Goal: Task Accomplishment & Management: Manage account settings

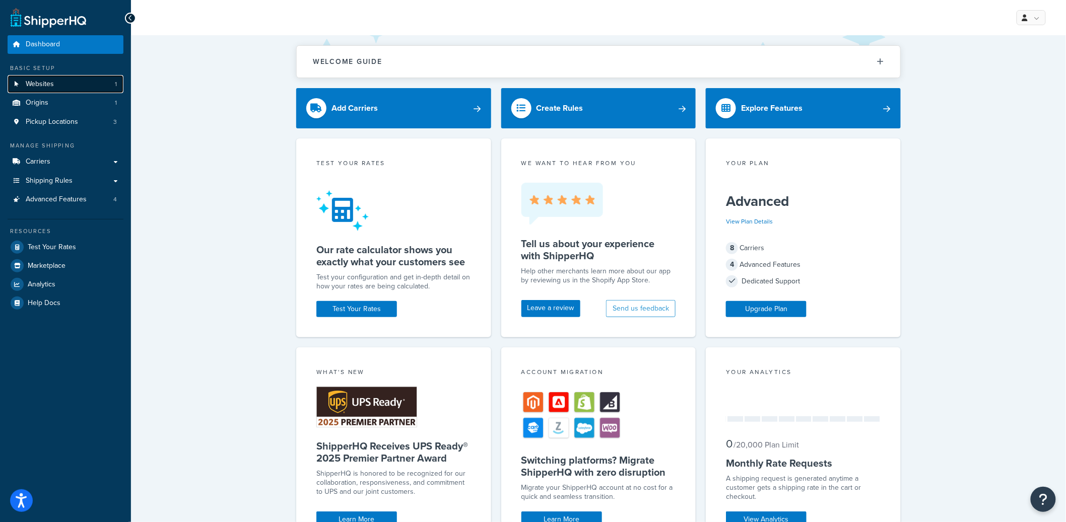
click at [95, 87] on link "Websites 1" at bounding box center [66, 84] width 116 height 19
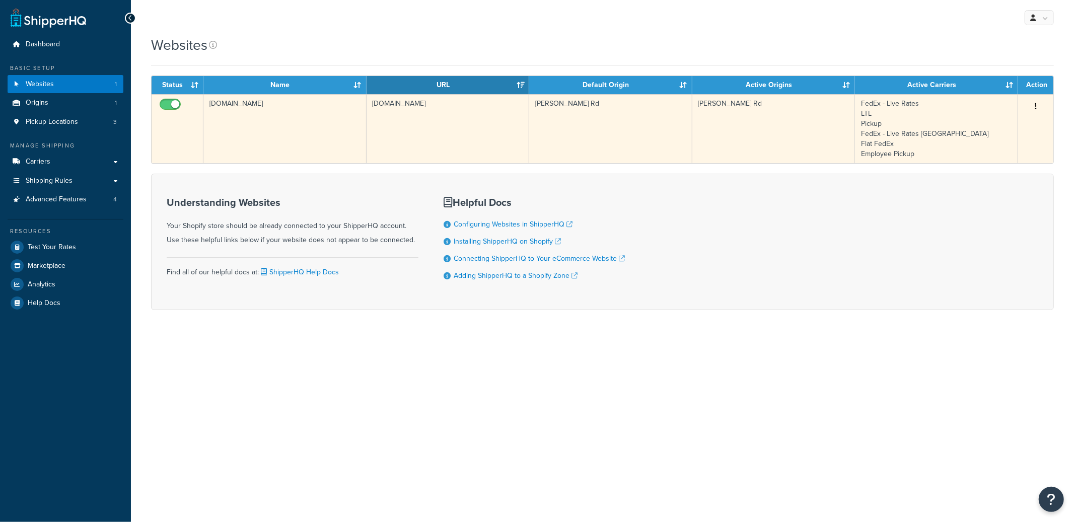
click at [237, 108] on td "step2-direct.myshopify.com" at bounding box center [284, 128] width 163 height 69
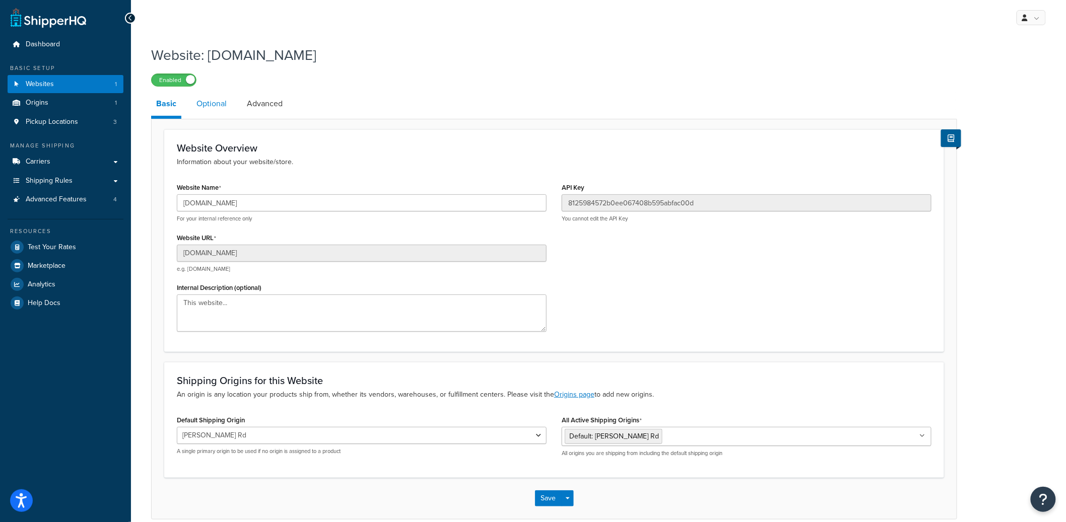
click at [217, 109] on link "Optional" at bounding box center [211, 104] width 40 height 24
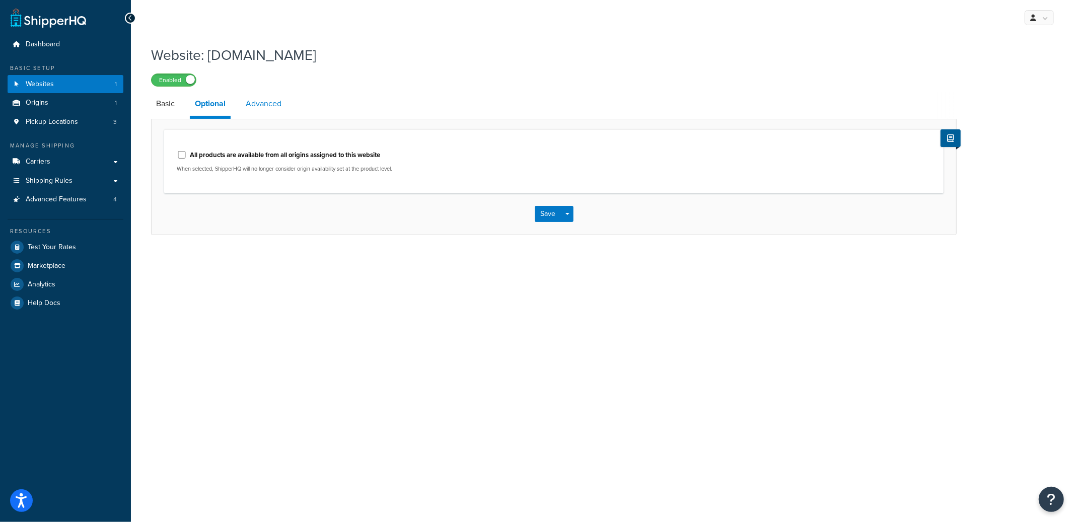
click at [280, 97] on link "Advanced" at bounding box center [264, 104] width 46 height 24
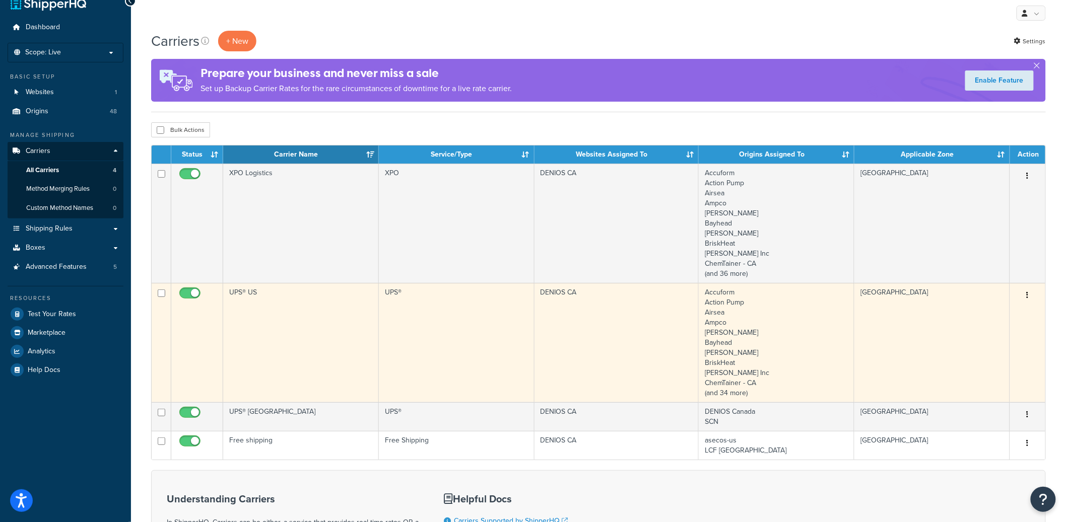
scroll to position [33, 0]
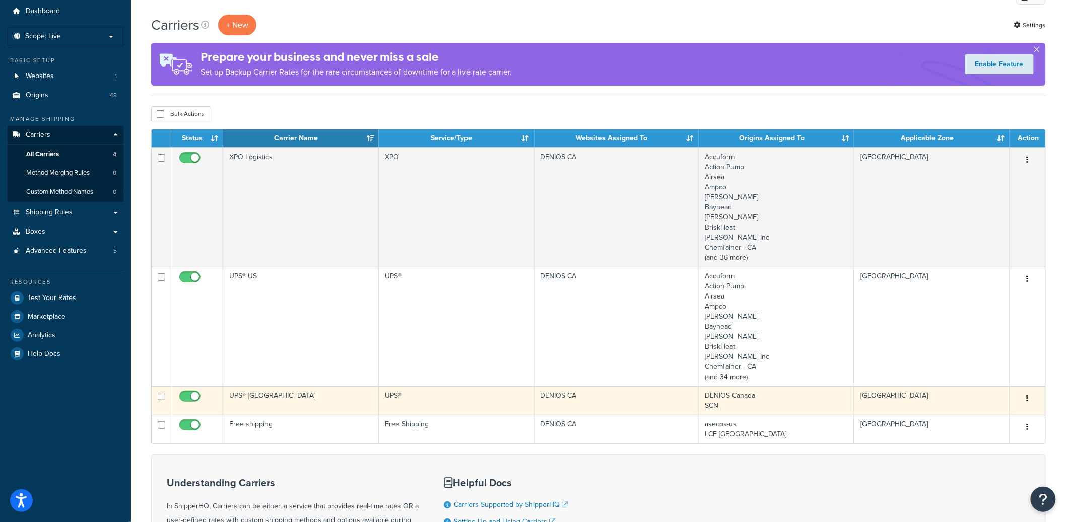
click at [1029, 398] on button "button" at bounding box center [1028, 399] width 14 height 16
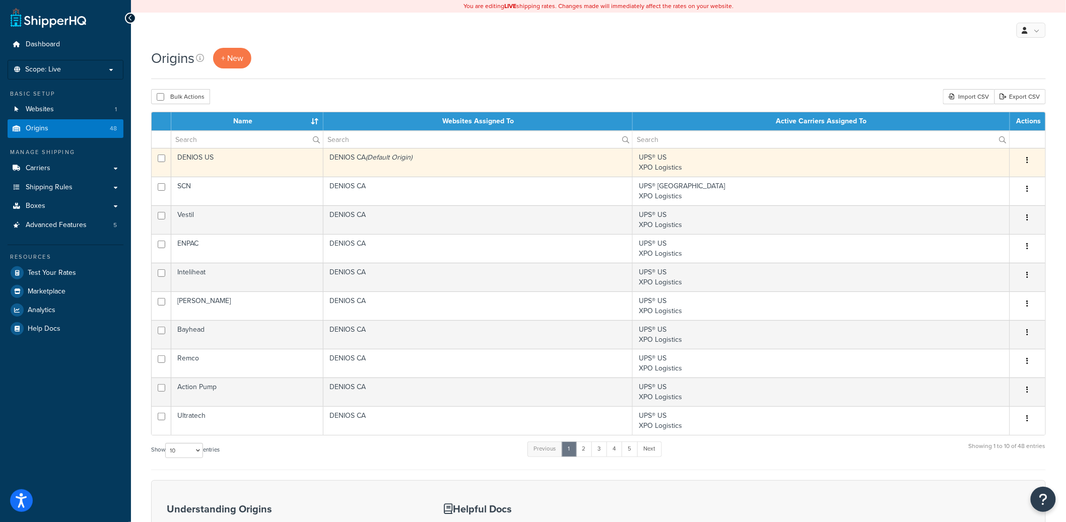
click at [392, 163] on td "DENIOS CA (Default Origin)" at bounding box center [477, 162] width 309 height 29
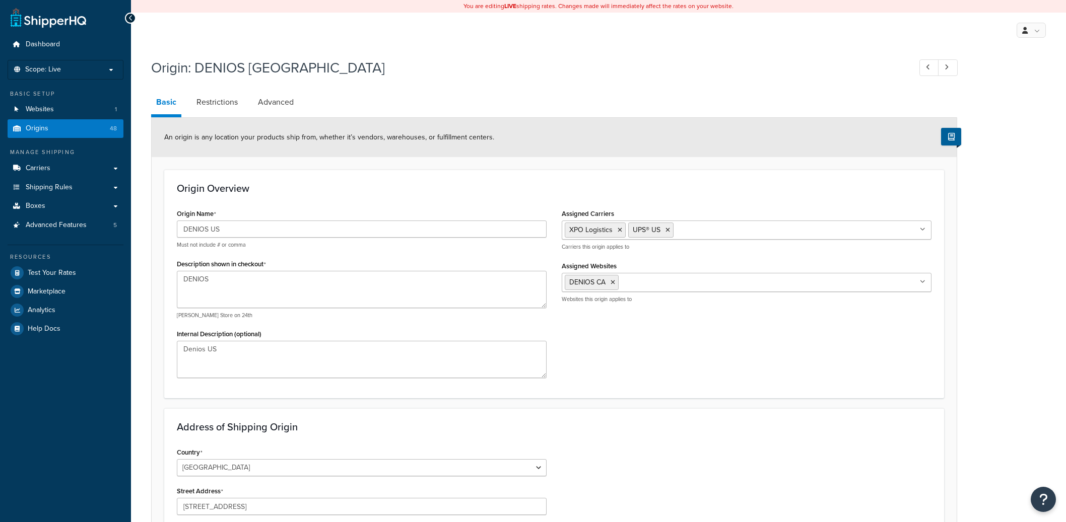
select select "17"
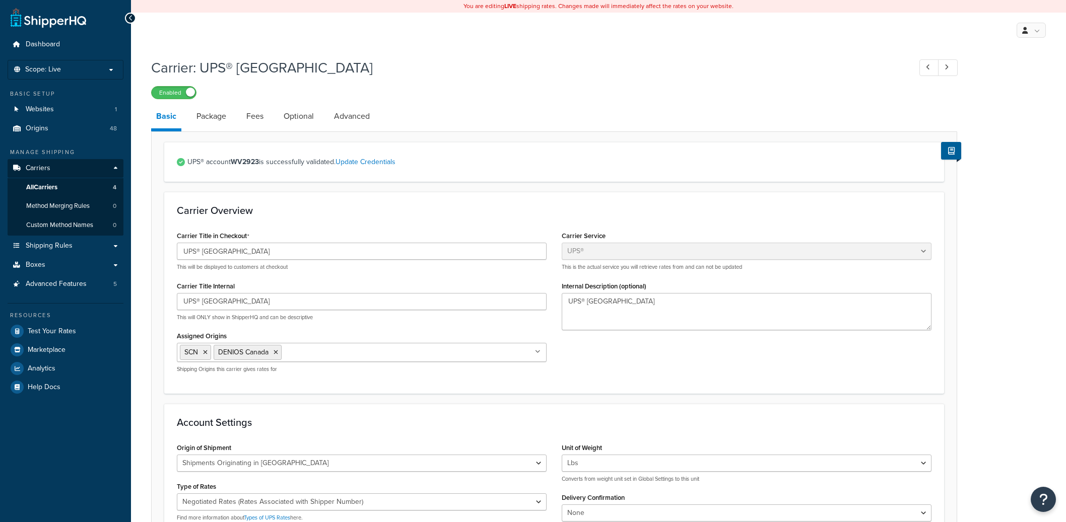
select select "ups"
select select "can"
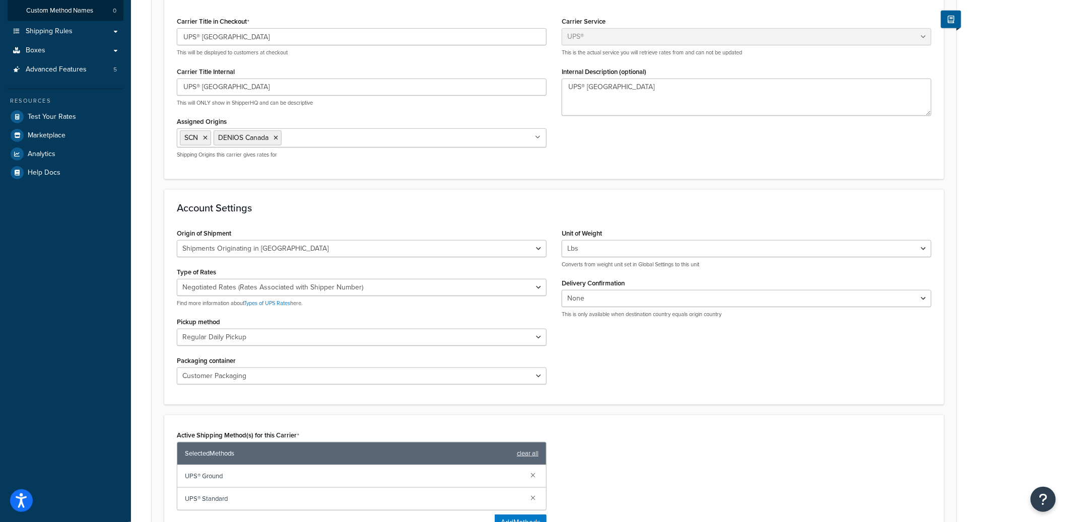
scroll to position [203, 0]
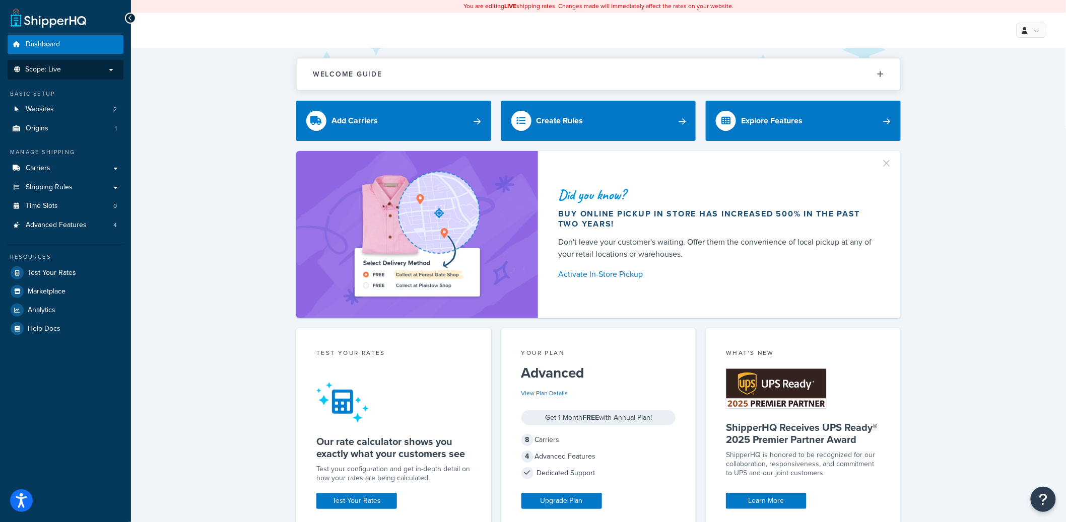
click at [90, 74] on li "Scope: Live" at bounding box center [66, 70] width 116 height 20
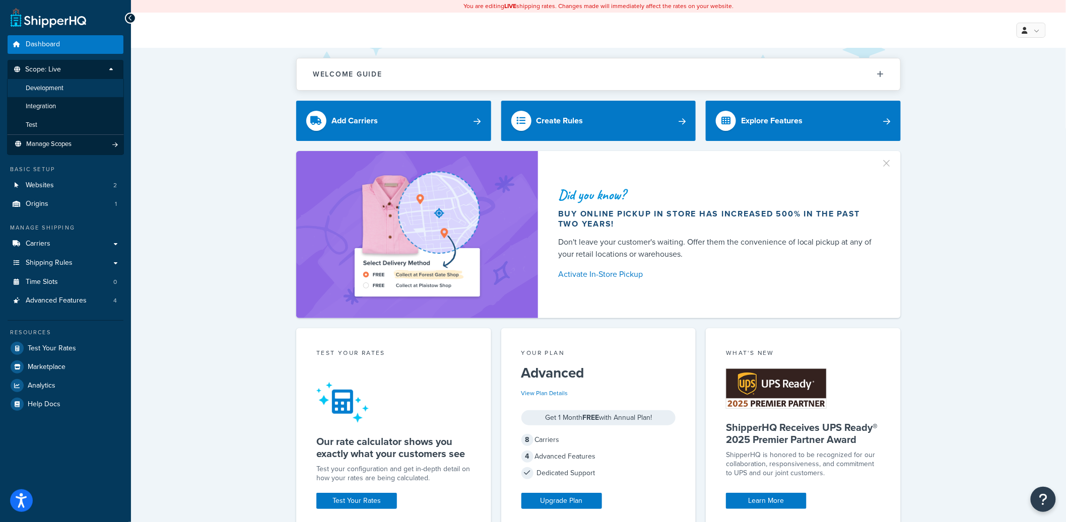
click at [76, 92] on li "Development" at bounding box center [65, 88] width 117 height 19
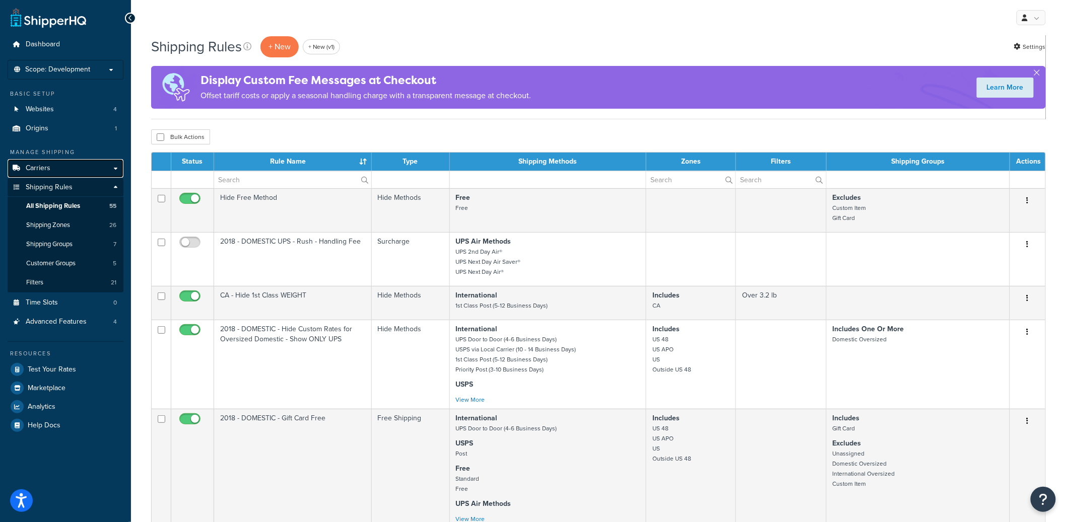
click at [75, 166] on link "Carriers" at bounding box center [66, 168] width 116 height 19
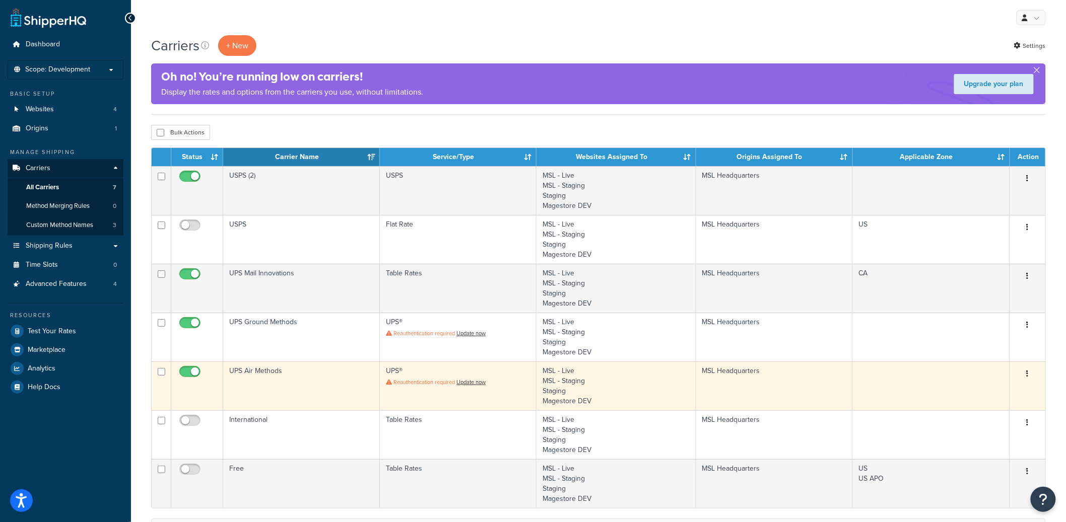
click at [1026, 372] on button "button" at bounding box center [1028, 374] width 14 height 16
click at [962, 419] on link "Duplicate" at bounding box center [987, 415] width 80 height 21
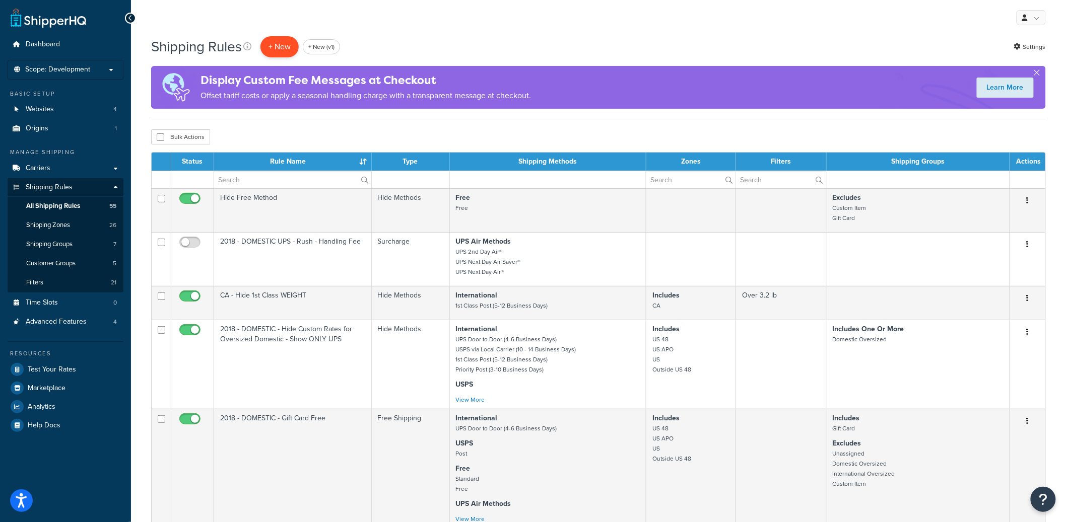
click at [283, 48] on p "+ New" at bounding box center [279, 46] width 38 height 21
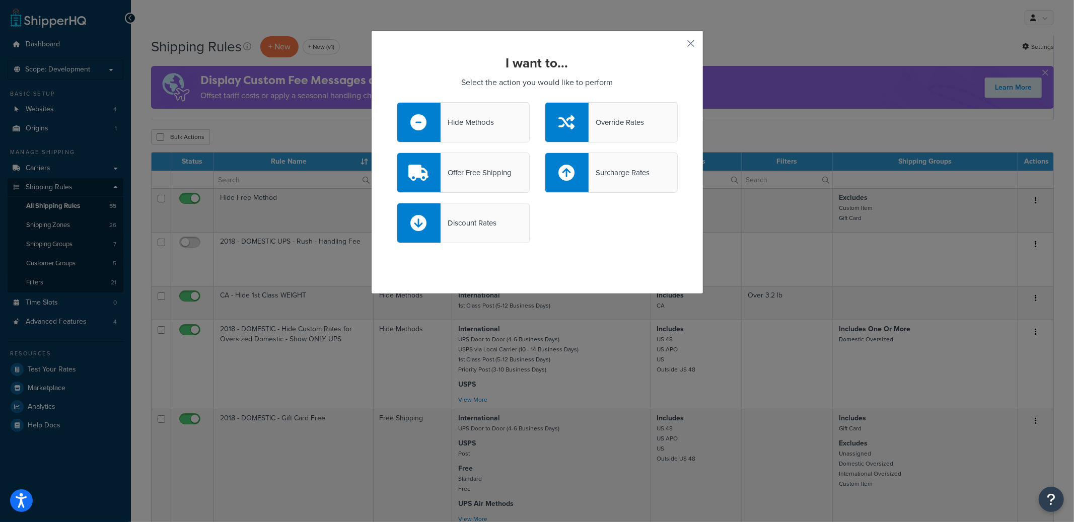
click at [678, 46] on button "button" at bounding box center [676, 47] width 3 height 3
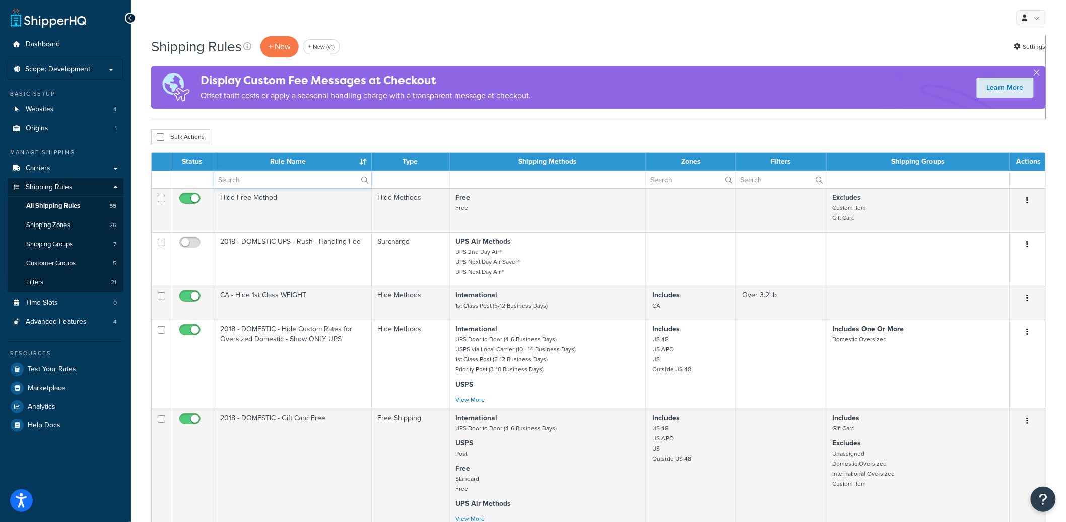
click at [262, 181] on input "text" at bounding box center [292, 179] width 157 height 17
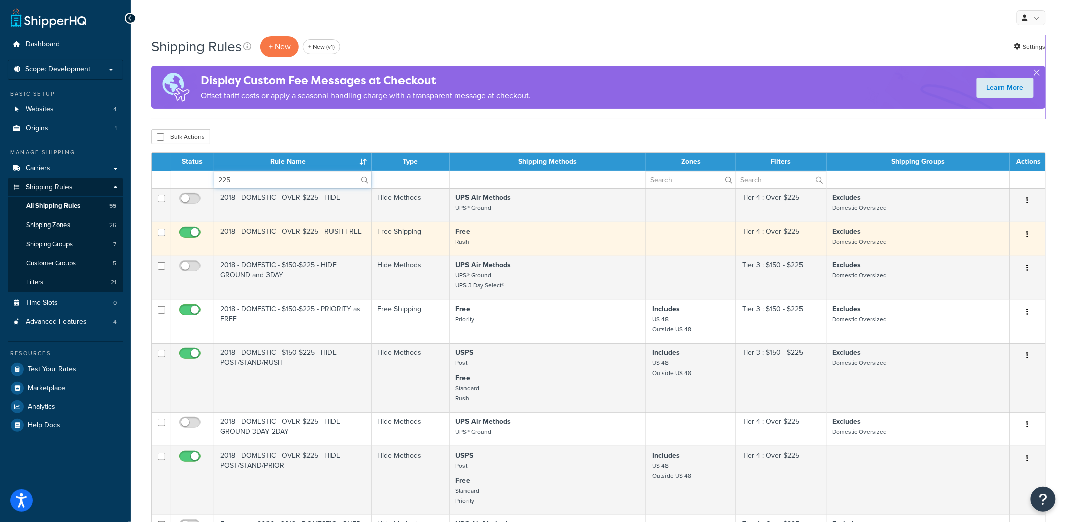
type input "225"
click at [338, 234] on td "2018 - DOMESTIC - OVER $225 - RUSH FREE" at bounding box center [293, 239] width 158 height 34
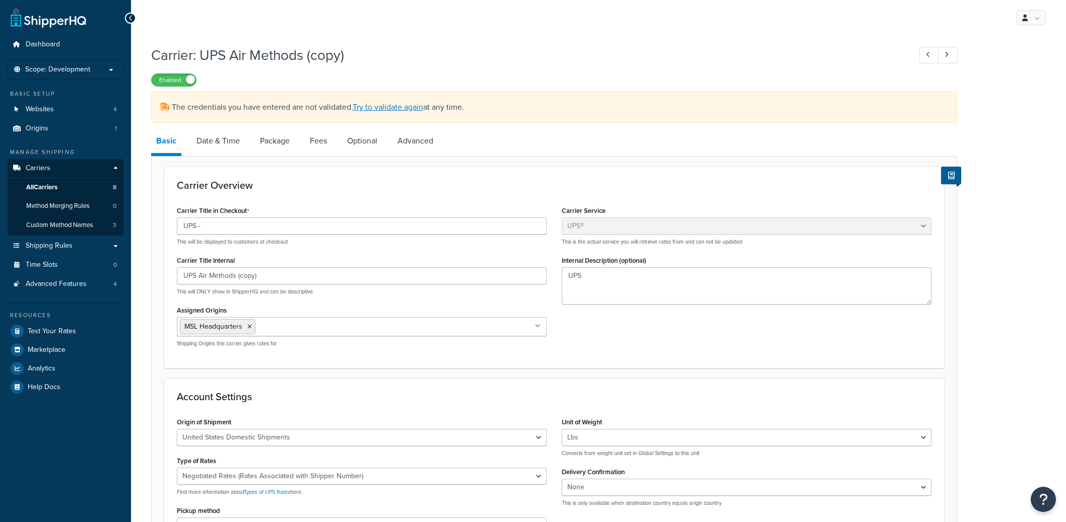
select select "ups"
click at [249, 278] on input "UPS Air Methods (copy)" at bounding box center [362, 275] width 370 height 17
type input "UPS Air Methods (Saturday)"
click at [226, 151] on link "Date & Time" at bounding box center [217, 141] width 53 height 24
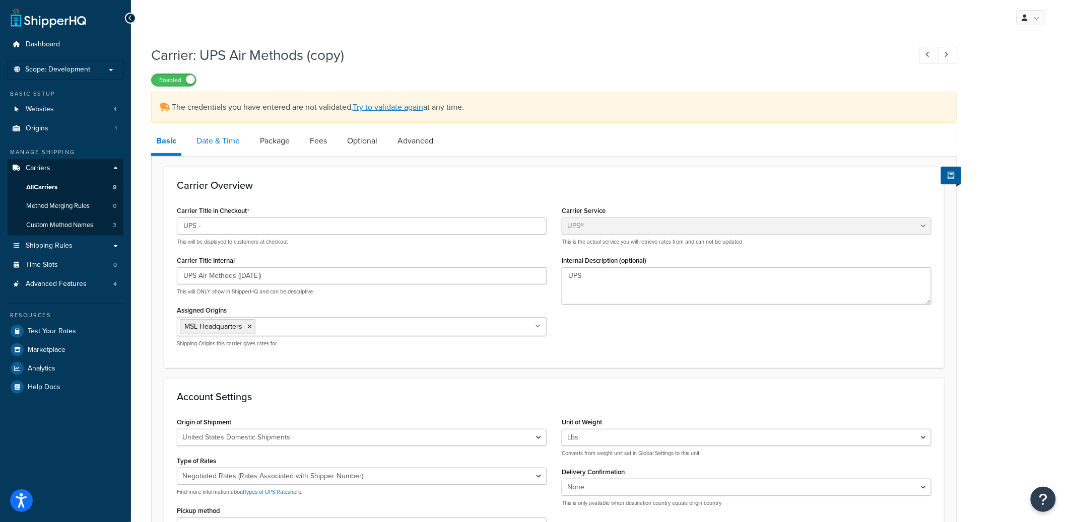
select select "yMd"
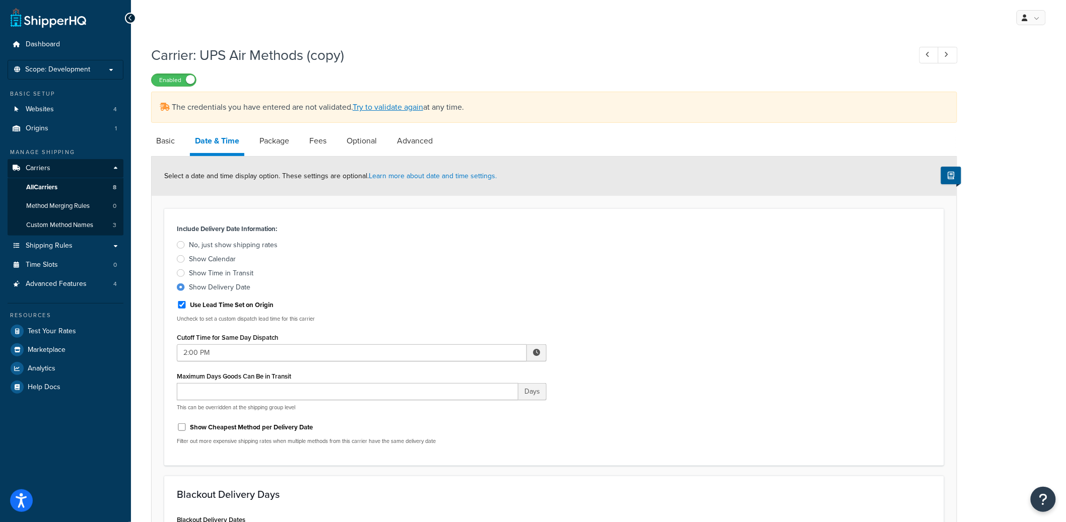
click at [228, 144] on link "Date & Time" at bounding box center [217, 142] width 54 height 27
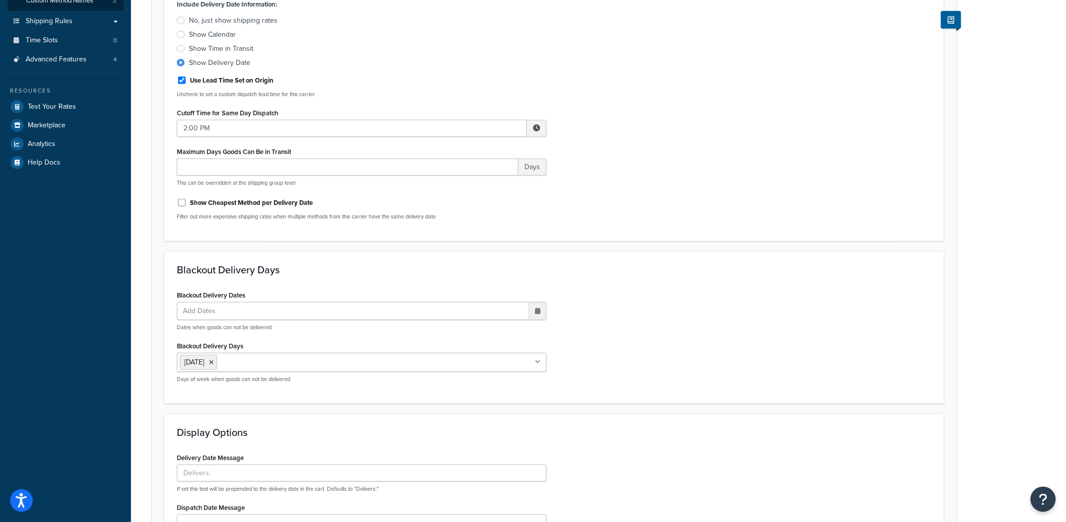
scroll to position [408, 0]
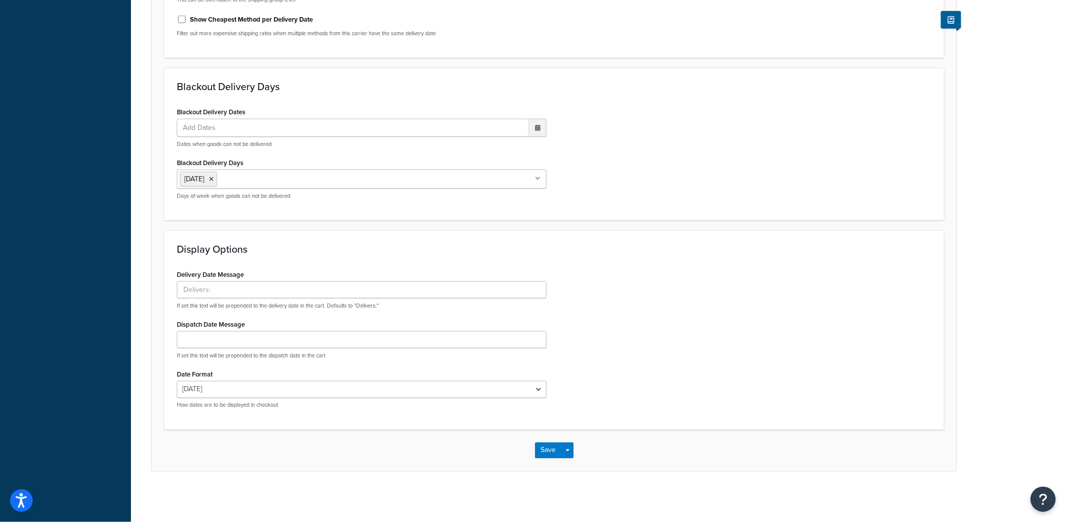
click at [239, 178] on input "Blackout Delivery Days" at bounding box center [264, 178] width 89 height 11
click at [694, 194] on div "Blackout Delivery Dates Add Dates ‹ September 2025 › Su Mo Tu We Th Fr Sa 31 1 …" at bounding box center [554, 156] width 770 height 103
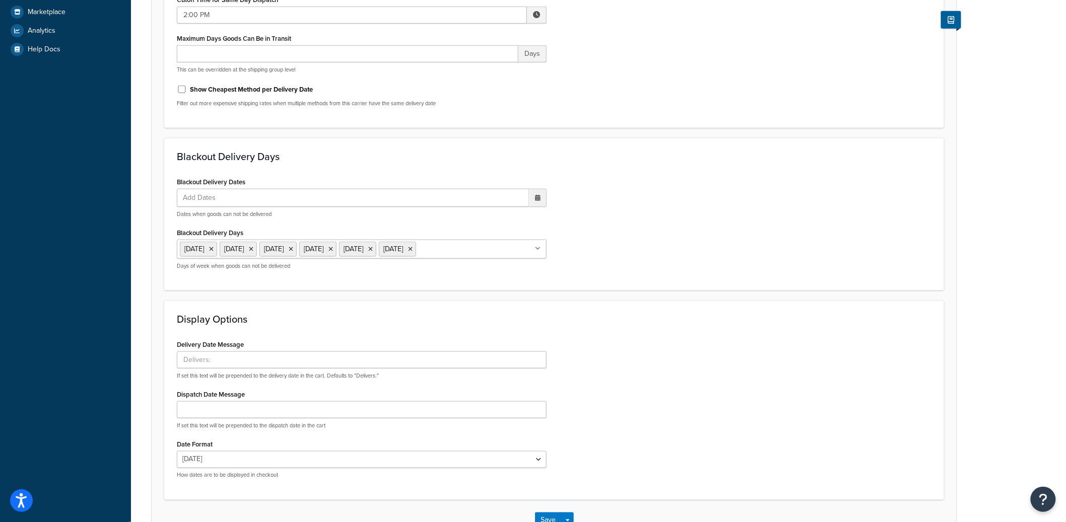
scroll to position [424, 0]
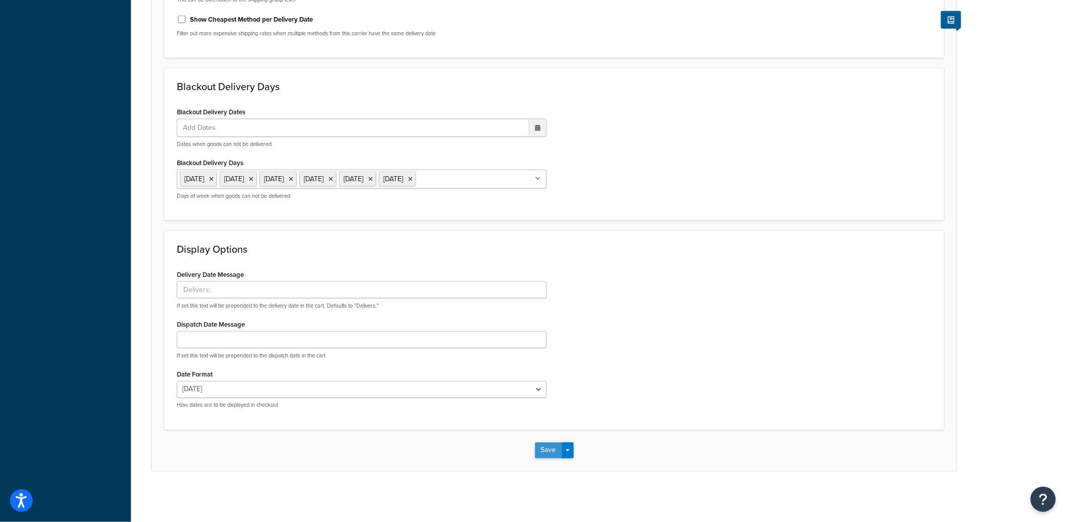
click at [549, 449] on button "Save" at bounding box center [548, 451] width 27 height 16
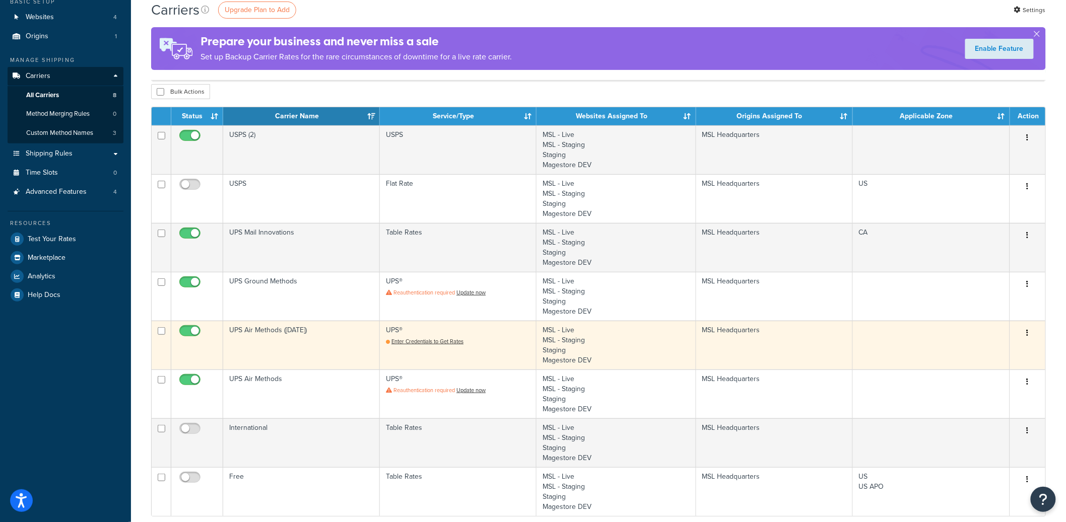
scroll to position [93, 0]
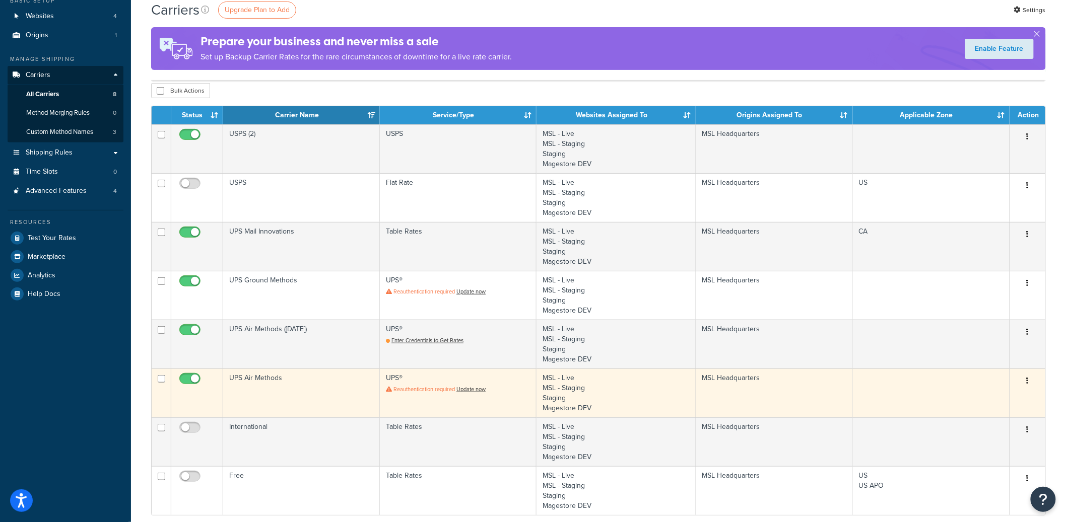
click at [311, 385] on td "UPS Air Methods" at bounding box center [301, 393] width 157 height 49
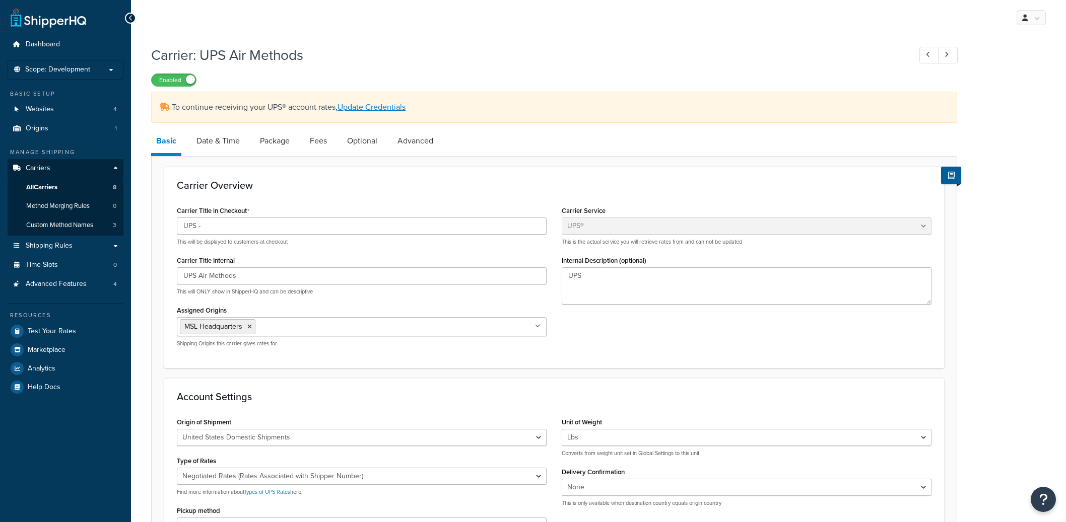
select select "ups"
click at [226, 143] on link "Date & Time" at bounding box center [217, 139] width 53 height 24
select select "yMd"
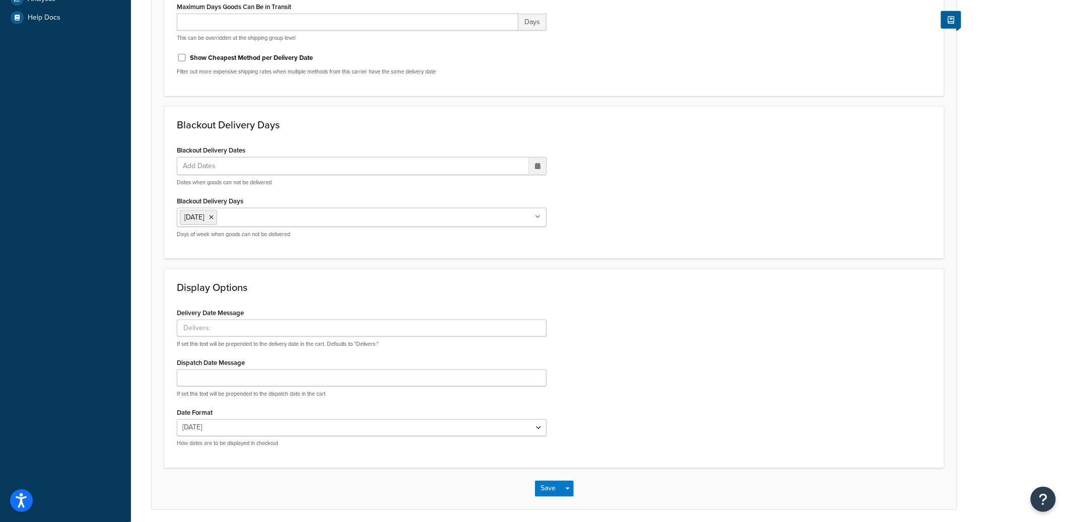
scroll to position [373, 0]
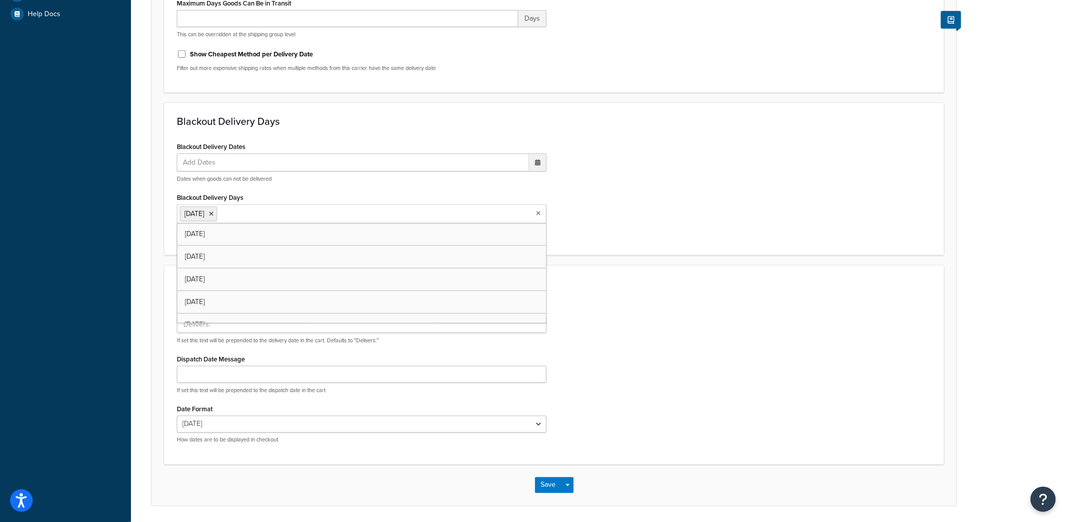
click at [292, 218] on input "Blackout Delivery Days" at bounding box center [264, 213] width 89 height 11
click at [686, 222] on div "Blackout Delivery Dates Add Dates ‹ [DATE] › Su Mo Tu We Th Fr Sa 31 1 2 3 4 5 …" at bounding box center [554, 191] width 770 height 103
click at [547, 481] on button "Save" at bounding box center [548, 486] width 27 height 16
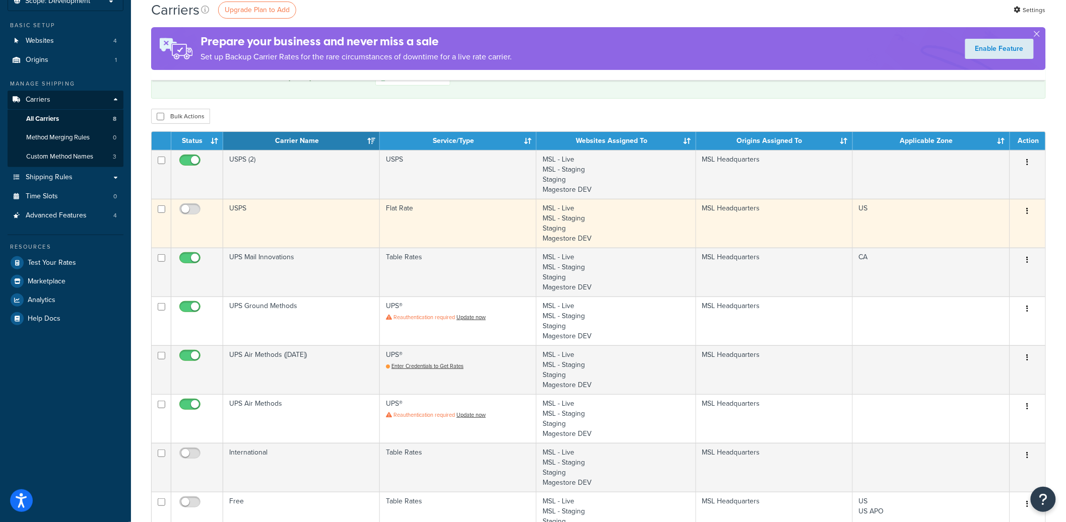
scroll to position [83, 0]
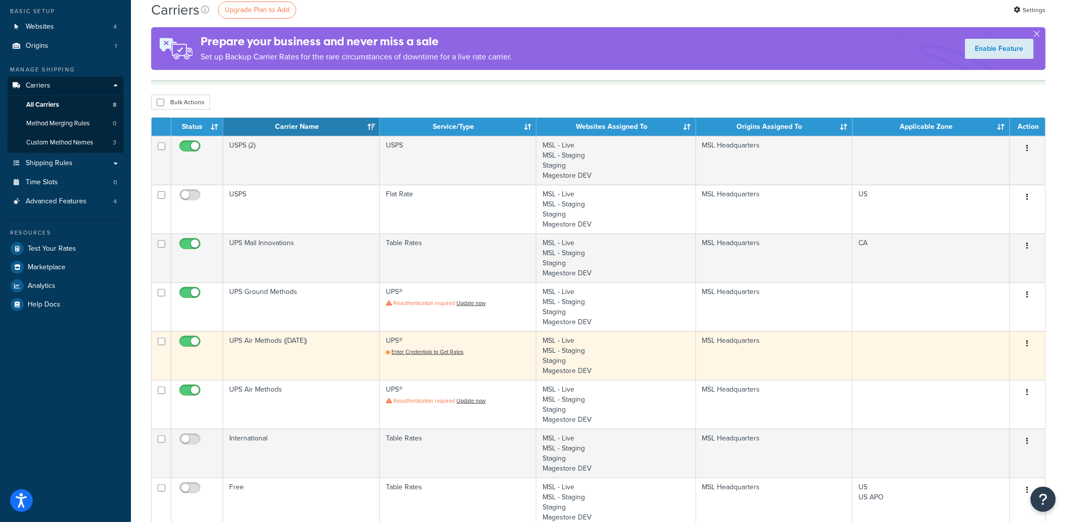
click at [1030, 345] on button "button" at bounding box center [1028, 344] width 14 height 16
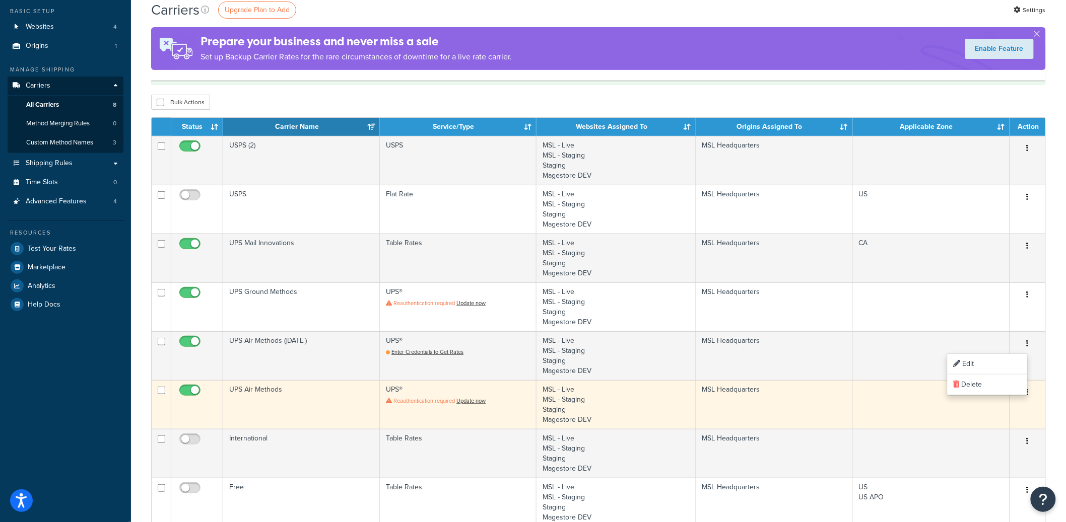
click at [1030, 395] on button "button" at bounding box center [1028, 393] width 14 height 16
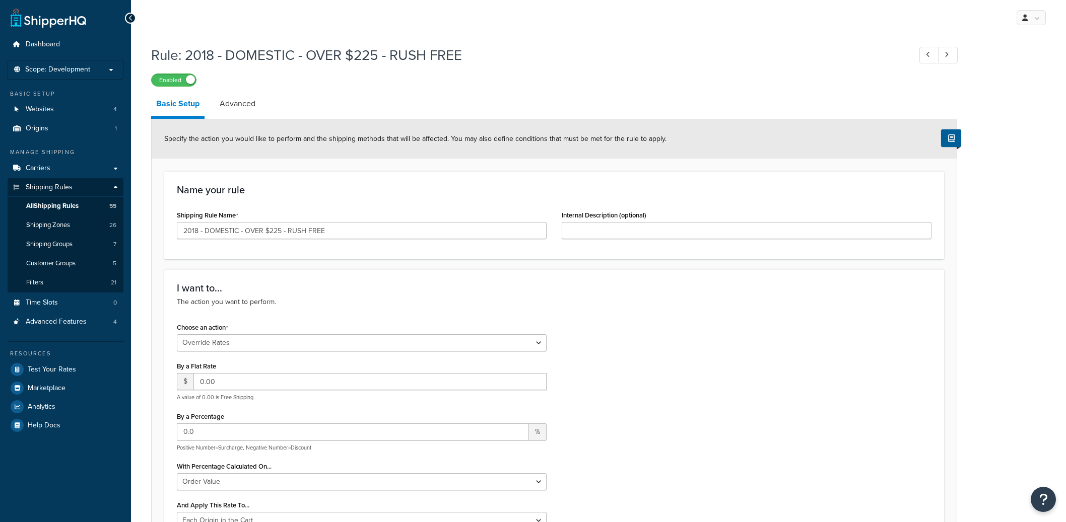
select select "OVERRIDE"
select select "LOCATION"
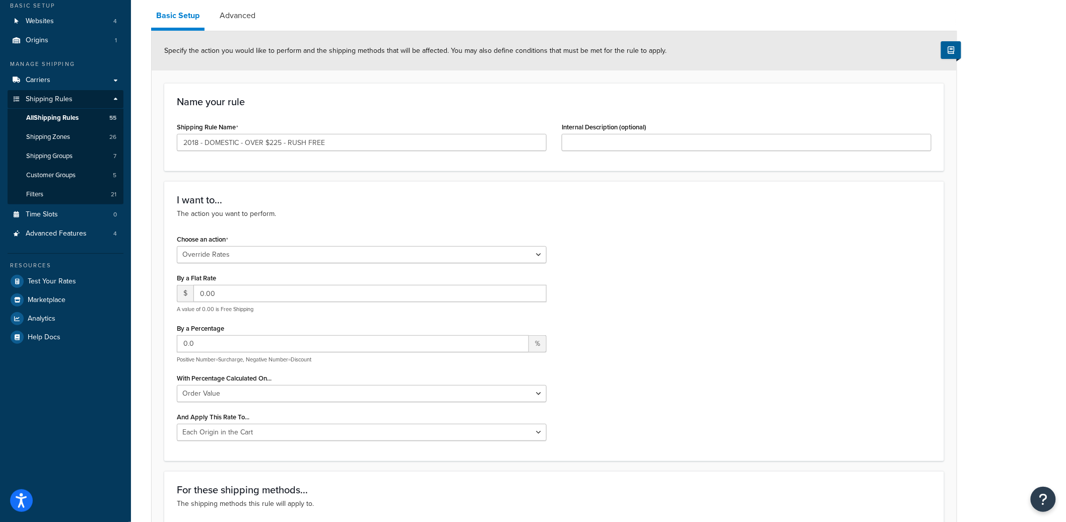
scroll to position [86, 0]
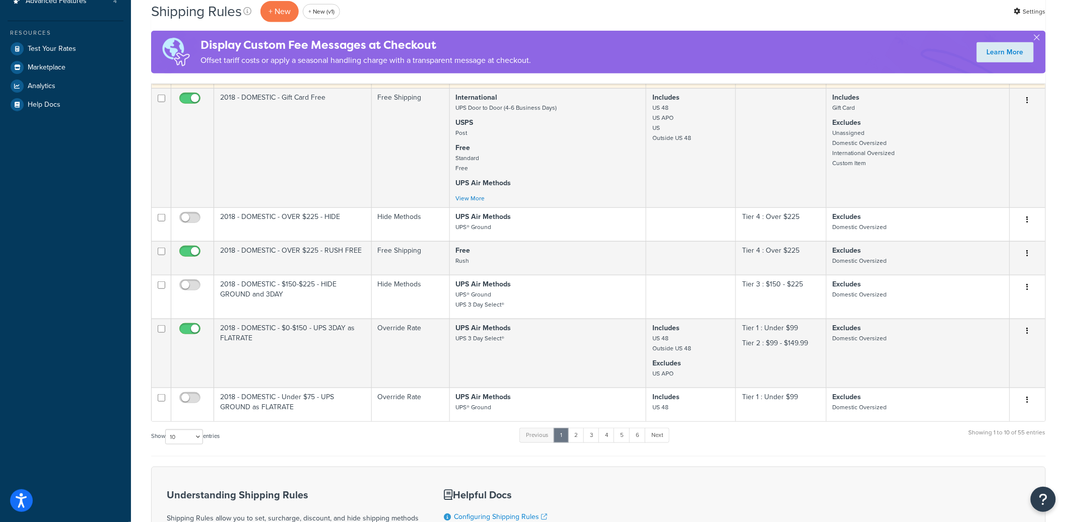
scroll to position [510, 0]
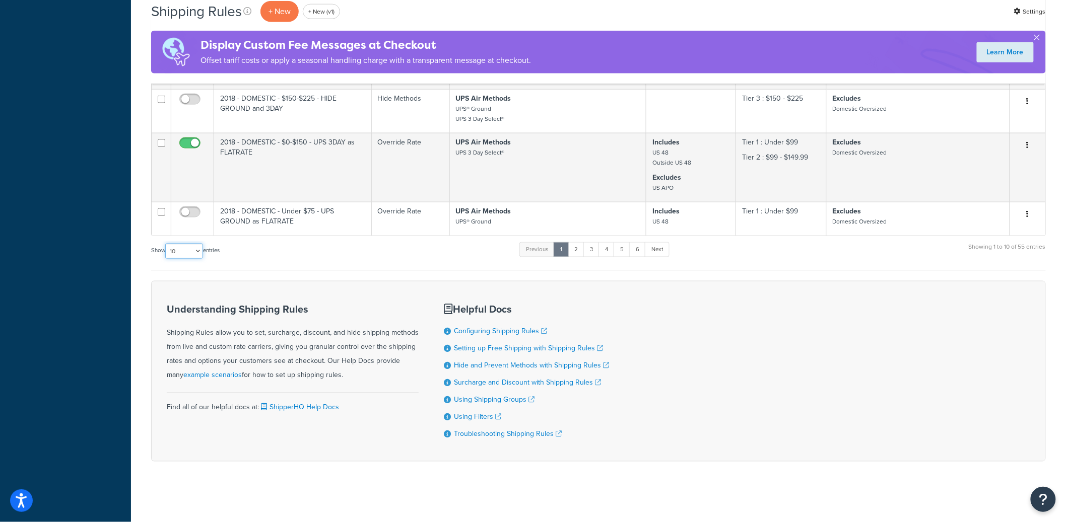
click at [173, 254] on select "10 15 25 50 100 1000" at bounding box center [184, 251] width 38 height 15
select select "100"
click at [166, 244] on select "10 15 25 50 100 1000" at bounding box center [184, 251] width 38 height 15
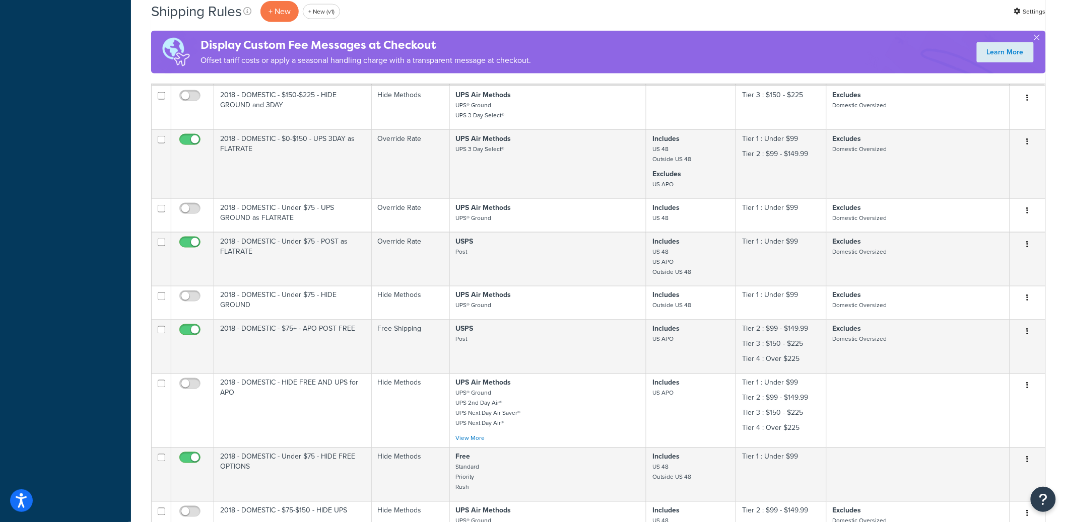
scroll to position [0, 0]
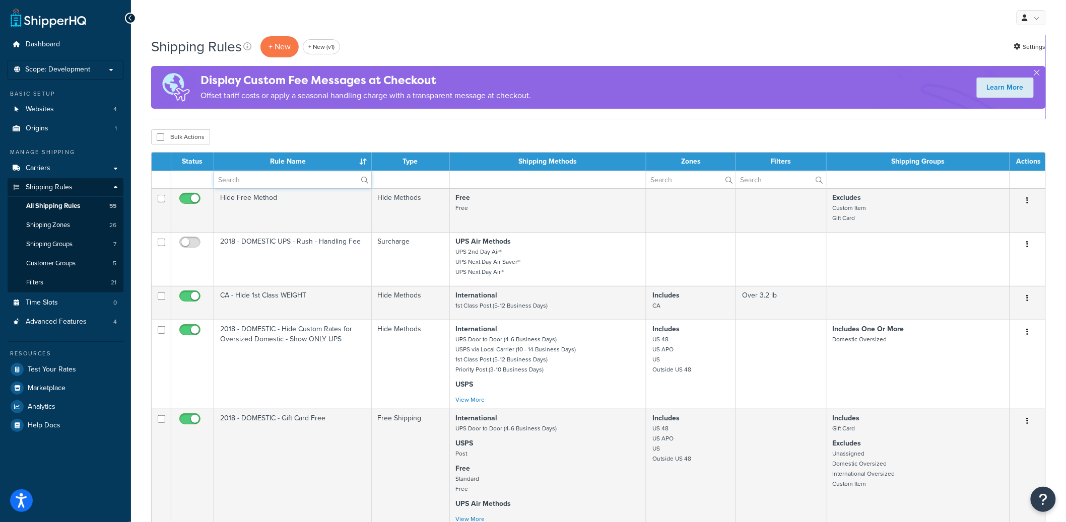
click at [291, 184] on input "text" at bounding box center [292, 179] width 157 height 17
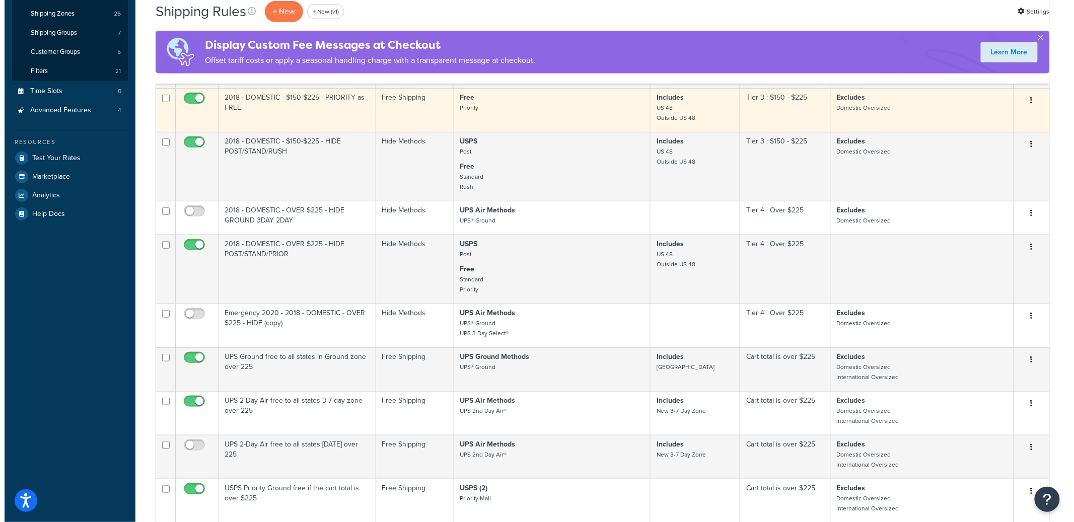
scroll to position [248, 0]
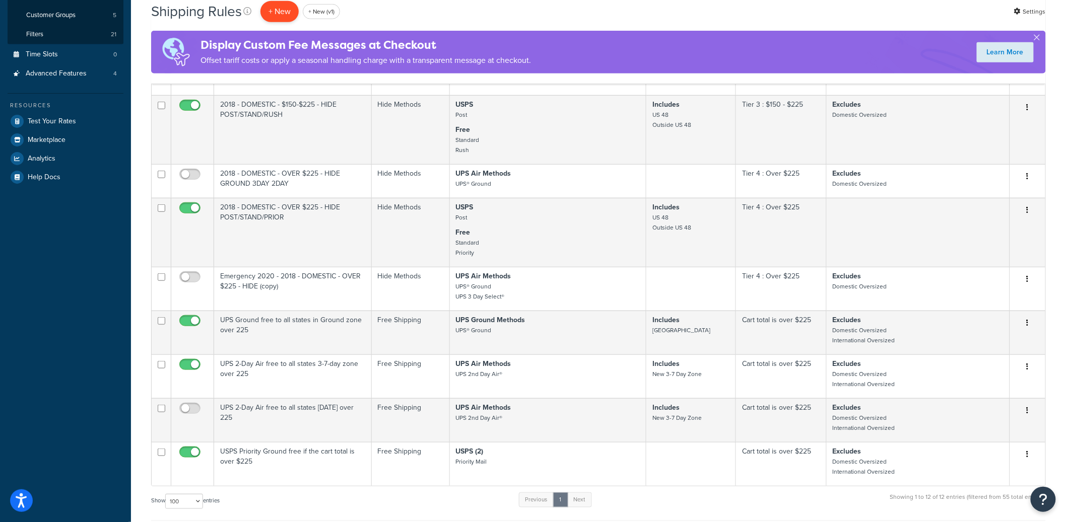
type input "225"
click at [278, 13] on p "+ New" at bounding box center [279, 11] width 38 height 21
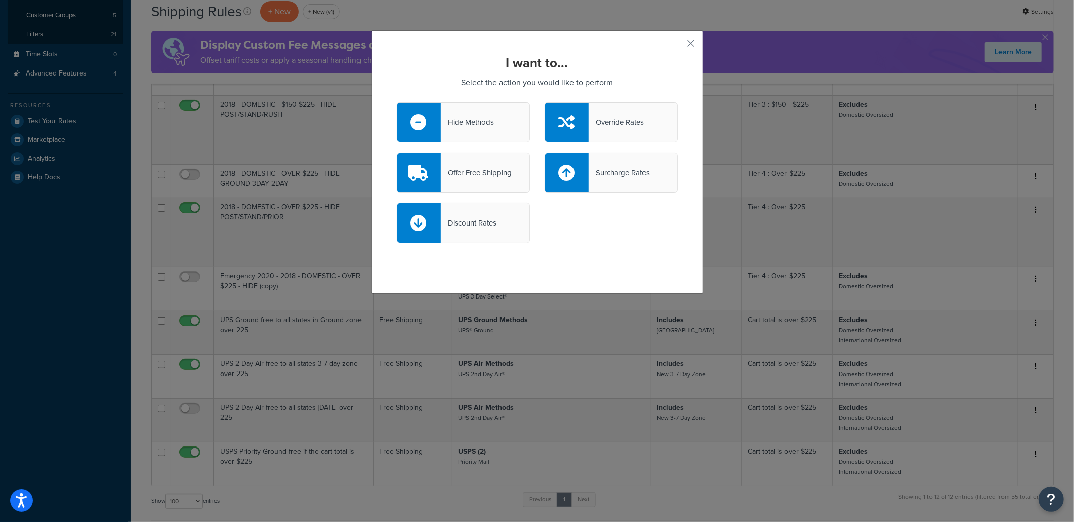
click at [444, 218] on div "Discount Rates" at bounding box center [469, 223] width 56 height 14
click at [0, 0] on input "Discount Rates" at bounding box center [0, 0] width 0 height 0
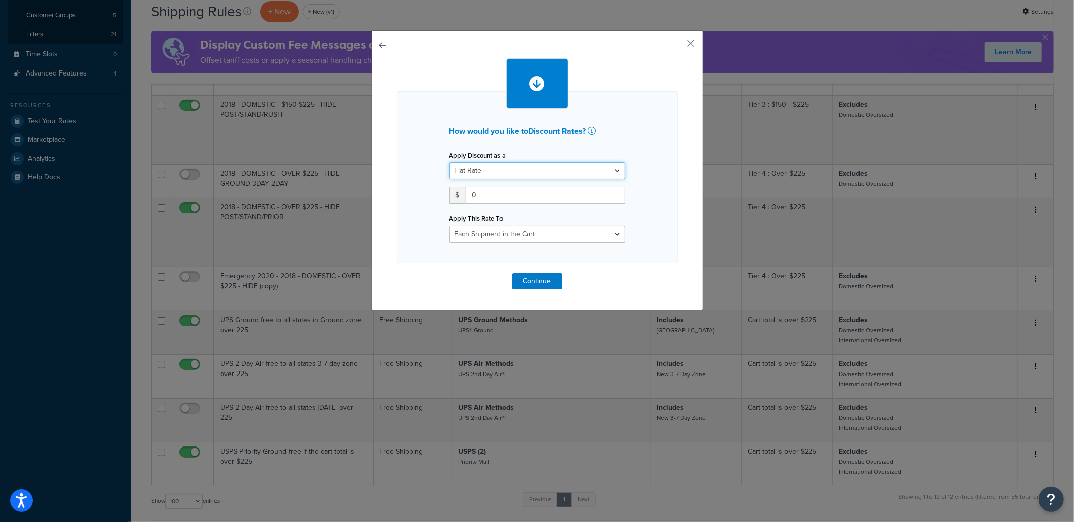
click at [506, 171] on select "Flat Rate Percentage Flat Rate & Percentage" at bounding box center [537, 170] width 176 height 17
select select "PERCENTAGE"
click at [449, 162] on select "Flat Rate Percentage Flat Rate & Percentage" at bounding box center [537, 170] width 176 height 17
click at [478, 195] on input "number" at bounding box center [480, 195] width 63 height 17
type input "50"
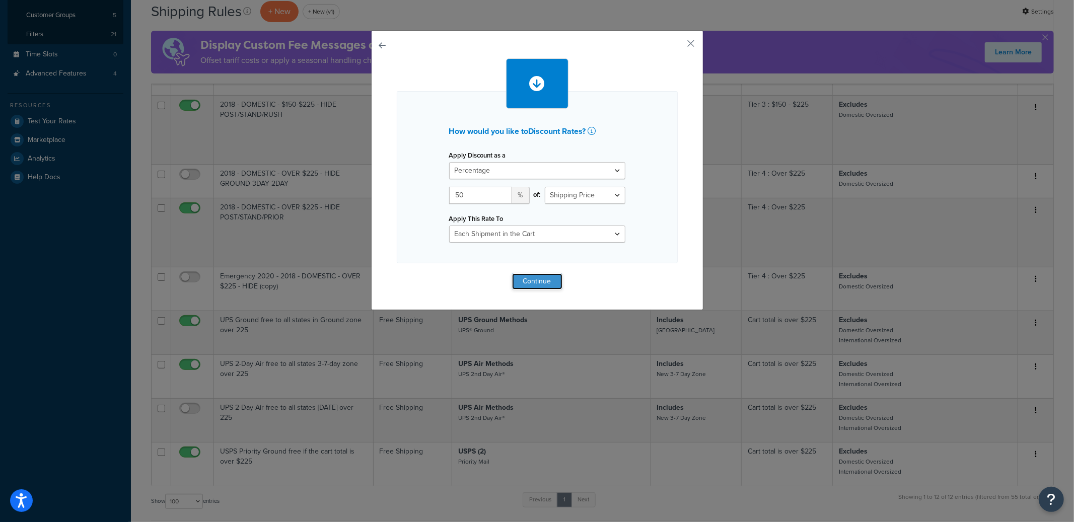
click at [525, 277] on button "Continue" at bounding box center [537, 282] width 50 height 16
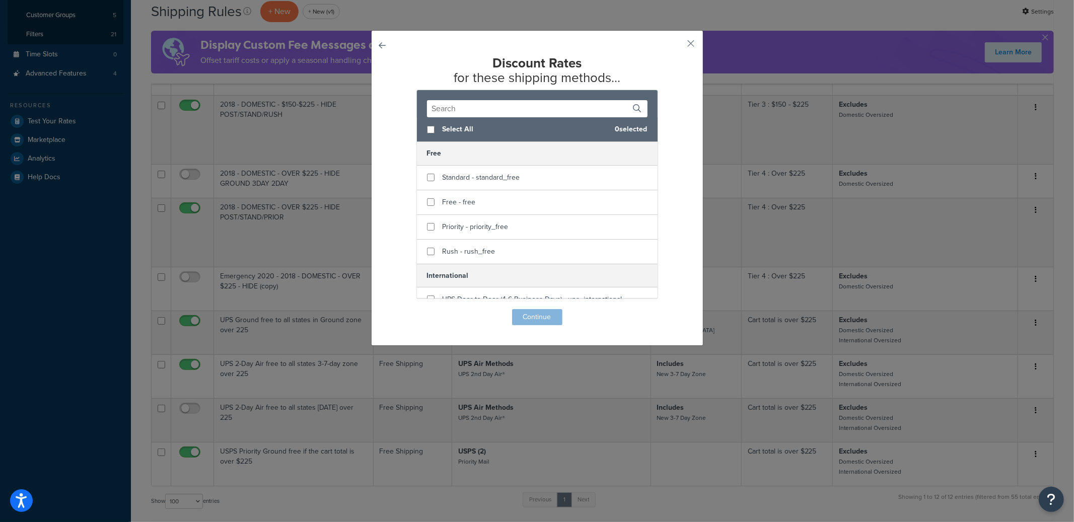
click at [513, 117] on div "Select All 0 selected" at bounding box center [537, 129] width 241 height 25
checkbox input "true"
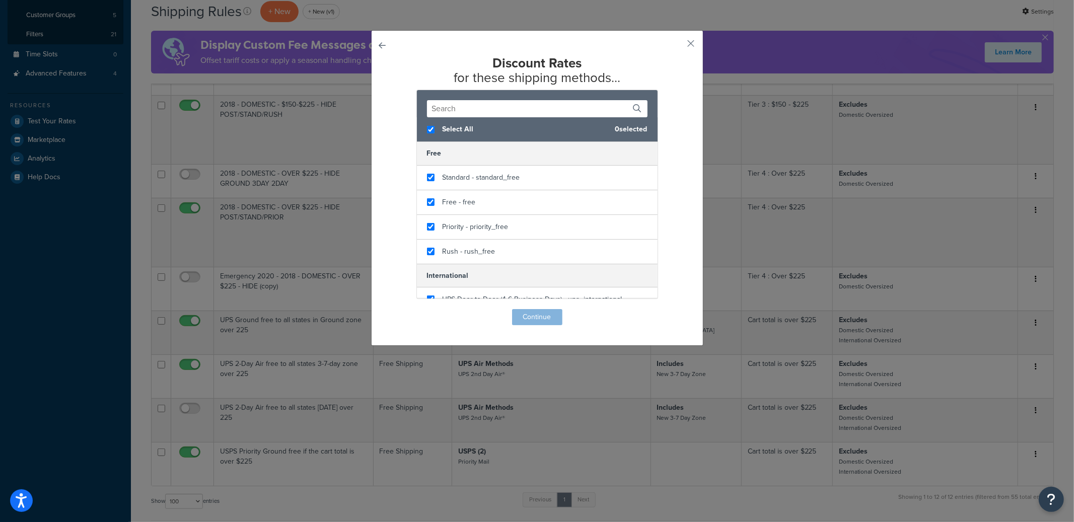
checkbox input "true"
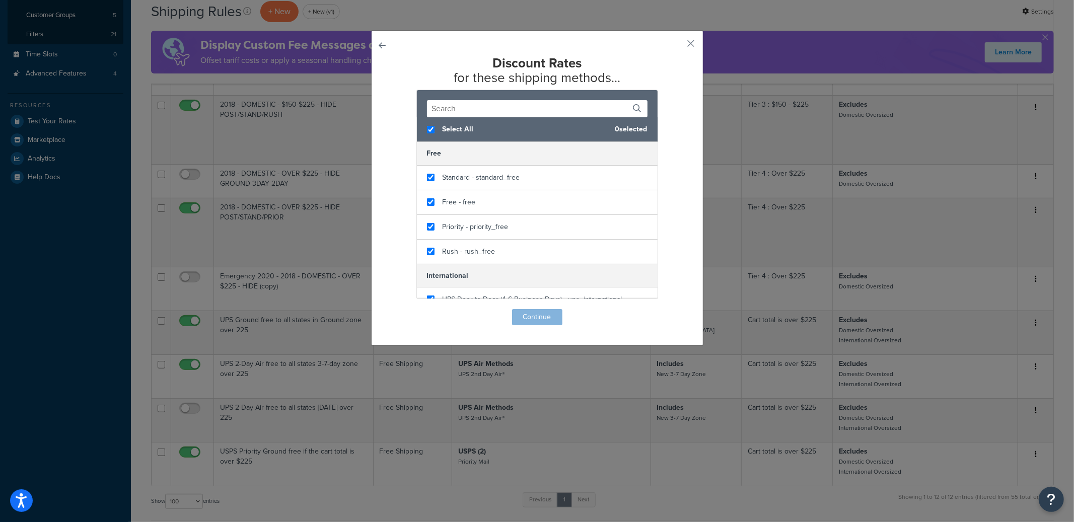
checkbox input "true"
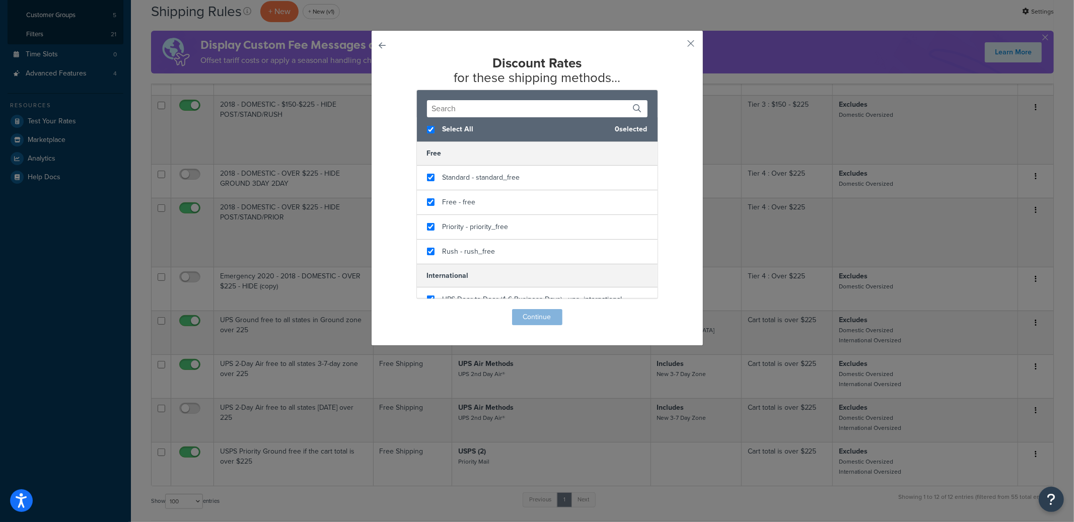
checkbox input "true"
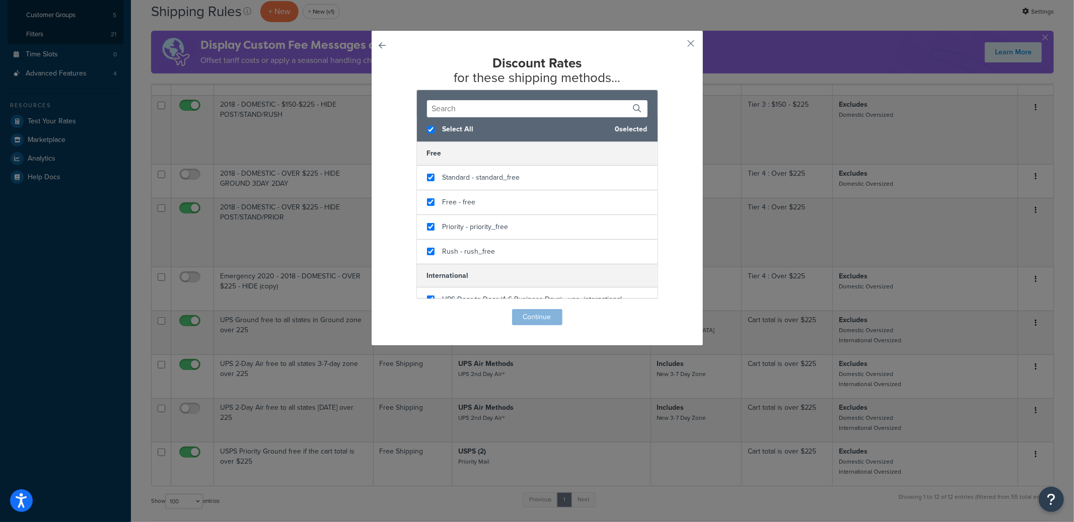
checkbox input "true"
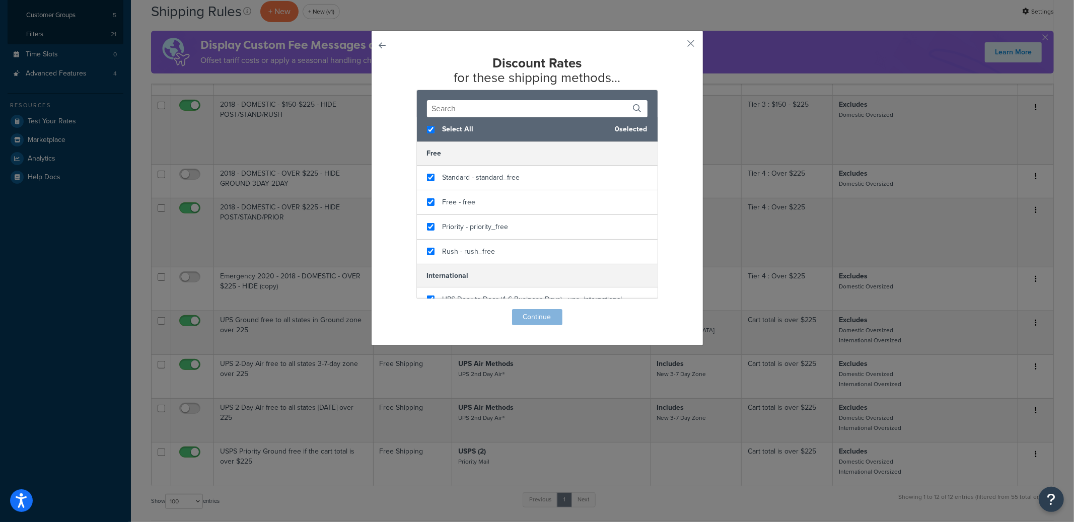
checkbox input "true"
click at [513, 115] on input "text" at bounding box center [537, 108] width 221 height 17
click at [468, 126] on span "Select All" at bounding box center [523, 129] width 161 height 14
checkbox input "false"
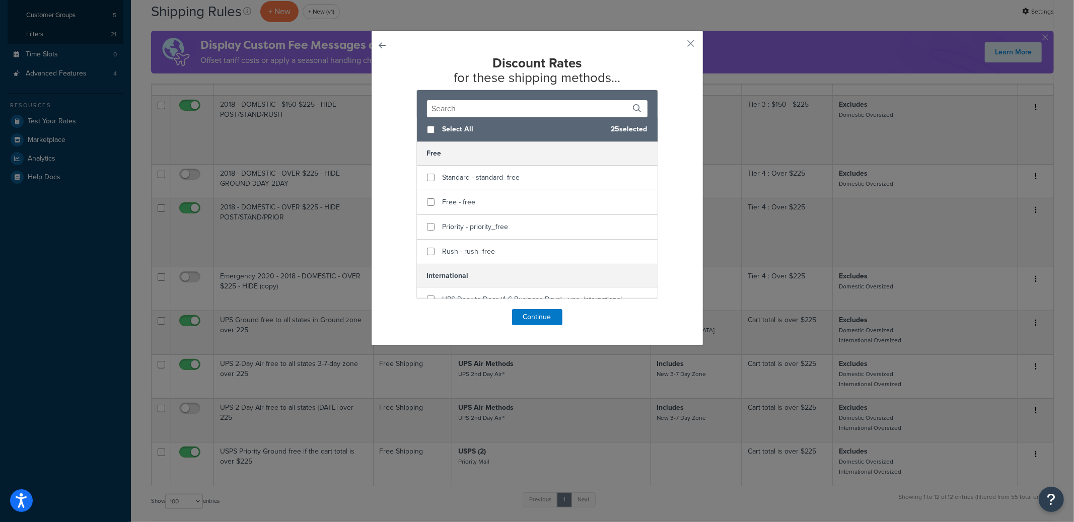
checkbox input "false"
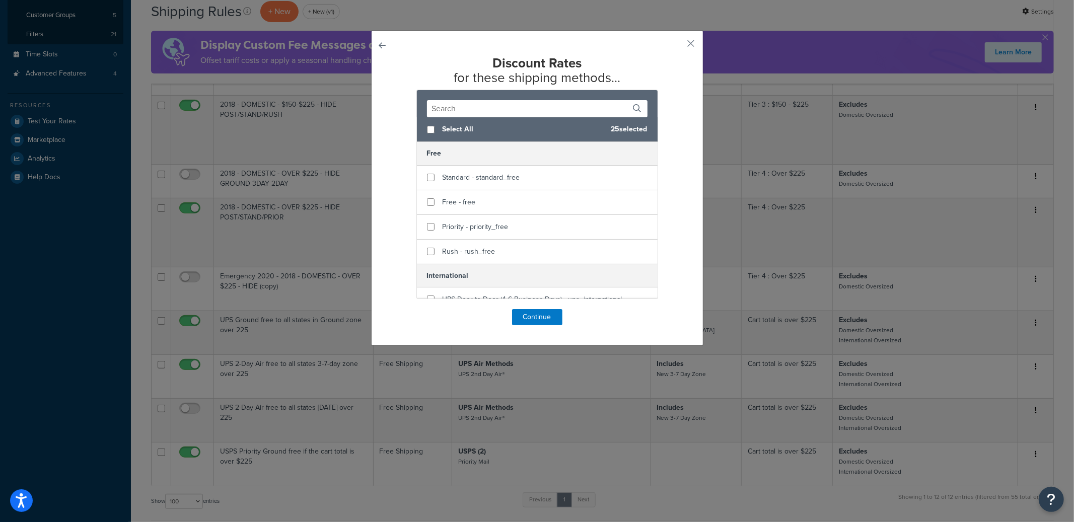
checkbox input "false"
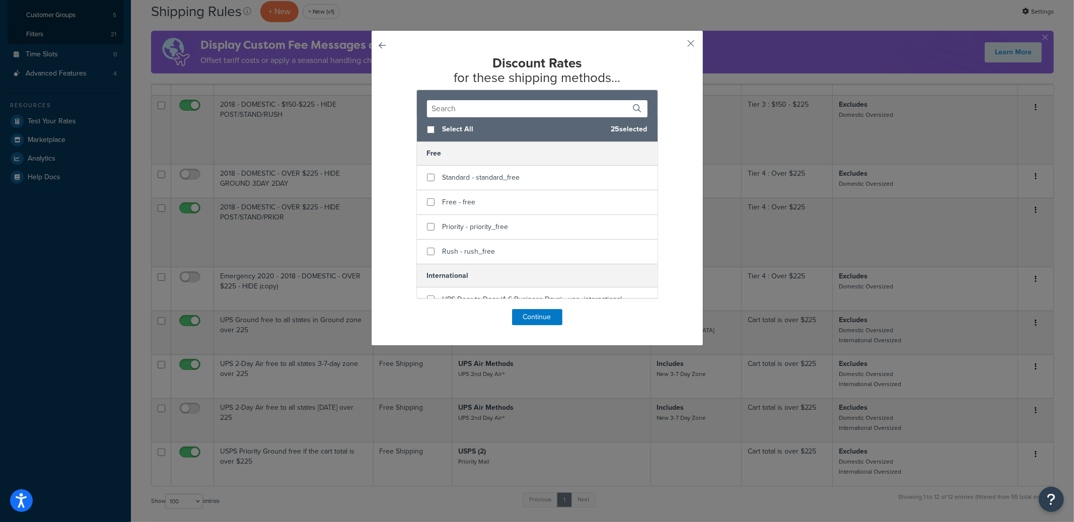
checkbox input "false"
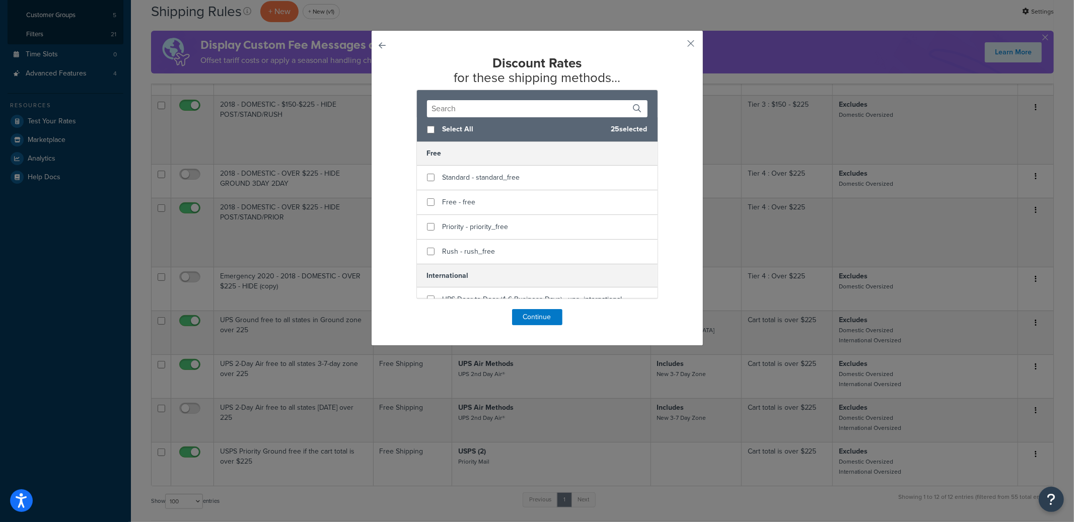
checkbox input "false"
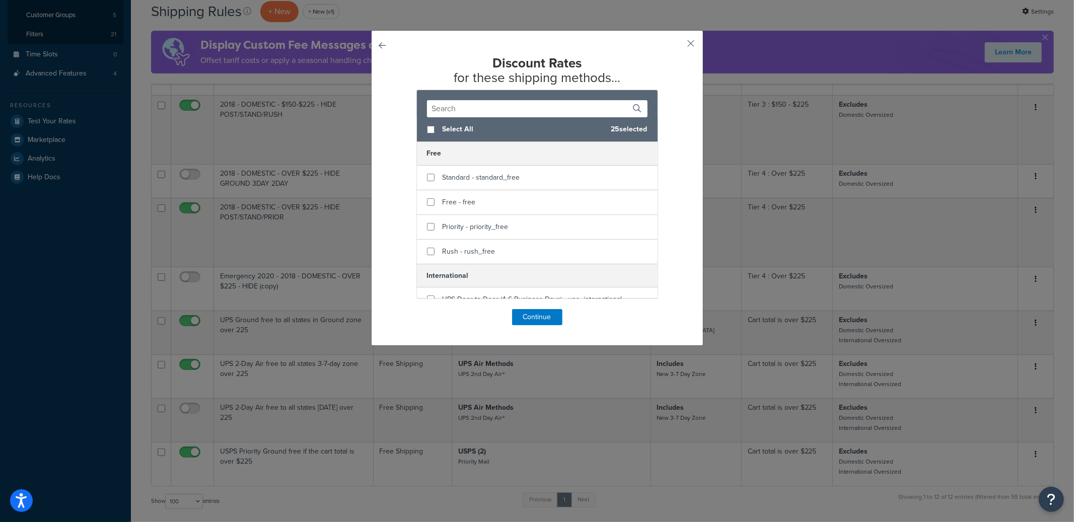
checkbox input "false"
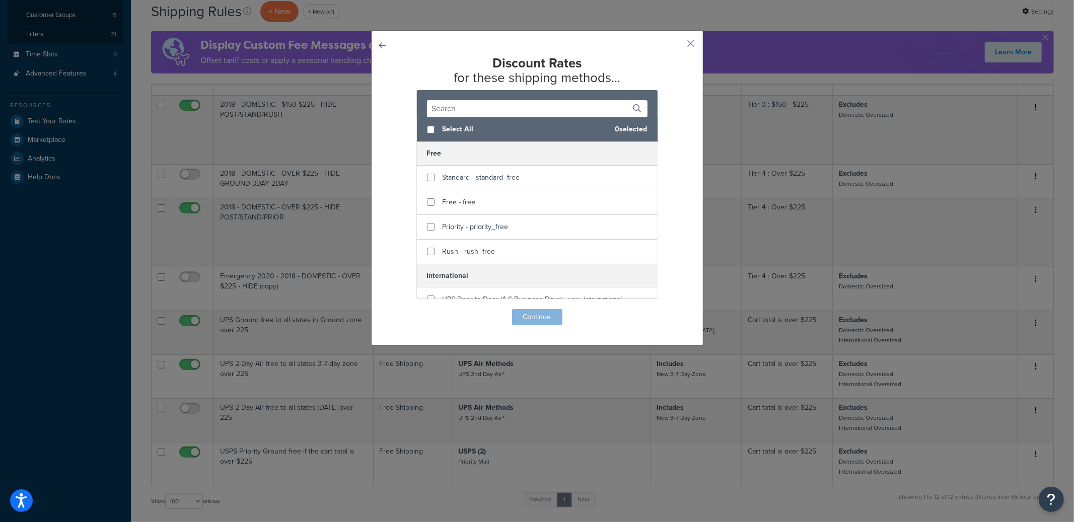
click at [479, 110] on input "text" at bounding box center [537, 108] width 221 height 17
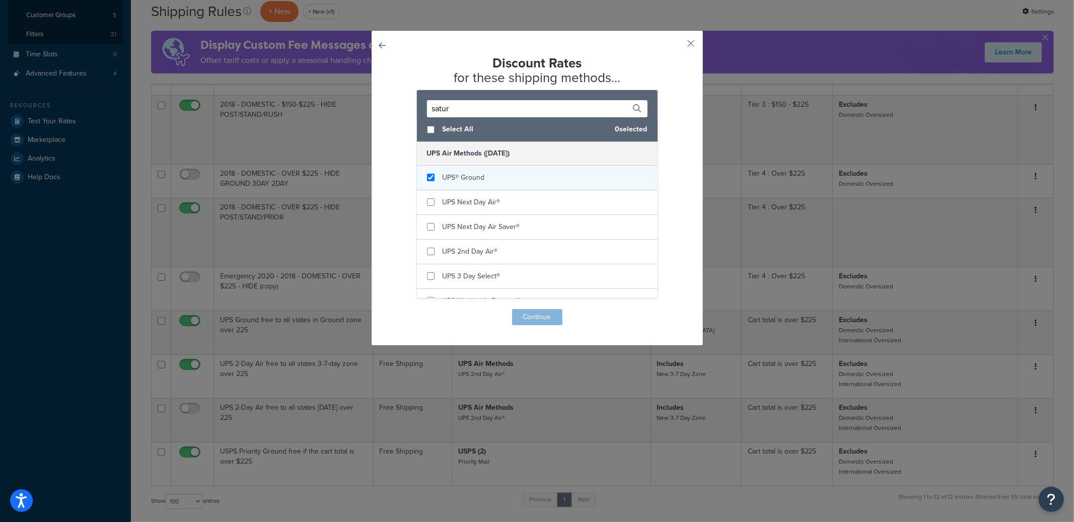
type input "satur"
checkbox input "true"
click at [471, 181] on span "UPS® Ground" at bounding box center [464, 177] width 42 height 11
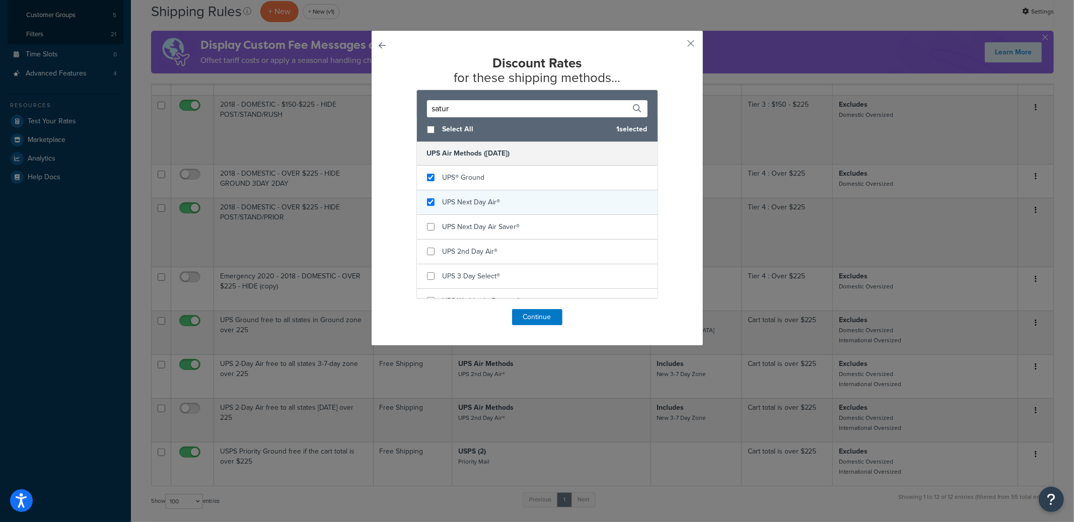
checkbox input "true"
click at [472, 203] on span "UPS Next Day Air®" at bounding box center [472, 202] width 58 height 11
checkbox input "true"
click at [473, 224] on span "UPS Next Day Air Saver®" at bounding box center [482, 227] width 78 height 11
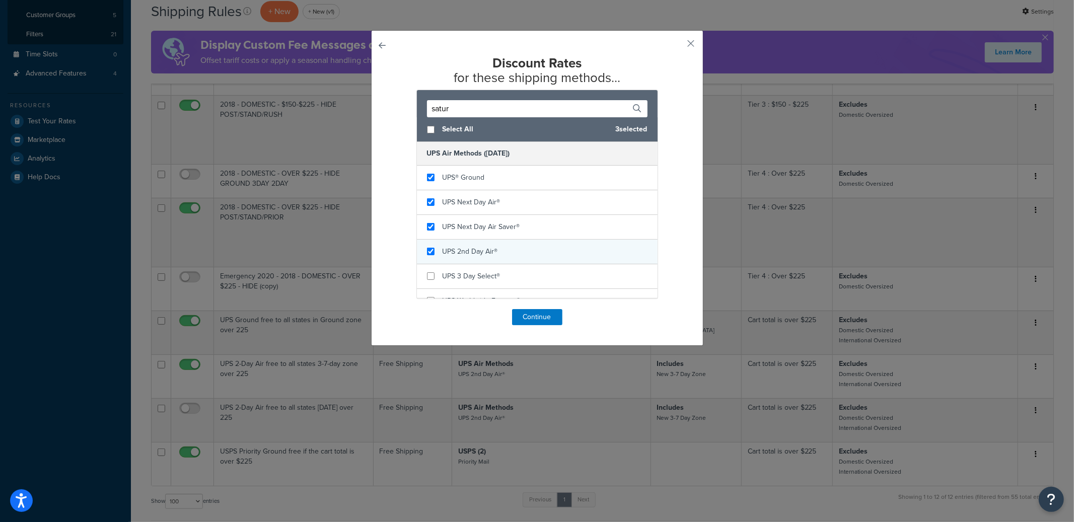
checkbox input "true"
click at [471, 246] on div "UPS 2nd Day Air®" at bounding box center [470, 252] width 55 height 14
checkbox input "true"
click at [468, 273] on span "UPS 3 Day Select®" at bounding box center [472, 276] width 58 height 11
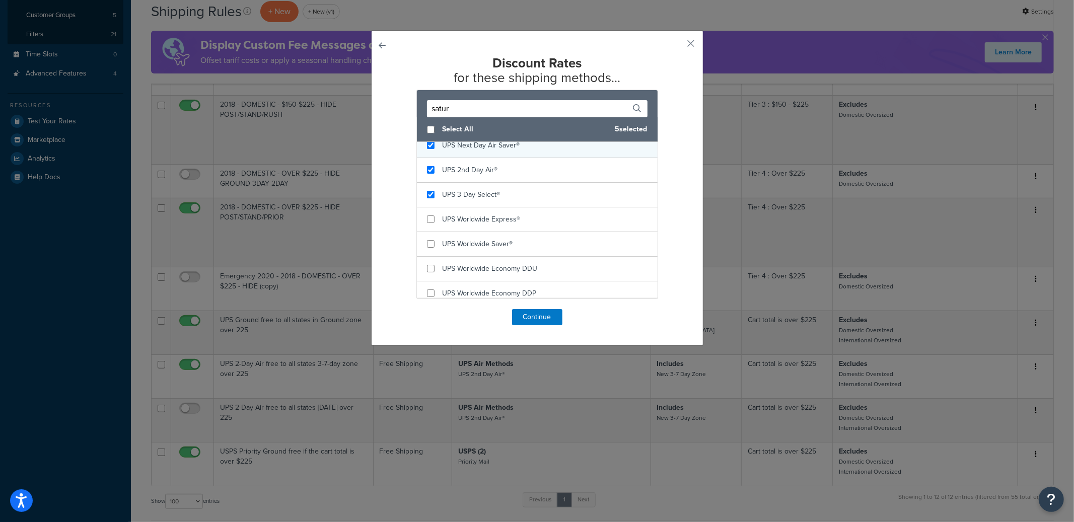
scroll to position [89, 0]
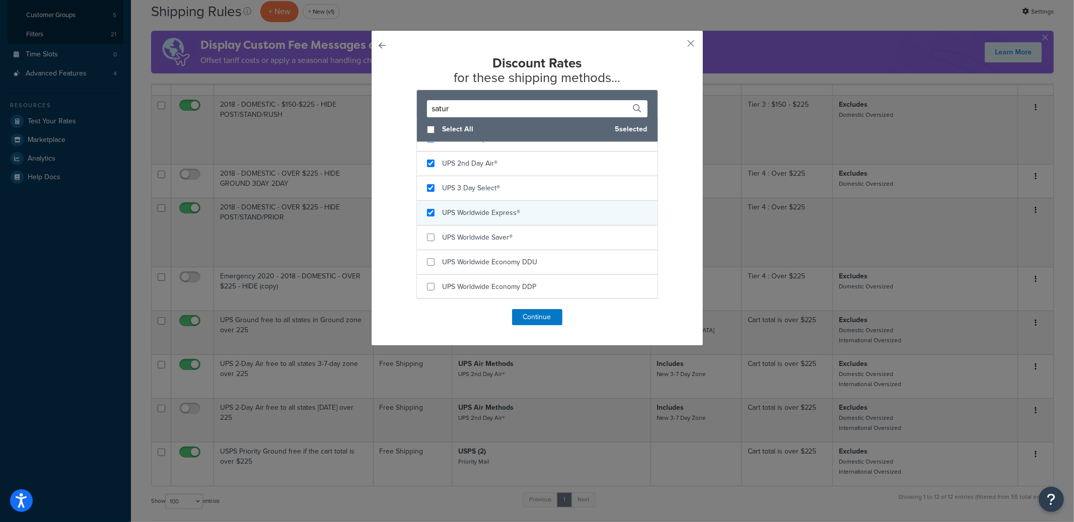
checkbox input "true"
click at [488, 208] on span "UPS Worldwide Express®" at bounding box center [482, 213] width 78 height 11
checkbox input "true"
click at [478, 234] on span "UPS Worldwide Saver®" at bounding box center [478, 237] width 71 height 11
checkbox input "true"
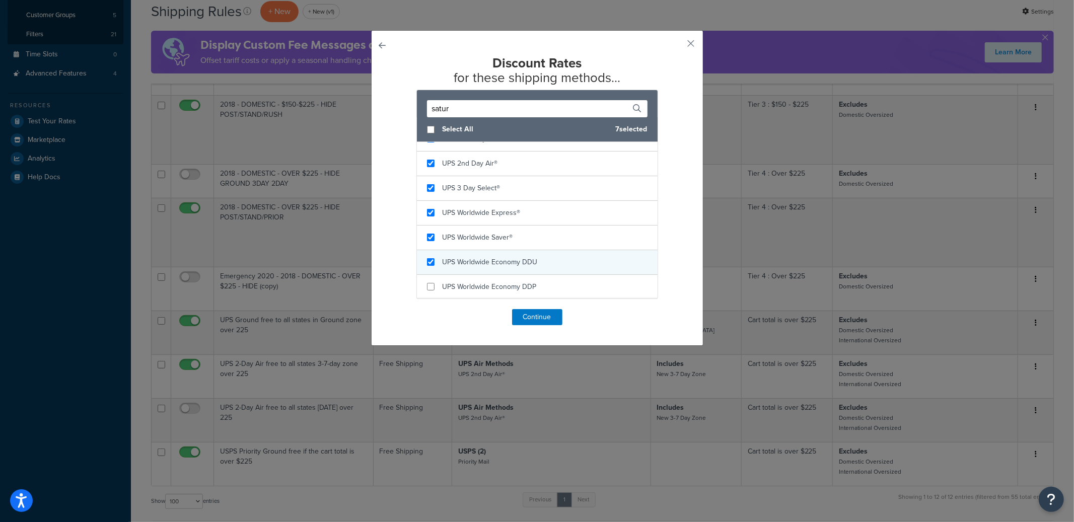
click at [478, 263] on span "UPS Worldwide Economy DDU" at bounding box center [490, 262] width 95 height 11
click at [479, 287] on span "UPS Worldwide Economy DDP" at bounding box center [490, 287] width 94 height 11
checkbox input "false"
click at [467, 282] on span "UPS Worldwide Economy DDP" at bounding box center [490, 287] width 94 height 11
checkbox input "false"
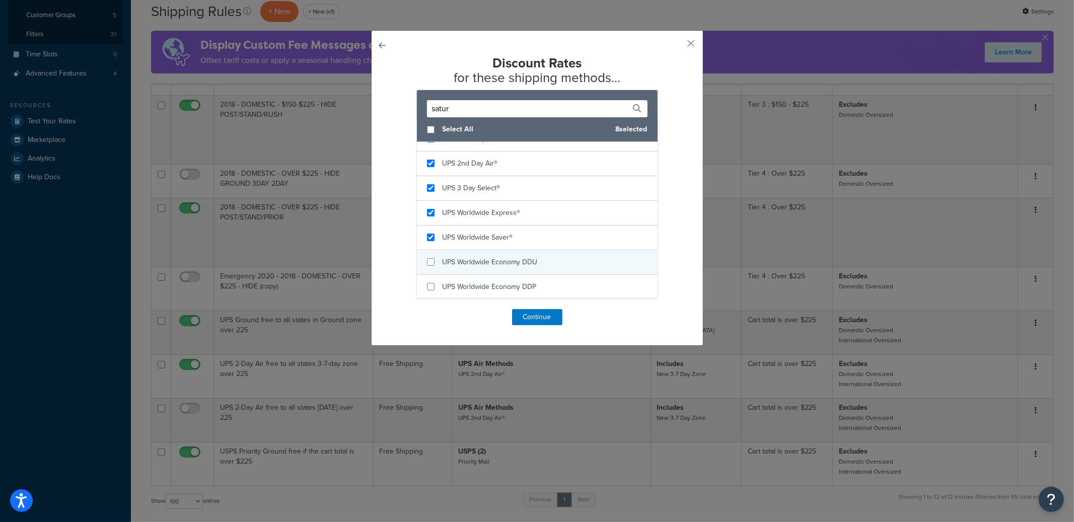
click at [474, 263] on span "UPS Worldwide Economy DDU" at bounding box center [490, 262] width 95 height 11
checkbox input "false"
click at [484, 241] on span "UPS Worldwide Saver®" at bounding box center [478, 237] width 71 height 11
checkbox input "false"
click at [489, 219] on div "UPS Worldwide Express®" at bounding box center [482, 213] width 78 height 14
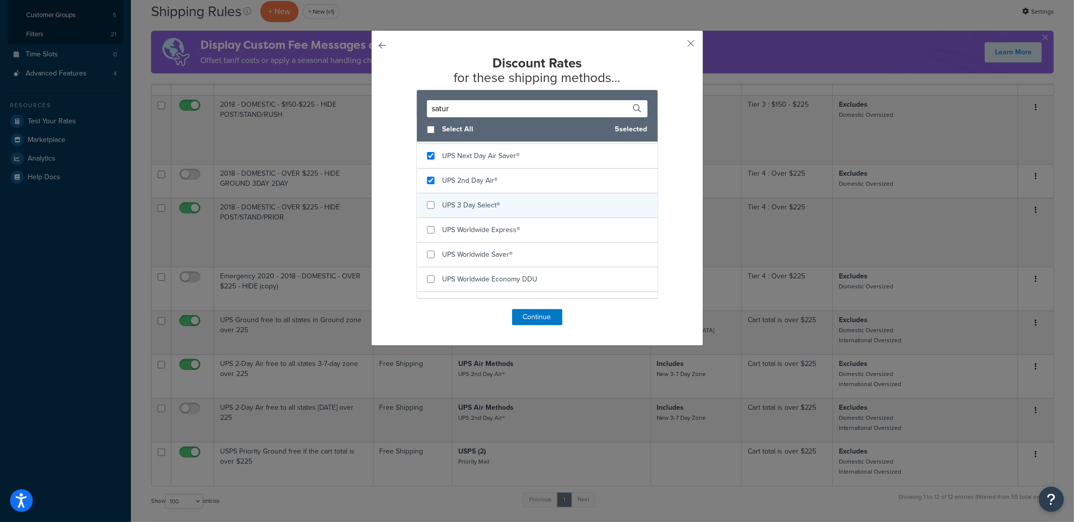
checkbox input "false"
click at [493, 207] on span "UPS 3 Day Select®" at bounding box center [472, 205] width 58 height 11
checkbox input "false"
click at [490, 163] on div "UPS® Ground" at bounding box center [537, 159] width 241 height 25
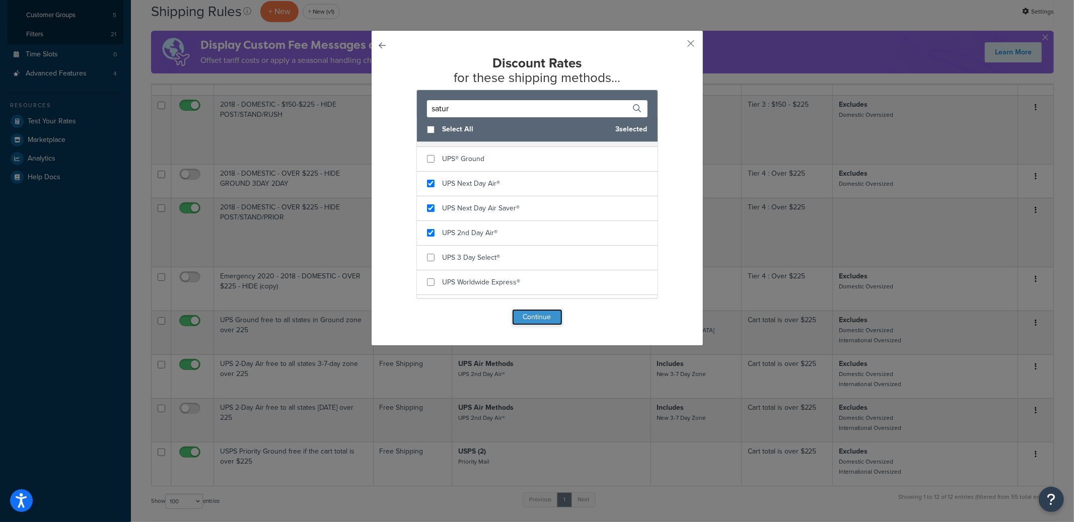
click at [529, 316] on button "Continue" at bounding box center [537, 317] width 50 height 16
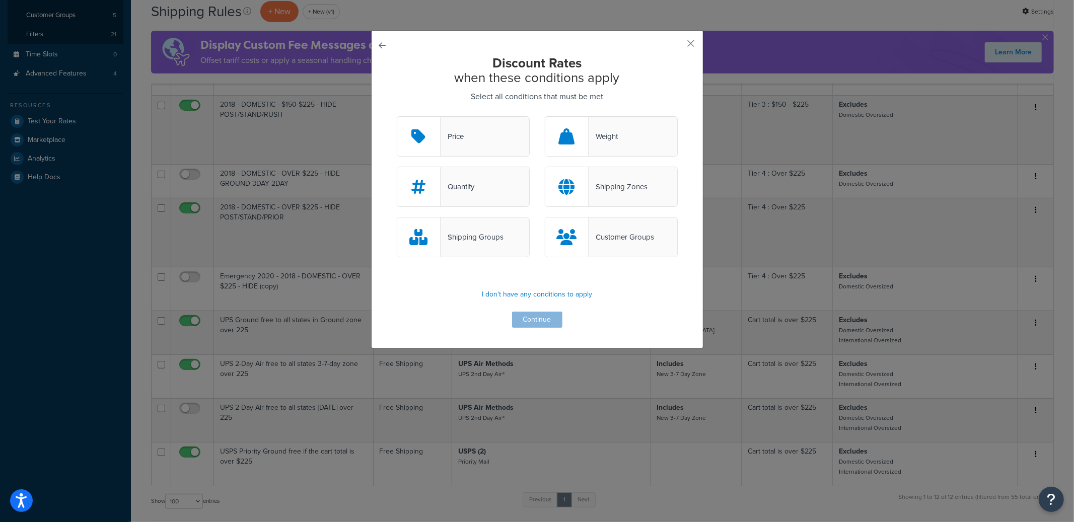
click at [470, 140] on div "Price" at bounding box center [463, 136] width 133 height 40
click at [0, 0] on input "Price" at bounding box center [0, 0] width 0 height 0
click at [532, 316] on button "Continue" at bounding box center [537, 320] width 50 height 16
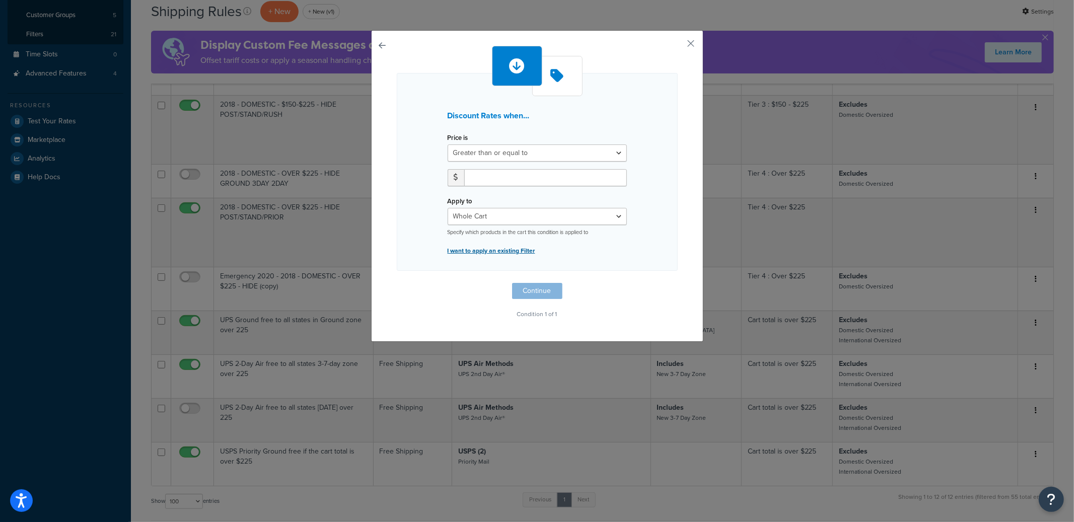
click at [485, 247] on p "I want to apply an existing Filter" at bounding box center [537, 251] width 179 height 14
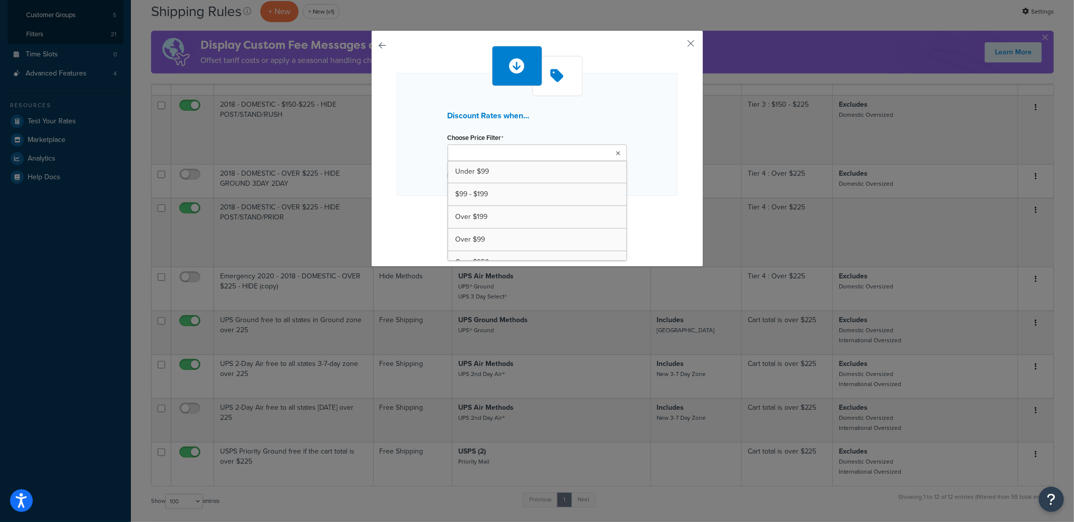
click at [498, 156] on input "Choose Price Filter" at bounding box center [495, 153] width 89 height 11
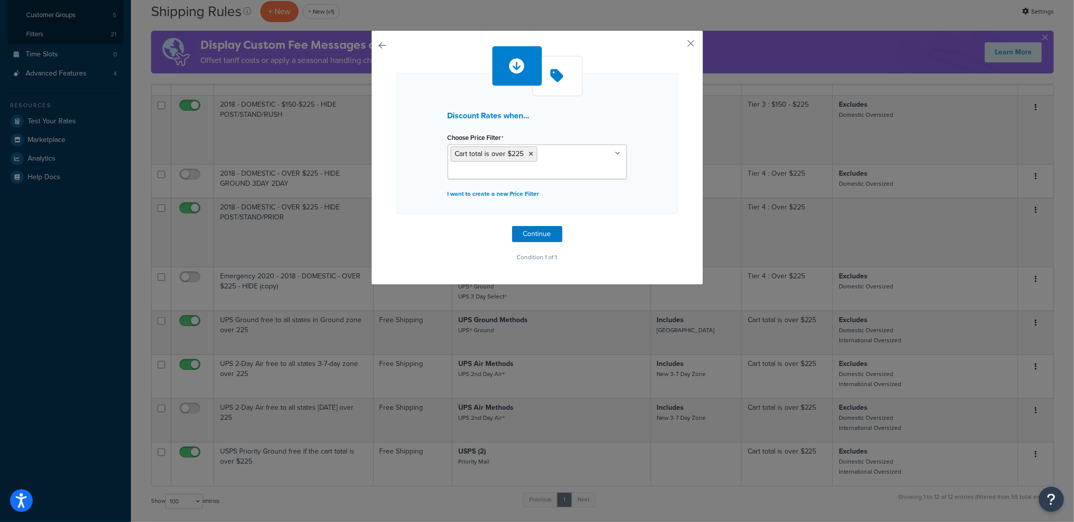
click at [652, 166] on div "Discount Rates when... Choose Price Filter Cart total is over $225 Under $99 $9…" at bounding box center [537, 143] width 281 height 141
click at [548, 231] on button "Continue" at bounding box center [537, 234] width 50 height 16
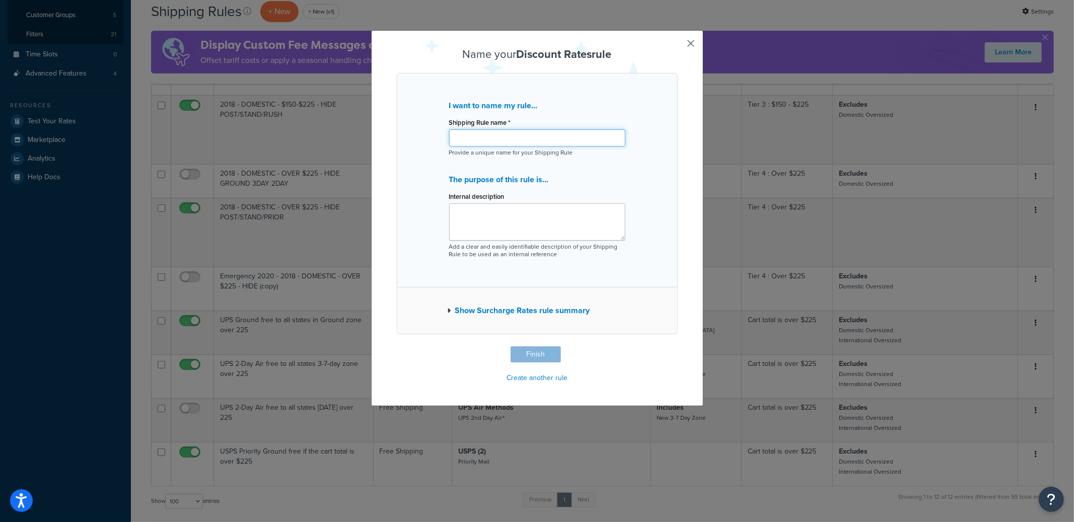
click at [501, 140] on input "Shipping Rule name *" at bounding box center [537, 137] width 176 height 17
type input "UPS Saturday - 50% discount when over $225"
click at [540, 348] on button "Finish" at bounding box center [536, 355] width 50 height 16
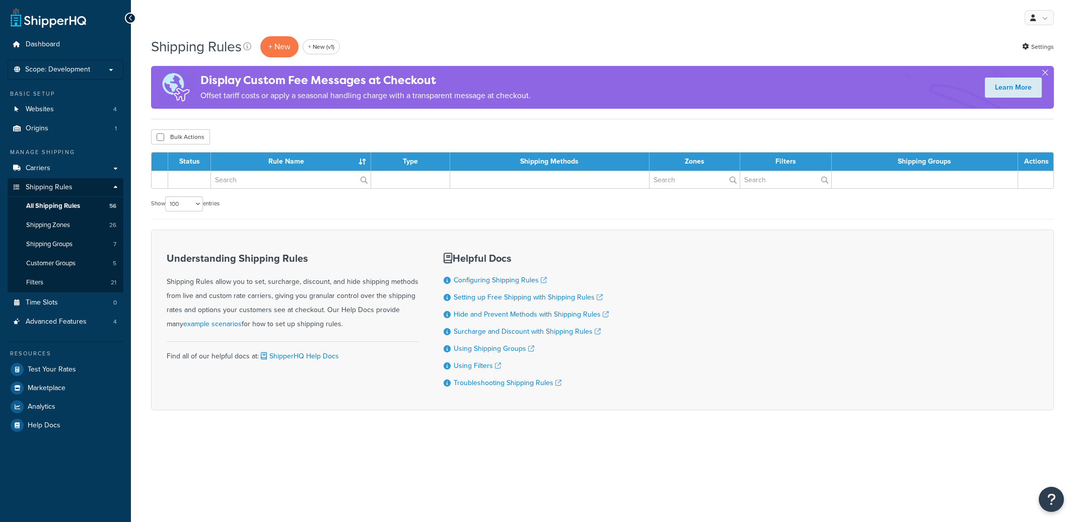
select select "100"
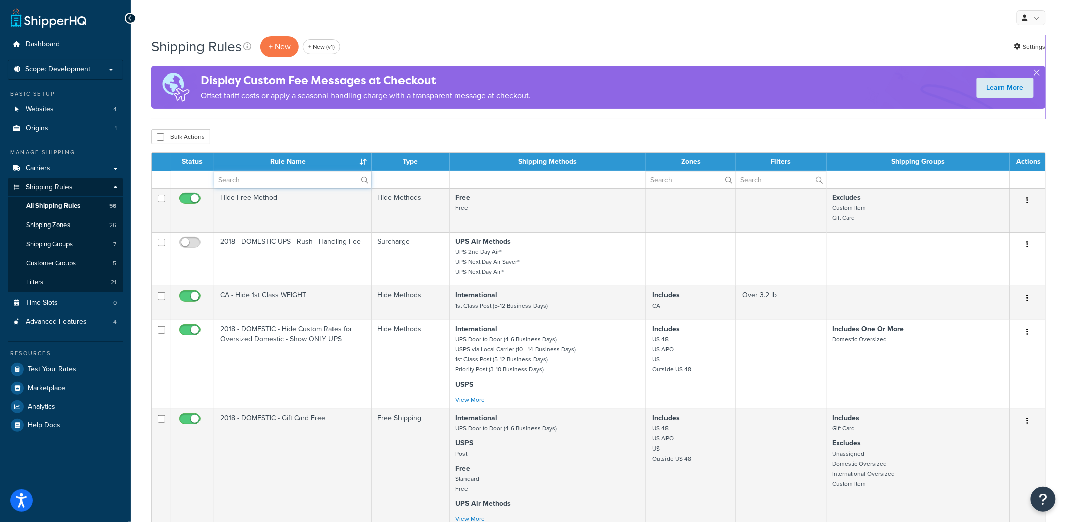
click at [269, 176] on input "text" at bounding box center [292, 179] width 157 height 17
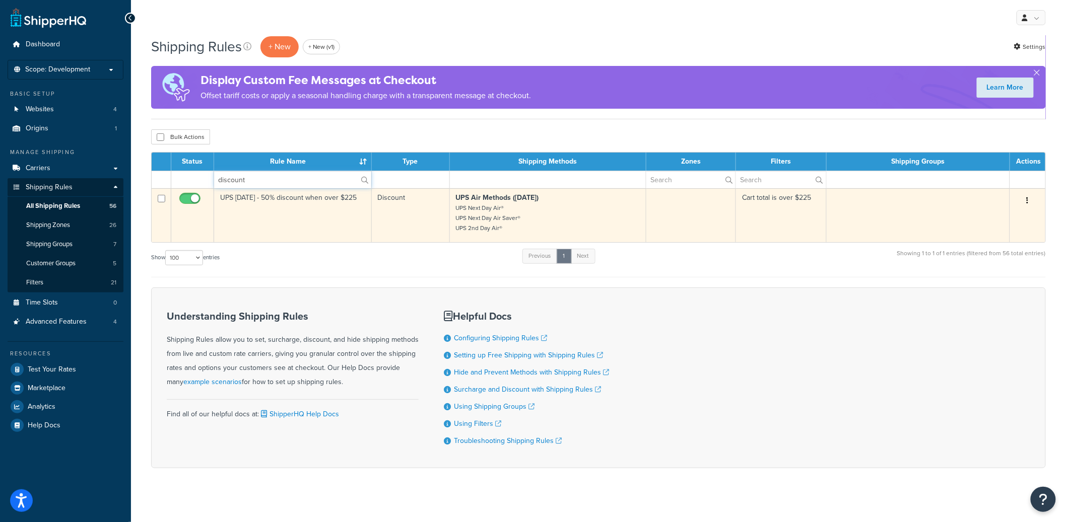
type input "discount"
click at [275, 200] on td "UPS Saturday - 50% discount when over $225" at bounding box center [293, 215] width 158 height 54
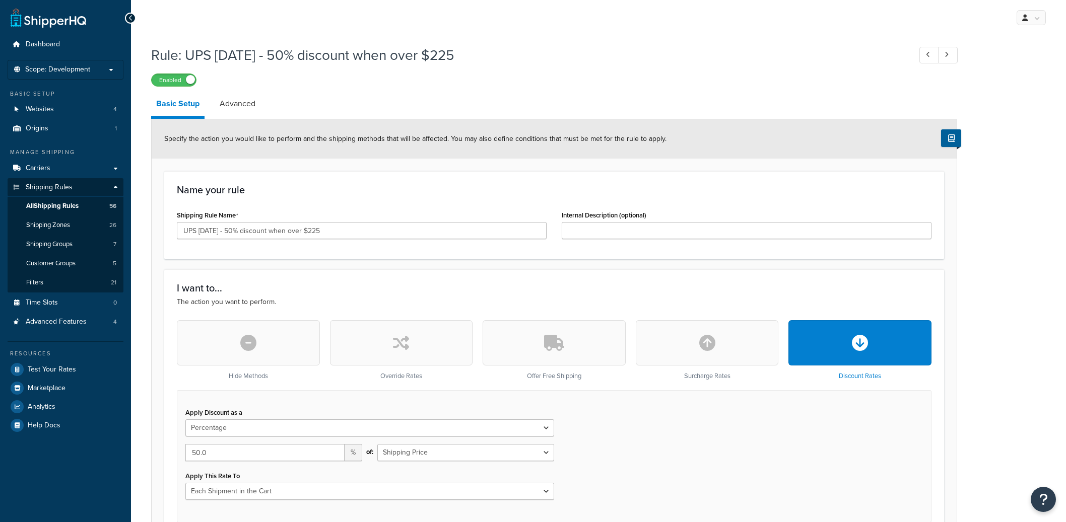
select select "PERCENTAGE"
click at [235, 228] on input "UPS [DATE] - 50% discount when over $225" at bounding box center [362, 230] width 370 height 17
click at [235, 228] on input "UPS Saturday - 50% discount when over $225" at bounding box center [362, 230] width 370 height 17
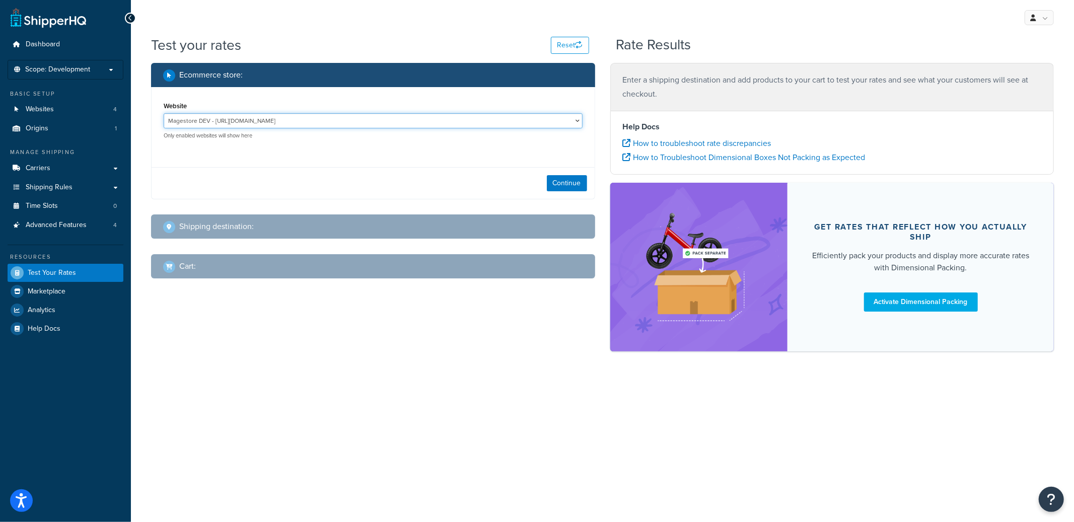
click at [284, 120] on select "Magestore DEV - [URL][DOMAIN_NAME] MSL - Staging - [URL][DOMAIN_NAME]" at bounding box center [373, 120] width 419 height 15
select select "bb837055a2efe4766d9f26570ab435fa"
click at [164, 113] on select "Magestore DEV - [URL][DOMAIN_NAME] MSL - Staging - [URL][DOMAIN_NAME]" at bounding box center [373, 120] width 419 height 15
click at [556, 180] on button "Continue" at bounding box center [567, 183] width 40 height 16
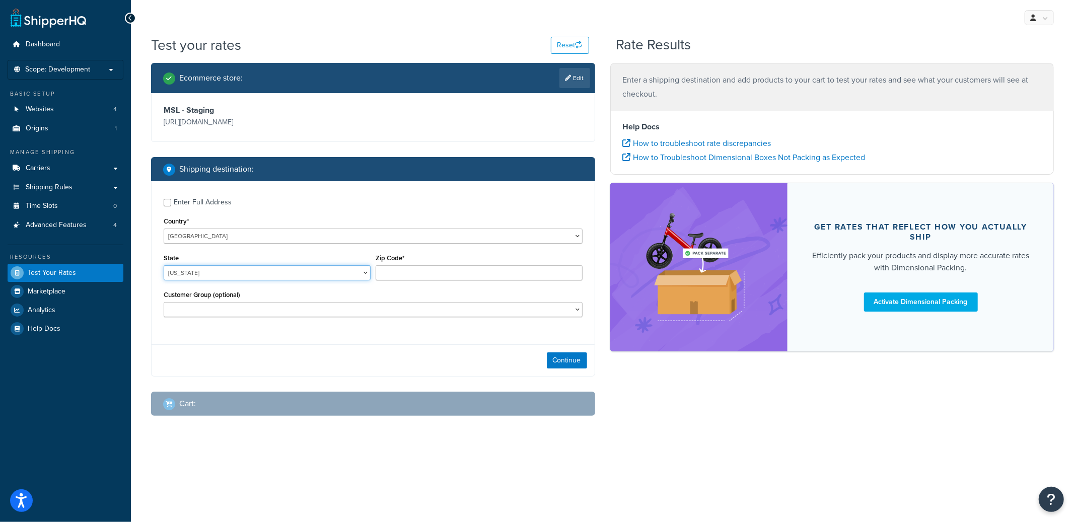
click at [206, 269] on select "[US_STATE] [US_STATE] [US_STATE] [US_STATE] [US_STATE] Armed Forces Americas Ar…" at bounding box center [267, 272] width 207 height 15
click at [164, 266] on select "[US_STATE] [US_STATE] [US_STATE] [US_STATE] [US_STATE] Armed Forces Americas Ar…" at bounding box center [267, 272] width 207 height 15
select select "[GEOGRAPHIC_DATA]"
type input "78759"
click at [568, 358] on button "Continue" at bounding box center [567, 361] width 40 height 16
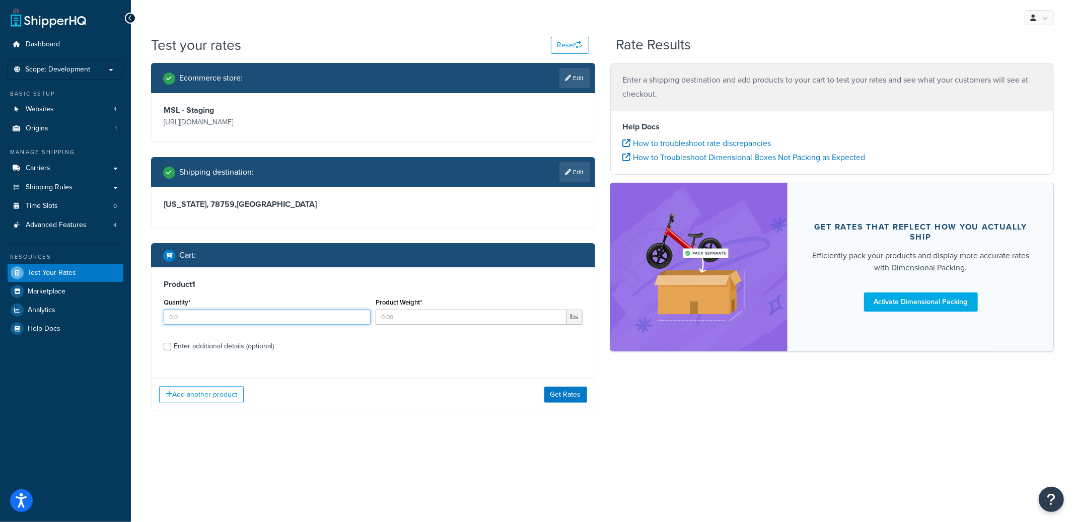
click at [219, 320] on input "Quantity*" at bounding box center [267, 317] width 207 height 15
type input "1"
click at [583, 392] on button "Get Rates" at bounding box center [566, 395] width 43 height 16
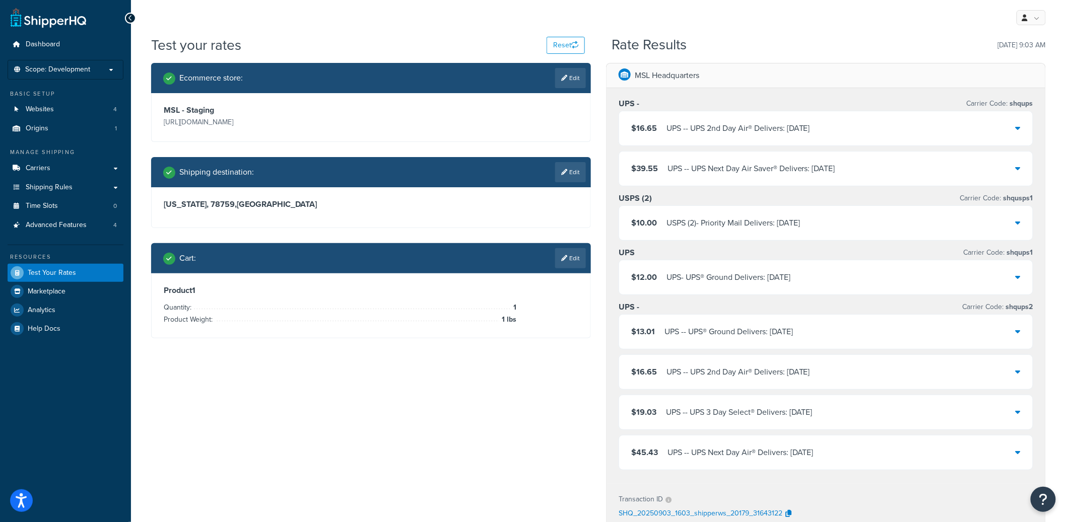
click at [831, 131] on div "$16.65 UPS - - UPS 2nd Day Air® Delivers: 9/5/2025" at bounding box center [826, 128] width 414 height 34
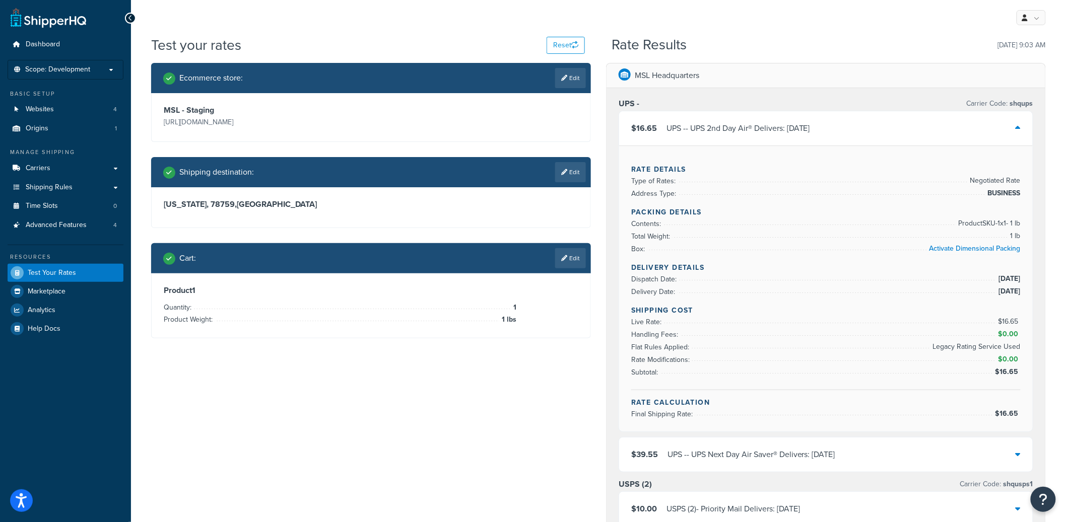
click at [832, 129] on div "$16.65 UPS - - UPS 2nd Day Air® Delivers: 9/5/2025" at bounding box center [826, 128] width 414 height 34
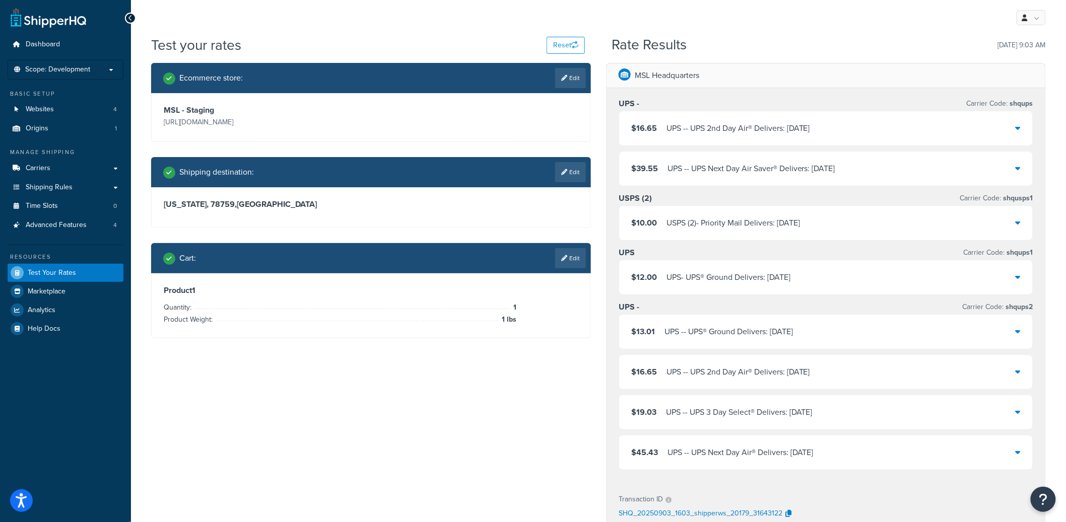
click at [984, 329] on div "$13.01 UPS - - UPS® Ground Delivers: 9/6/2025" at bounding box center [826, 332] width 414 height 34
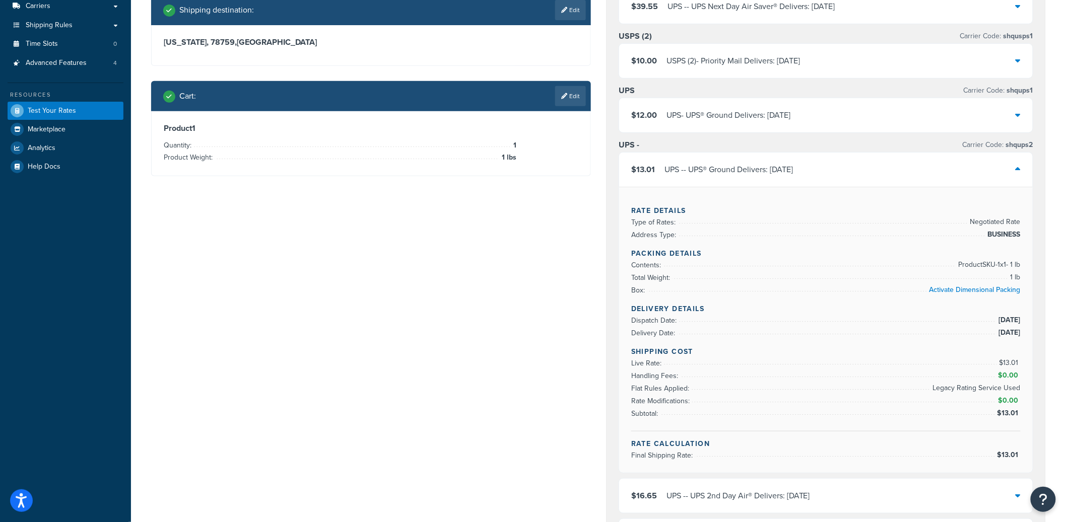
scroll to position [163, 0]
click at [958, 178] on div "$13.01 UPS - - UPS® Ground Delivers: 9/6/2025" at bounding box center [826, 169] width 414 height 34
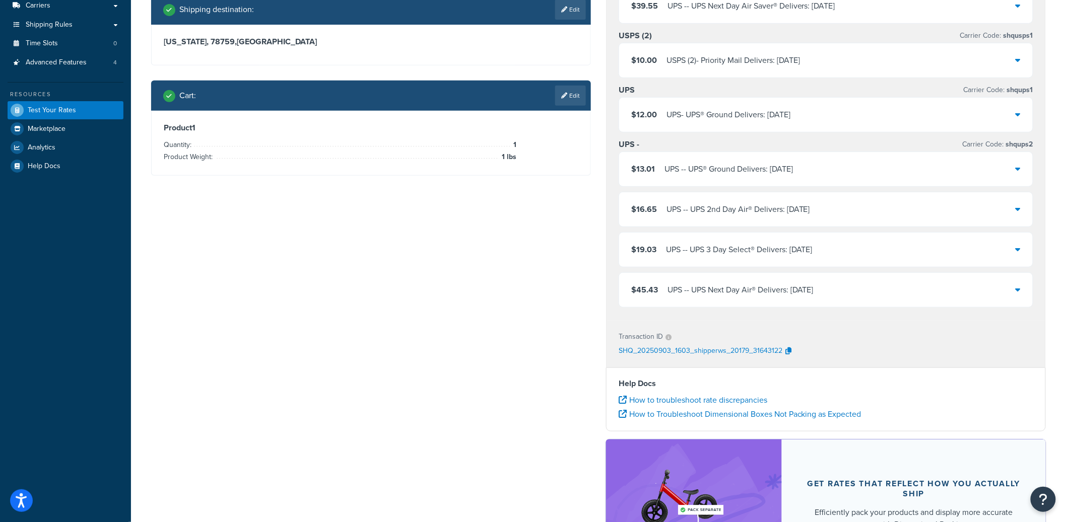
click at [908, 207] on div "$16.65 UPS - - UPS 2nd Day Air® Delivers: 9/6/2025" at bounding box center [826, 209] width 414 height 34
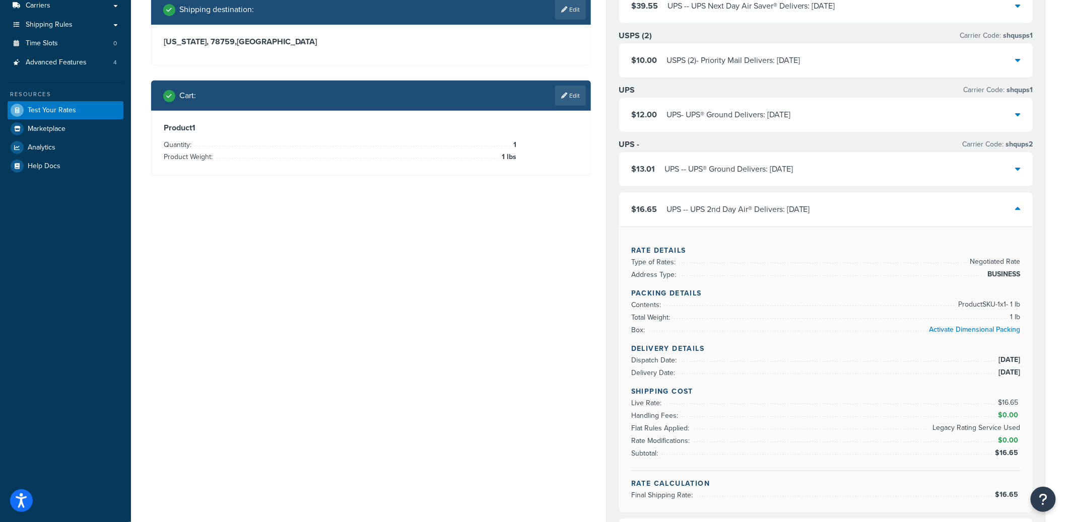
click at [908, 207] on div "$16.65 UPS - - UPS 2nd Day Air® Delivers: 9/6/2025" at bounding box center [826, 209] width 414 height 34
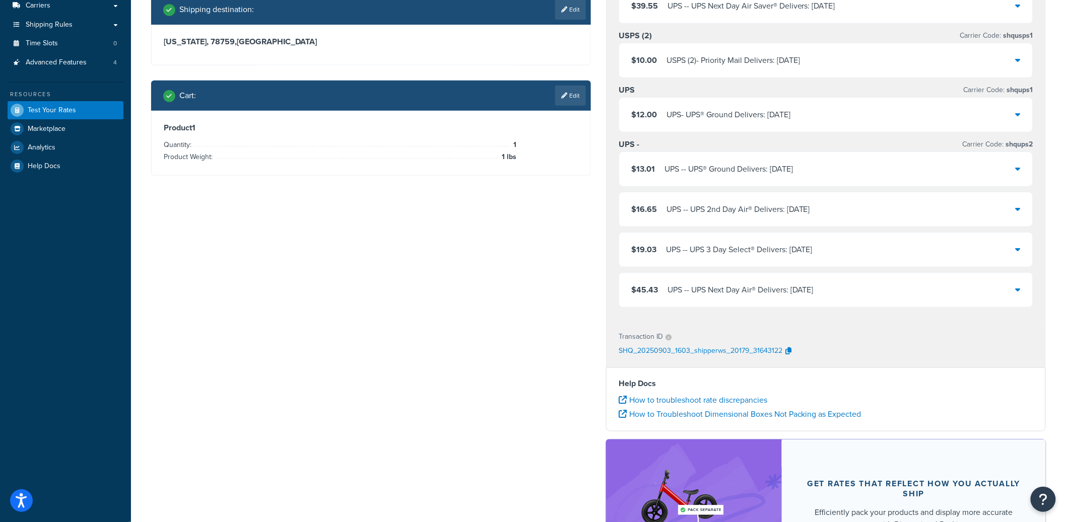
click at [841, 251] on div "$19.03 UPS - - UPS 3 Day Select® Delivers: 9/6/2025" at bounding box center [826, 250] width 414 height 34
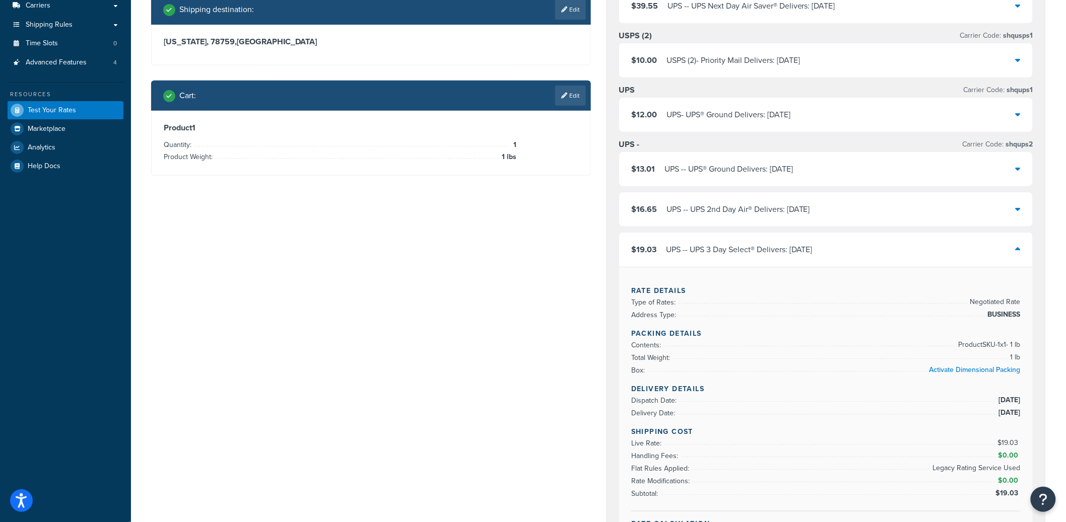
click at [841, 251] on div "$19.03 UPS - - UPS 3 Day Select® Delivers: 9/6/2025" at bounding box center [826, 250] width 414 height 34
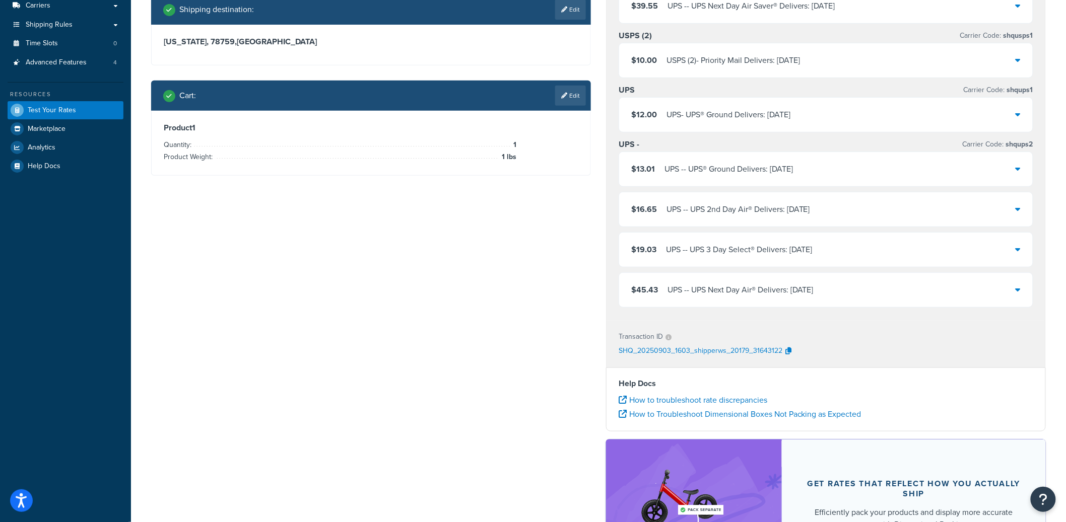
click at [813, 289] on div "UPS - - UPS Next Day Air® Delivers: 9/6/2025" at bounding box center [740, 290] width 146 height 14
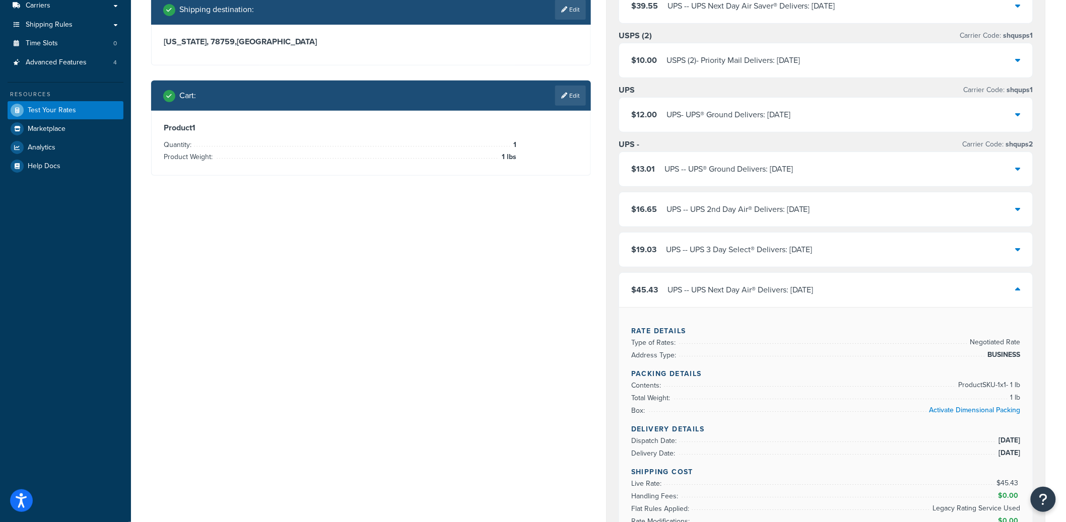
click at [813, 289] on div "UPS - - UPS Next Day Air® Delivers: 9/6/2025" at bounding box center [740, 290] width 146 height 14
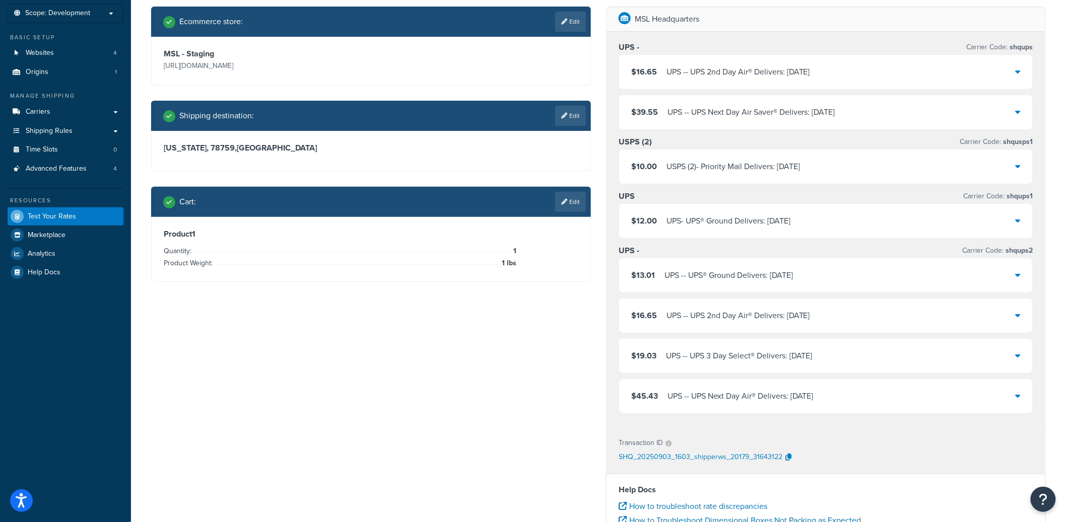
scroll to position [44, 0]
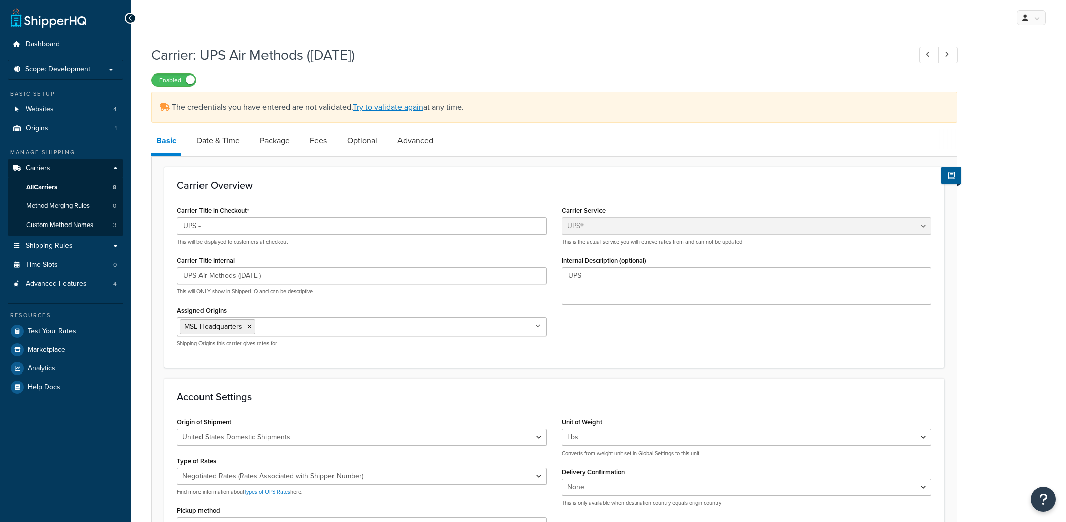
select select "ups"
click at [427, 151] on link "Advanced" at bounding box center [415, 141] width 46 height 24
select select "false"
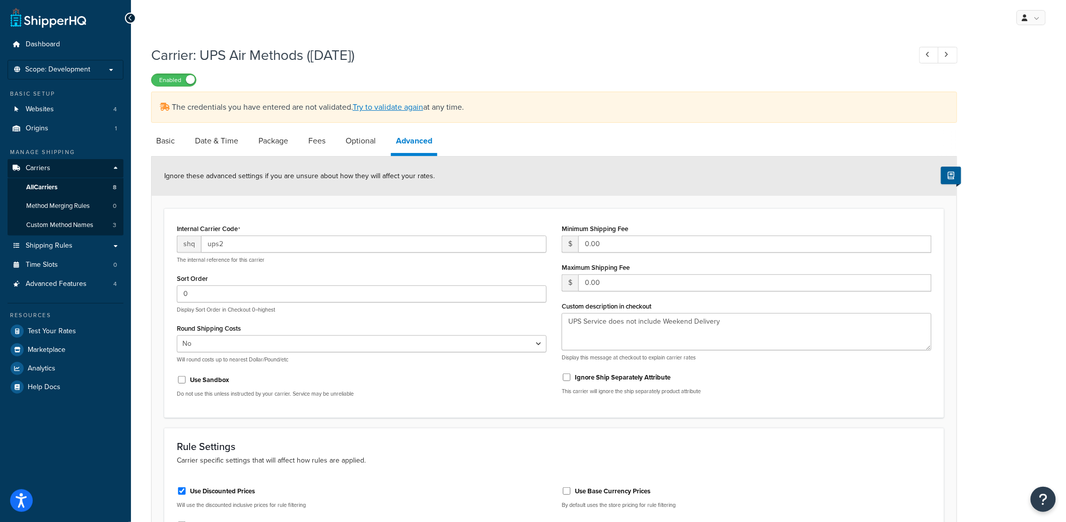
click at [424, 146] on link "Advanced" at bounding box center [414, 142] width 46 height 27
click at [172, 137] on link "Basic" at bounding box center [165, 141] width 29 height 24
select select "ups"
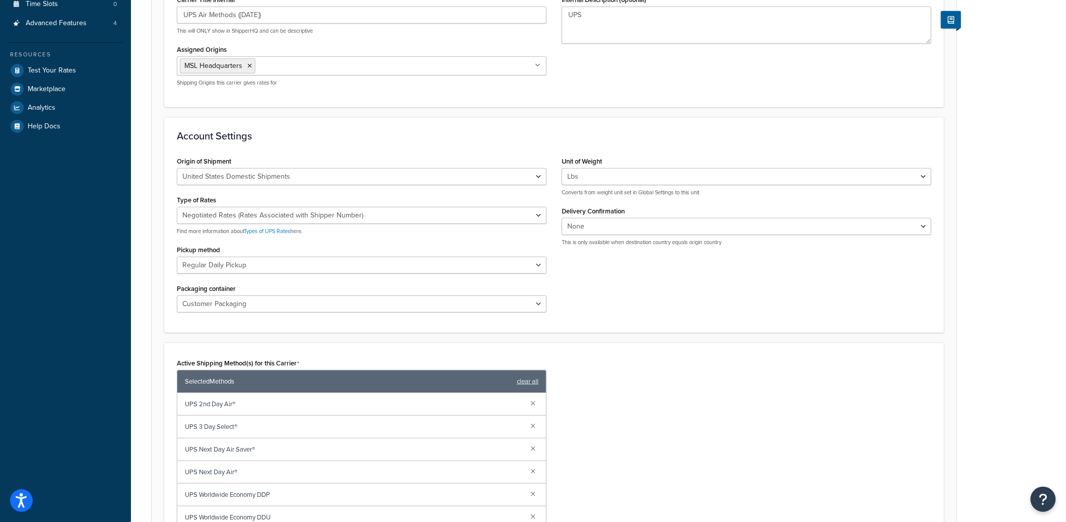
scroll to position [537, 0]
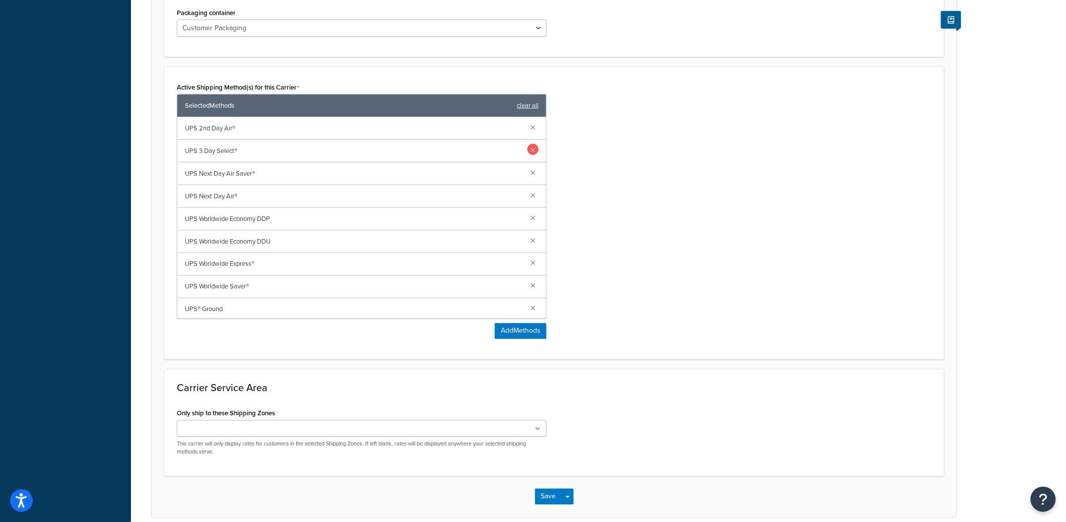
click at [527, 150] on link at bounding box center [532, 149] width 11 height 11
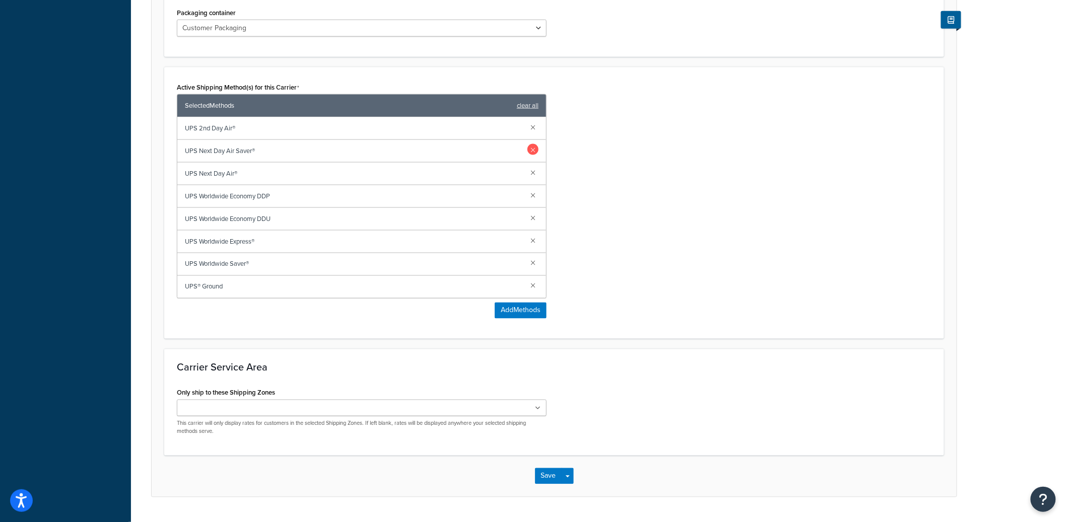
click at [535, 151] on link at bounding box center [532, 149] width 11 height 11
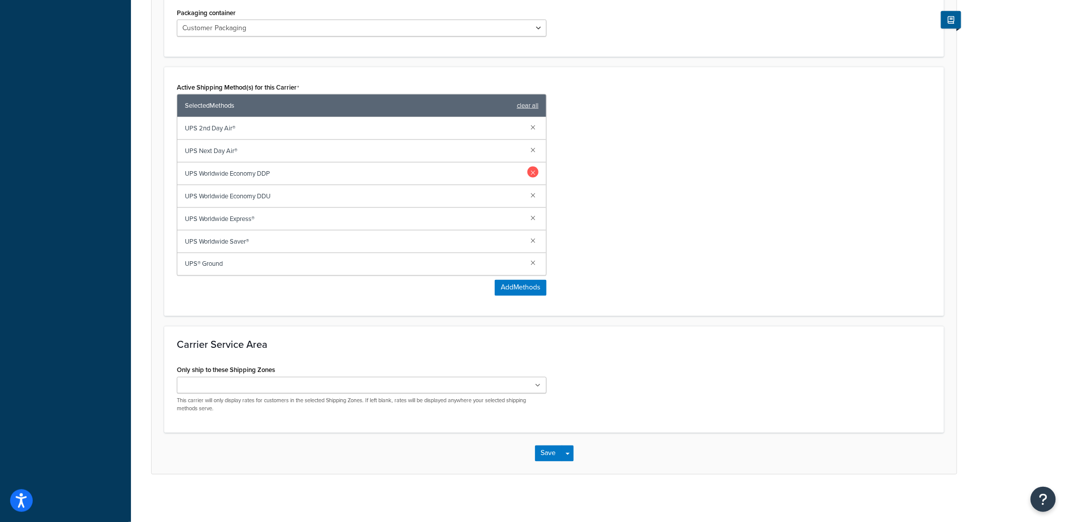
click at [530, 175] on link at bounding box center [532, 172] width 11 height 11
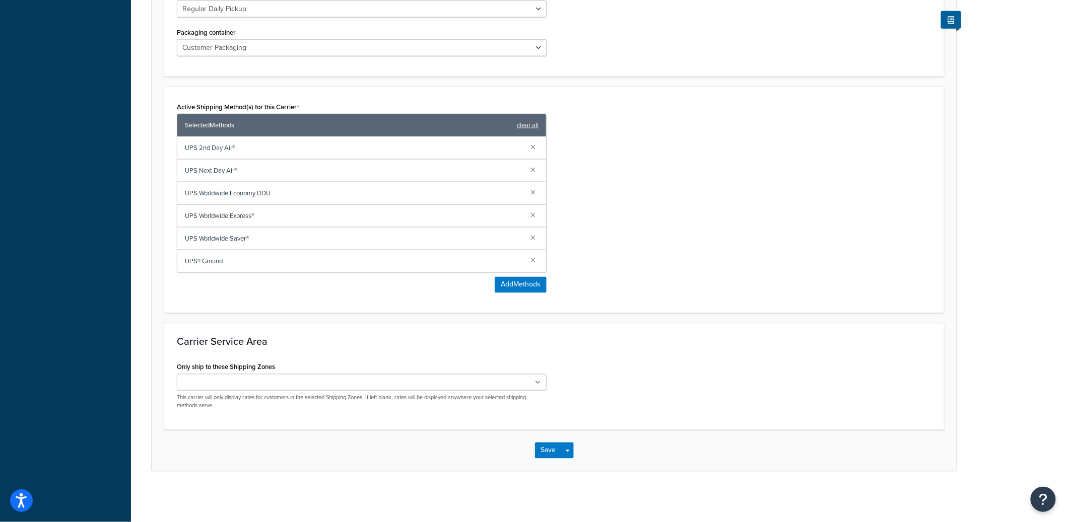
scroll to position [517, 0]
click at [531, 258] on link at bounding box center [532, 259] width 11 height 11
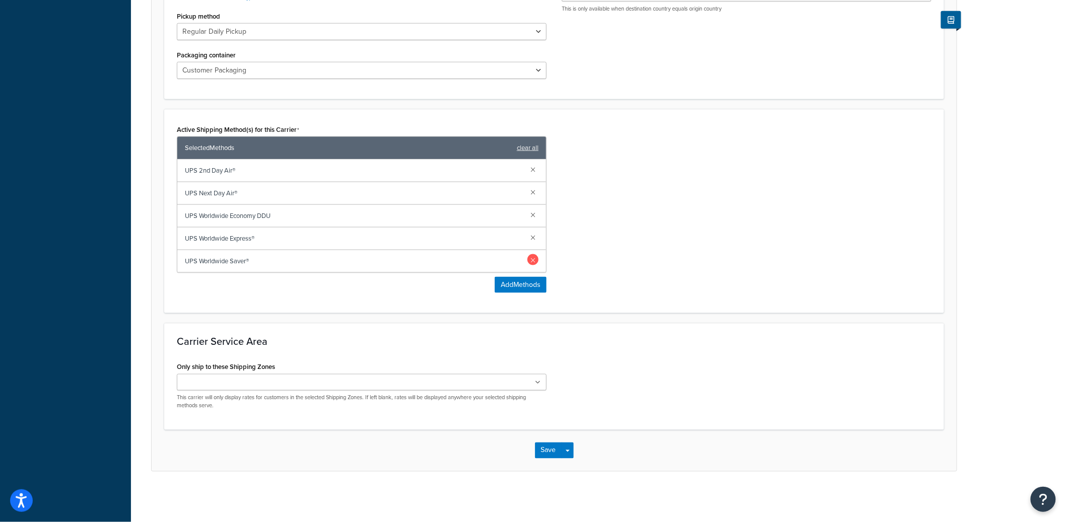
click at [530, 256] on link at bounding box center [532, 259] width 11 height 11
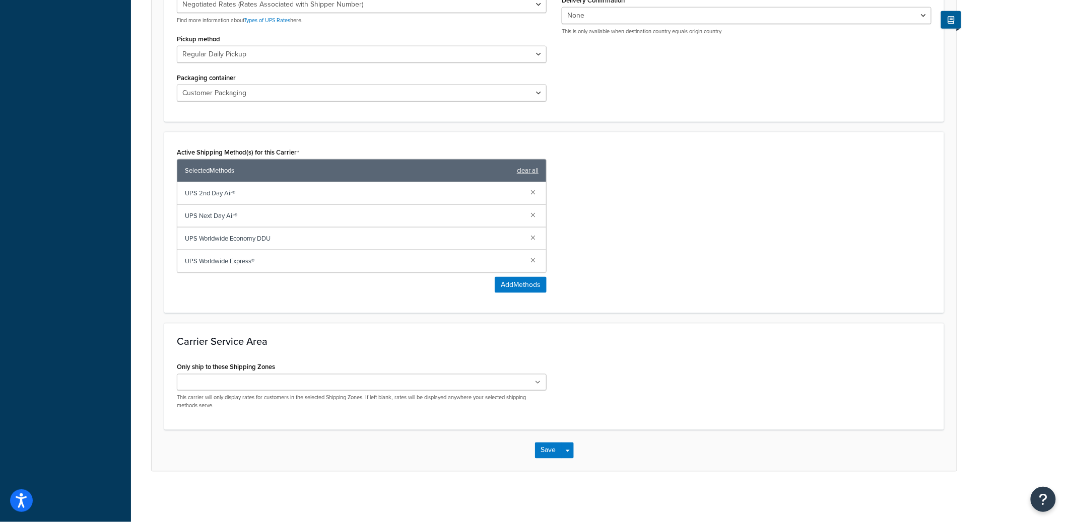
click at [530, 256] on link at bounding box center [532, 259] width 11 height 11
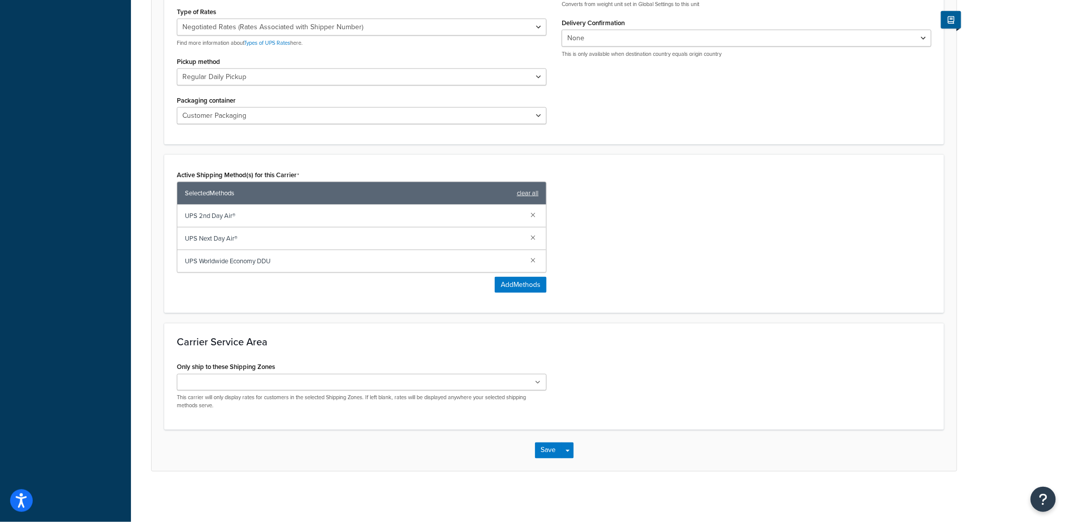
click at [530, 256] on link at bounding box center [532, 259] width 11 height 11
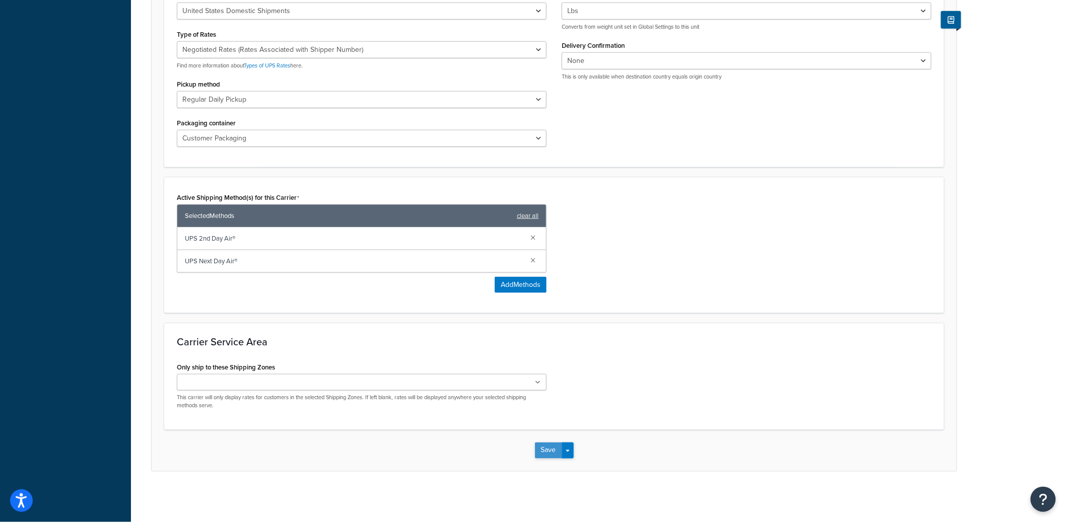
click at [551, 451] on button "Save" at bounding box center [548, 451] width 27 height 16
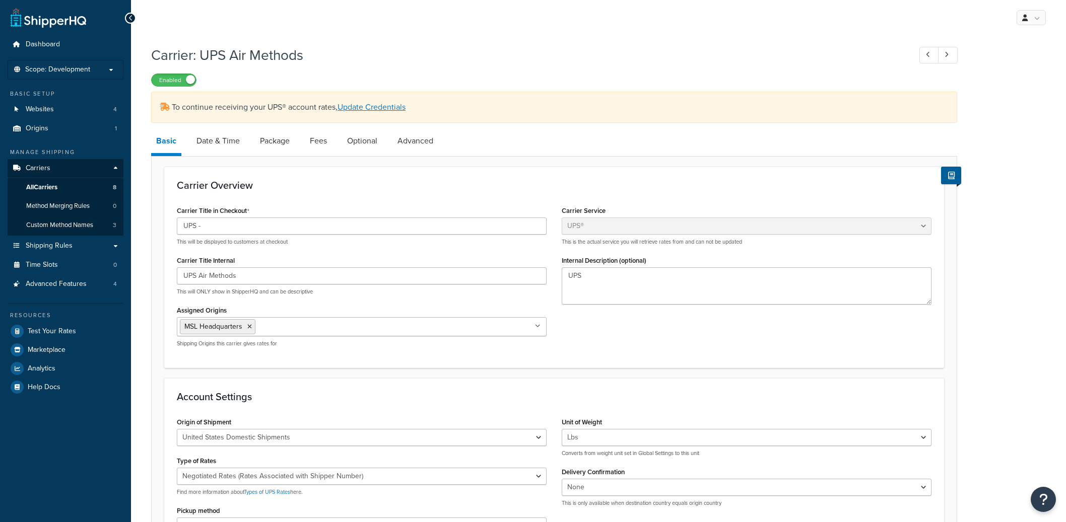
select select "ups"
click at [418, 143] on link "Advanced" at bounding box center [415, 141] width 46 height 24
select select "false"
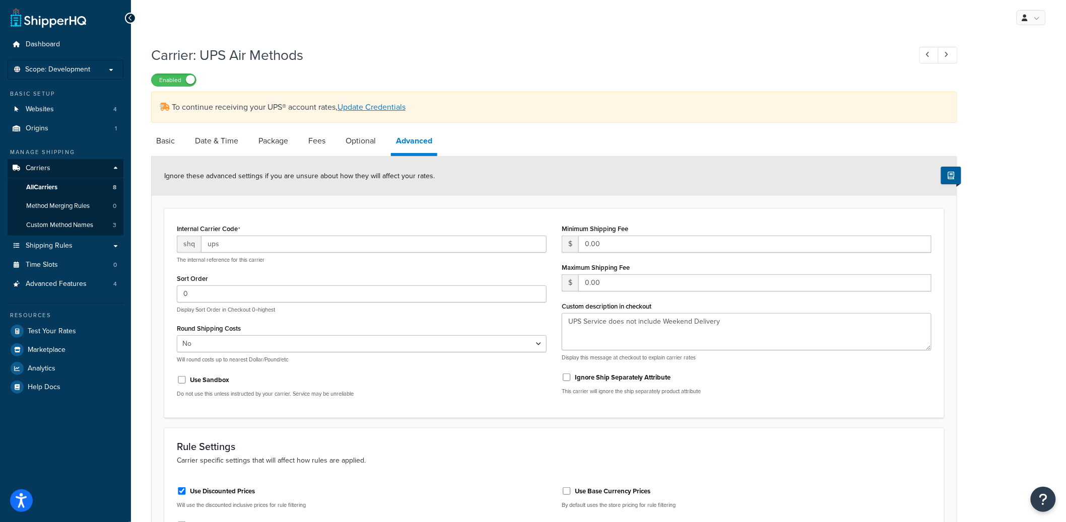
click at [184, 141] on li "Basic" at bounding box center [170, 141] width 39 height 24
click at [167, 142] on link "Basic" at bounding box center [165, 141] width 29 height 24
select select "ups"
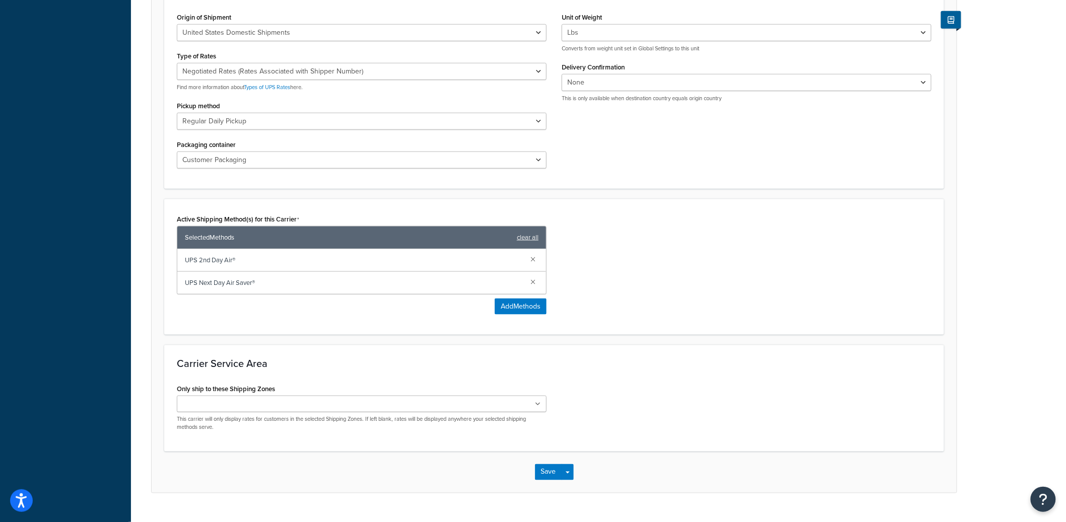
scroll to position [427, 0]
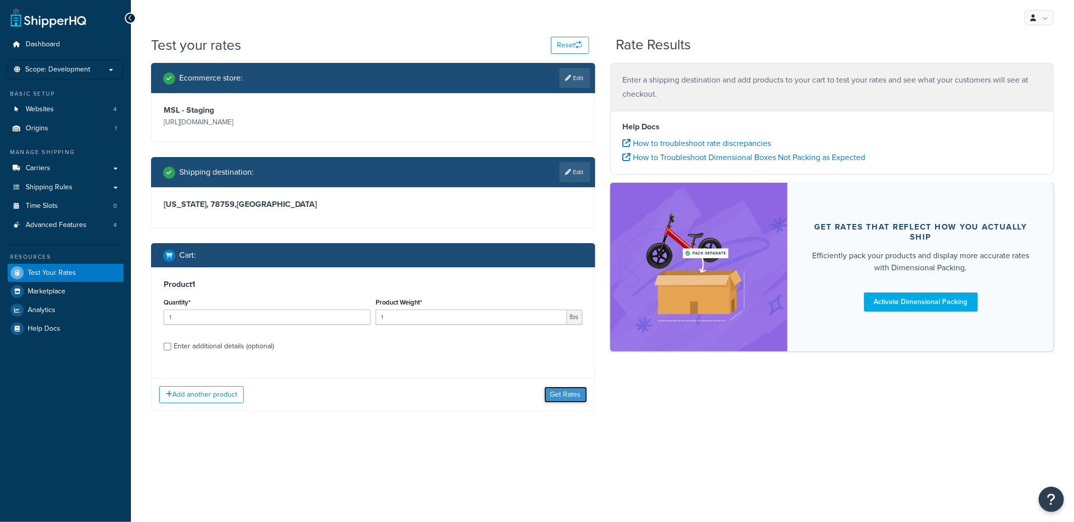
click at [569, 395] on button "Get Rates" at bounding box center [566, 395] width 43 height 16
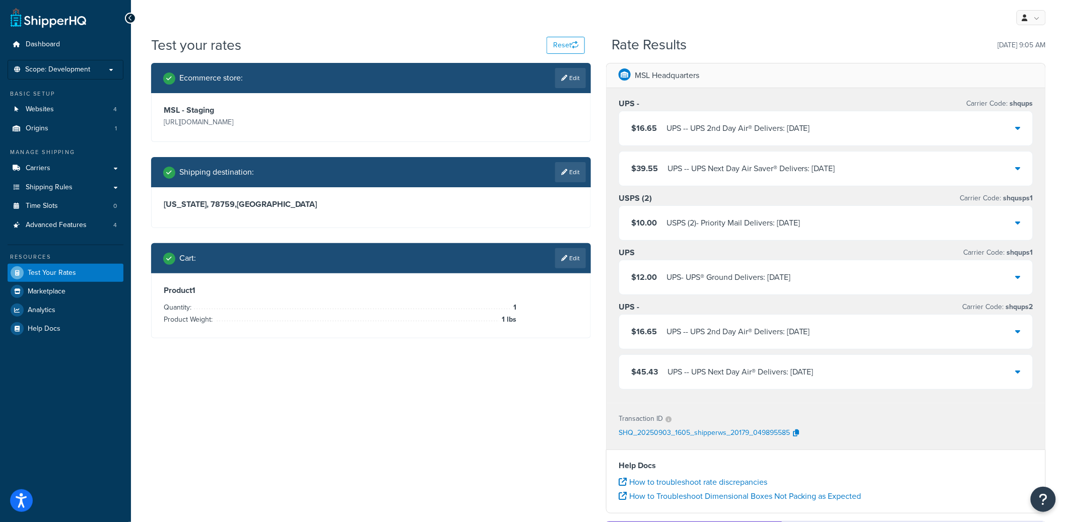
click at [922, 325] on div "$16.65 UPS - - UPS 2nd Day Air® Delivers: [DATE]" at bounding box center [826, 332] width 414 height 34
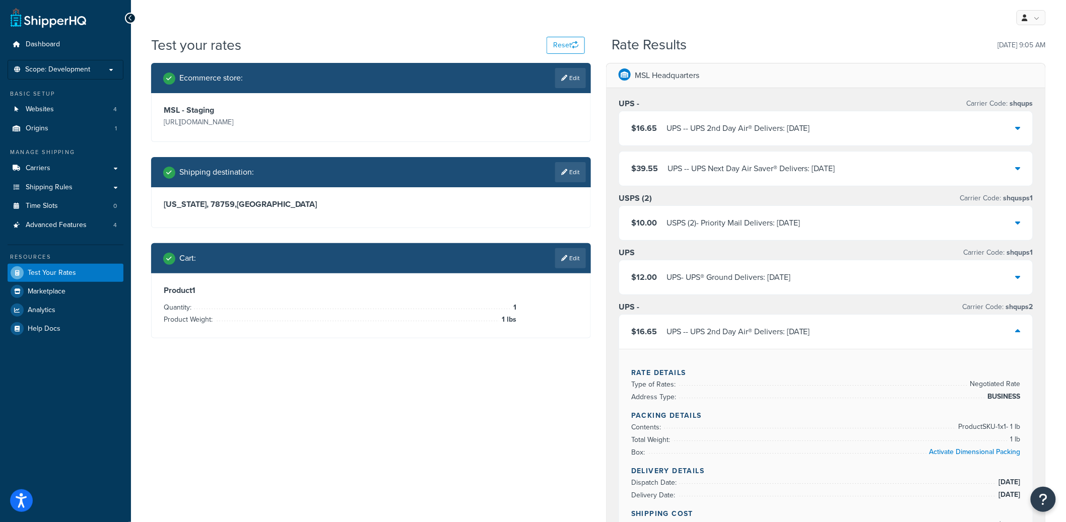
click at [922, 325] on div "$16.65 UPS - - UPS 2nd Day Air® Delivers: [DATE]" at bounding box center [826, 332] width 414 height 34
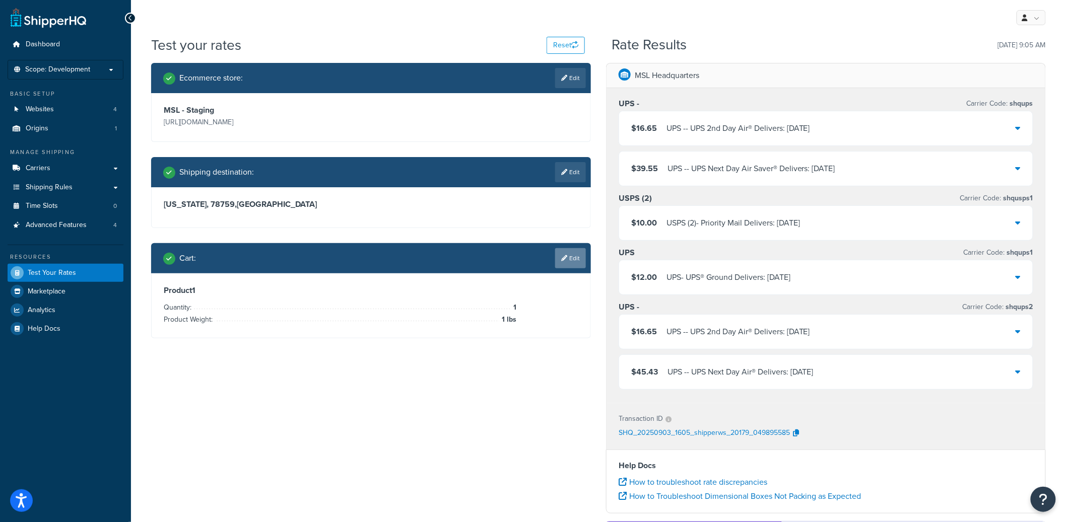
click at [563, 264] on link "Edit" at bounding box center [570, 258] width 31 height 20
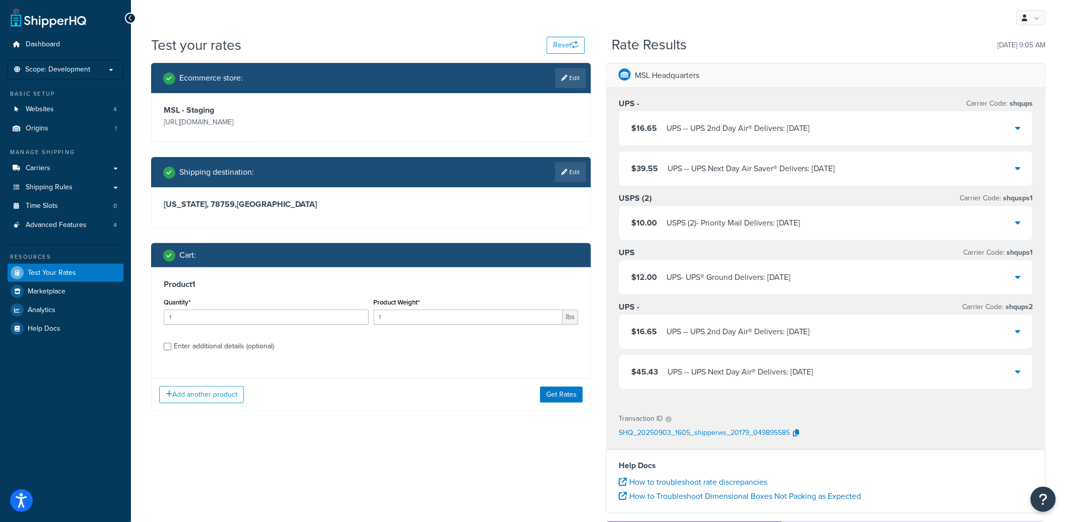
click at [241, 351] on div "Enter additional details (optional)" at bounding box center [224, 347] width 100 height 14
click at [171, 351] on input "Enter additional details (optional)" at bounding box center [168, 347] width 8 height 8
checkbox input "true"
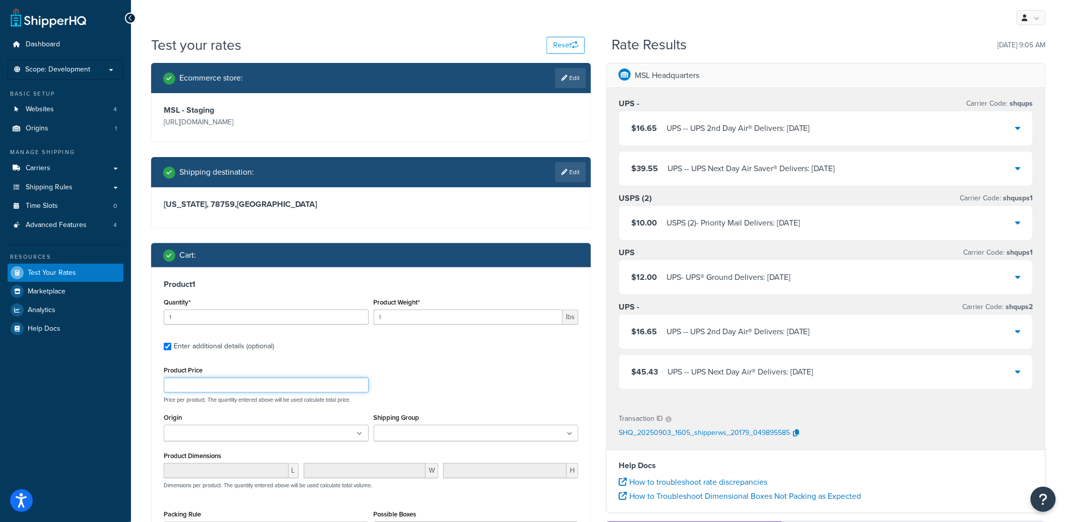
click at [224, 384] on input "Product Price" at bounding box center [266, 385] width 205 height 15
type input "250"
click at [259, 351] on div "Enter additional details (optional)" at bounding box center [224, 347] width 100 height 14
click at [171, 351] on input "Enter additional details (optional)" at bounding box center [168, 347] width 8 height 8
checkbox input "false"
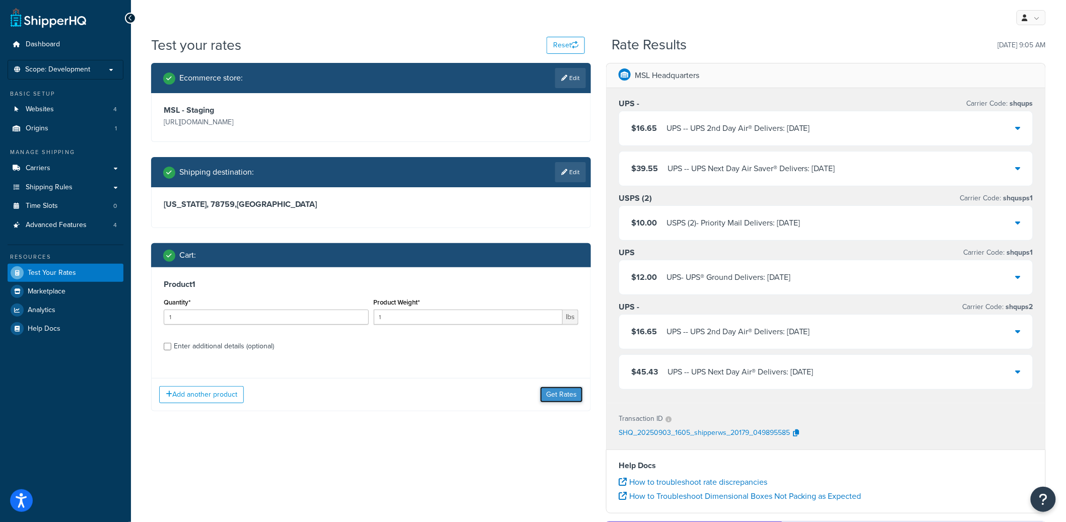
click at [562, 395] on button "Get Rates" at bounding box center [561, 395] width 43 height 16
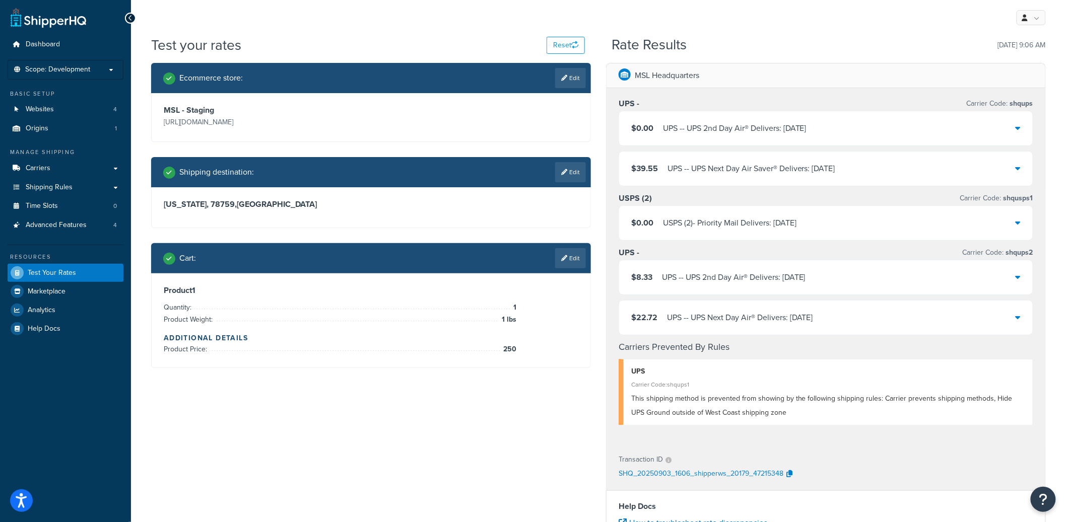
click at [848, 285] on div "$8.33 UPS - - UPS 2nd Day Air® Delivers: [DATE]" at bounding box center [826, 277] width 414 height 34
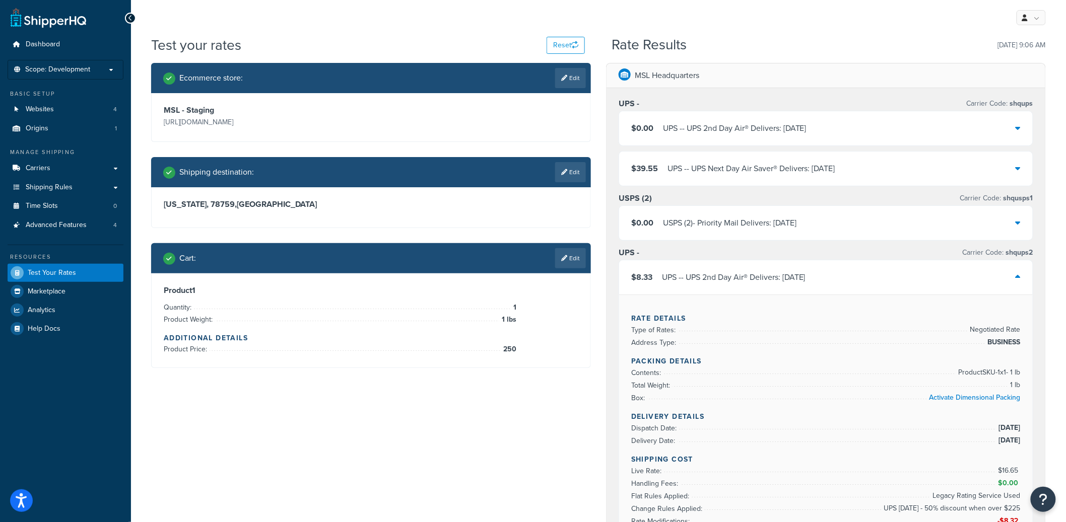
click at [851, 282] on div "$8.33 UPS - - UPS 2nd Day Air® Delivers: [DATE]" at bounding box center [826, 277] width 414 height 34
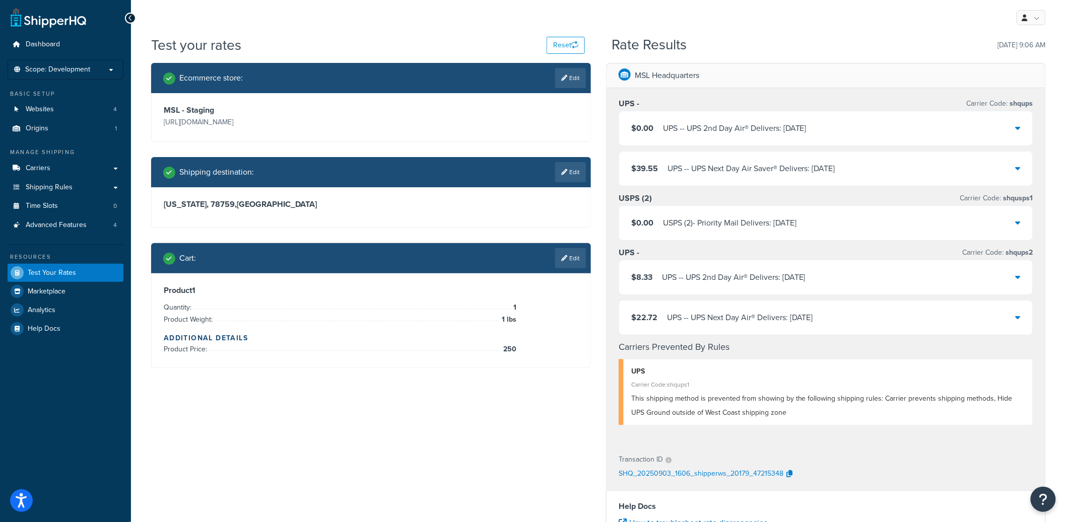
click at [813, 319] on div "UPS - - UPS Next Day Air® Delivers: [DATE]" at bounding box center [740, 318] width 146 height 14
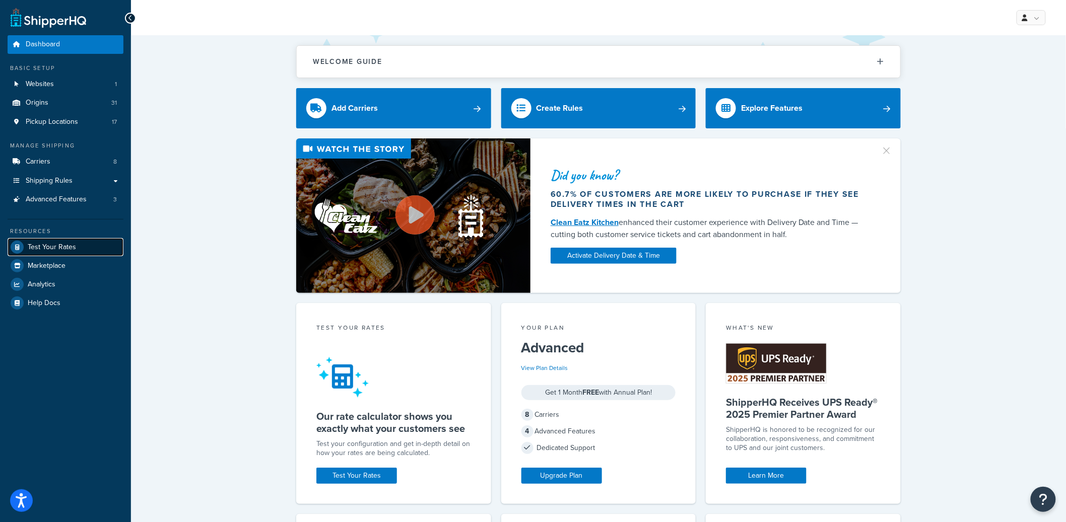
click at [57, 243] on span "Test Your Rates" at bounding box center [52, 247] width 48 height 9
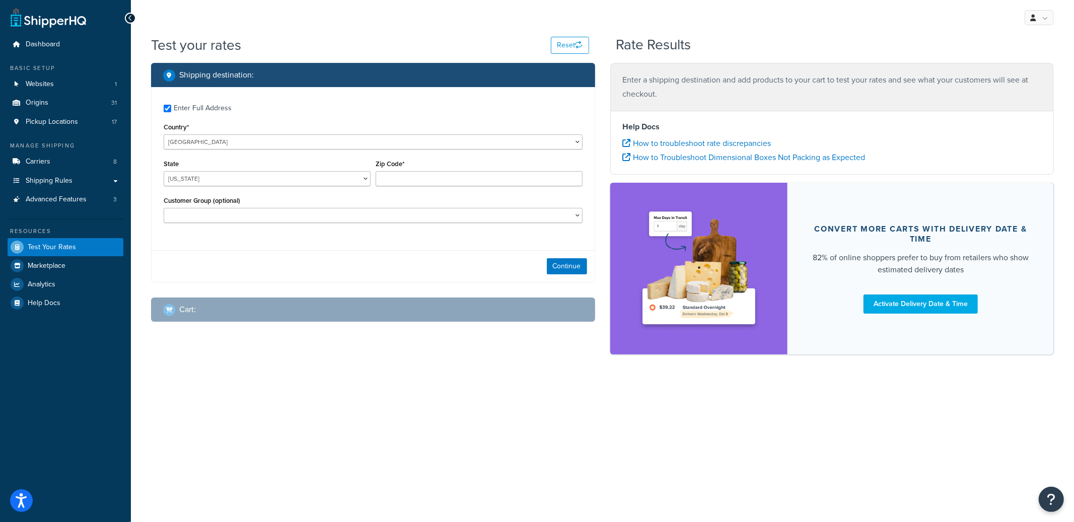
checkbox input "true"
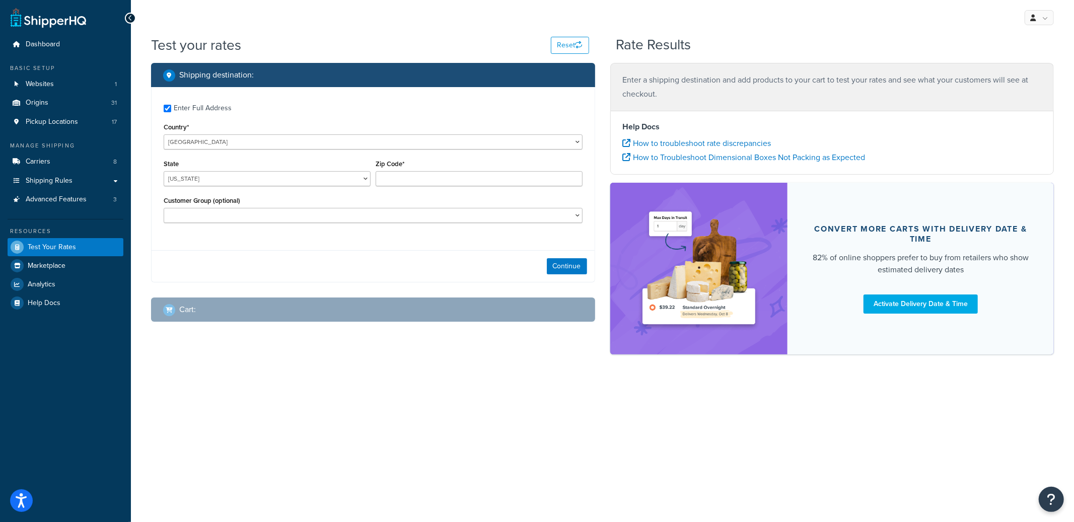
type input "52801"
select select "IA"
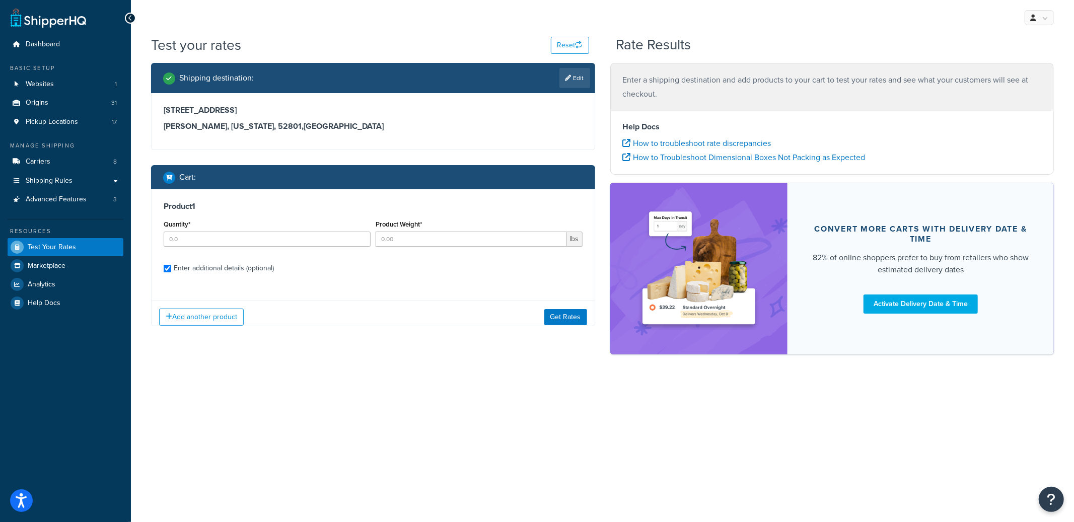
checkbox input "true"
type input "1"
type input "107.9"
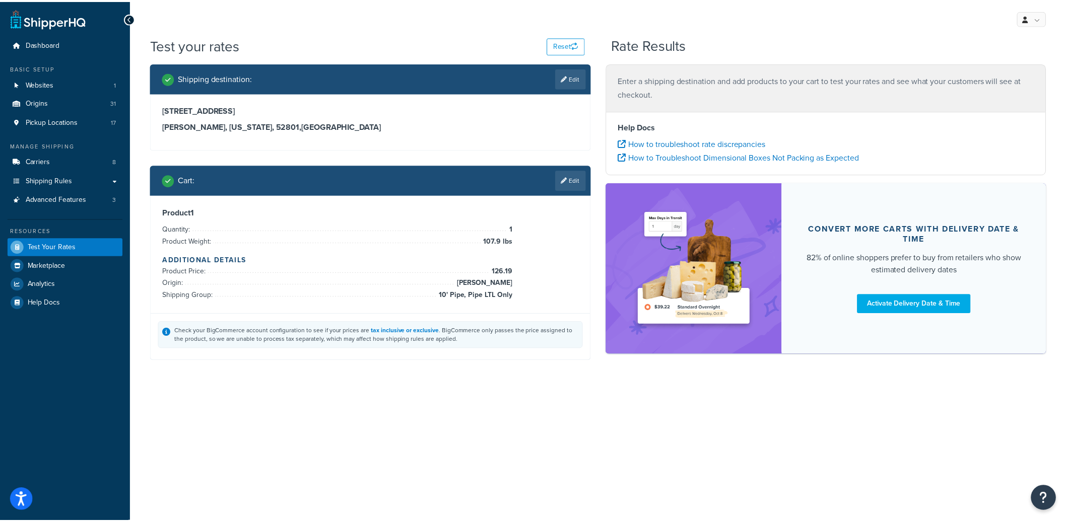
scroll to position [97, 0]
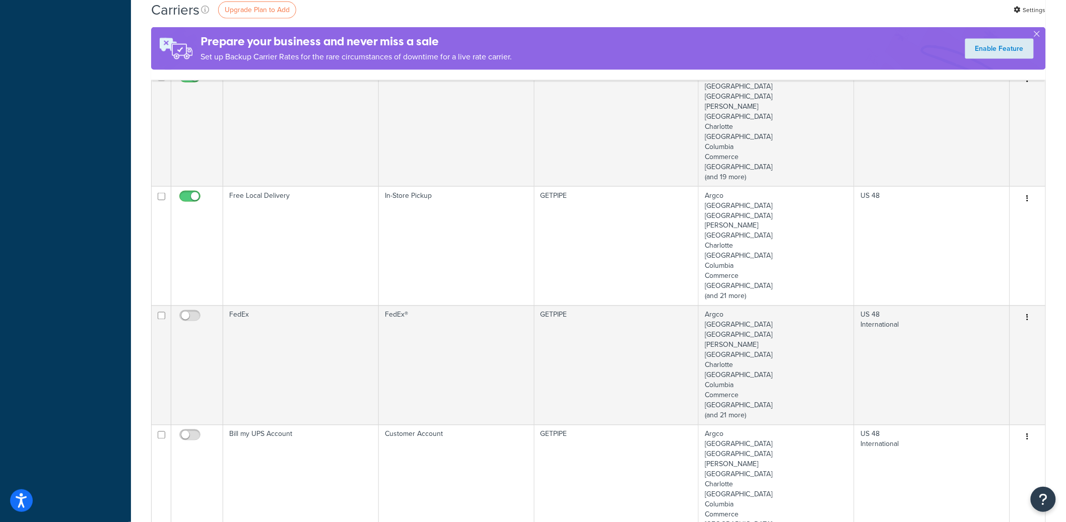
scroll to position [568, 0]
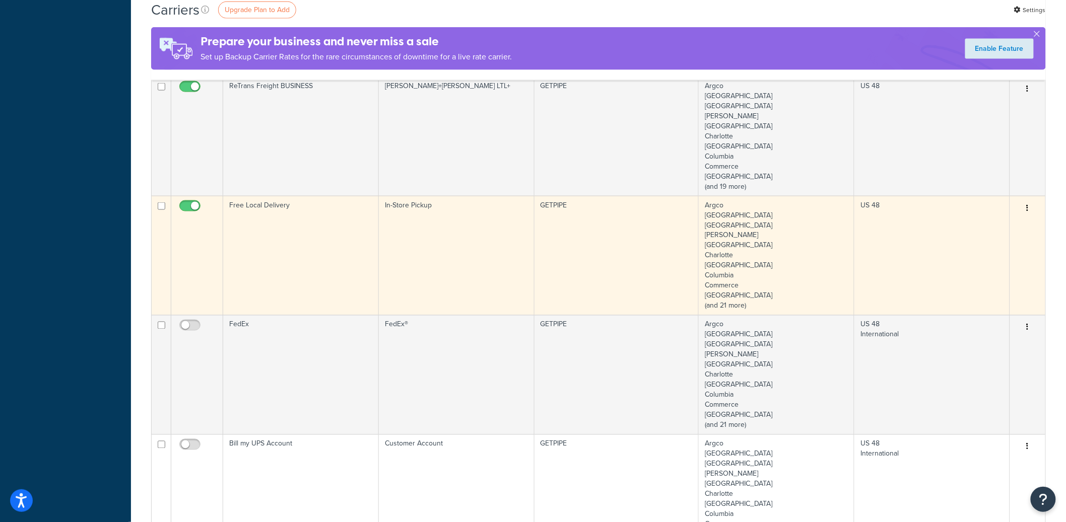
click at [1029, 208] on button "button" at bounding box center [1028, 208] width 14 height 16
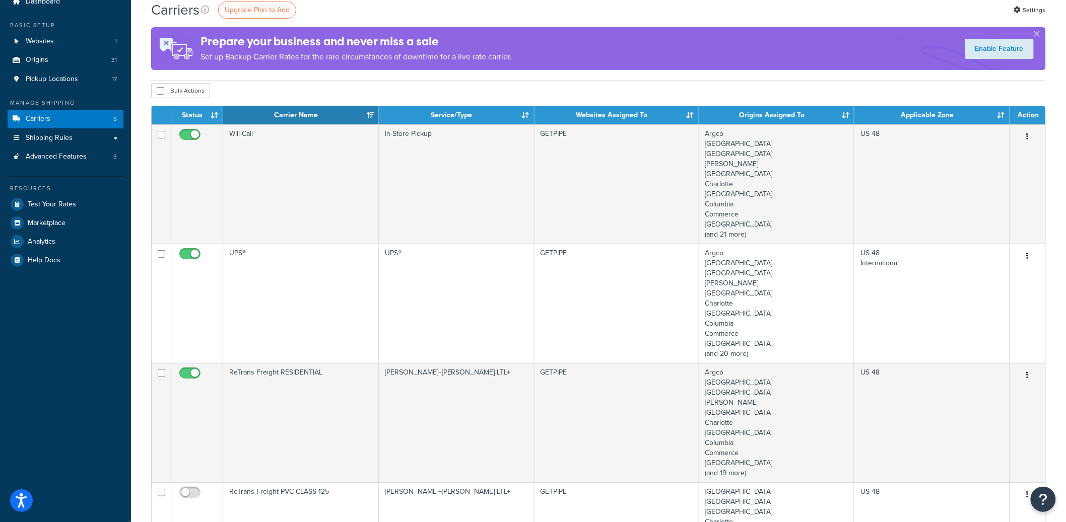
scroll to position [0, 0]
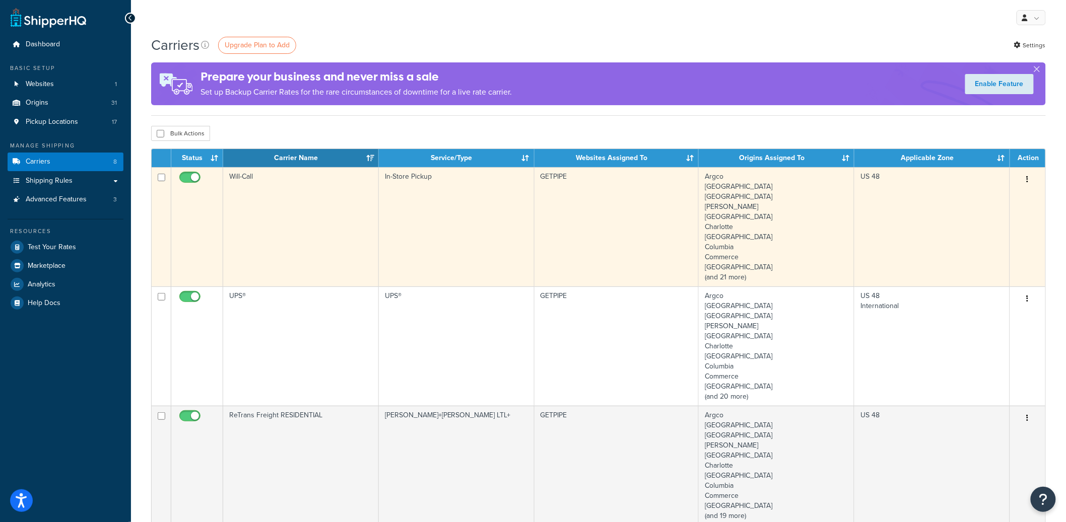
click at [1030, 179] on button "button" at bounding box center [1028, 180] width 14 height 16
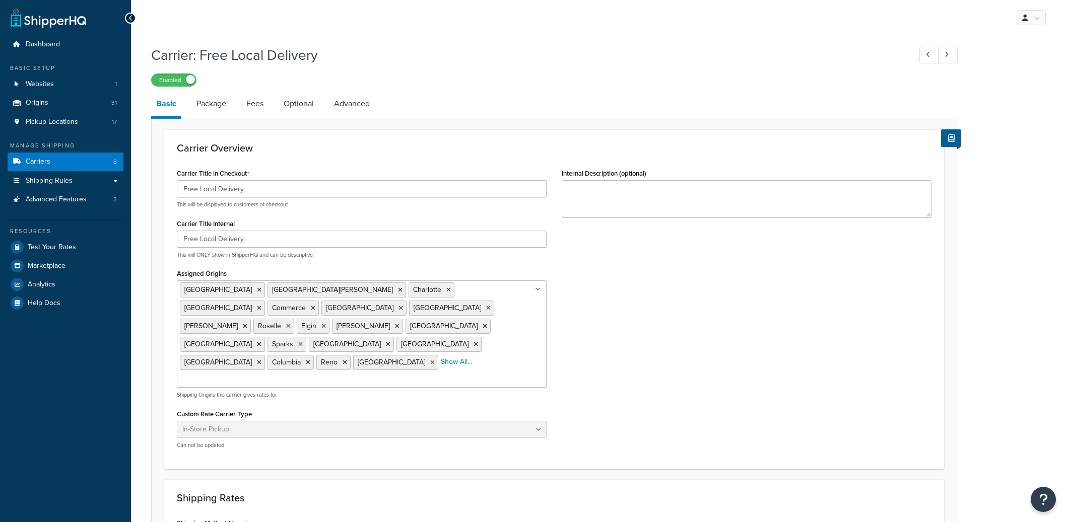
select select "pickup"
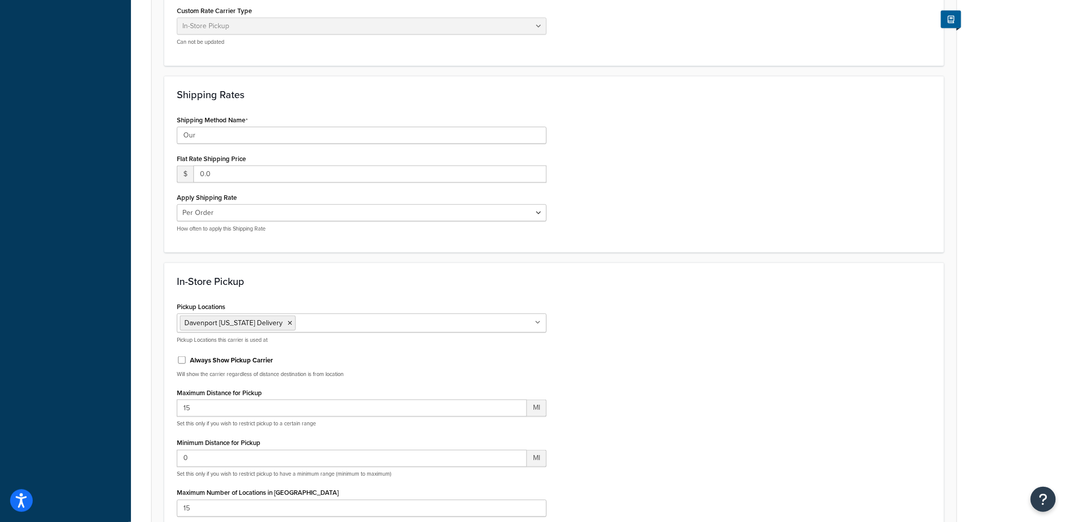
scroll to position [421, 0]
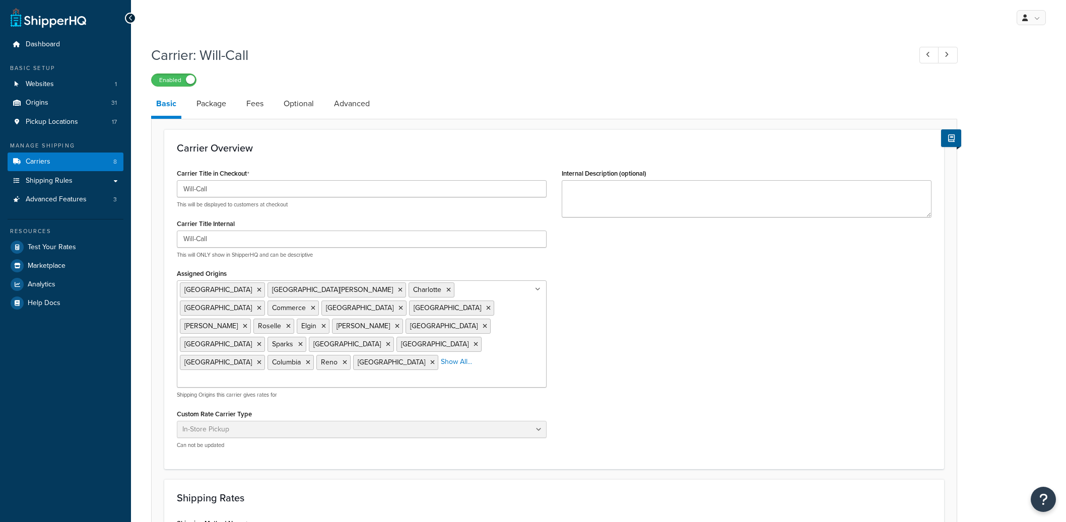
select select "pickup"
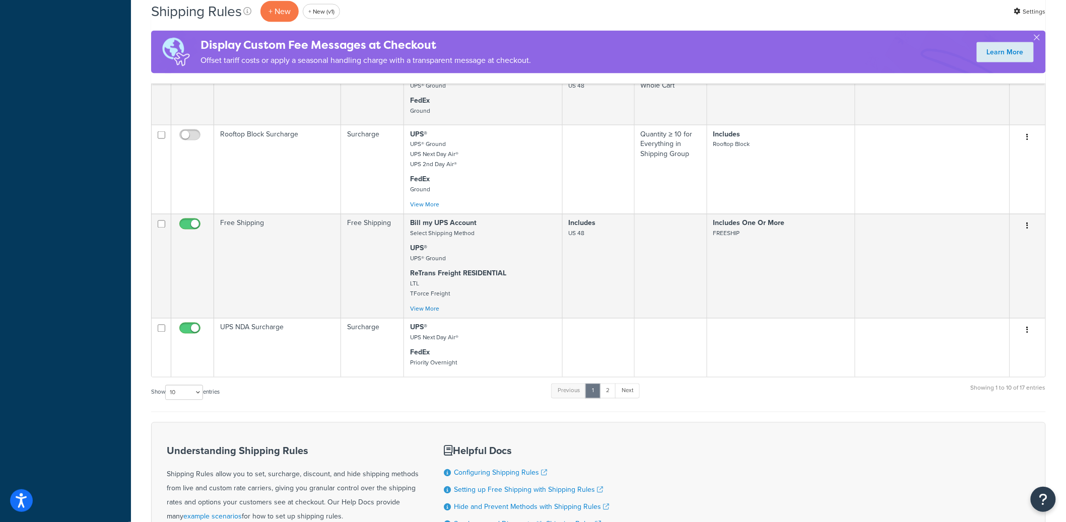
scroll to position [699, 0]
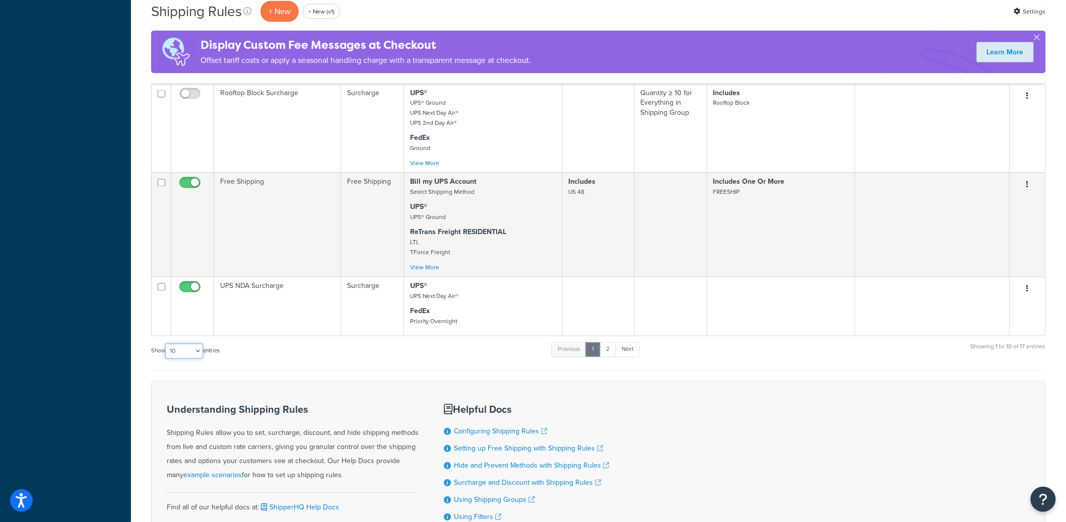
click at [189, 358] on select "10 15 25 50 100 1000" at bounding box center [184, 351] width 38 height 15
select select "25"
click at [166, 344] on select "10 15 25 50 100 1000" at bounding box center [184, 351] width 38 height 15
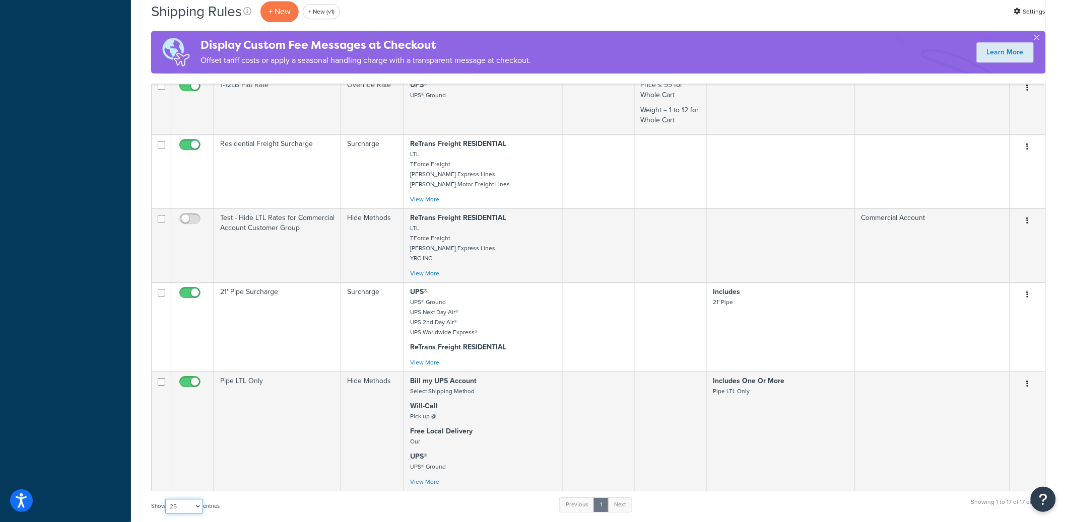
scroll to position [1137, 0]
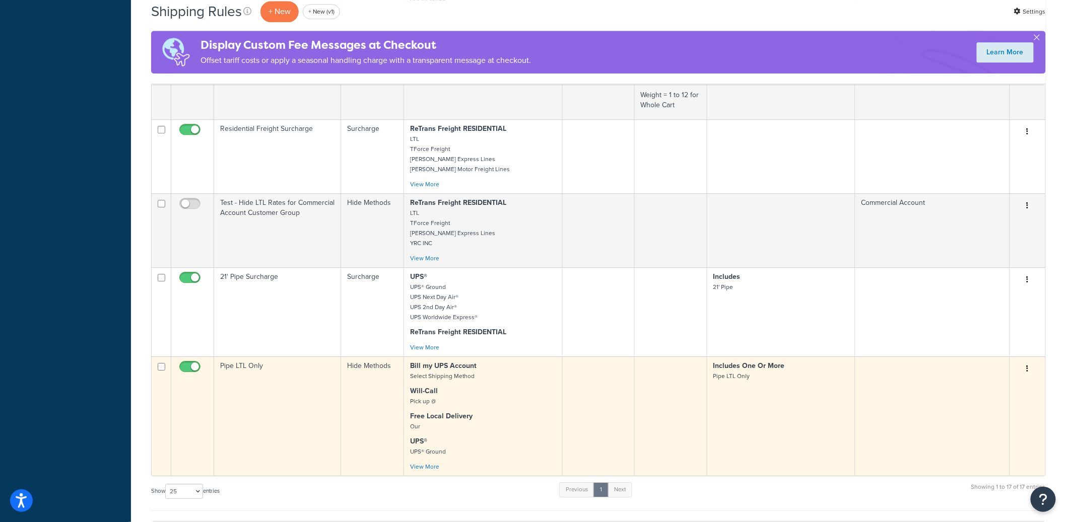
click at [293, 381] on td "Pipe LTL Only" at bounding box center [277, 416] width 127 height 119
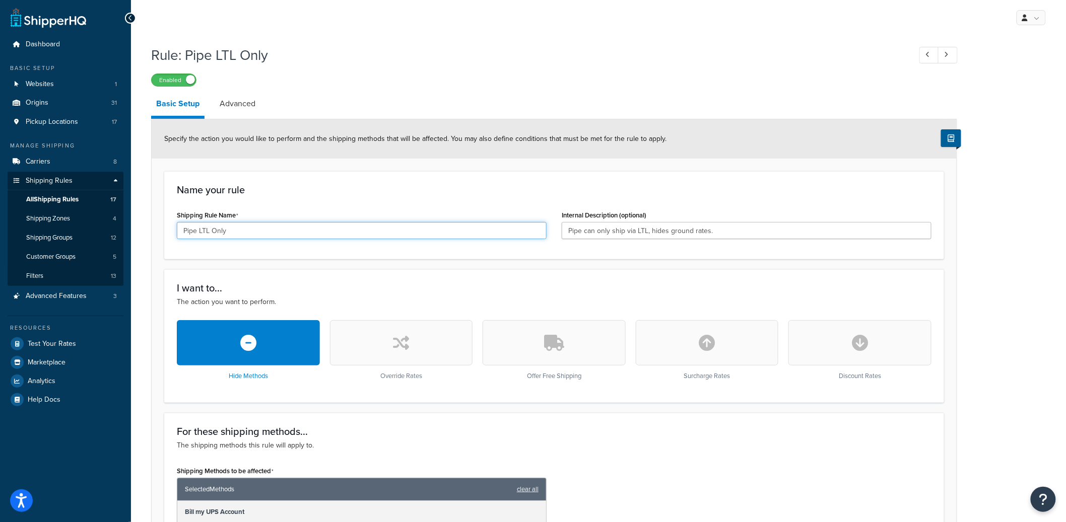
click at [366, 232] on input "Pipe LTL Only" at bounding box center [362, 230] width 370 height 17
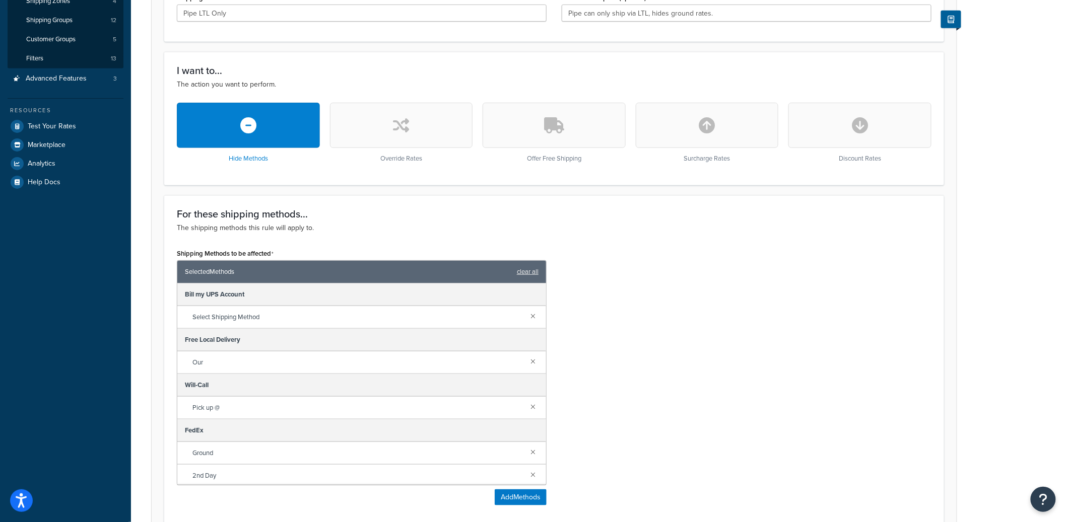
scroll to position [216, 0]
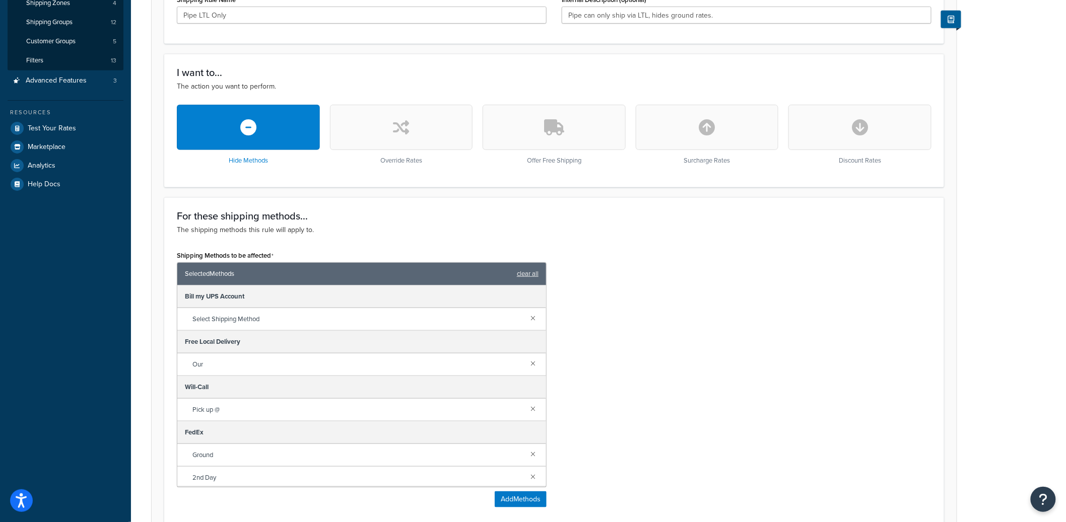
click at [674, 289] on div "Shipping Methods to be affected Selected Methods clear all Bill my UPS Account …" at bounding box center [554, 381] width 770 height 267
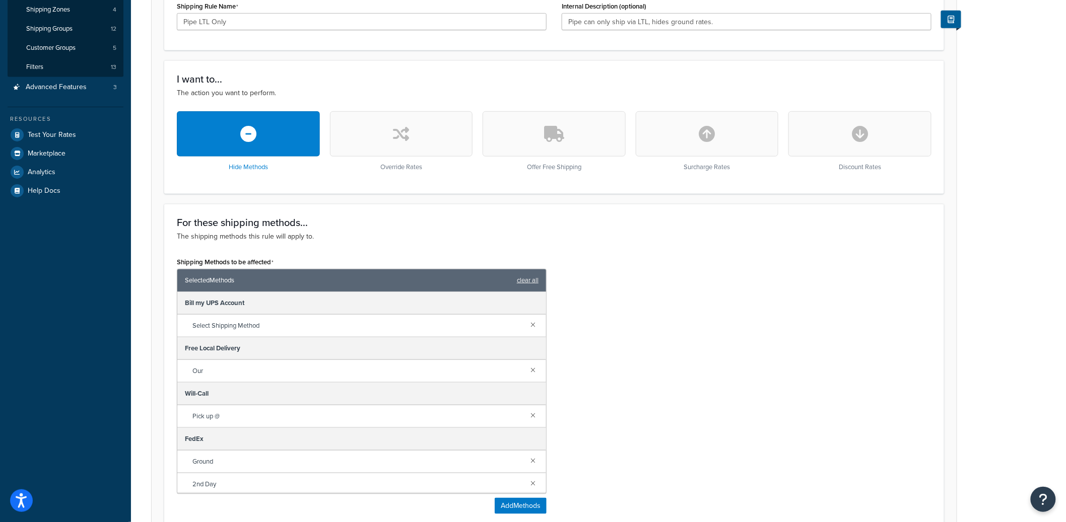
scroll to position [207, 0]
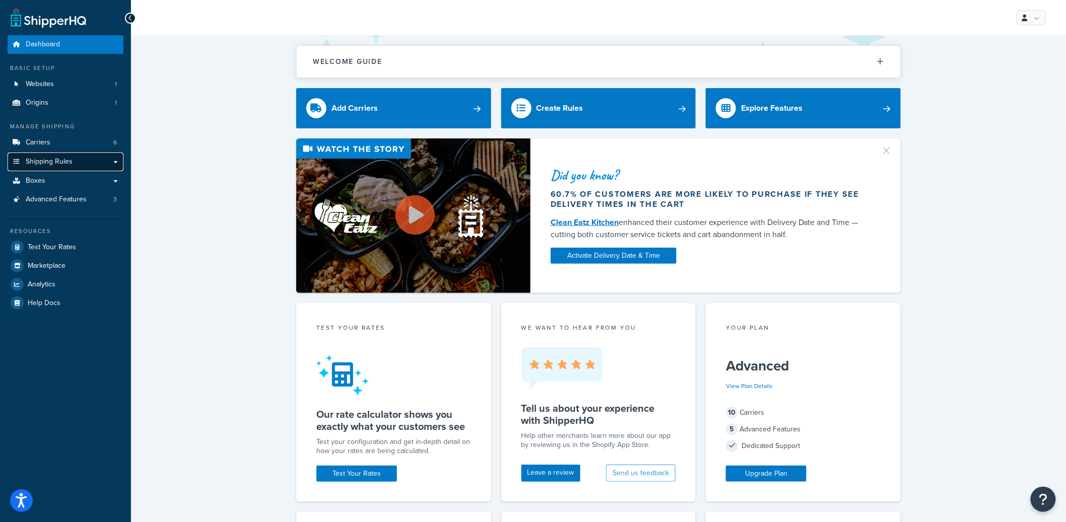
click at [97, 159] on link "Shipping Rules" at bounding box center [66, 162] width 116 height 19
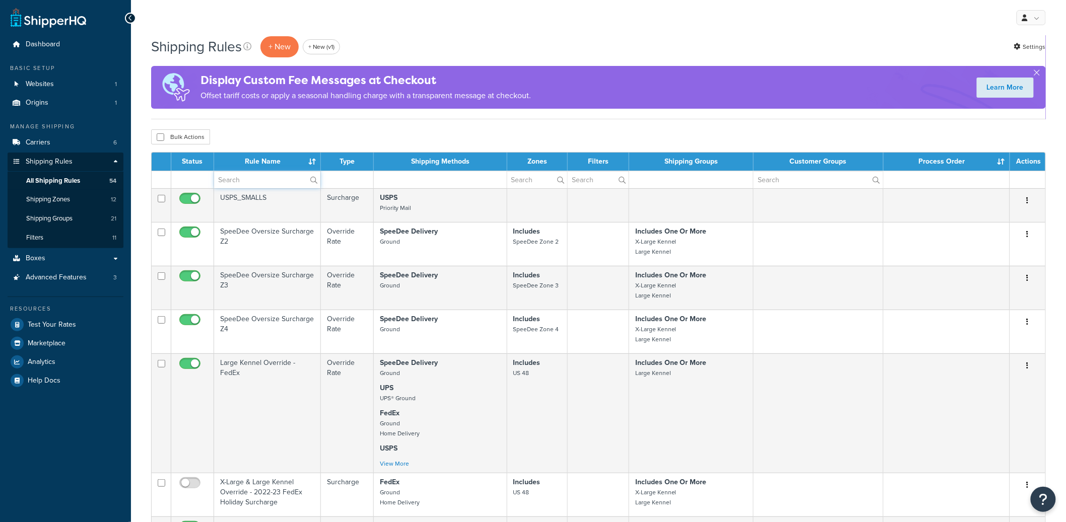
click at [263, 175] on input "text" at bounding box center [267, 179] width 106 height 17
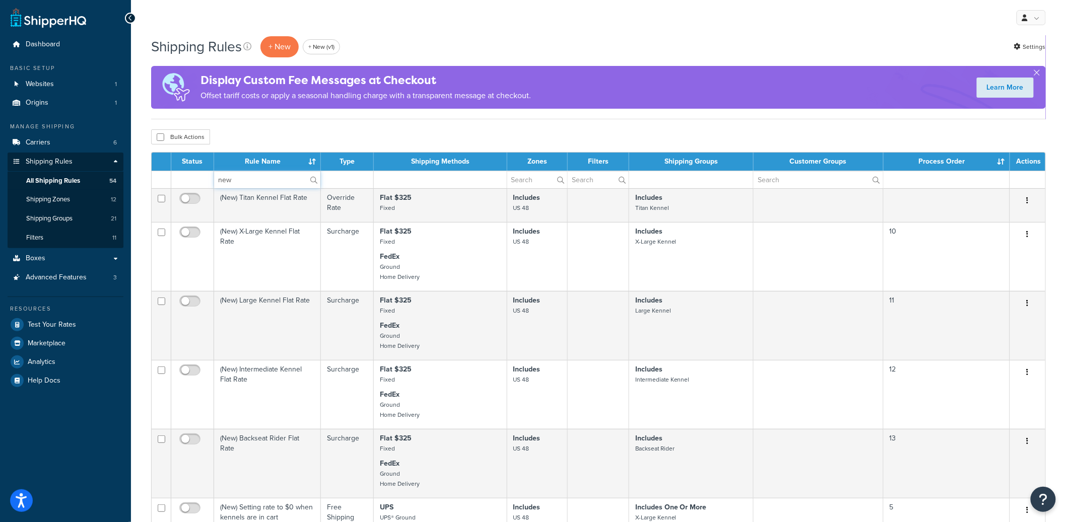
type input "new"
click at [474, 30] on div "My Profile Billing Global Settings Contact Us Logout" at bounding box center [598, 17] width 935 height 35
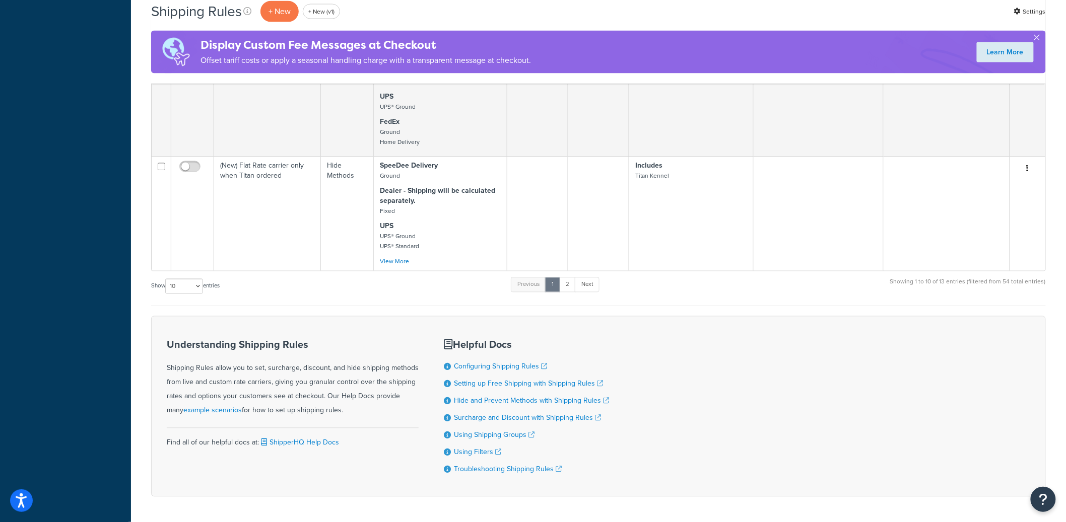
scroll to position [757, 0]
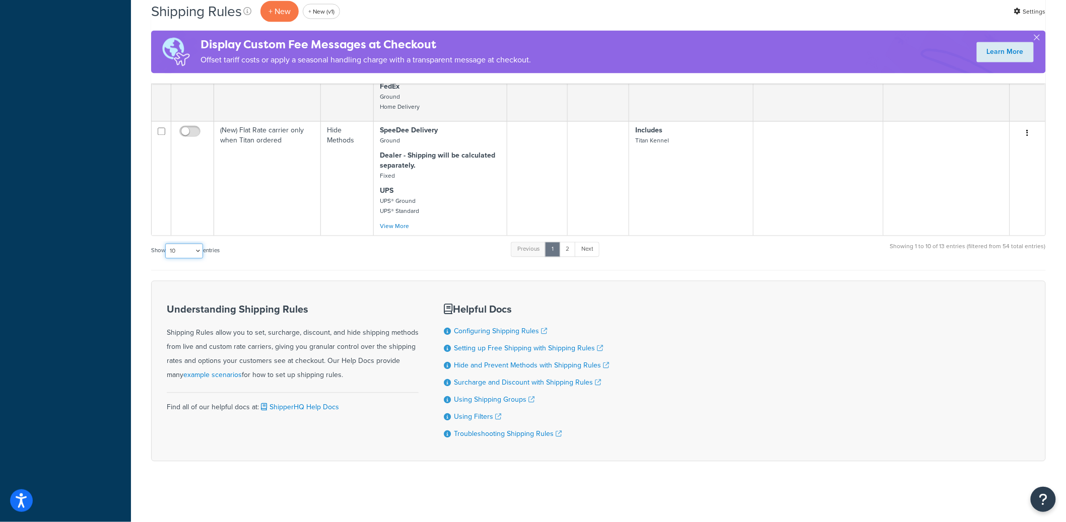
click at [185, 249] on select "10 15 25 50 100 1000" at bounding box center [184, 251] width 38 height 15
select select "15"
click at [166, 244] on select "10 15 25 50 100 1000" at bounding box center [184, 251] width 38 height 15
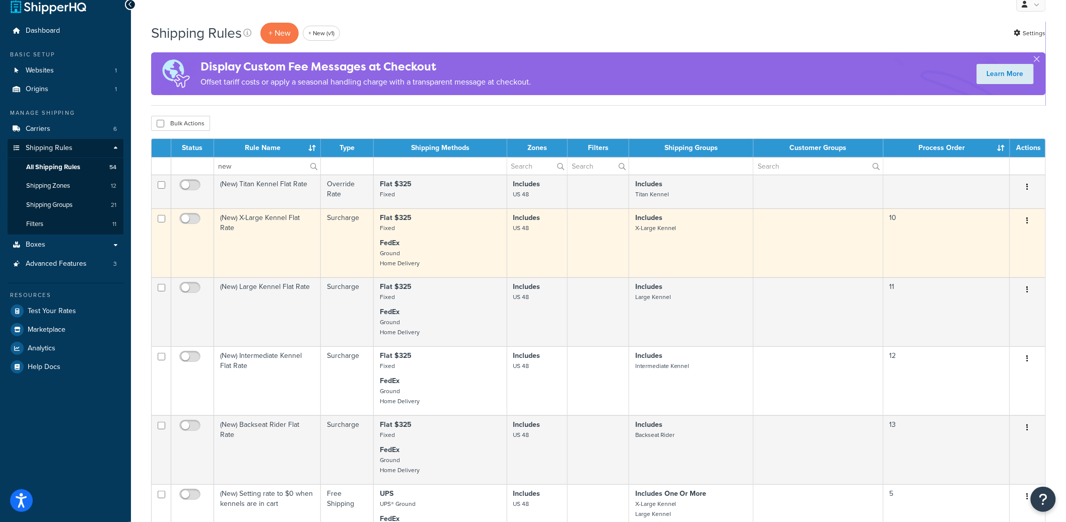
scroll to position [0, 0]
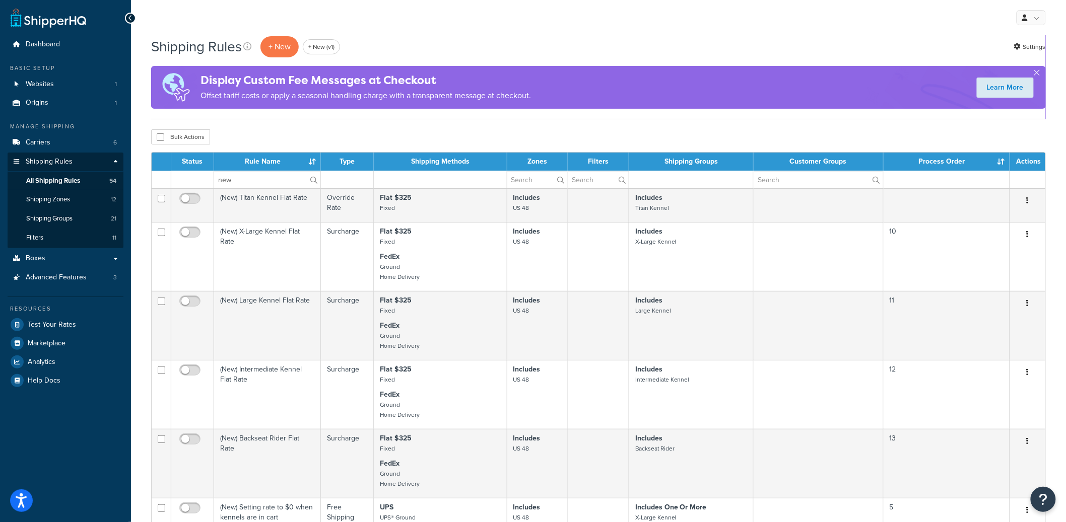
click at [309, 161] on th "Rule Name" at bounding box center [267, 162] width 107 height 18
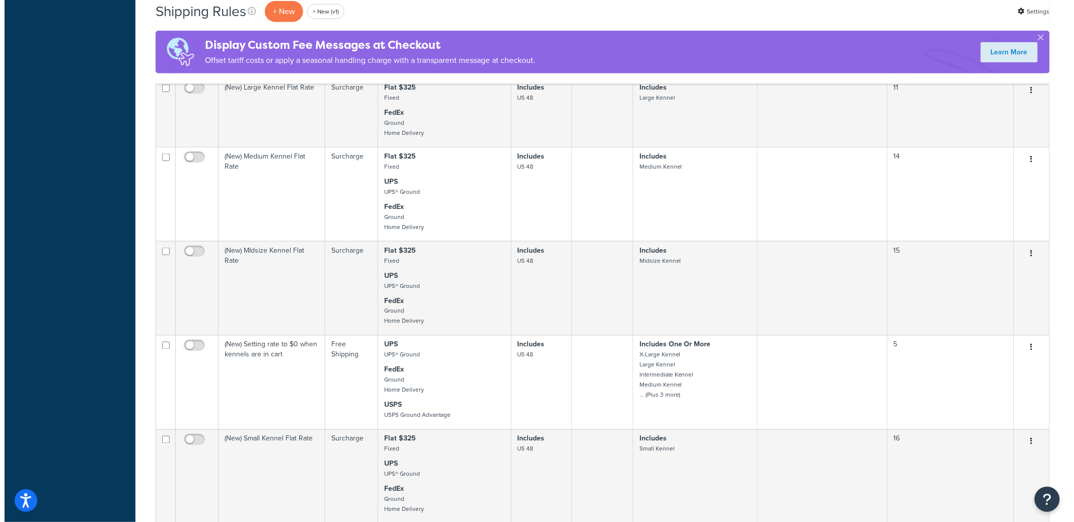
scroll to position [490, 0]
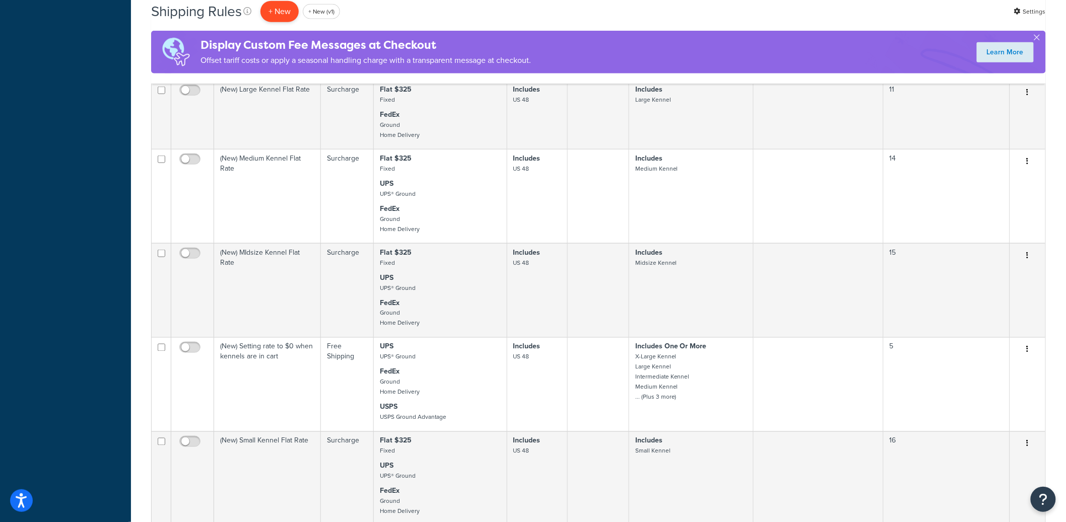
click at [279, 15] on p "+ New" at bounding box center [279, 11] width 38 height 21
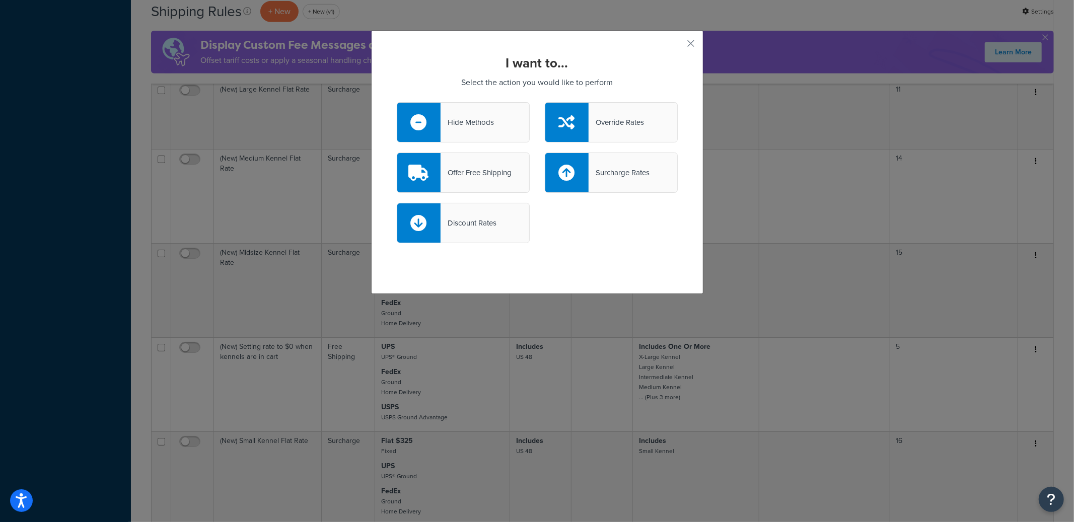
click at [468, 123] on div "Hide Methods" at bounding box center [467, 122] width 53 height 14
click at [0, 0] on input "Hide Methods" at bounding box center [0, 0] width 0 height 0
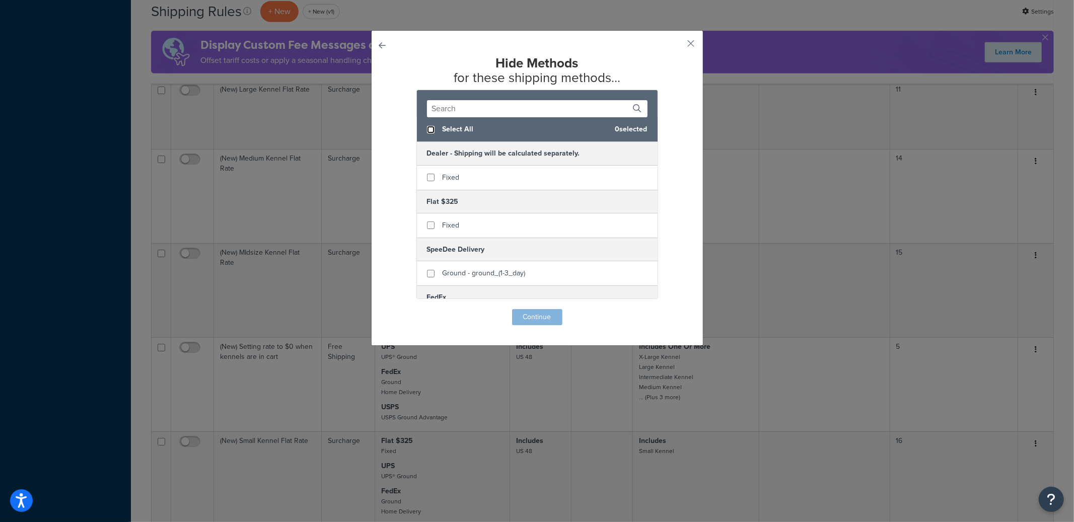
click at [427, 128] on input "checkbox" at bounding box center [431, 130] width 8 height 8
checkbox input "true"
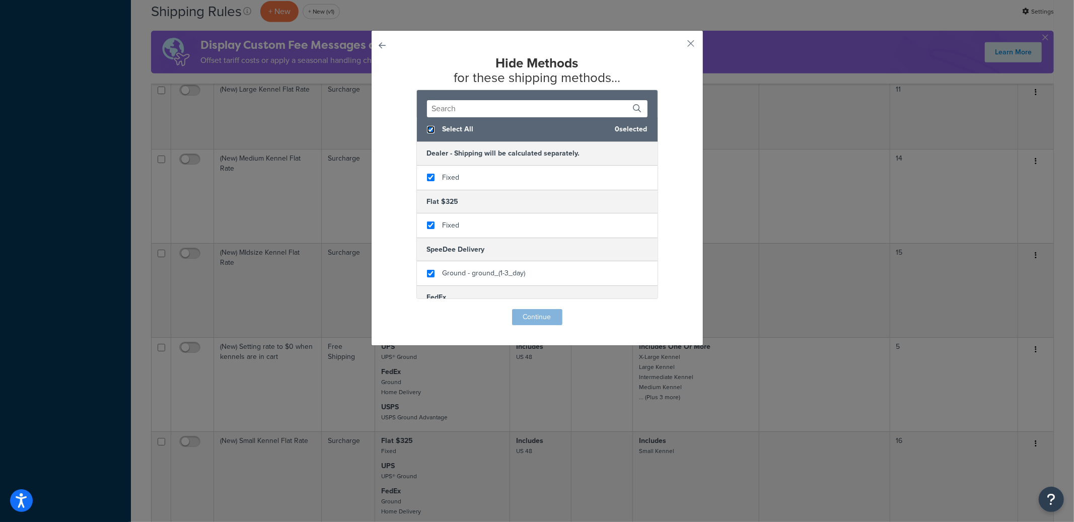
checkbox input "true"
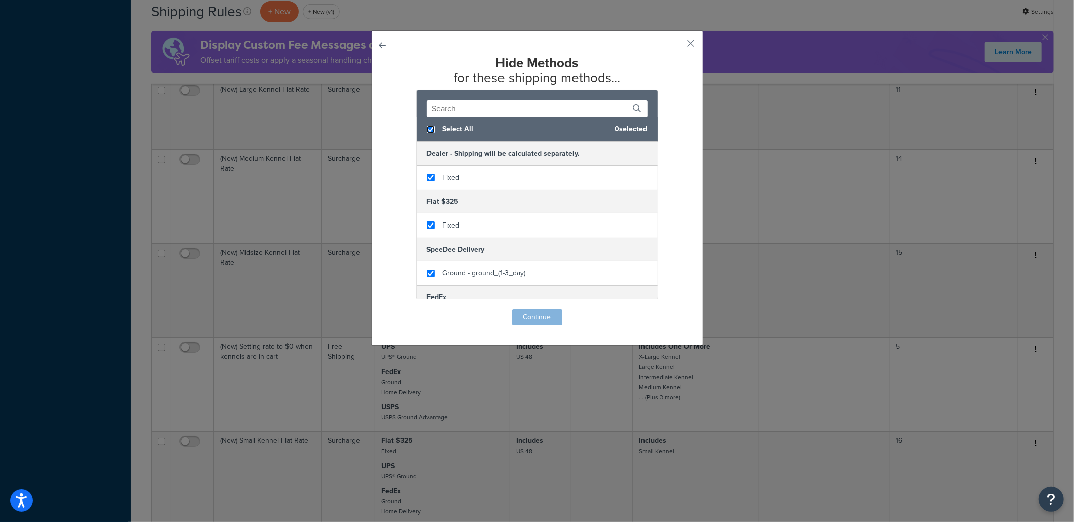
checkbox input "true"
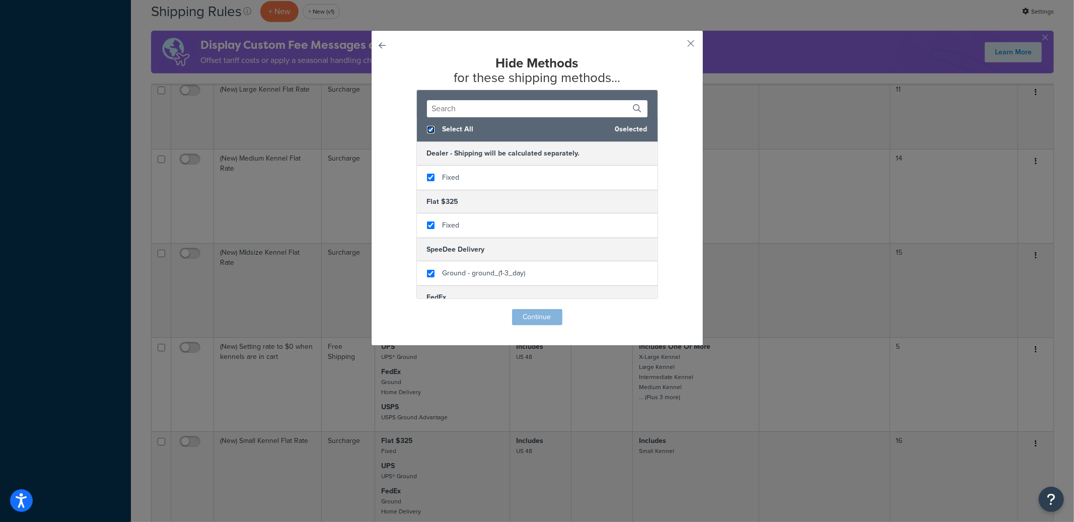
checkbox input "true"
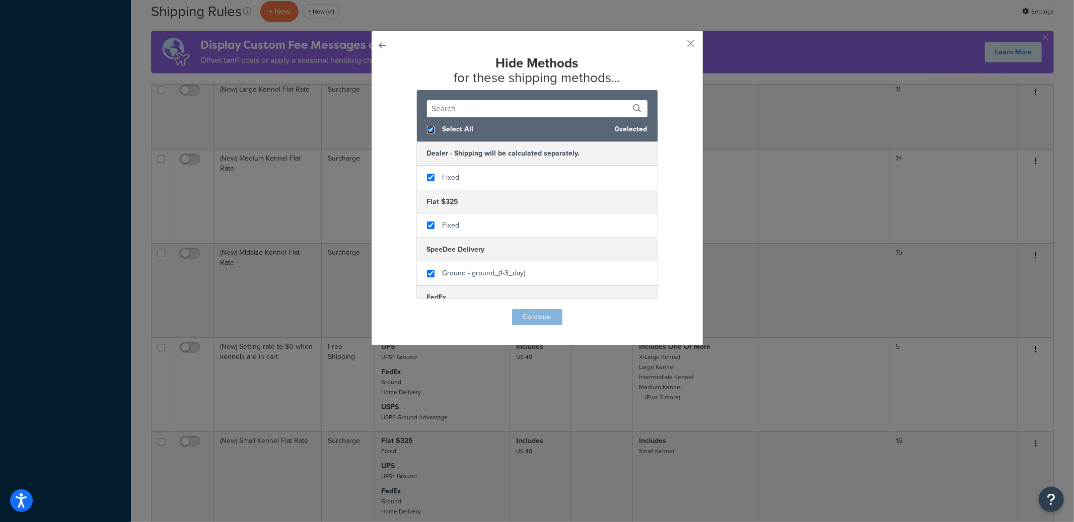
checkbox input "true"
click at [460, 109] on input "text" at bounding box center [537, 108] width 221 height 17
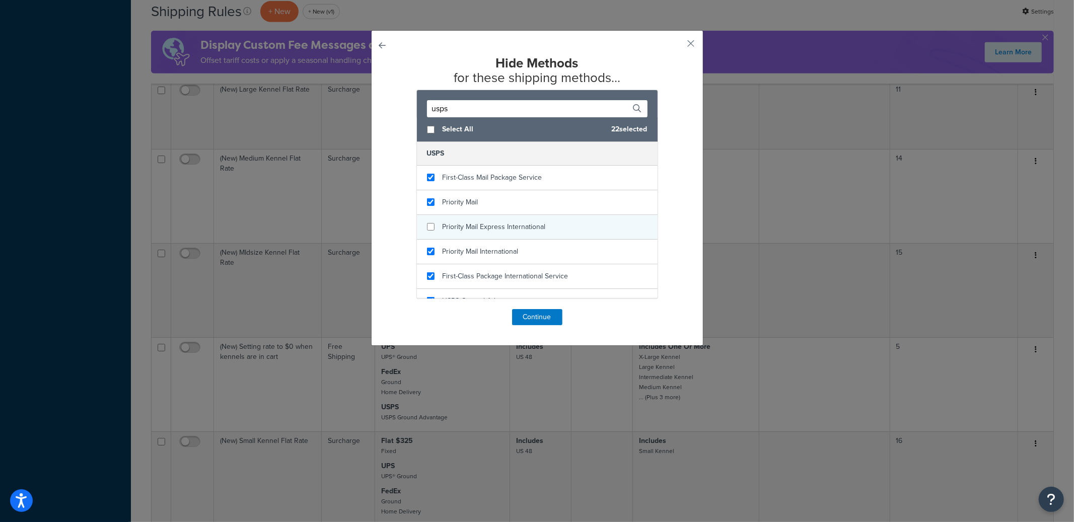
type input "usps"
checkbox input "false"
click at [482, 227] on span "Priority Mail Express International" at bounding box center [494, 227] width 103 height 11
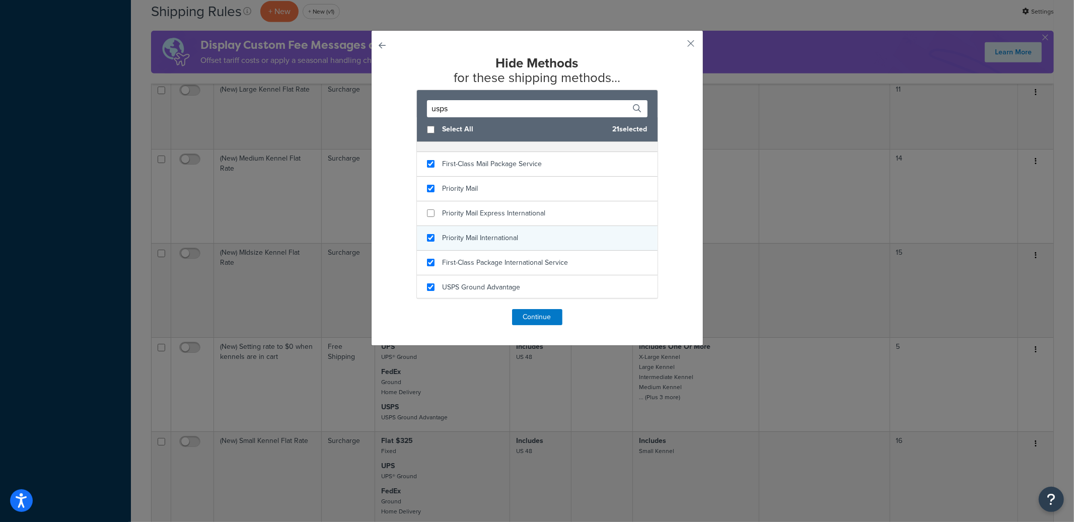
scroll to position [14, 0]
checkbox input "false"
click at [482, 259] on span "First-Class Package International Service" at bounding box center [506, 262] width 126 height 11
checkbox input "false"
click at [480, 281] on div "USPS Ground Advantage" at bounding box center [482, 287] width 78 height 14
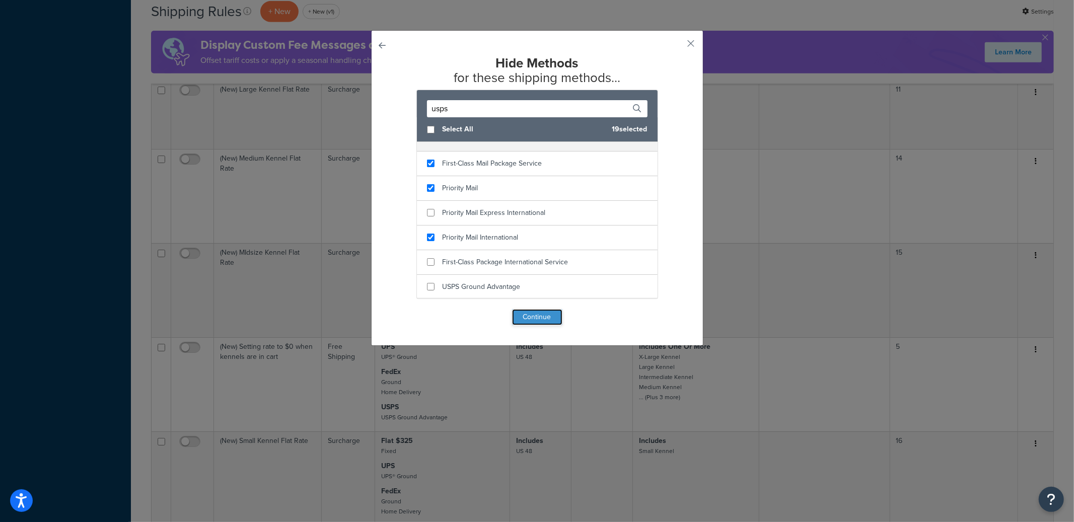
click at [535, 318] on button "Continue" at bounding box center [537, 317] width 50 height 16
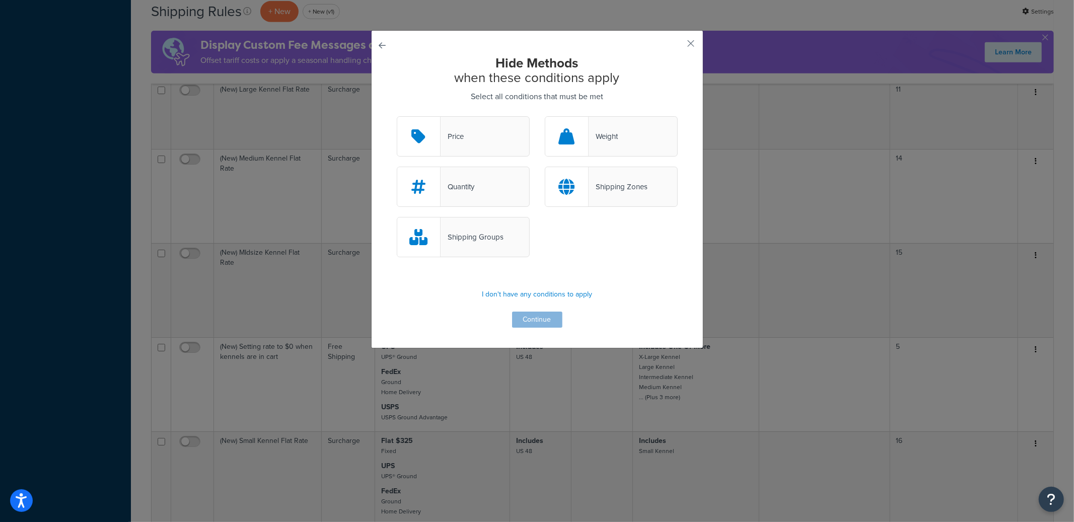
click at [481, 239] on div "Shipping Groups" at bounding box center [472, 237] width 63 height 14
click at [0, 0] on input "Shipping Groups" at bounding box center [0, 0] width 0 height 0
click at [537, 321] on button "Continue" at bounding box center [537, 320] width 50 height 16
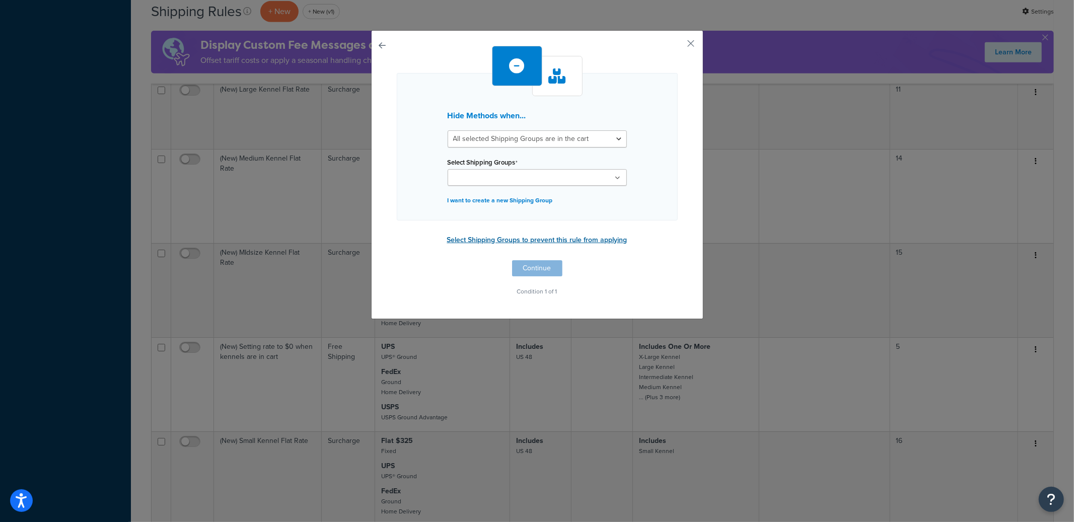
click at [496, 242] on button "Select Shipping Groups to prevent this rule from applying" at bounding box center [537, 240] width 186 height 15
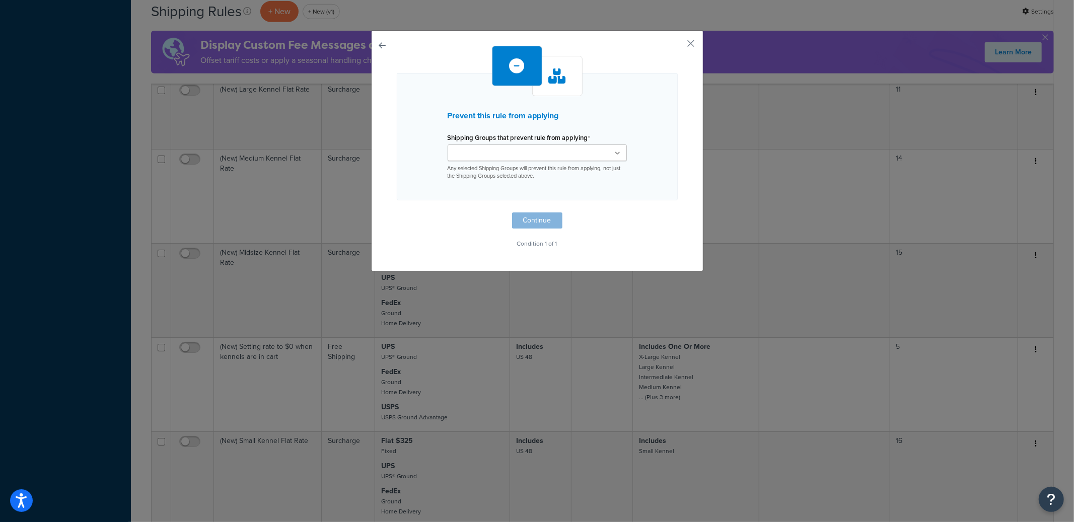
click at [468, 153] on input "Shipping Groups that prevent rule from applying" at bounding box center [495, 153] width 89 height 11
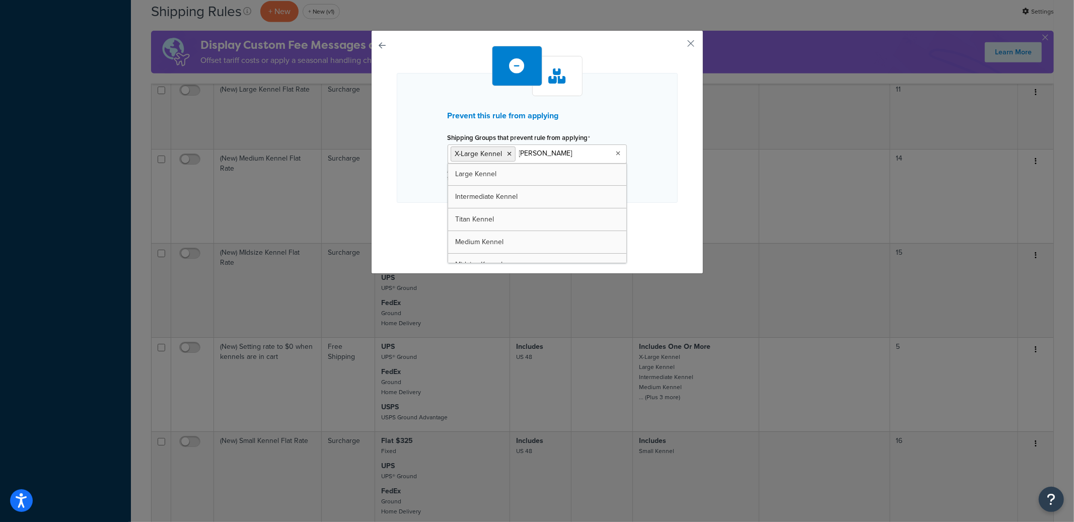
type input "kenn"
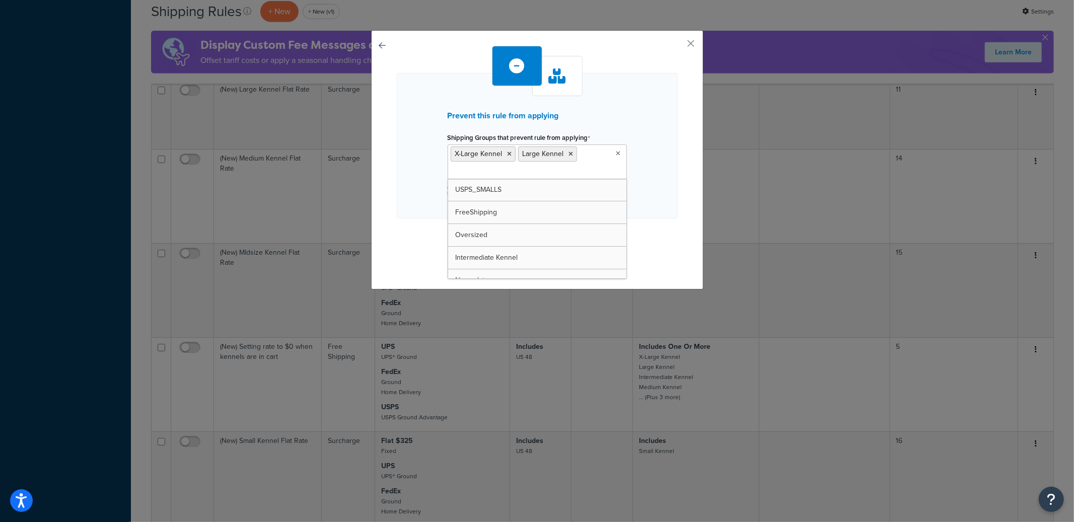
paste input "kenn"
type input "kenn"
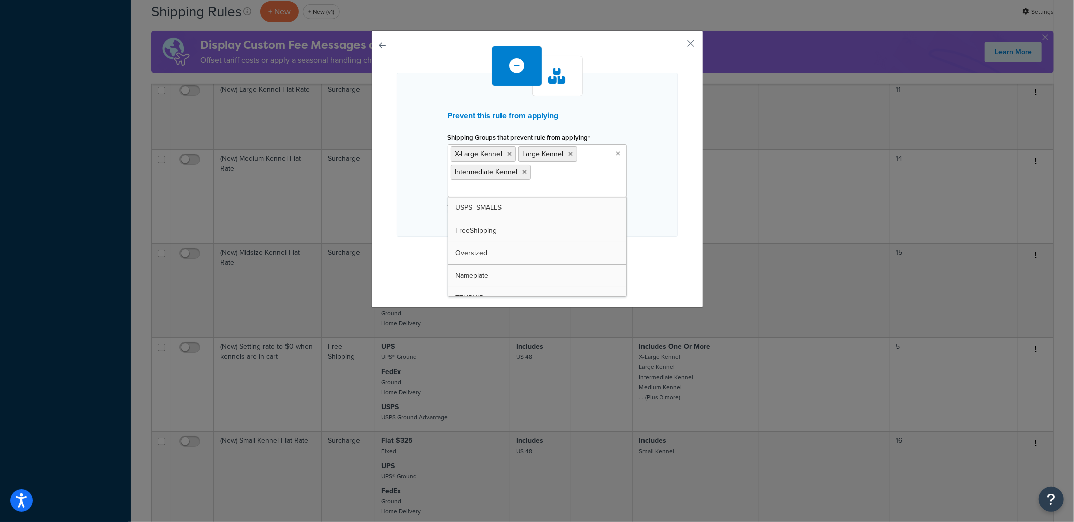
paste input "kenn"
type input "kenn"
paste input "kenn"
type input "kenn"
paste input "kenn"
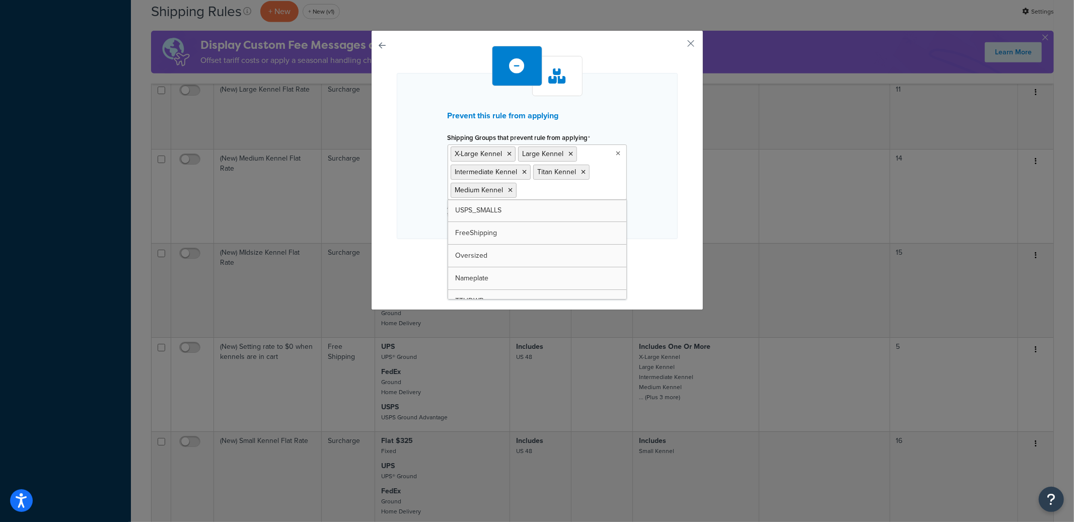
type input "kenn"
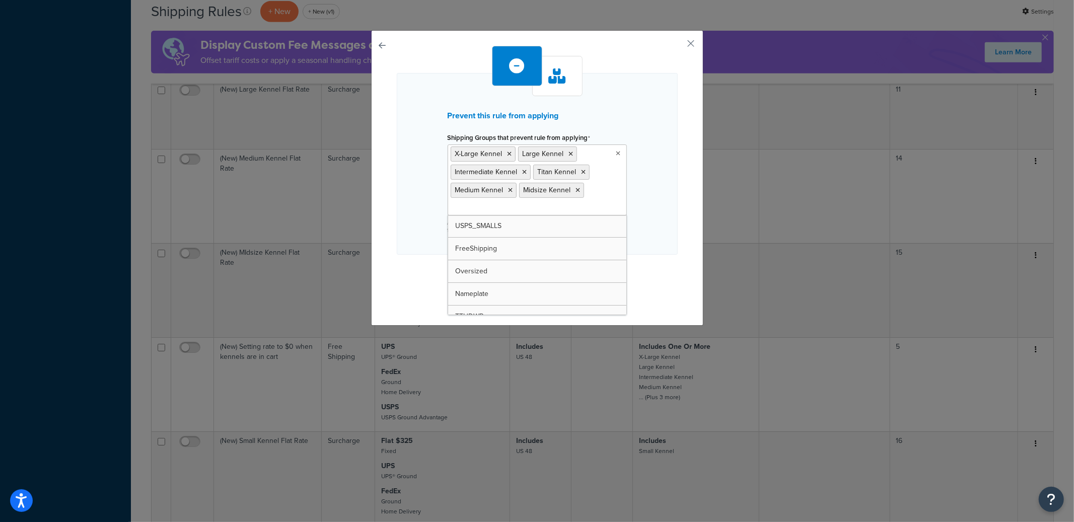
paste input "kenn"
type input "kenn"
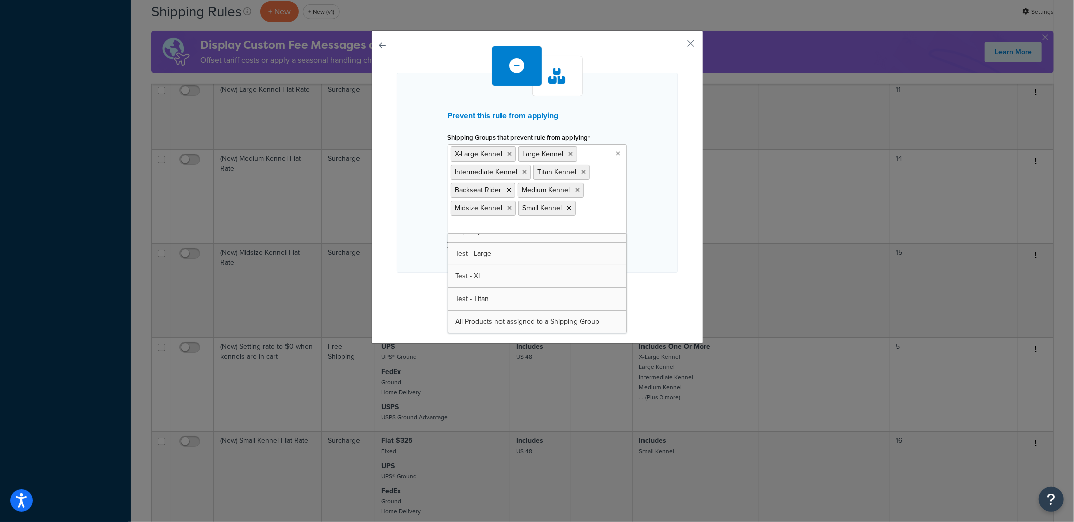
scroll to position [195, 0]
click at [651, 200] on div "Prevent this rule from applying Shipping Groups that prevent rule from applying…" at bounding box center [537, 173] width 281 height 200
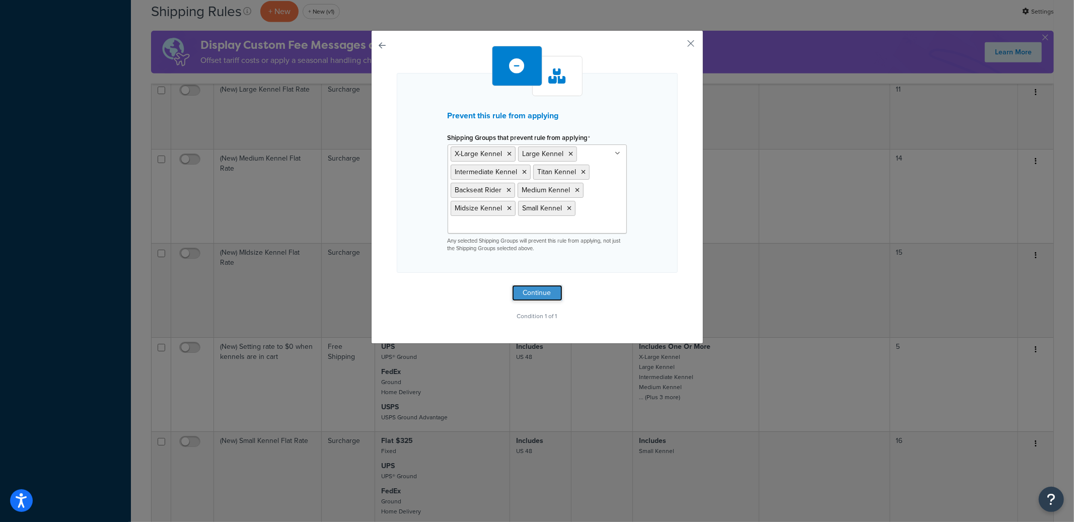
click at [553, 291] on button "Continue" at bounding box center [537, 293] width 50 height 16
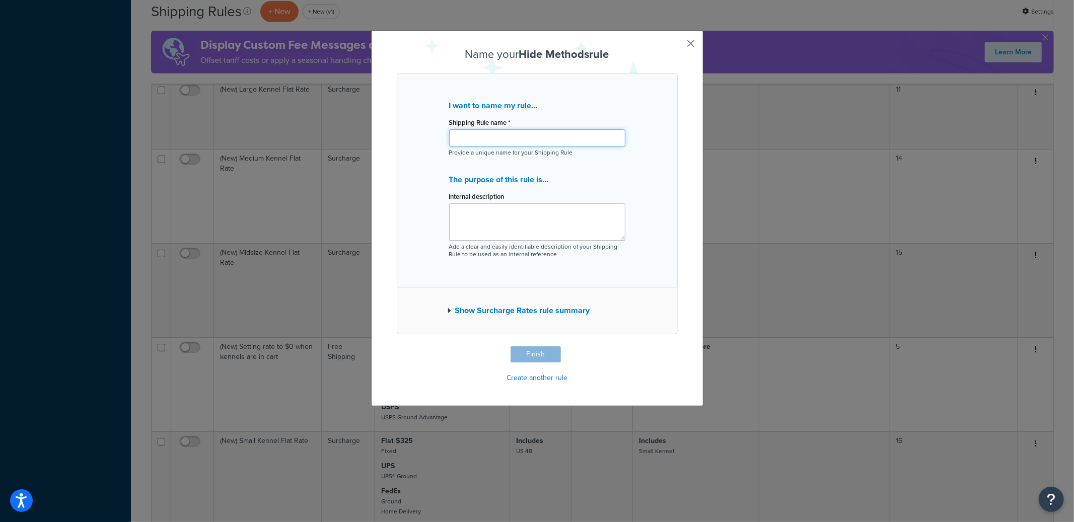
click at [491, 135] on input "Shipping Rule name *" at bounding box center [537, 137] width 176 height 17
paste input "(New) Small Accessories & Dog Bowls - only USPS"
type input "(New) Small Accessories & Dog Bowls - only USPS"
click at [532, 356] on button "Finish" at bounding box center [536, 355] width 50 height 16
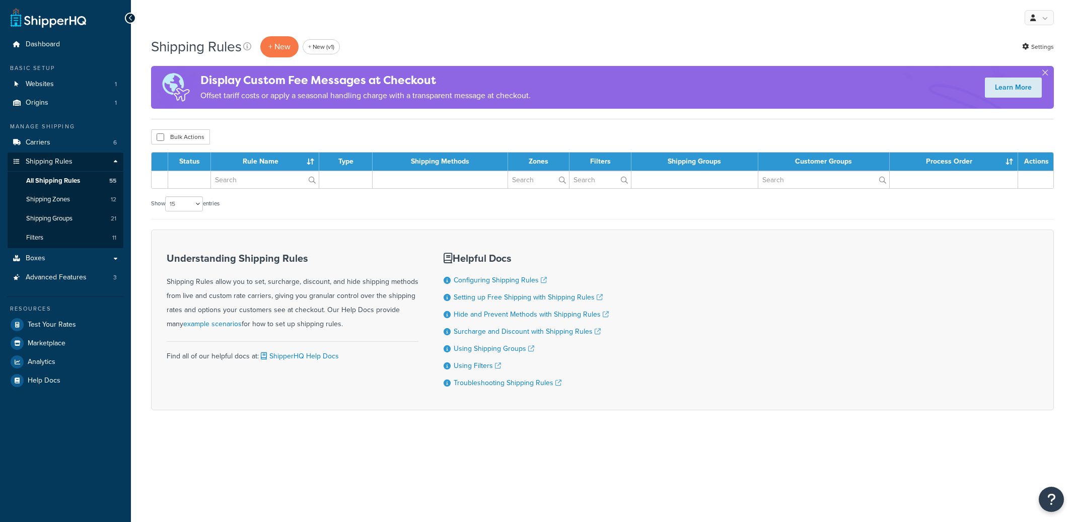
select select "15"
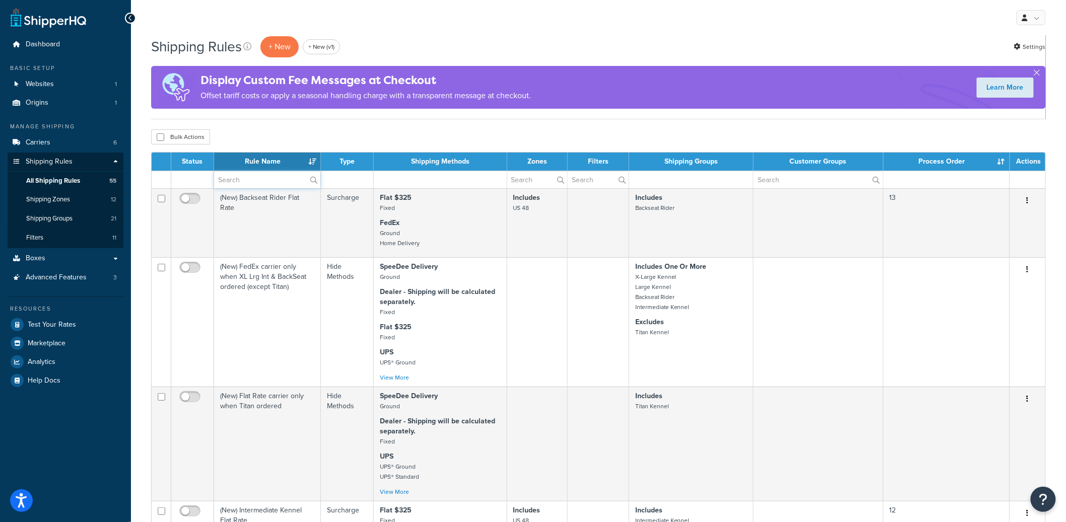
click at [265, 183] on input "text" at bounding box center [267, 179] width 106 height 17
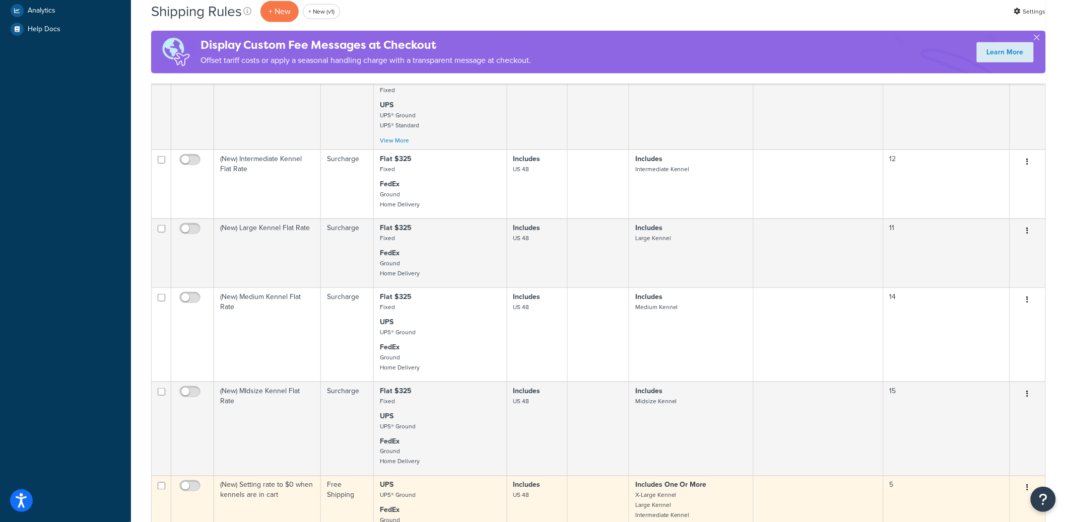
scroll to position [572, 0]
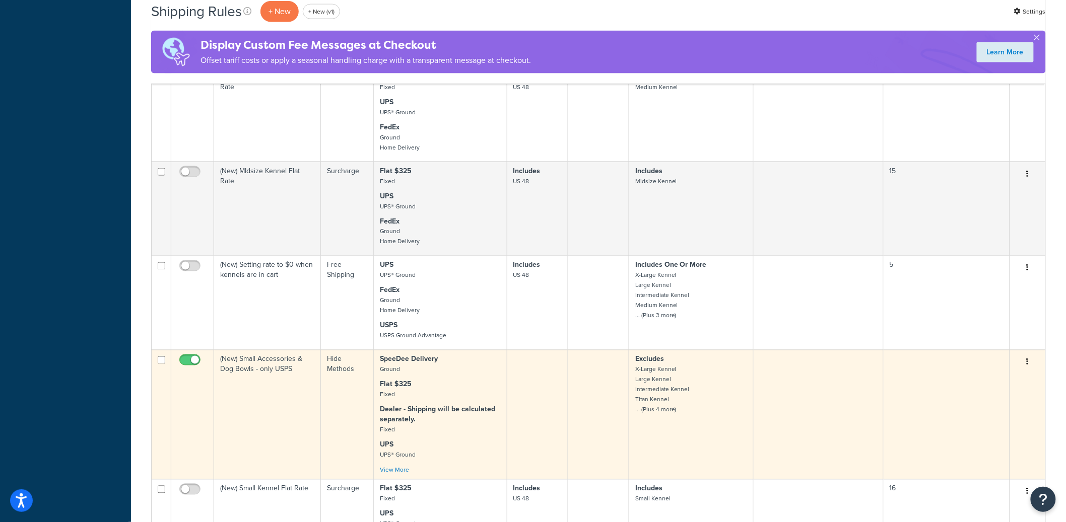
type input "new"
click at [195, 363] on input "checkbox" at bounding box center [191, 363] width 28 height 13
checkbox input "false"
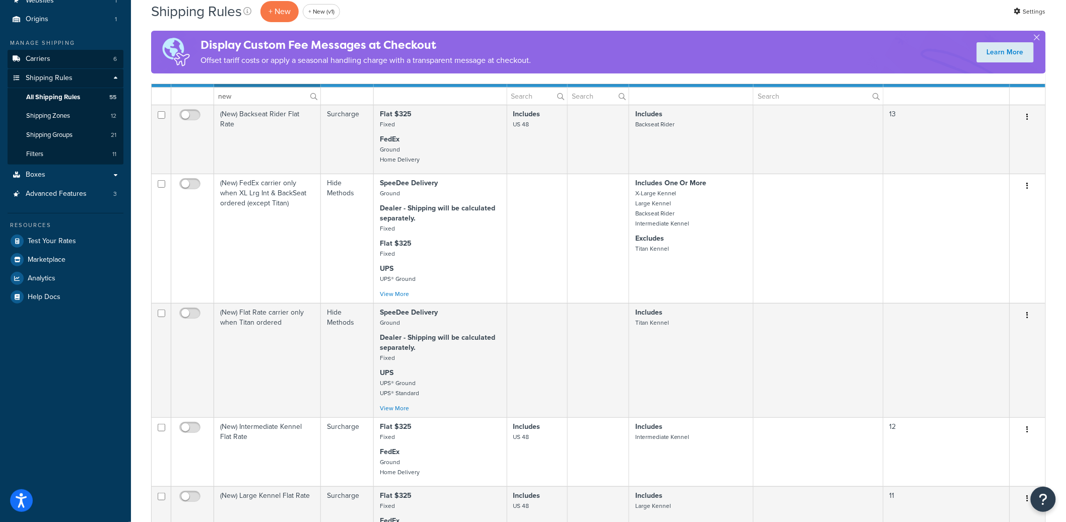
scroll to position [98, 0]
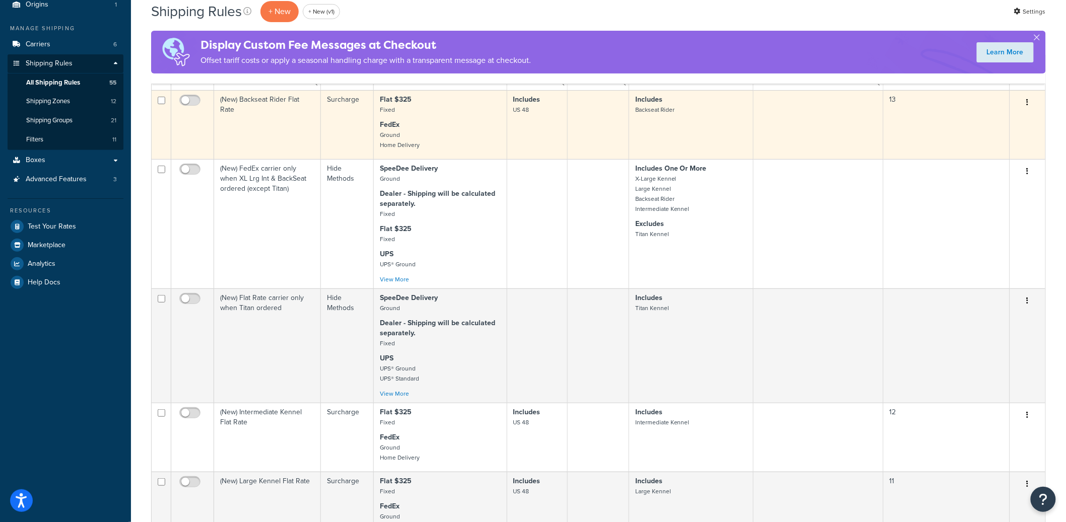
click at [1026, 103] on button "button" at bounding box center [1028, 103] width 14 height 16
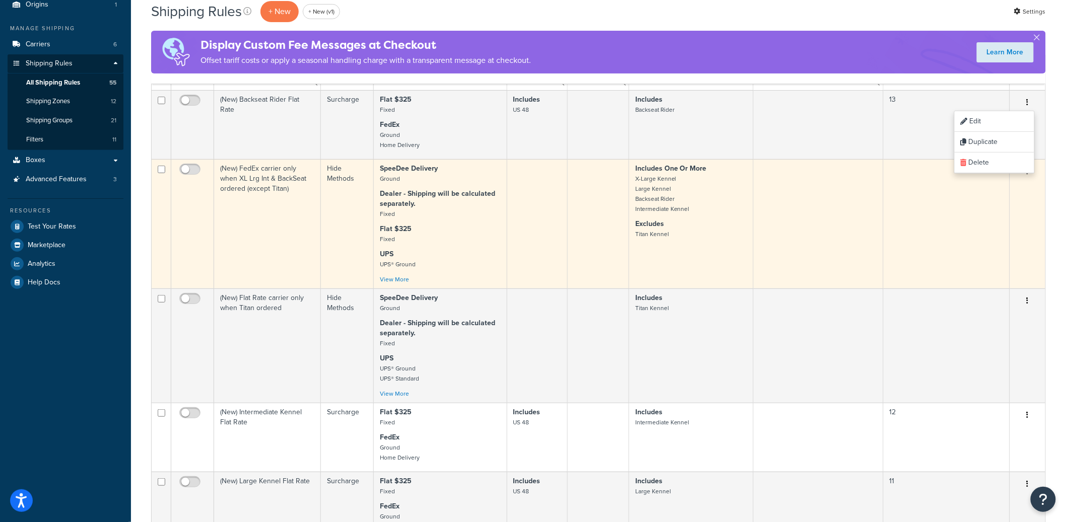
click at [1041, 178] on td "Edit Duplicate Delete" at bounding box center [1027, 223] width 35 height 129
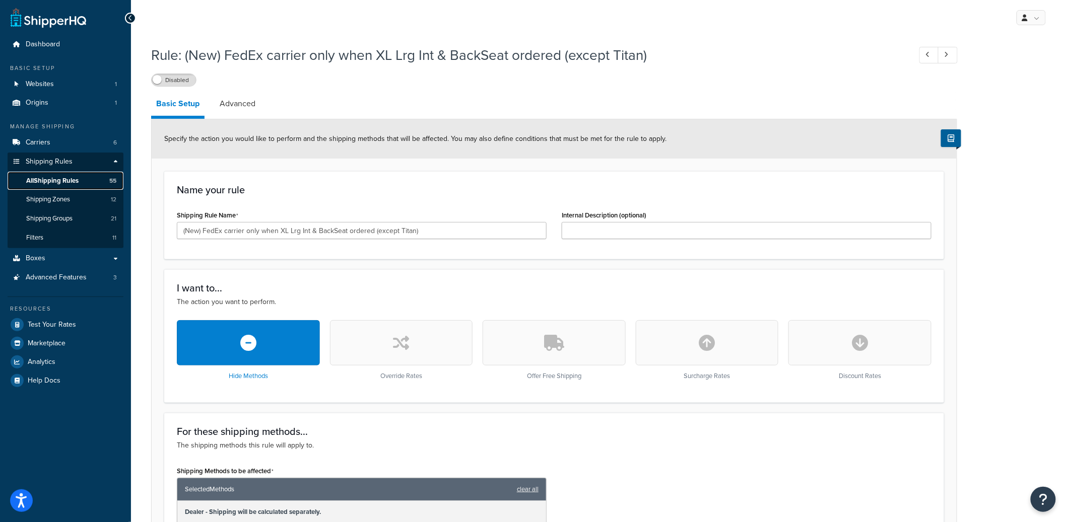
click at [75, 180] on span "All Shipping Rules" at bounding box center [52, 181] width 52 height 9
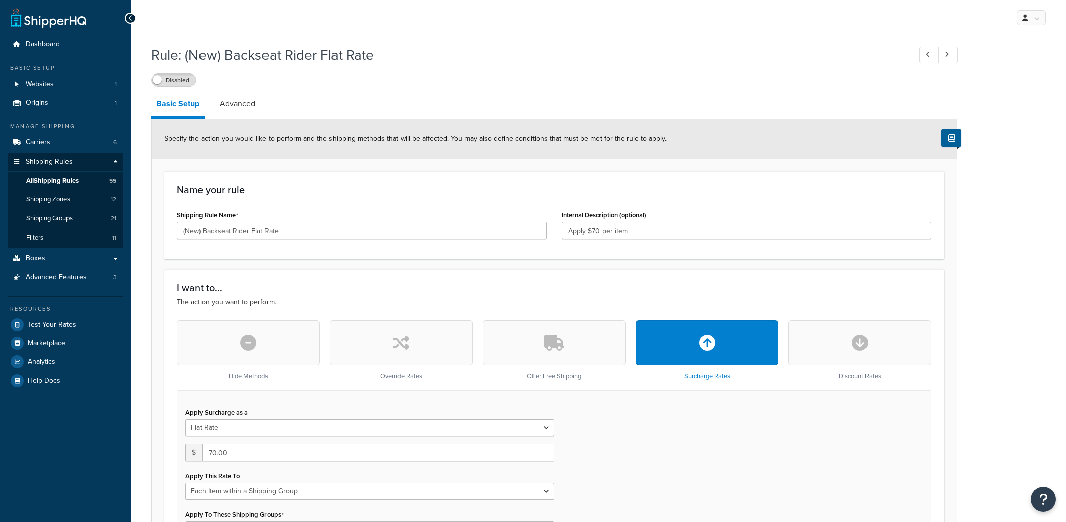
select select "ITEM"
click at [237, 227] on input "(New) Backseat Rider Flat Rate" at bounding box center [362, 230] width 370 height 17
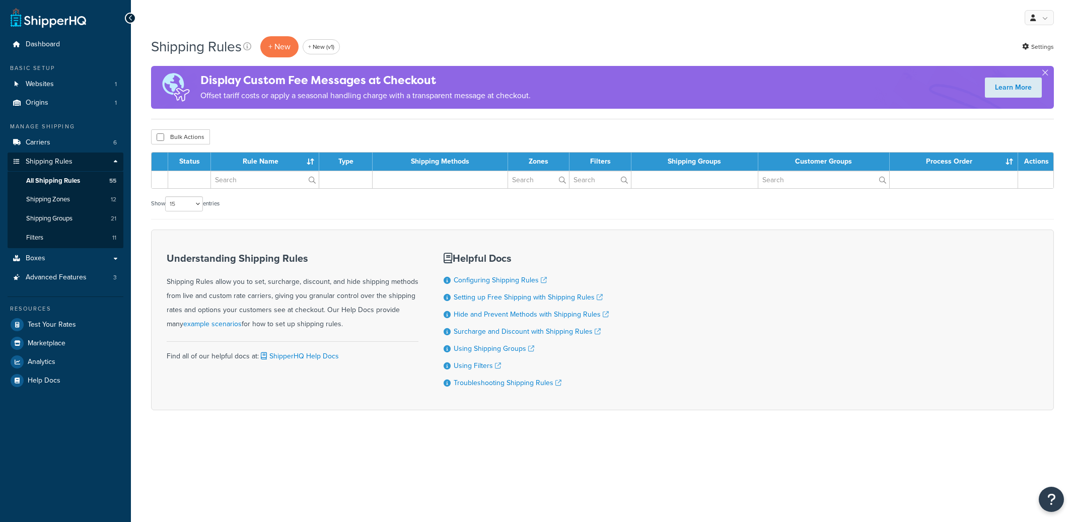
select select "15"
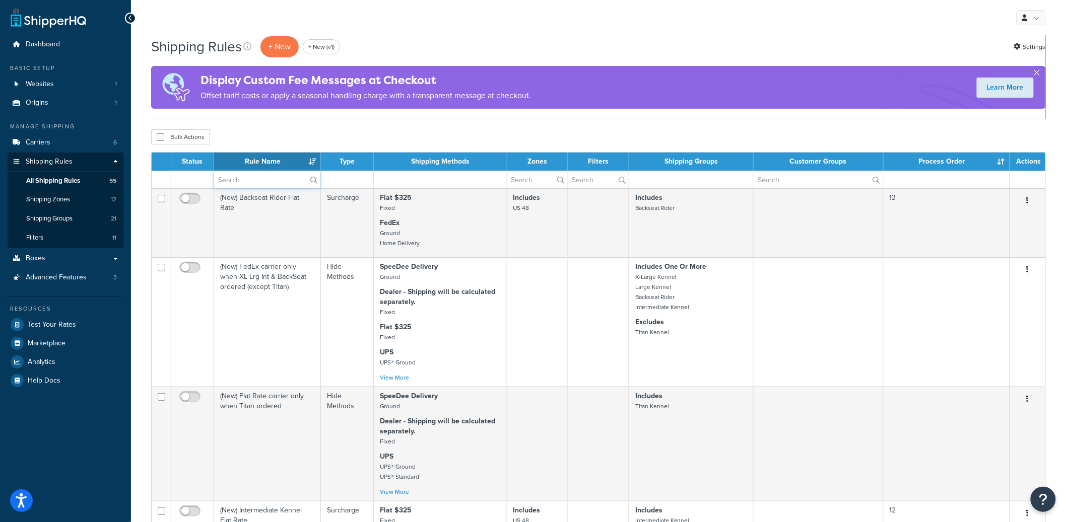
click at [286, 181] on input "text" at bounding box center [267, 179] width 106 height 17
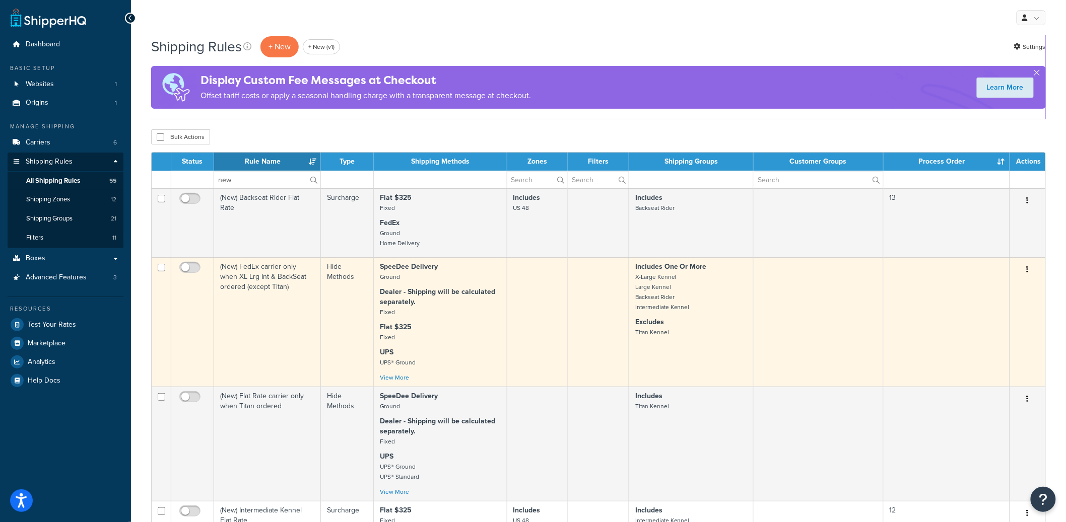
click at [1030, 272] on button "button" at bounding box center [1028, 270] width 14 height 16
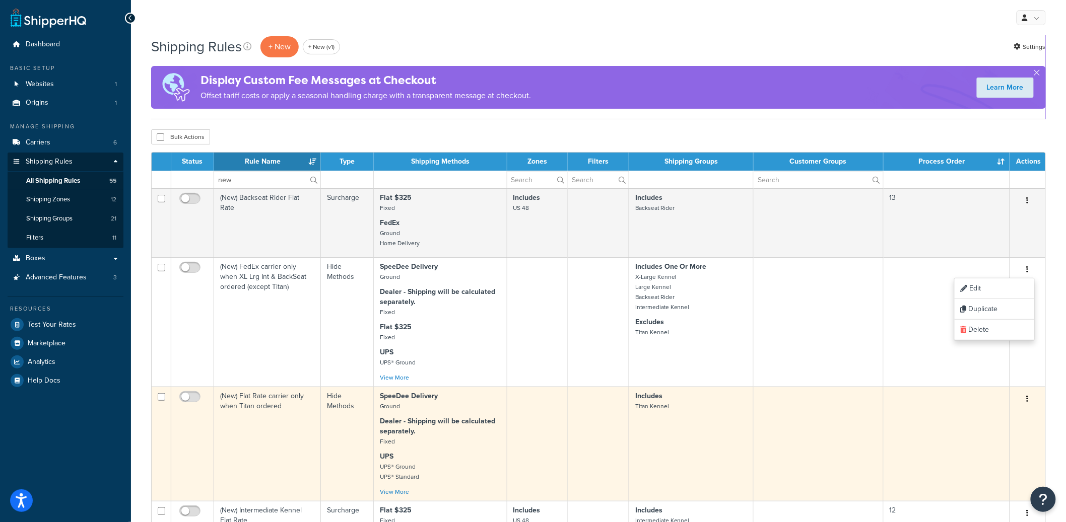
click at [1028, 402] on icon "button" at bounding box center [1028, 398] width 2 height 7
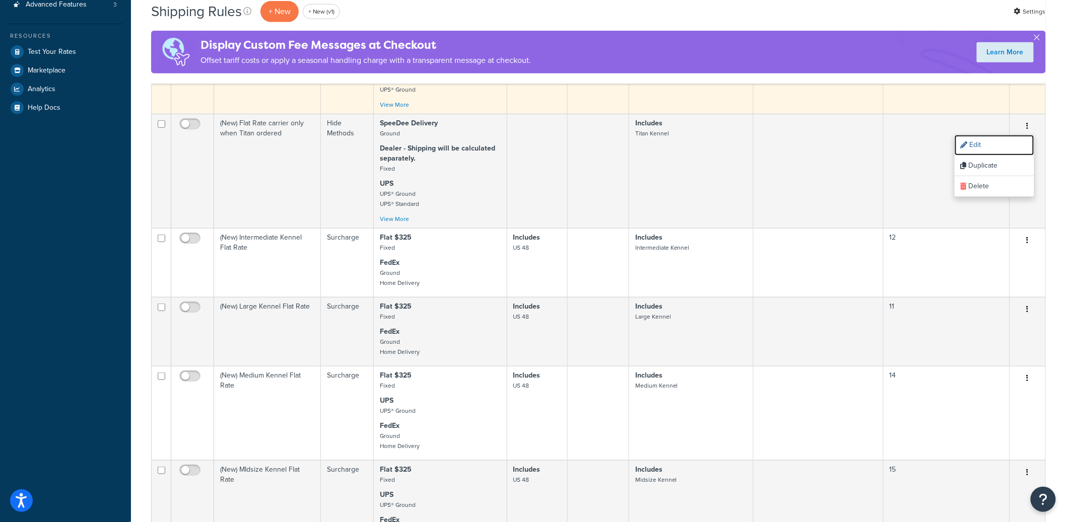
scroll to position [274, 0]
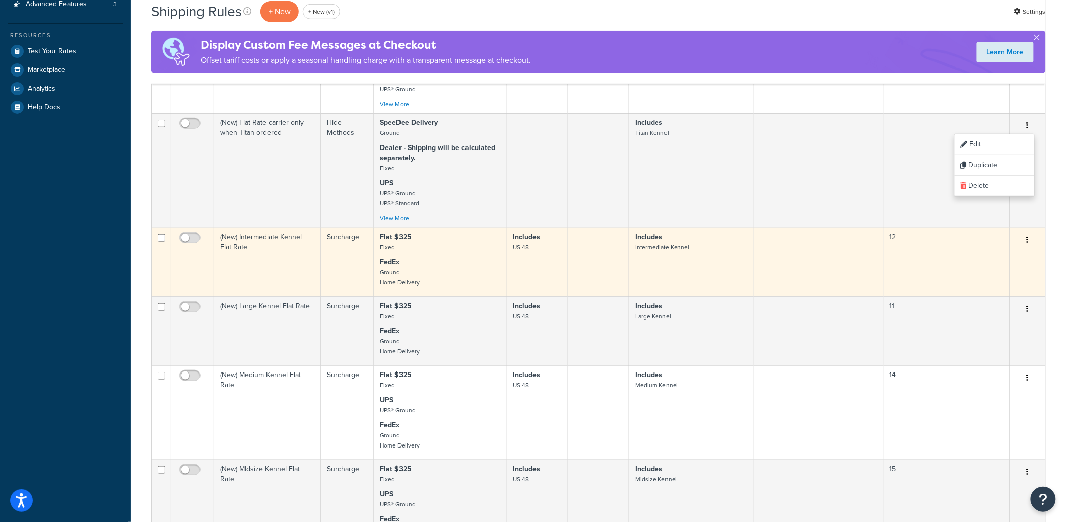
click at [1029, 243] on button "button" at bounding box center [1028, 240] width 14 height 16
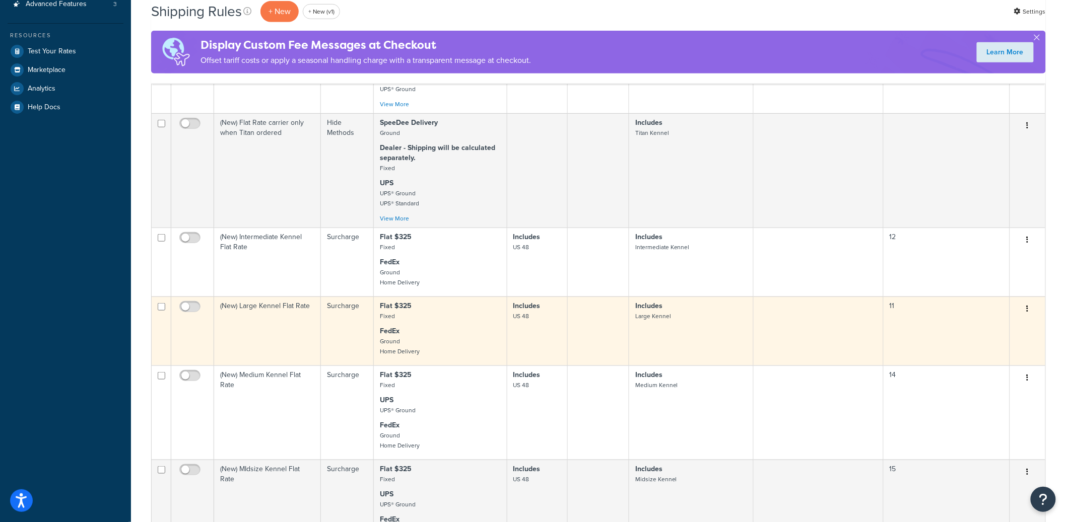
click at [1027, 308] on icon "button" at bounding box center [1028, 308] width 2 height 7
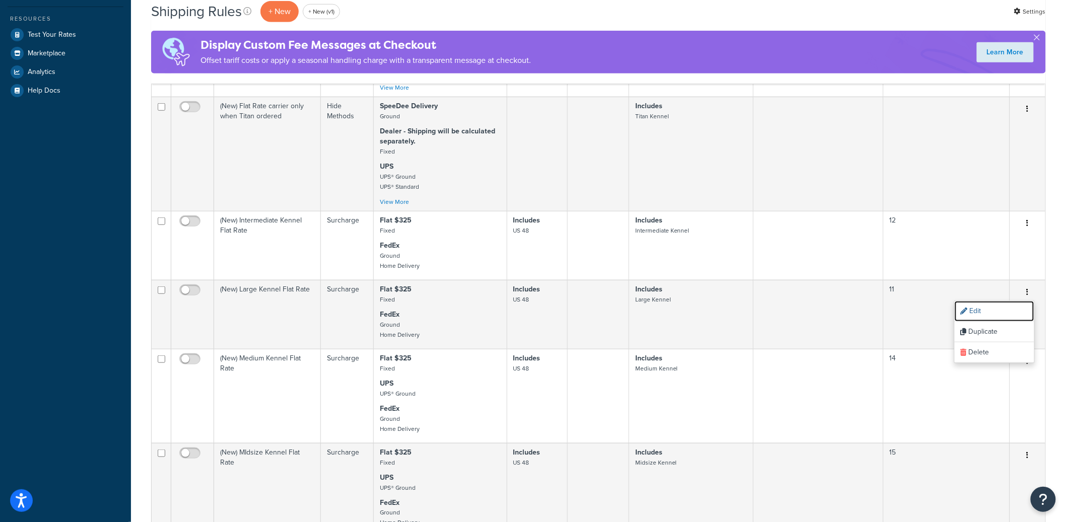
scroll to position [304, 0]
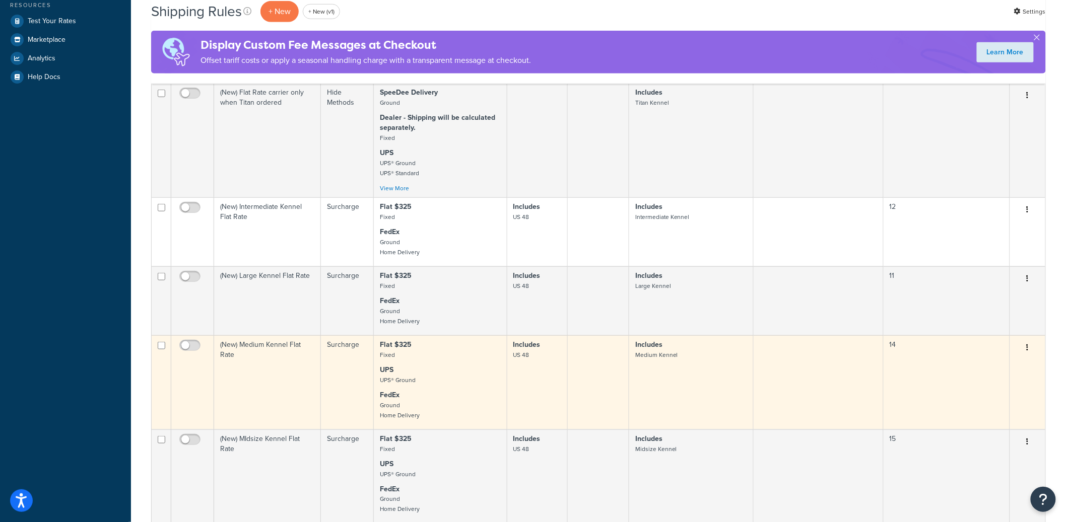
click at [1028, 348] on icon "button" at bounding box center [1028, 347] width 2 height 7
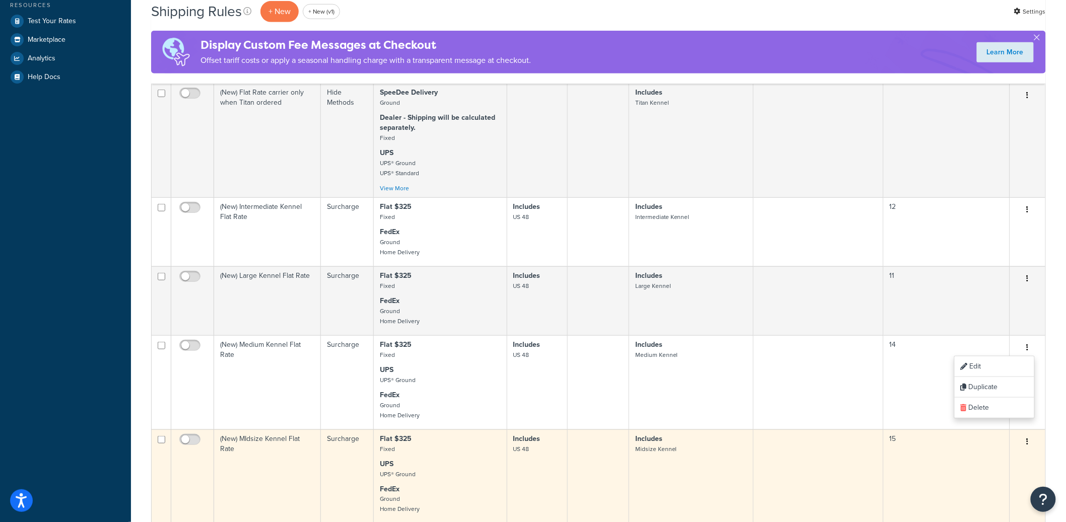
click at [1029, 439] on button "button" at bounding box center [1028, 442] width 14 height 16
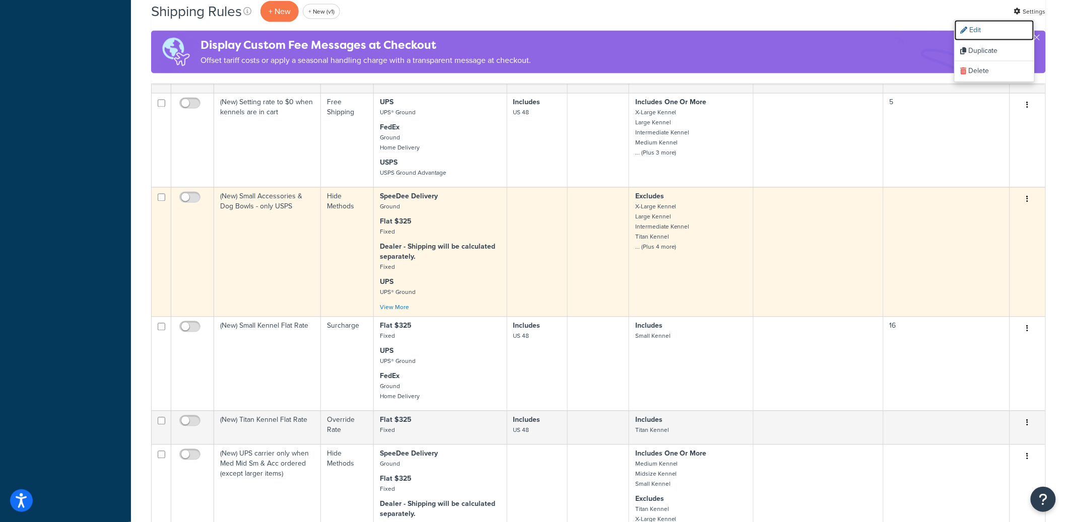
scroll to position [737, 0]
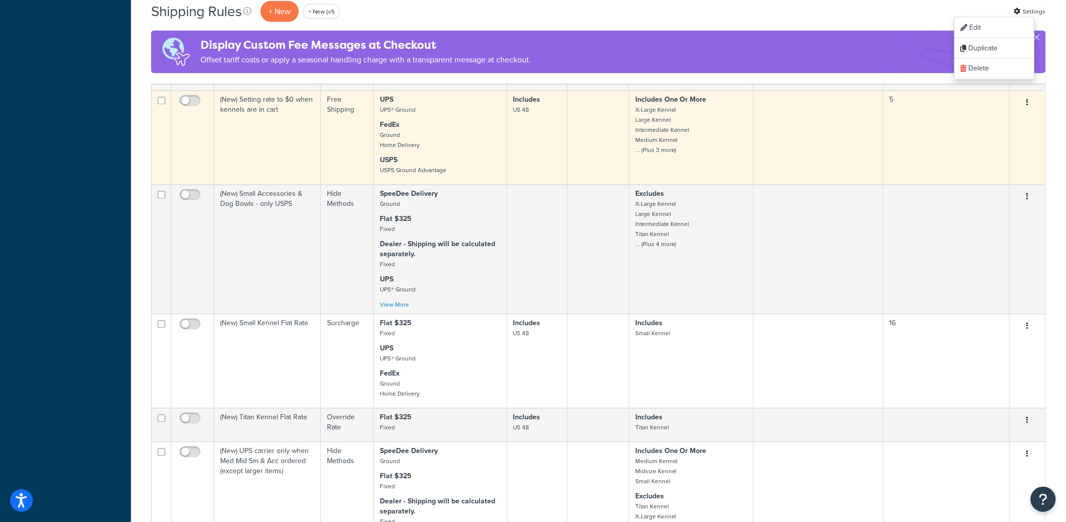
click at [1028, 101] on icon "button" at bounding box center [1028, 102] width 2 height 7
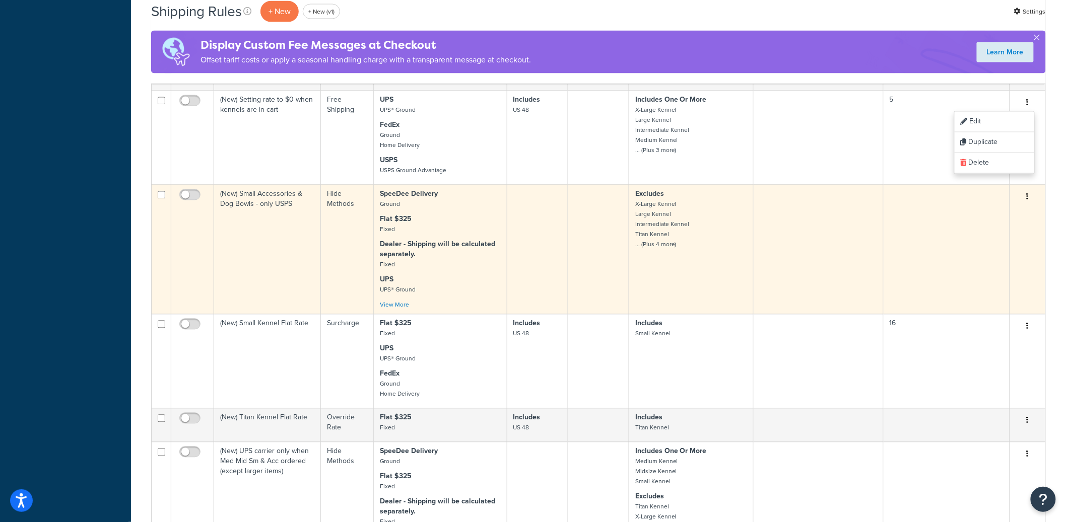
click at [1030, 195] on button "button" at bounding box center [1028, 197] width 14 height 16
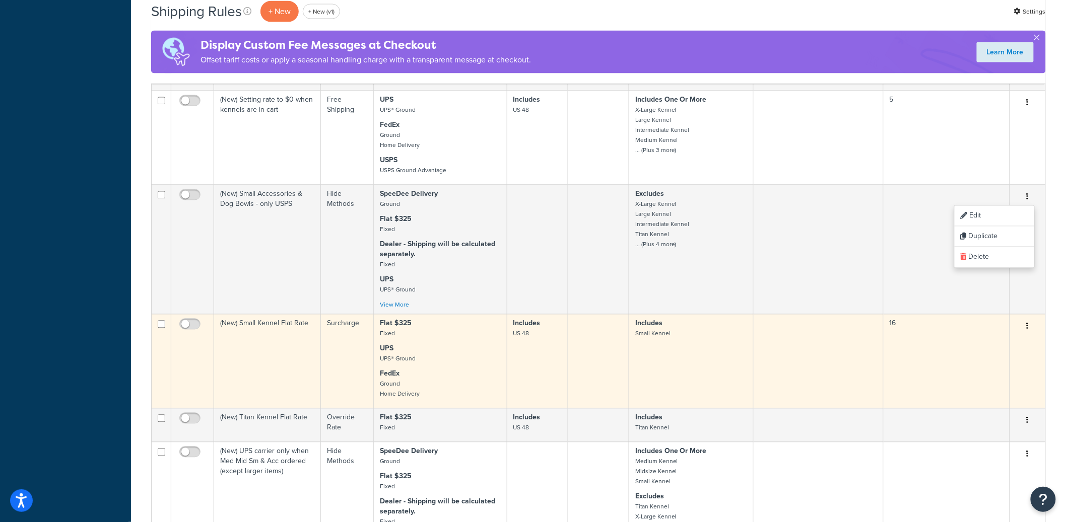
click at [1027, 326] on icon "button" at bounding box center [1028, 326] width 2 height 7
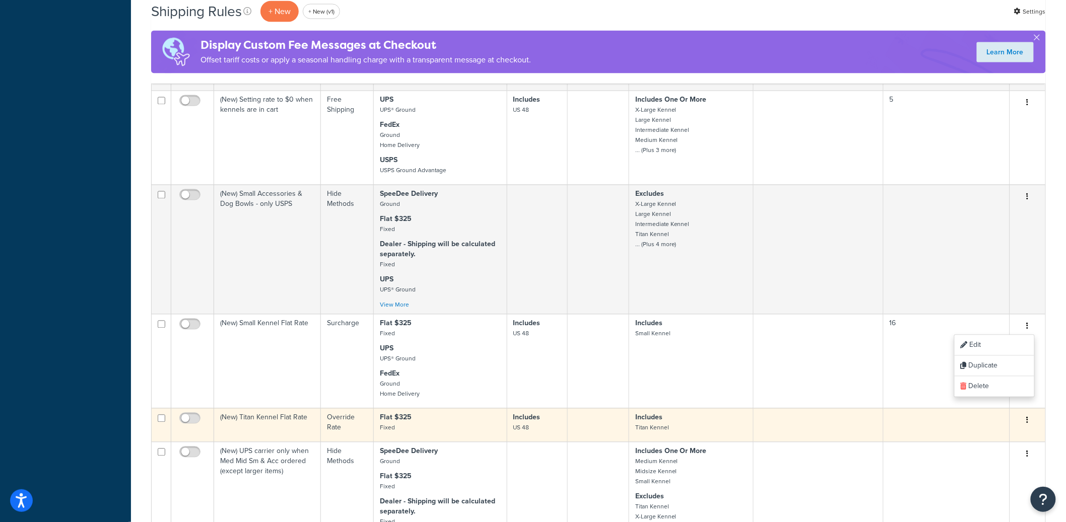
click at [1028, 419] on icon "button" at bounding box center [1028, 420] width 2 height 7
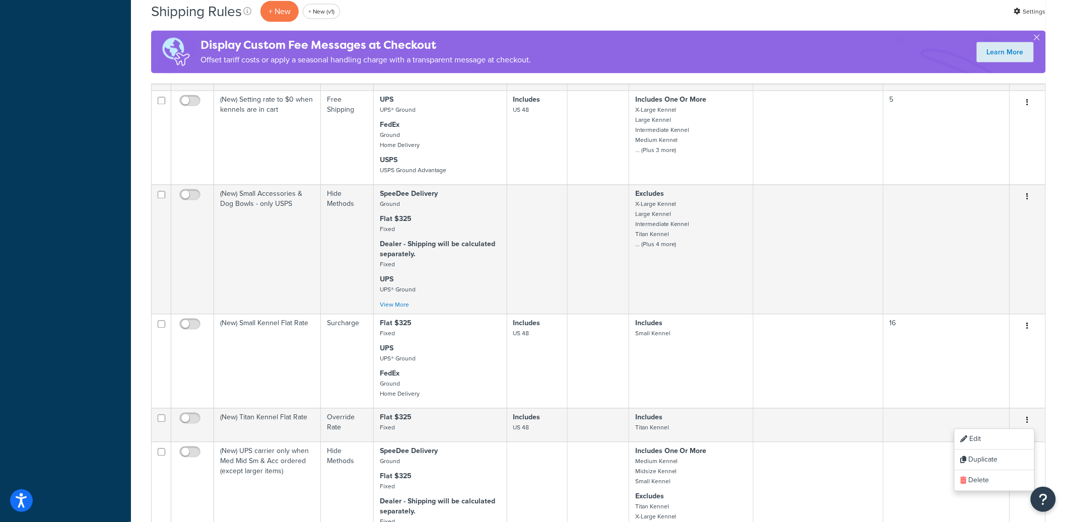
click at [1064, 363] on div "Shipping Rules + New + New (v1) Settings Display Custom Fee Messages at Checkou…" at bounding box center [598, 164] width 935 height 1733
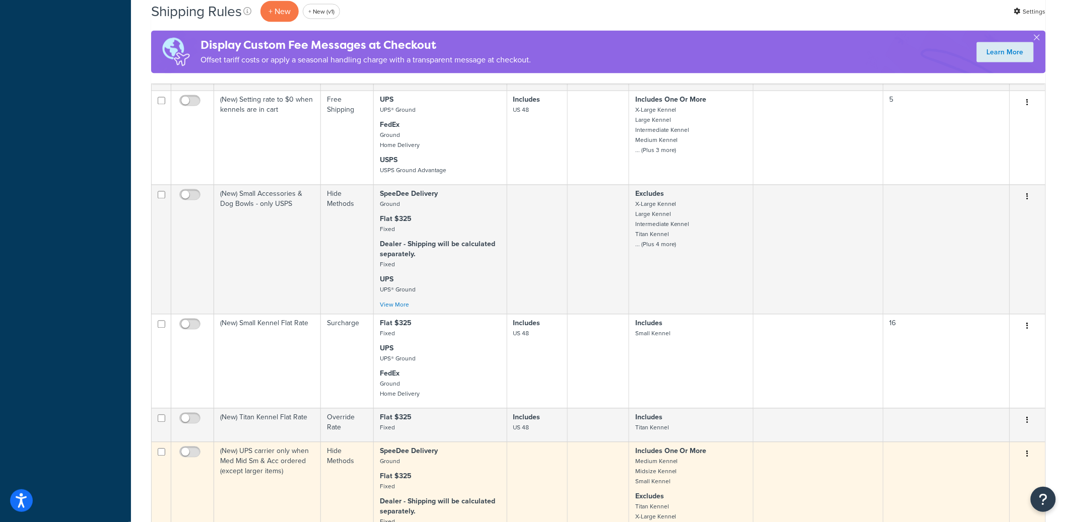
click at [1029, 454] on button "button" at bounding box center [1028, 455] width 14 height 16
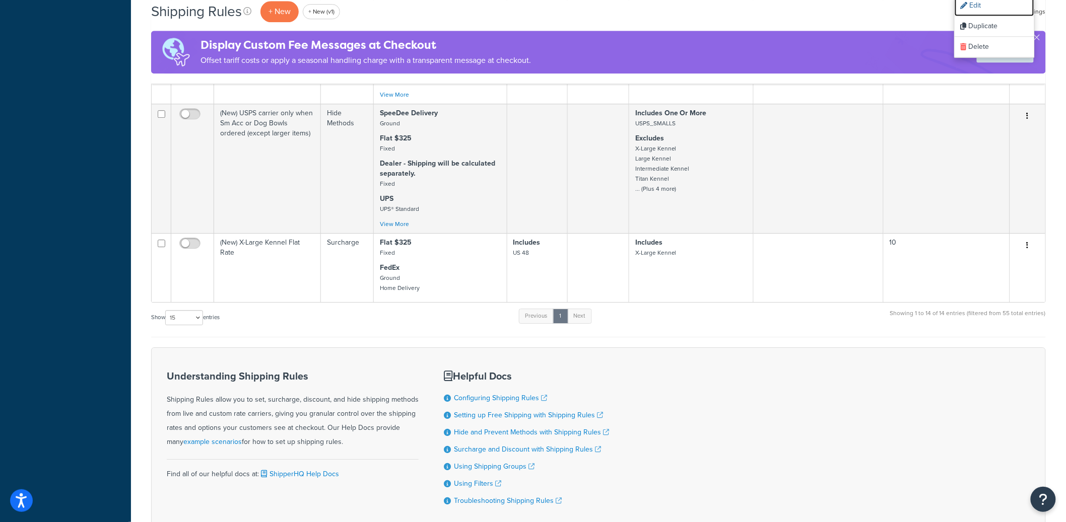
scroll to position [1207, 0]
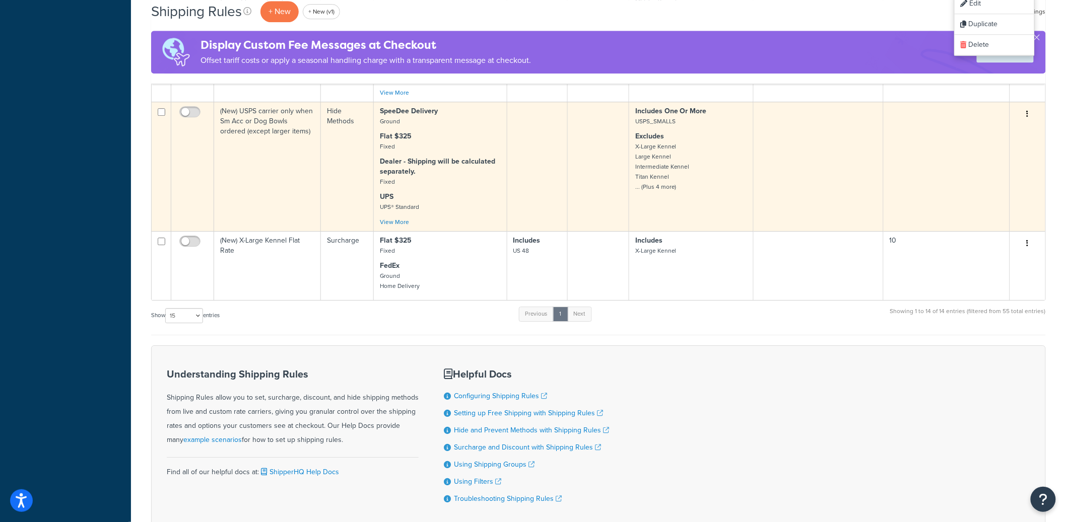
click at [1029, 112] on icon "button" at bounding box center [1028, 113] width 2 height 7
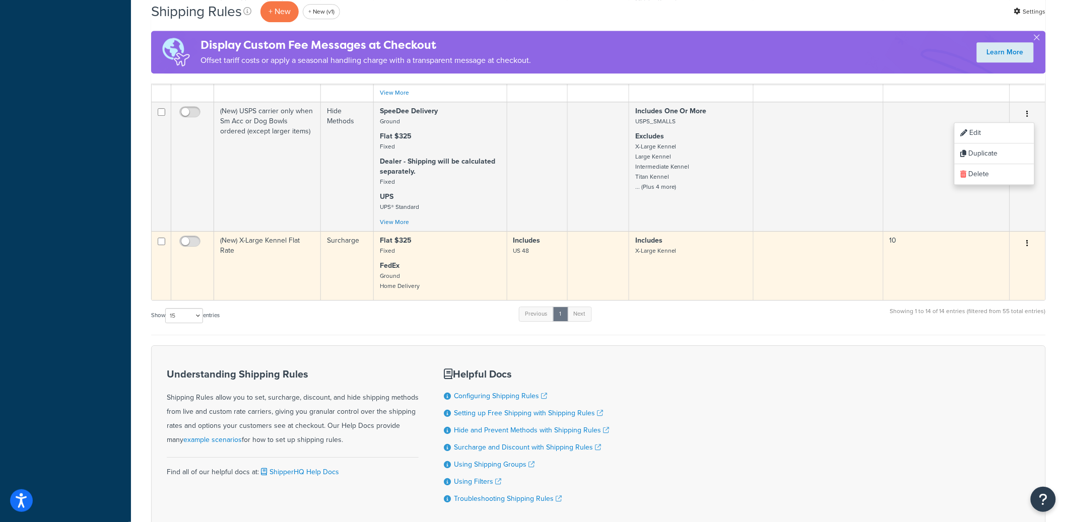
click at [1028, 242] on icon "button" at bounding box center [1028, 243] width 2 height 7
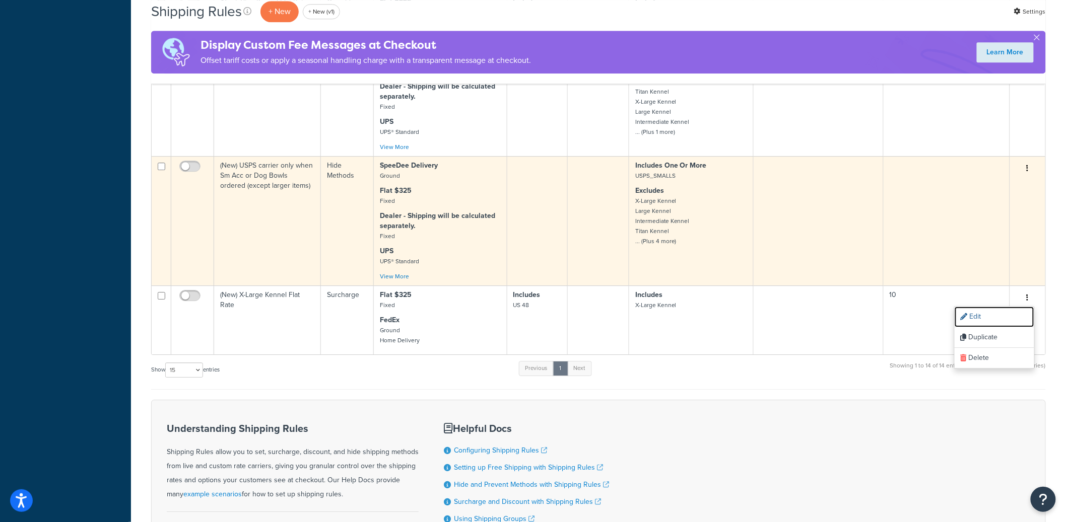
scroll to position [1127, 0]
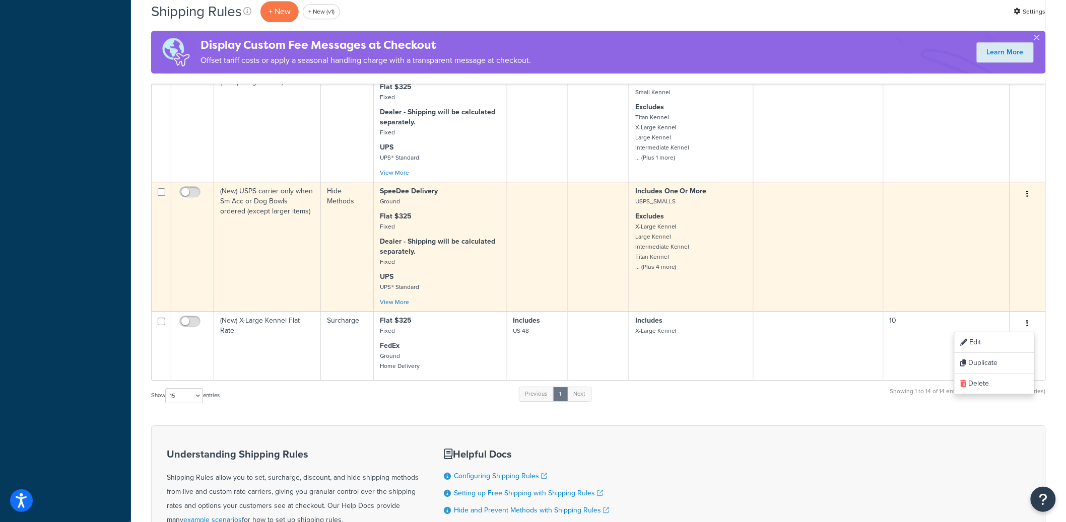
click at [1033, 193] on button "button" at bounding box center [1028, 194] width 14 height 16
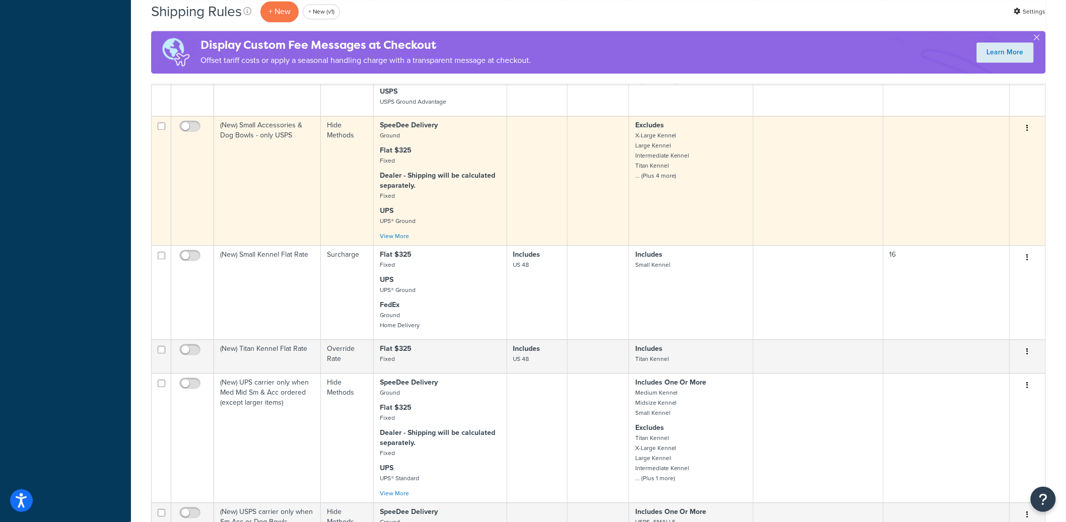
scroll to position [797, 0]
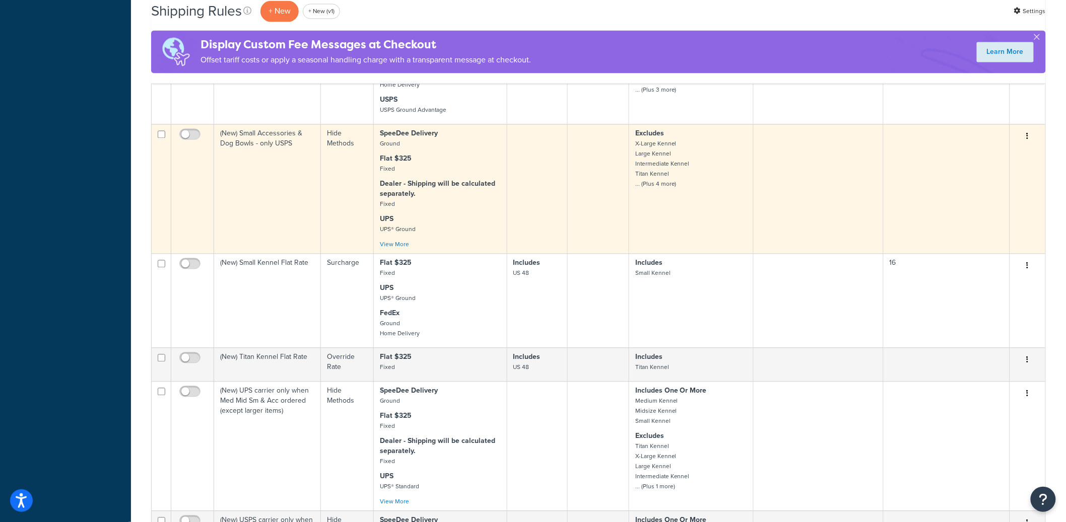
click at [1025, 137] on button "button" at bounding box center [1028, 137] width 14 height 16
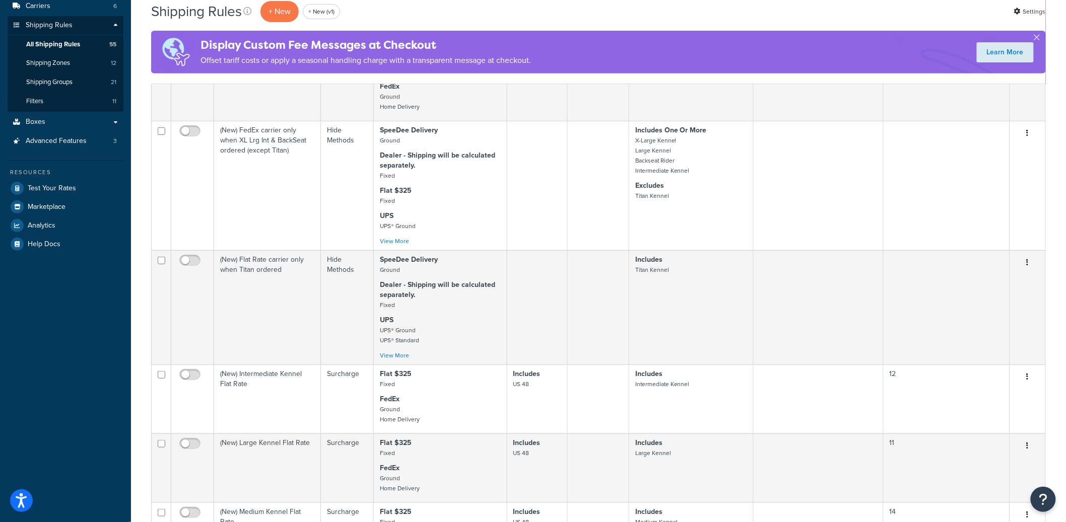
scroll to position [0, 0]
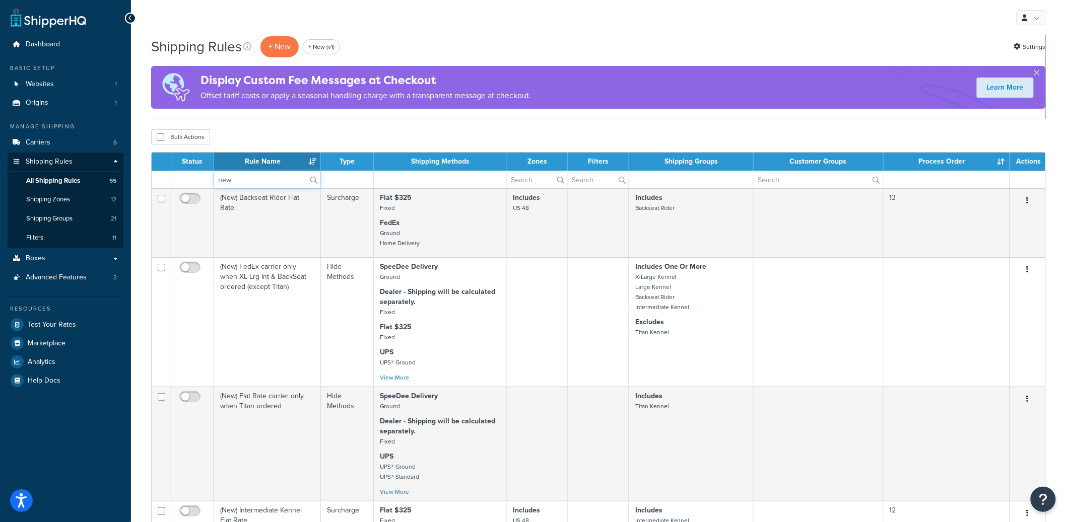
click at [249, 177] on input "new" at bounding box center [267, 179] width 106 height 17
paste input "(New) Small Accessories & Dog Bowls - only USPS"
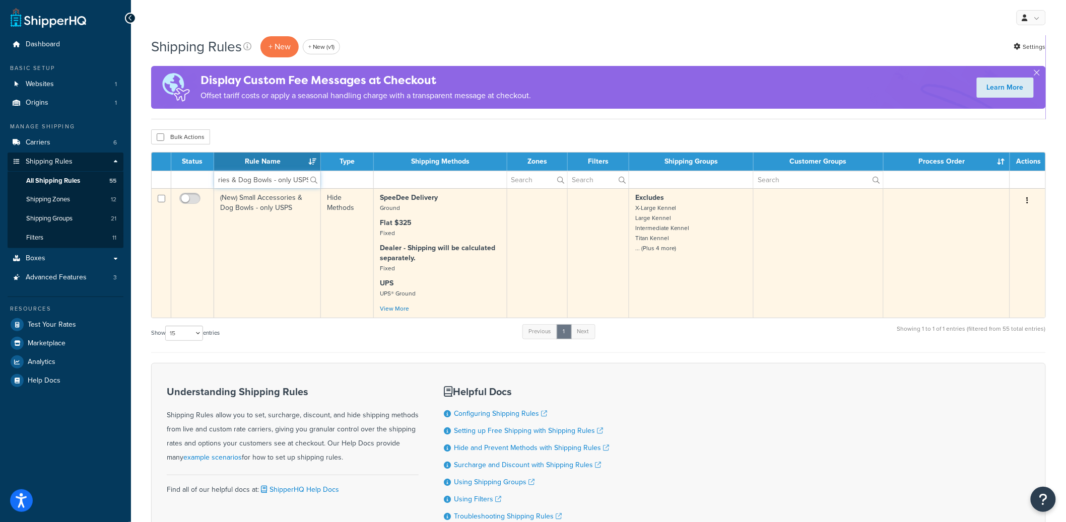
type input "(New) Small Accessories & Dog Bowls - only USPS"
click at [1031, 202] on button "button" at bounding box center [1028, 201] width 14 height 16
click at [984, 259] on link "Delete" at bounding box center [995, 261] width 80 height 21
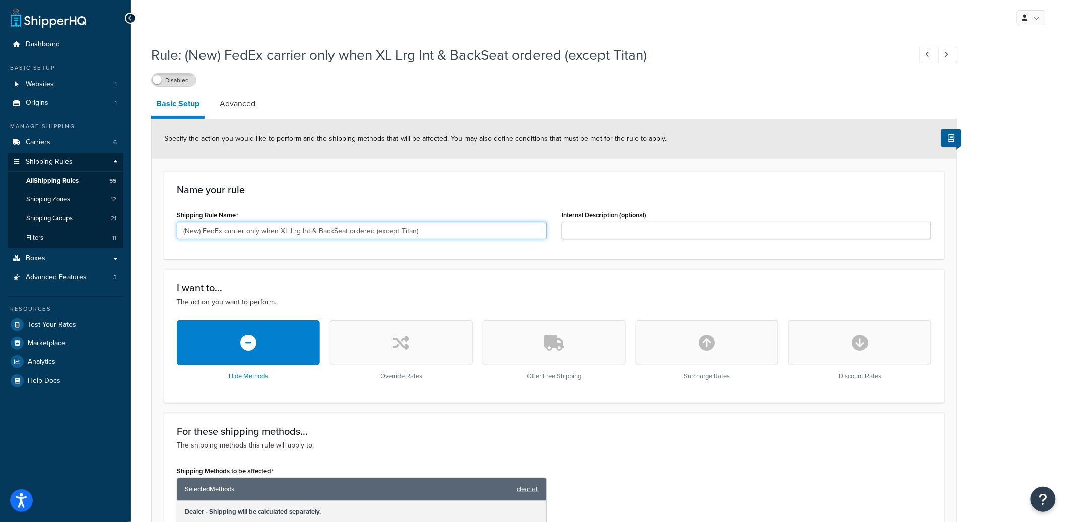
click at [278, 226] on input "(New) FedEx carrier only when XL Lrg Int & BackSeat ordered (except Titan)" at bounding box center [362, 230] width 370 height 17
click at [309, 232] on input "(New) Flat Rate carrier only when Titan ordered" at bounding box center [362, 230] width 370 height 17
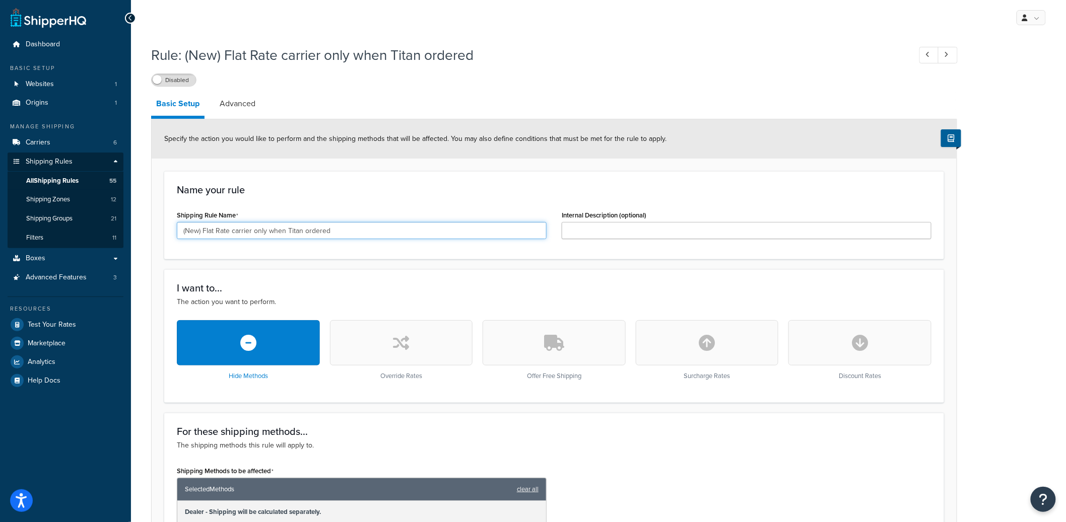
click at [309, 232] on input "(New) Flat Rate carrier only when Titan ordered" at bounding box center [362, 230] width 370 height 17
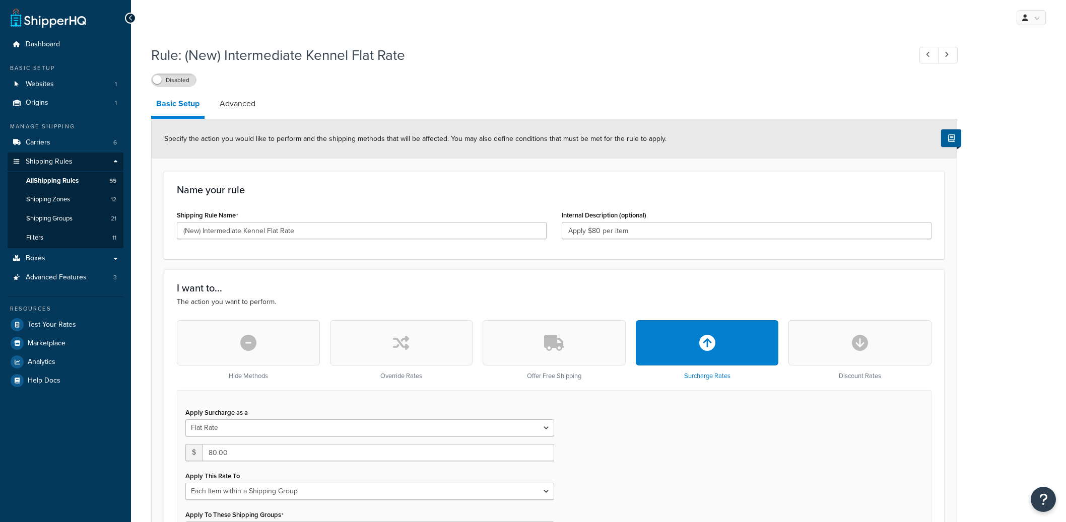
select select "ITEM"
click at [240, 236] on input "(New) Intermediate Kennel Flat Rate" at bounding box center [362, 230] width 370 height 17
select select "ITEM"
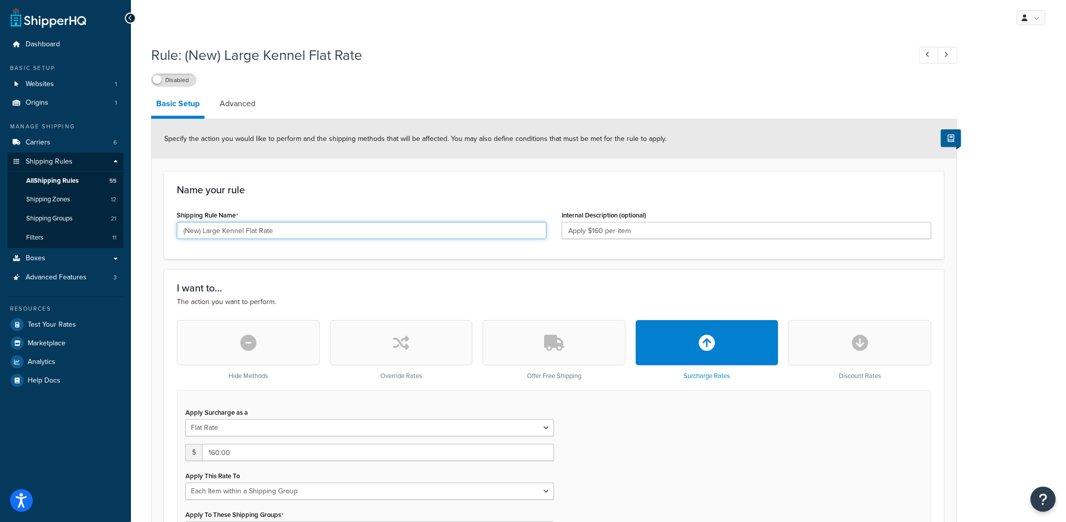
click at [263, 230] on input "(New) Large Kennel Flat Rate" at bounding box center [362, 230] width 370 height 17
select select "ITEM"
click at [248, 229] on input "(New) Medium Kennel Flat Rate" at bounding box center [362, 230] width 370 height 17
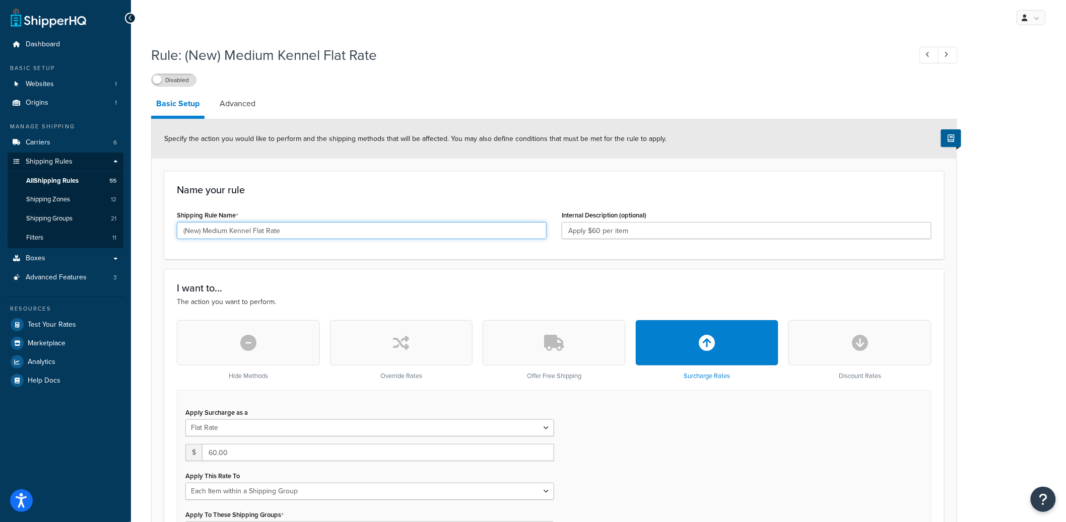
click at [248, 229] on input "(New) Medium Kennel Flat Rate" at bounding box center [362, 230] width 370 height 17
select select "ITEM"
click at [255, 231] on input "(New) MIdsize Kennel Flat Rate" at bounding box center [362, 230] width 370 height 17
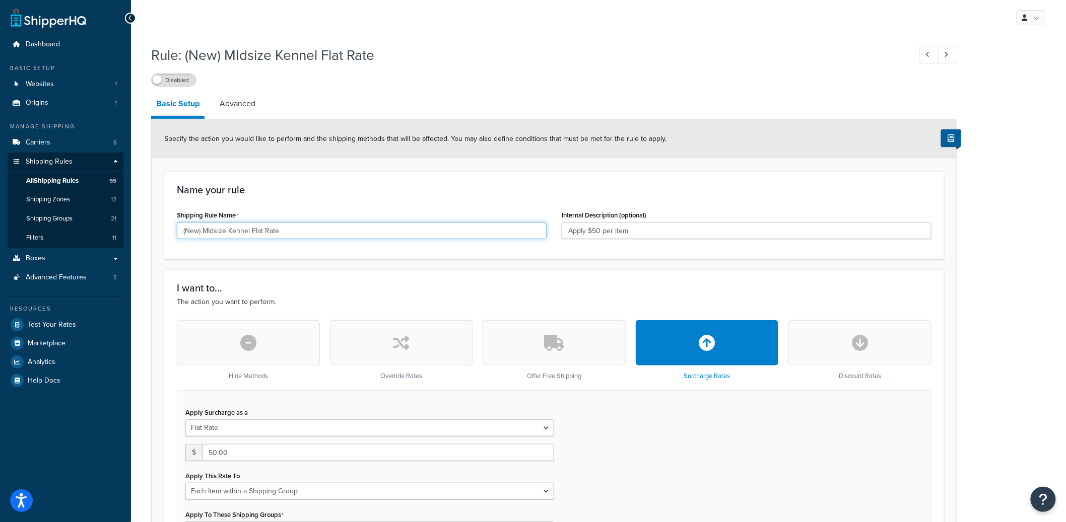
click at [255, 231] on input "(New) MIdsize Kennel Flat Rate" at bounding box center [362, 230] width 370 height 17
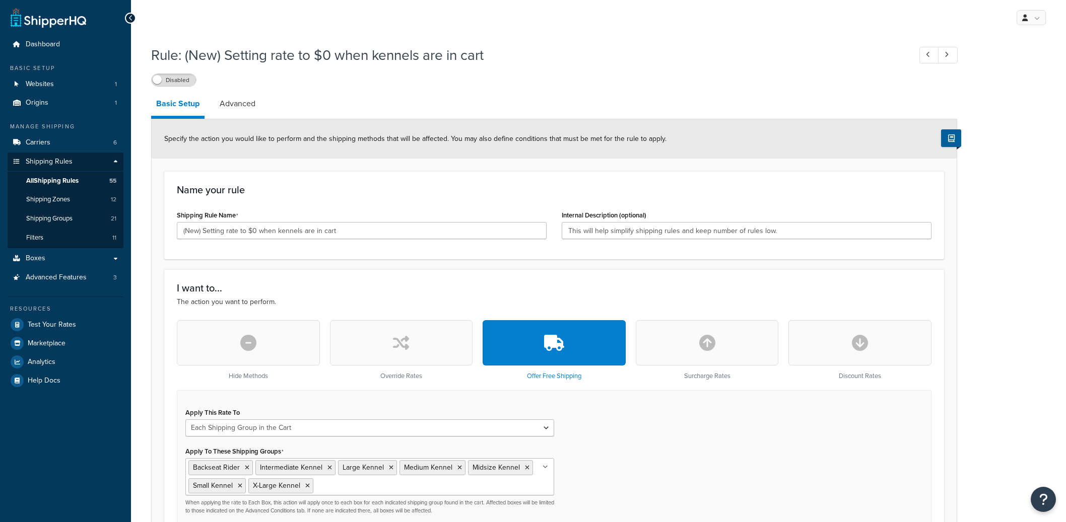
select select "SHIPPING_GROUP"
click at [276, 229] on input "(New) Setting rate to $0 when kennels are in cart" at bounding box center [362, 230] width 370 height 17
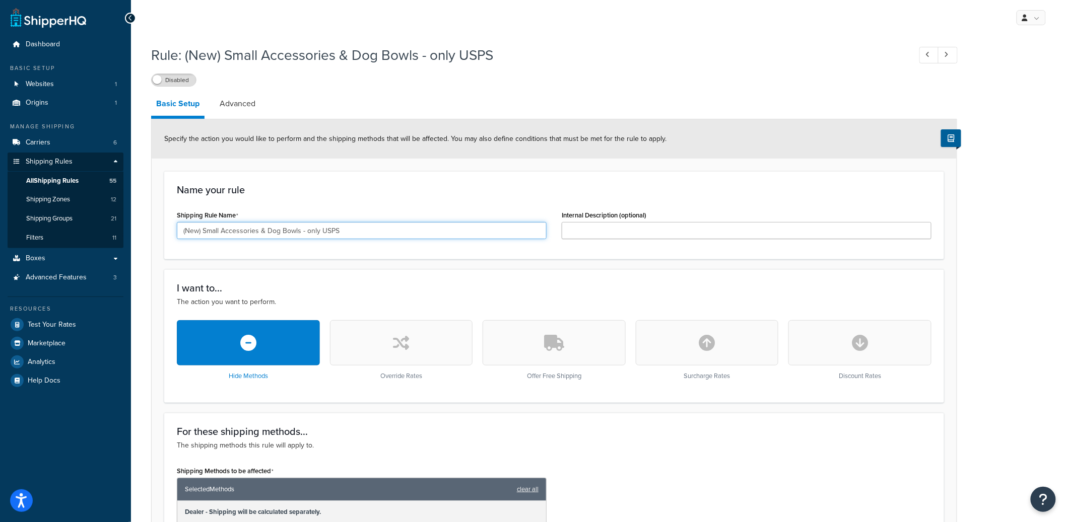
click at [260, 228] on input "(New) Small Accessories & Dog Bowls - only USPS" at bounding box center [362, 230] width 370 height 17
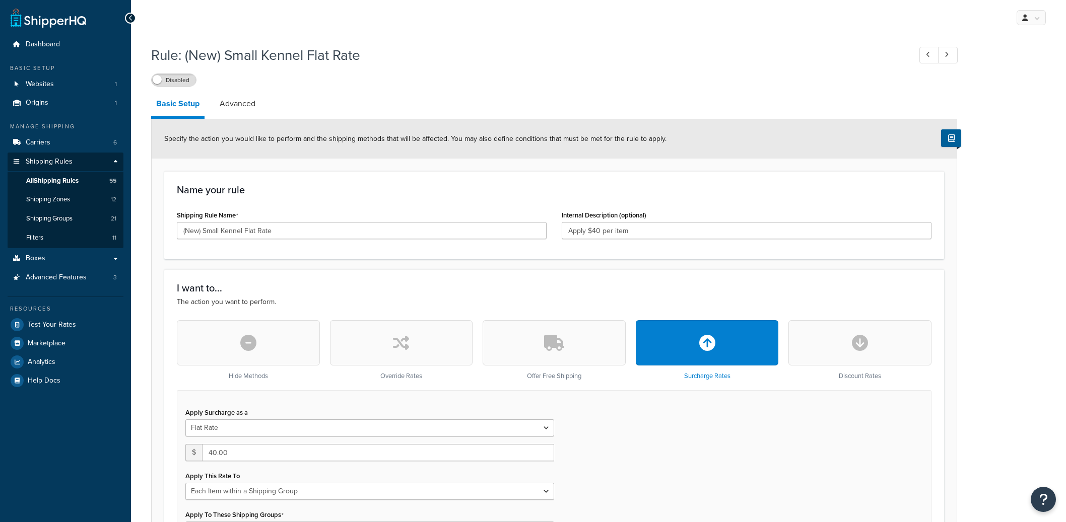
select select "ITEM"
click at [253, 230] on input "(New) Small Kennel Flat Rate" at bounding box center [362, 230] width 370 height 17
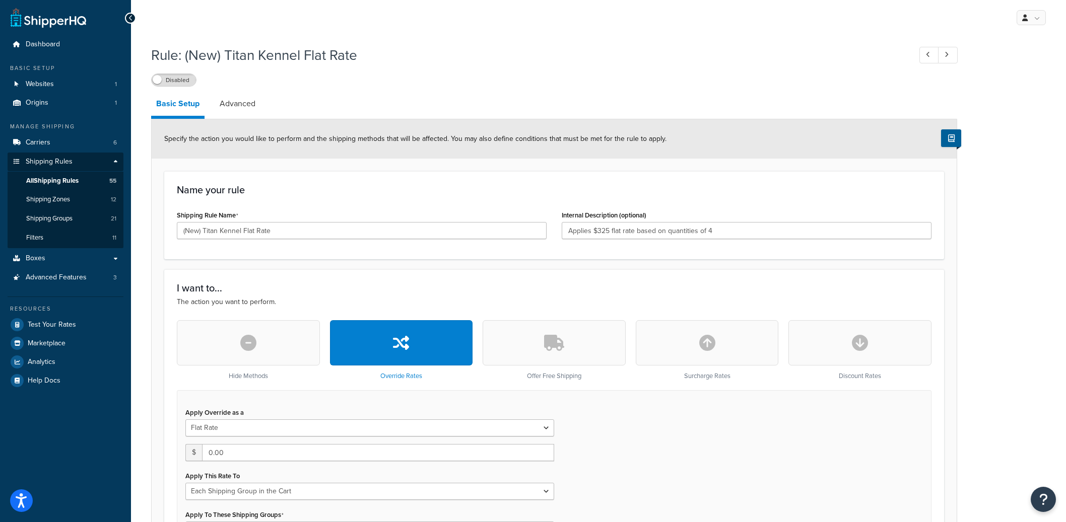
select select "SHIPPING_GROUP"
click at [225, 230] on input "(New) Titan Kennel Flat Rate" at bounding box center [362, 230] width 370 height 17
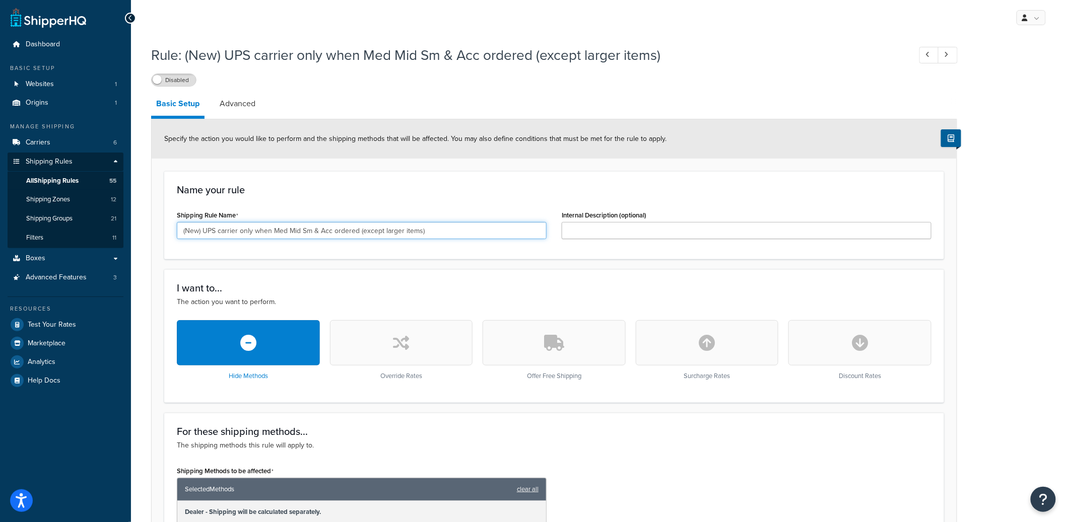
click at [321, 232] on input "(New) UPS carrier only when Med Mid Sm & Acc ordered (except larger items)" at bounding box center [362, 230] width 370 height 17
click at [342, 223] on input "(New) USPS carrier only when Sm Acc or Dog Bowls ordered (except larger items)" at bounding box center [362, 230] width 370 height 17
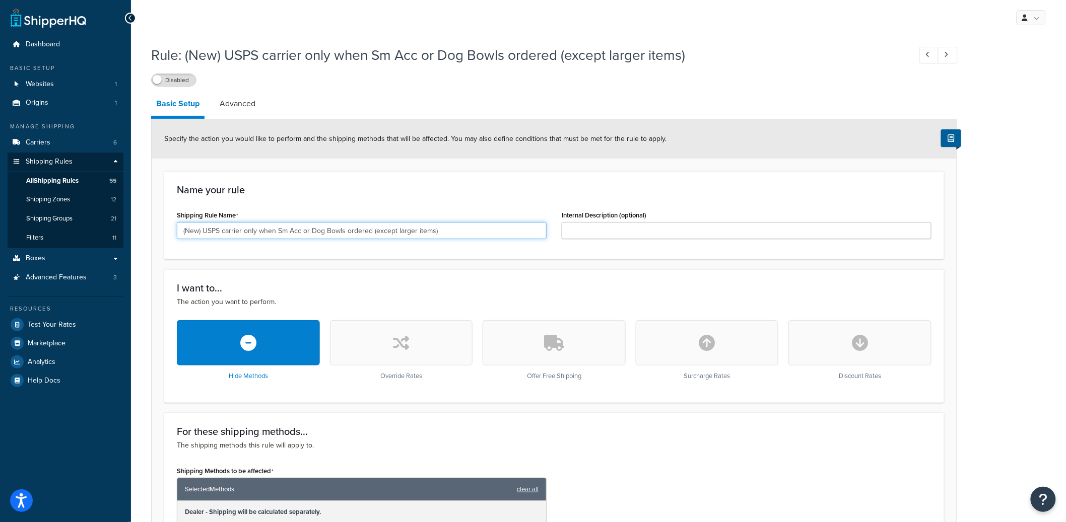
click at [342, 223] on input "(New) USPS carrier only when Sm Acc or Dog Bowls ordered (except larger items)" at bounding box center [362, 230] width 370 height 17
click at [303, 230] on input "(New) USPS carrier only when Sm Acc or Dog Bowls ordered (except larger items)" at bounding box center [362, 230] width 370 height 17
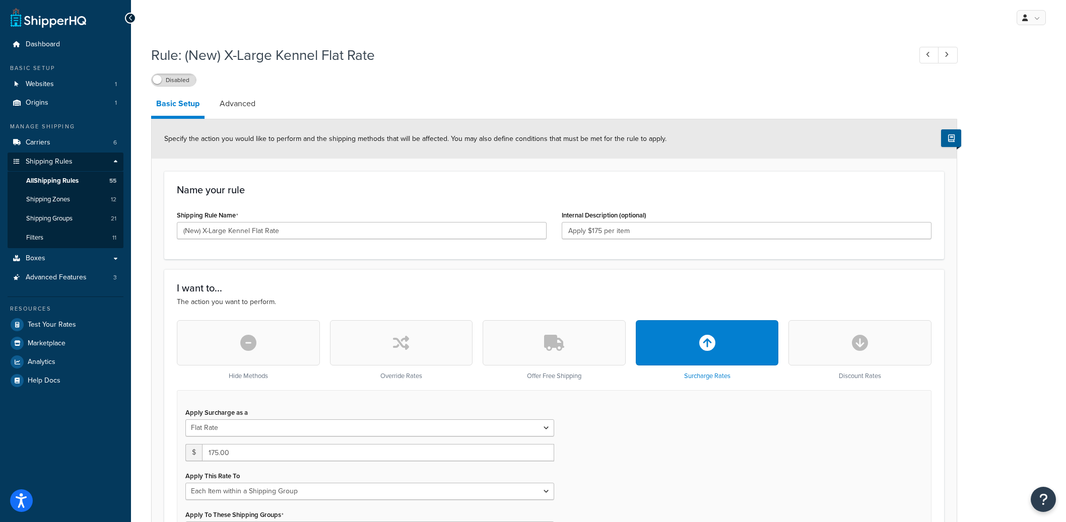
select select "ITEM"
click at [329, 232] on input "(New) X-Large Kennel Flat Rate" at bounding box center [362, 230] width 370 height 17
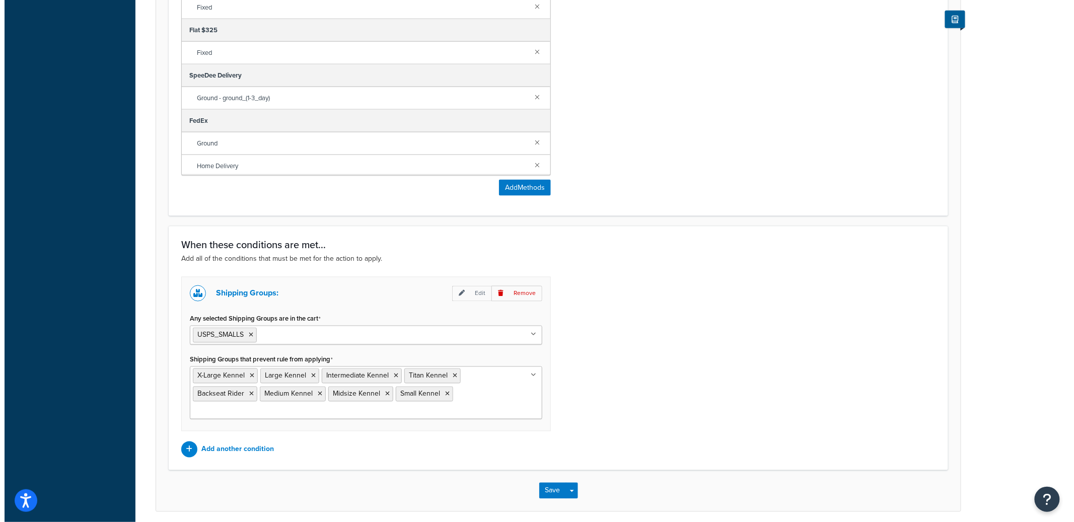
scroll to position [568, 0]
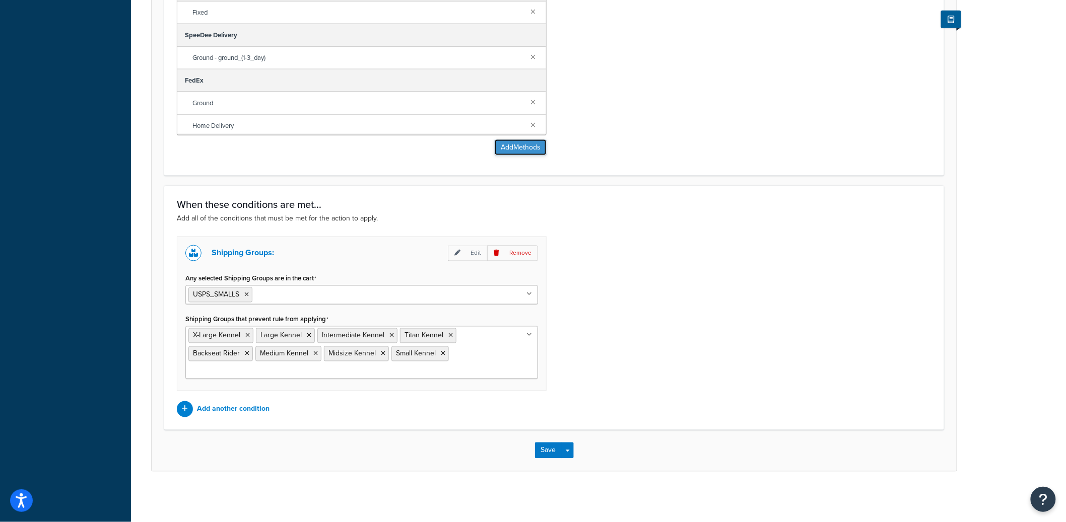
click at [519, 153] on button "Add Methods" at bounding box center [521, 148] width 52 height 16
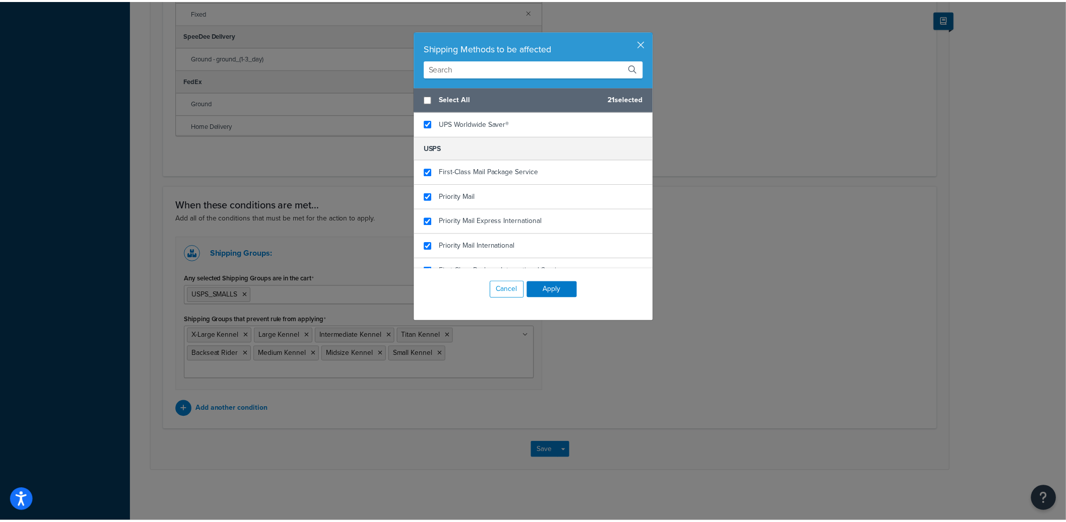
scroll to position [527, 0]
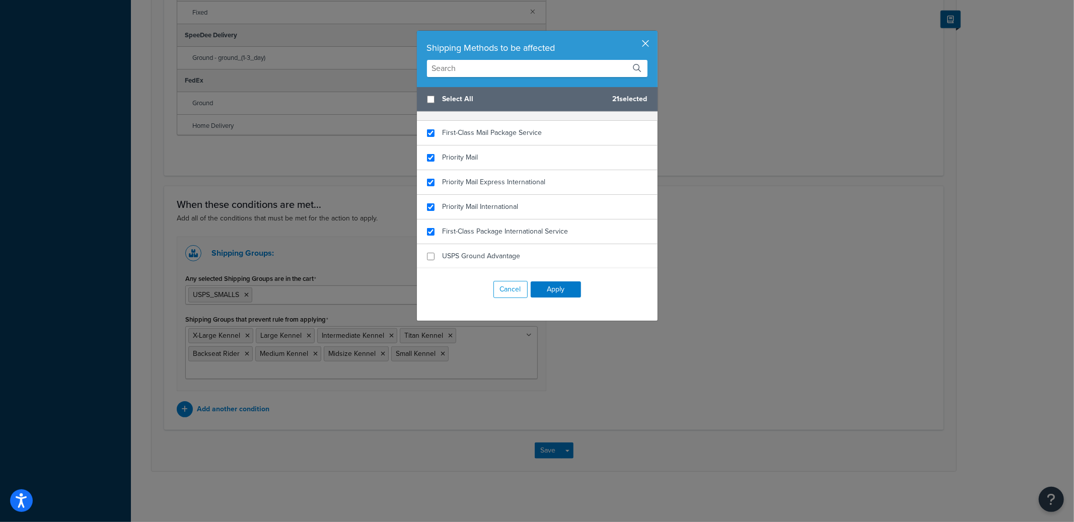
click at [655, 33] on button "button" at bounding box center [656, 32] width 3 height 3
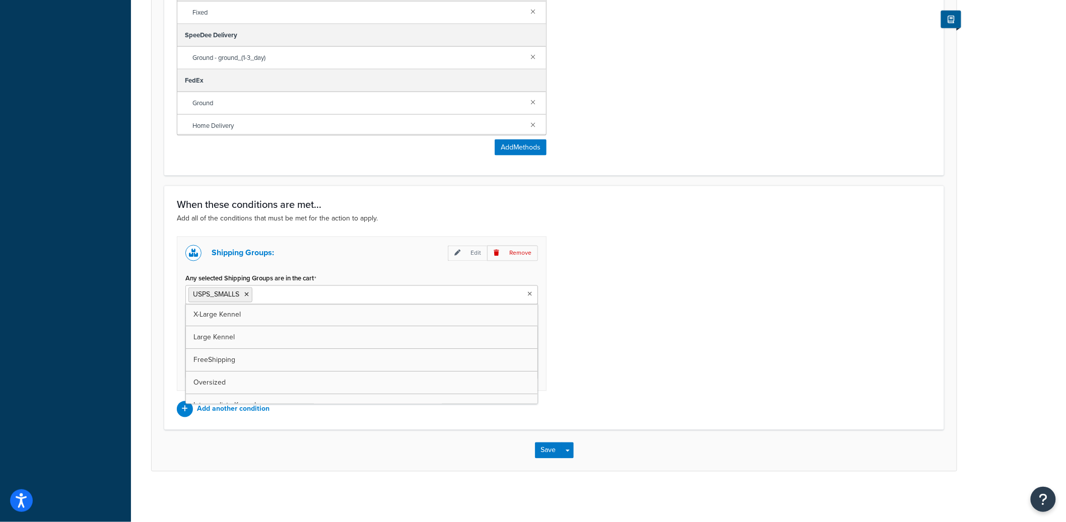
click at [341, 288] on ul "USPS_SMALLS" at bounding box center [361, 295] width 353 height 19
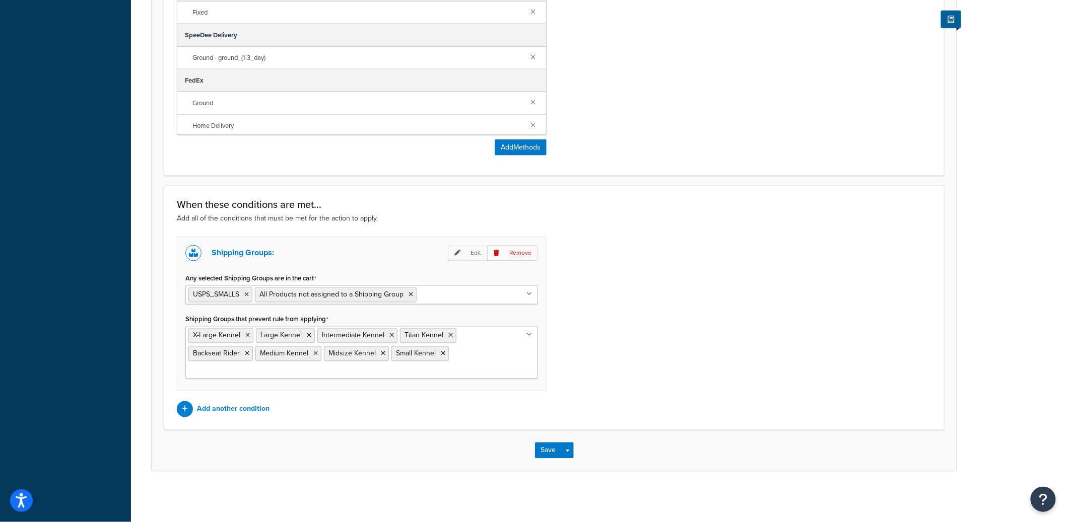
click at [584, 335] on div "Shipping Groups: Edit Remove Any selected Shipping Groups are in the cart USPS_…" at bounding box center [554, 327] width 770 height 181
click at [557, 451] on button "Save" at bounding box center [548, 451] width 27 height 16
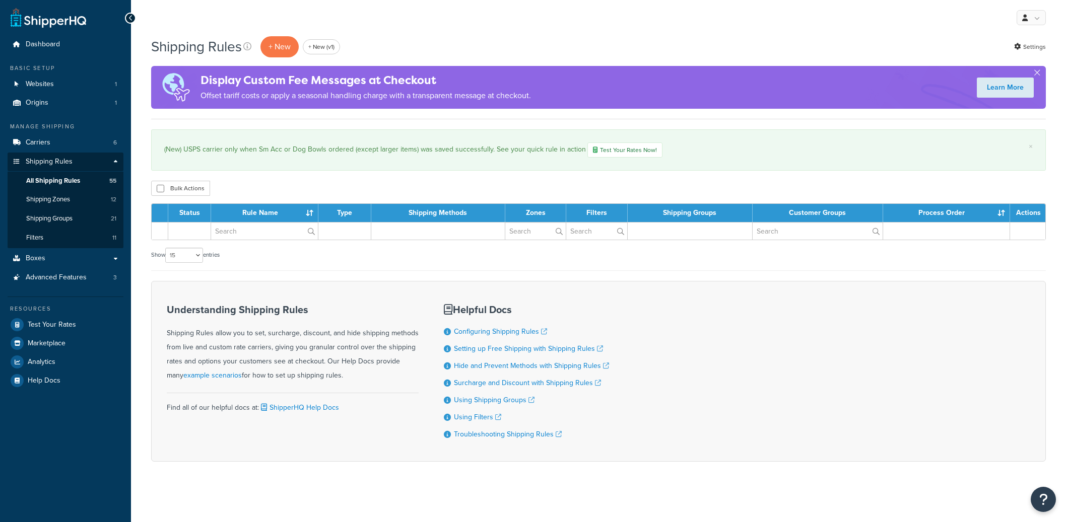
select select "15"
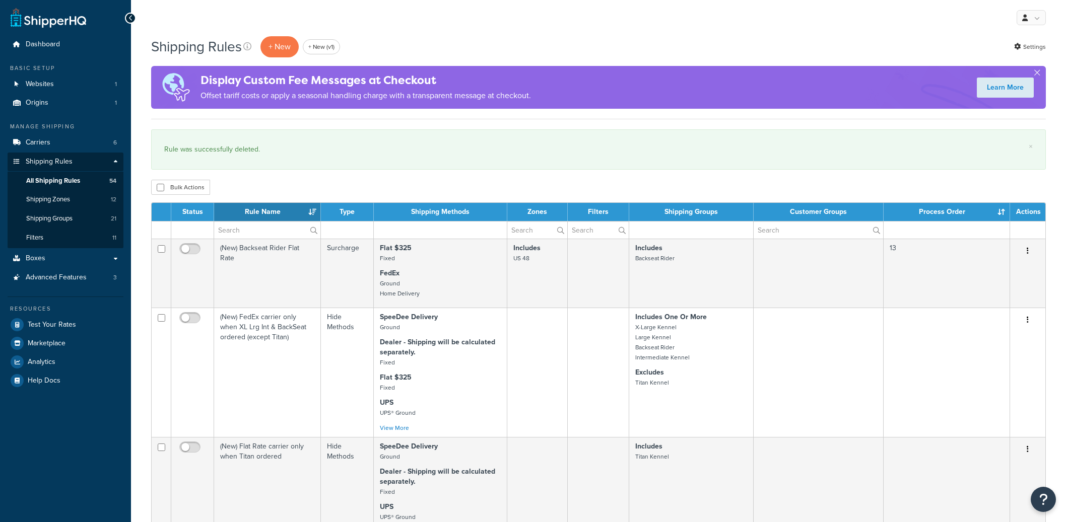
select select "15"
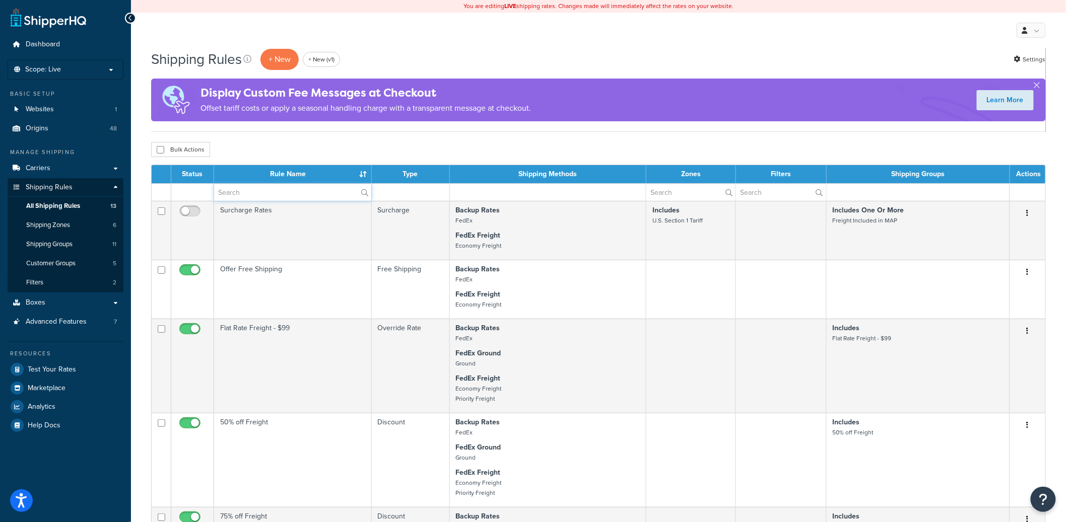
click at [267, 187] on input "text" at bounding box center [292, 192] width 157 height 17
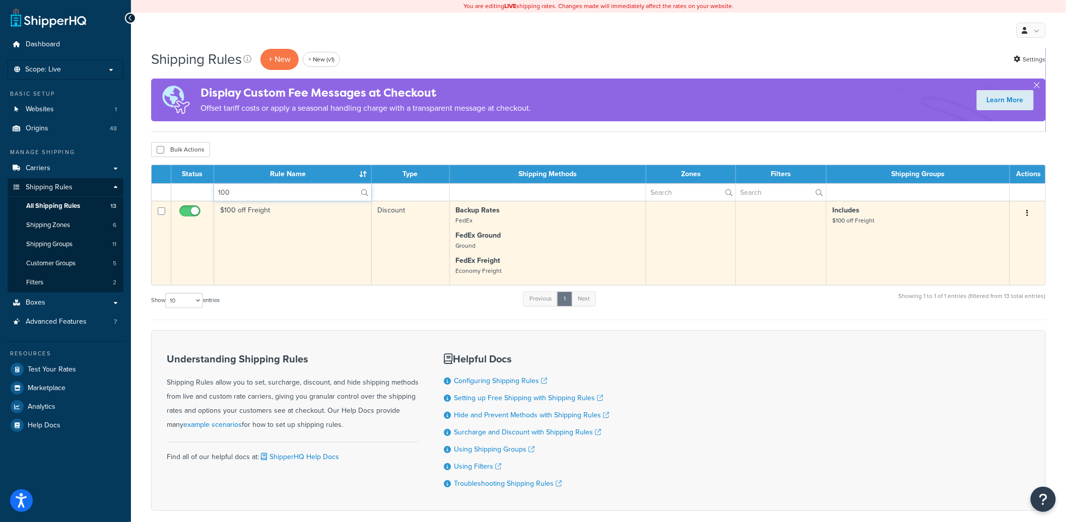
type input "100"
click at [228, 261] on td "$100 off Freight" at bounding box center [293, 243] width 158 height 84
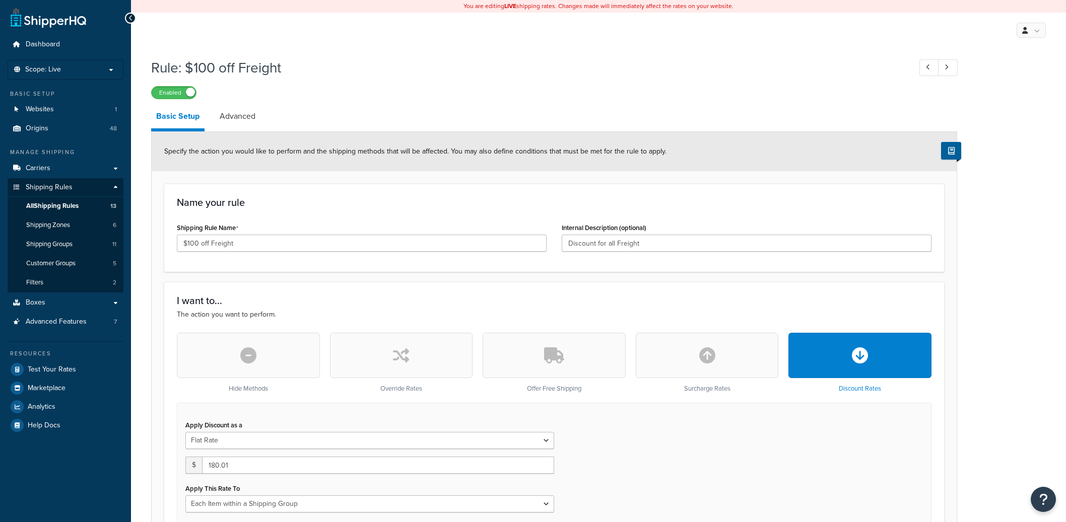
select select "ITEM"
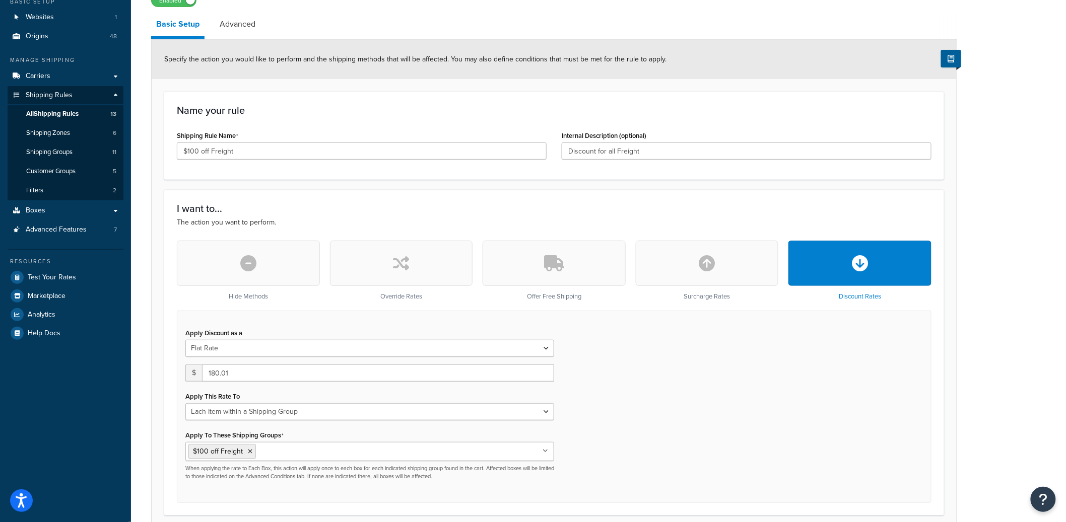
scroll to position [138, 0]
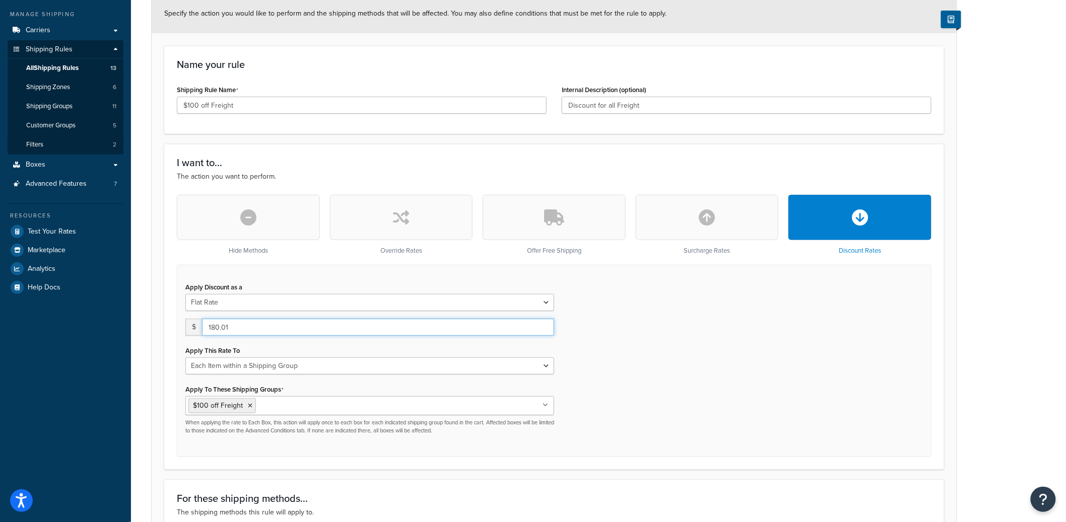
click at [304, 329] on input "180.01" at bounding box center [378, 327] width 352 height 17
type input "180.00"
click at [639, 352] on div "Apply Discount as a Flat Rate Percentage Flat Rate & Percentage $ 180.00 Apply …" at bounding box center [554, 361] width 755 height 192
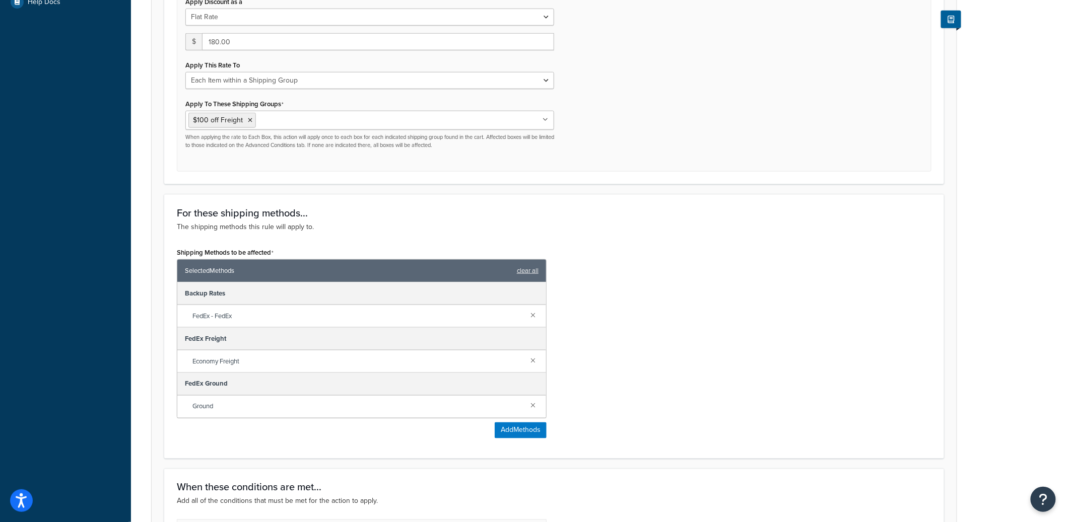
scroll to position [633, 0]
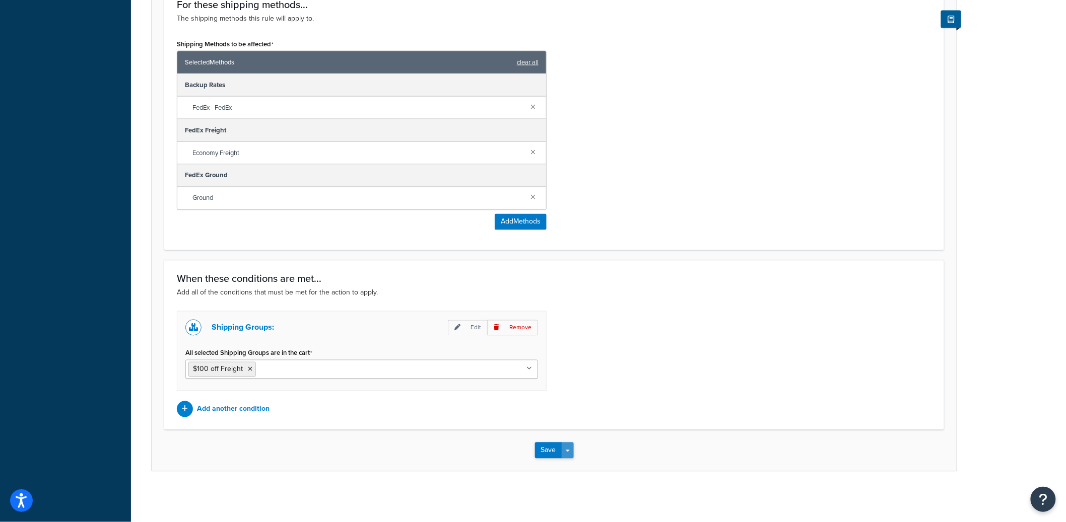
click at [571, 445] on button "Save Dropdown" at bounding box center [568, 451] width 12 height 16
click at [568, 461] on button "Save and Edit" at bounding box center [583, 469] width 97 height 21
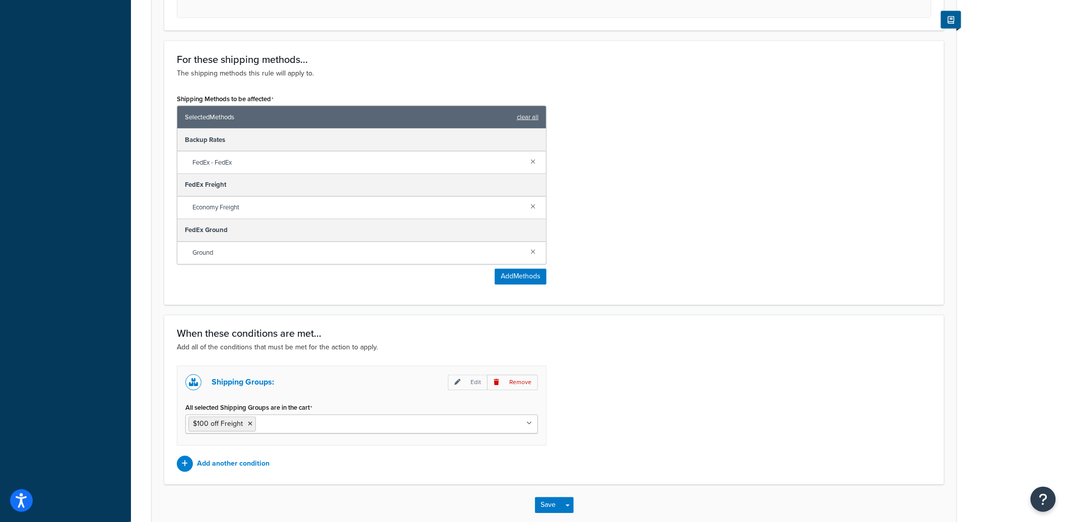
scroll to position [0, 0]
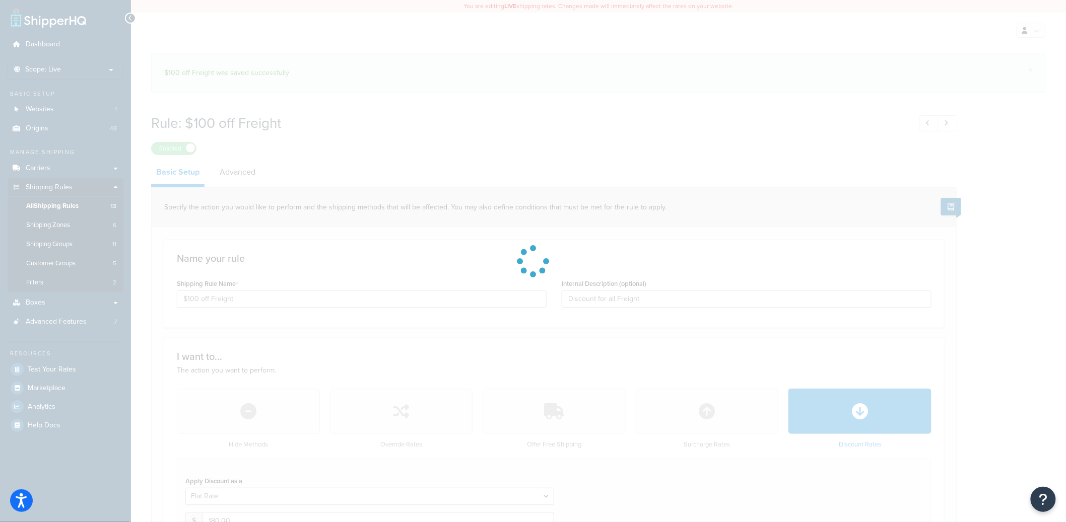
select select "ITEM"
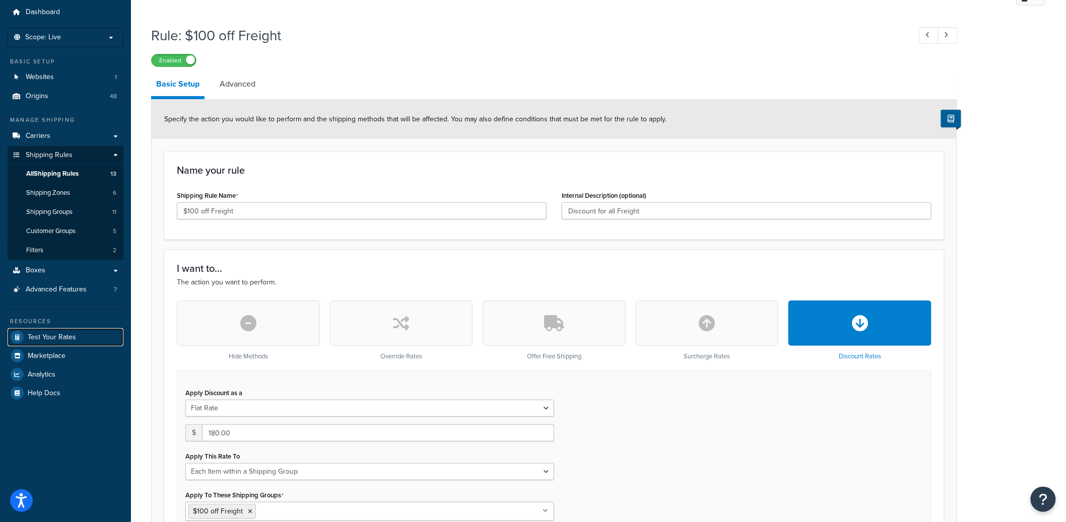
scroll to position [87, 0]
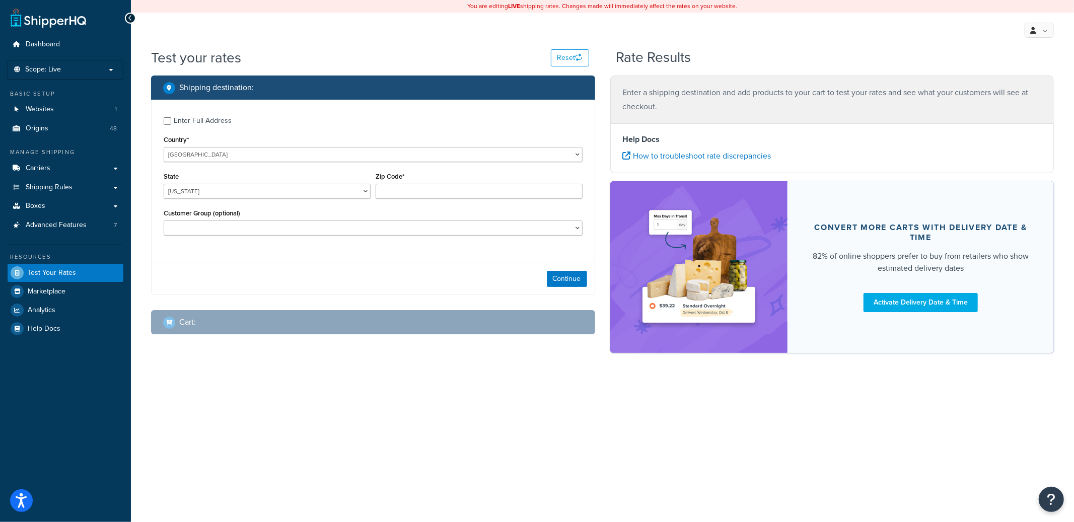
click at [217, 124] on div "Enter Full Address" at bounding box center [203, 121] width 58 height 14
click at [171, 124] on input "Enter Full Address" at bounding box center [168, 121] width 8 height 8
checkbox input "true"
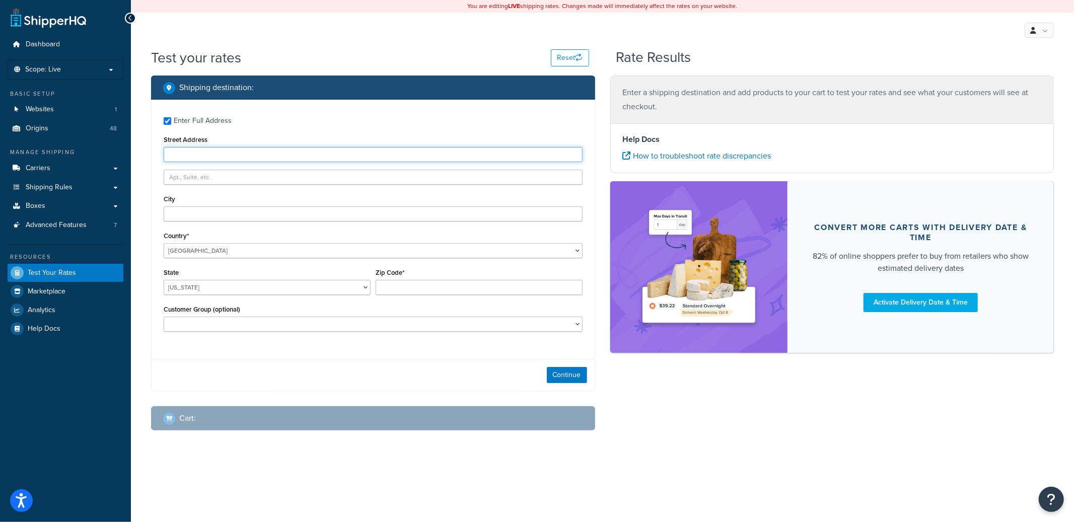
click at [200, 155] on input "Street Address" at bounding box center [373, 154] width 419 height 15
type input "[STREET_ADDRESS]"
type input "[GEOGRAPHIC_DATA]"
select select "WA"
type input "98077"
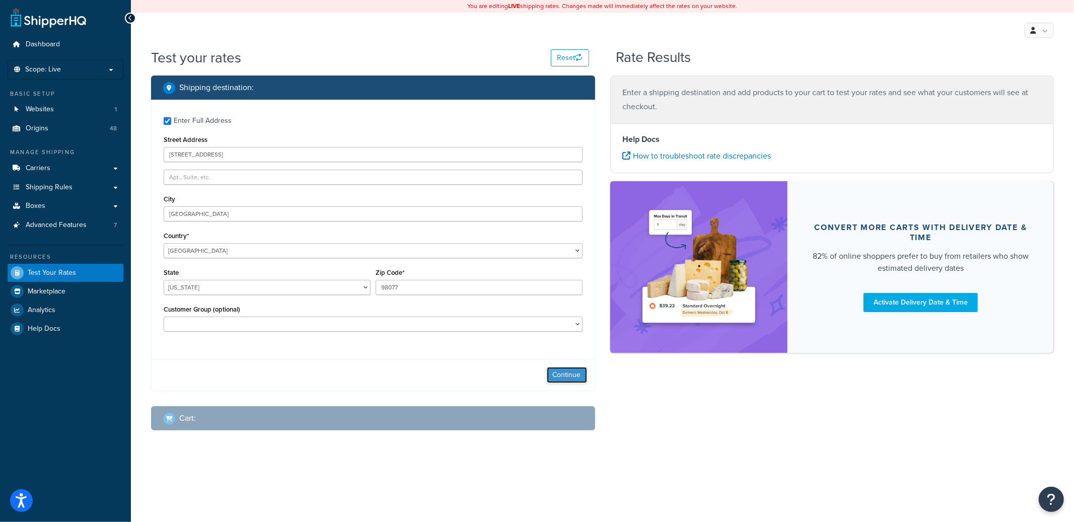
click at [569, 376] on button "Continue" at bounding box center [567, 375] width 40 height 16
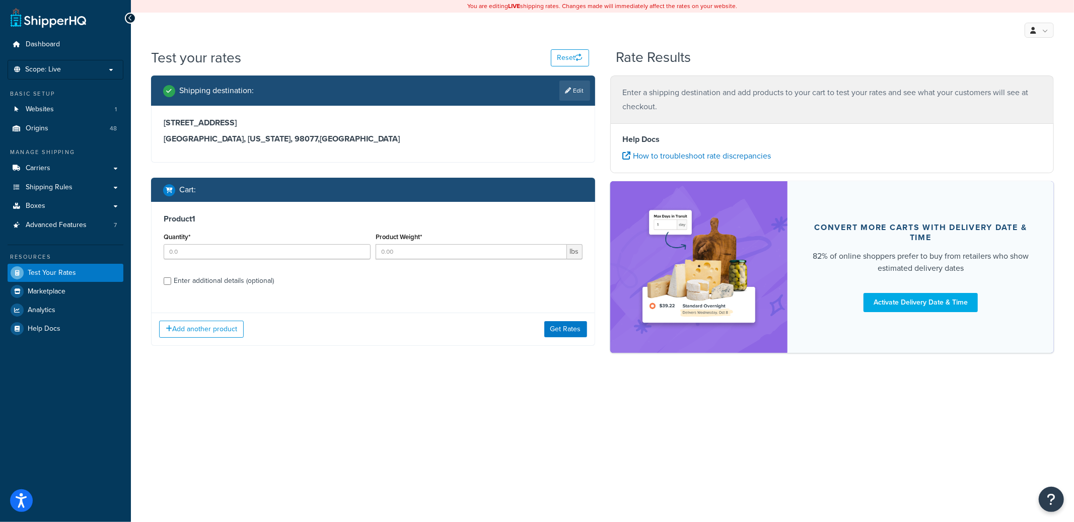
click at [238, 282] on div "Enter additional details (optional)" at bounding box center [224, 281] width 100 height 14
click at [171, 282] on input "Enter additional details (optional)" at bounding box center [168, 282] width 8 height 8
checkbox input "true"
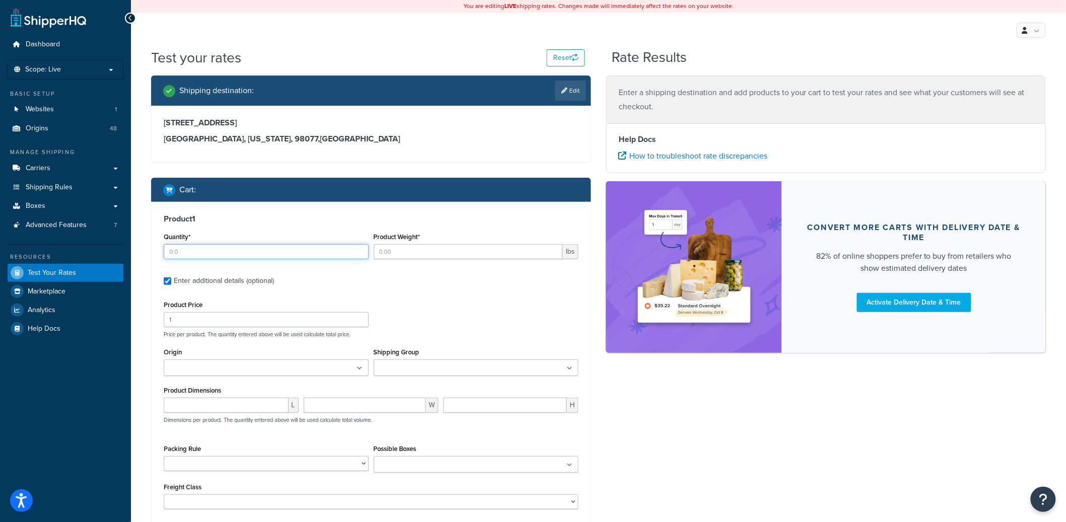
click at [211, 249] on input "Quantity*" at bounding box center [266, 251] width 205 height 15
type input "1"
type input "20"
click at [215, 373] on input "Origin" at bounding box center [211, 368] width 89 height 11
type input "trian"
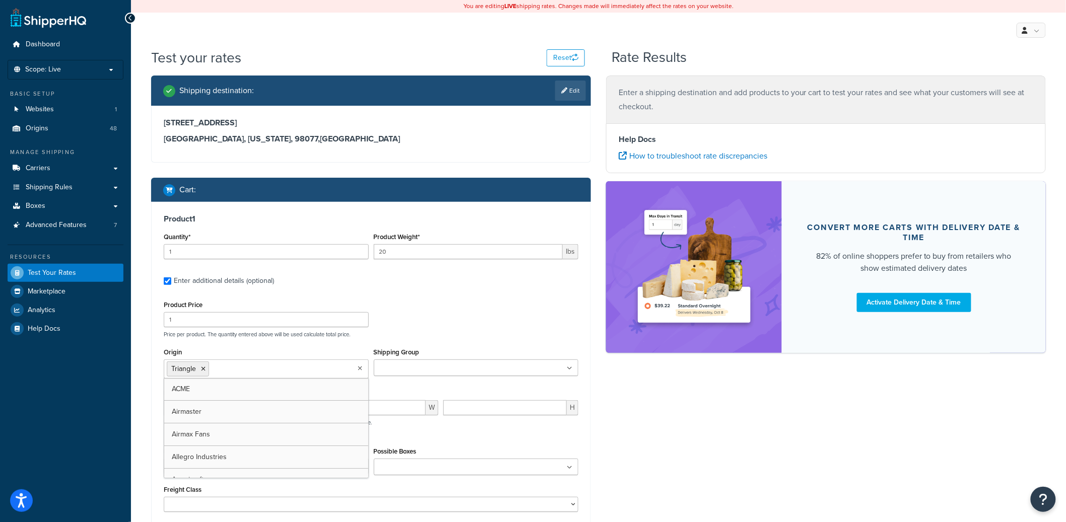
click at [397, 371] on input "Shipping Group" at bounding box center [421, 368] width 89 height 11
type input "100"
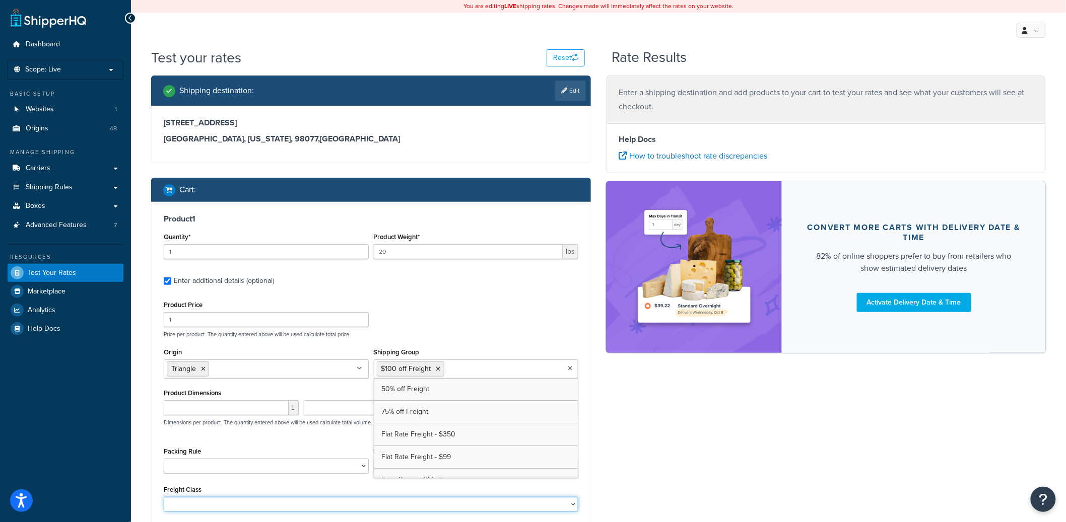
click at [221, 504] on select "50 55 60 65 70 77.5 85 92.5 100 110 125 150 175 200 250 300 400 500" at bounding box center [371, 504] width 415 height 15
select select "200"
click at [164, 498] on select "50 55 60 65 70 77.5 85 92.5 100 110 125 150 175 200 250 300 400 500" at bounding box center [371, 504] width 415 height 15
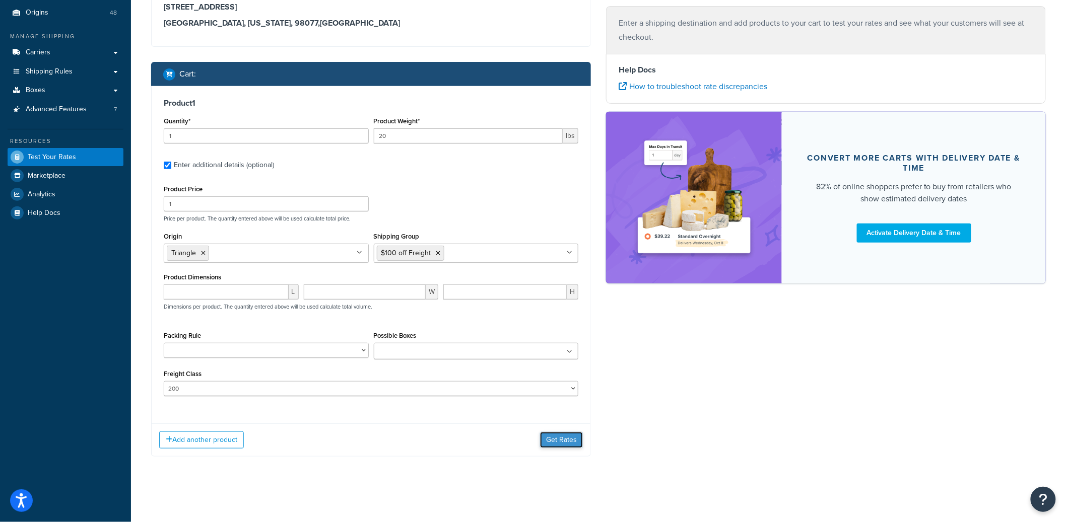
click at [563, 439] on button "Get Rates" at bounding box center [561, 440] width 43 height 16
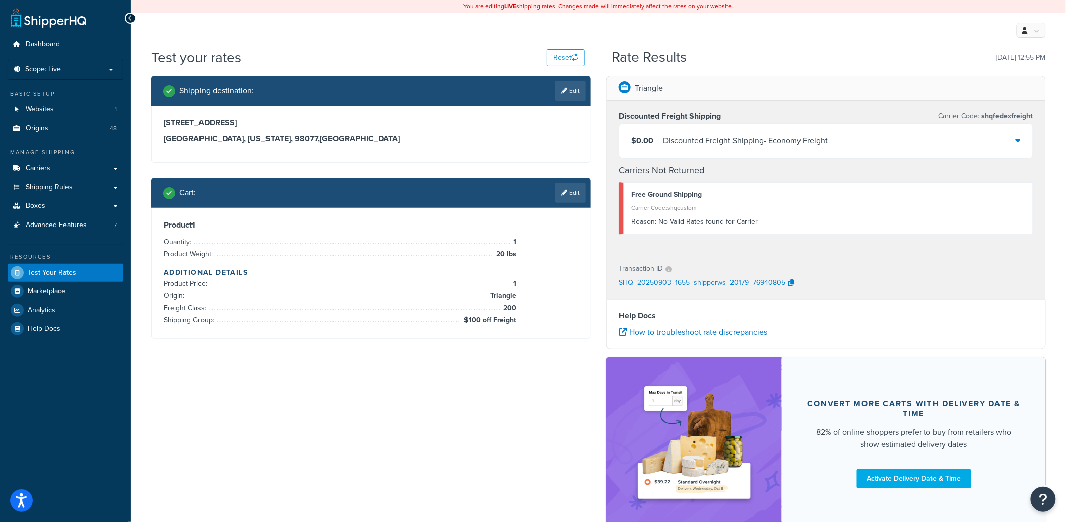
click at [777, 140] on div "Discounted Freight Shipping - Economy Freight" at bounding box center [745, 141] width 165 height 14
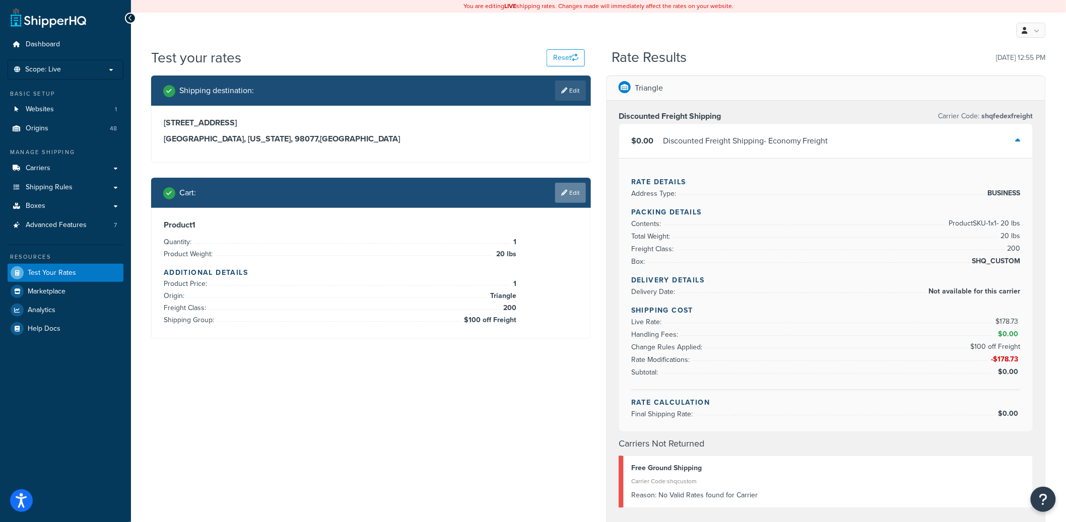
click at [565, 199] on link "Edit" at bounding box center [570, 193] width 31 height 20
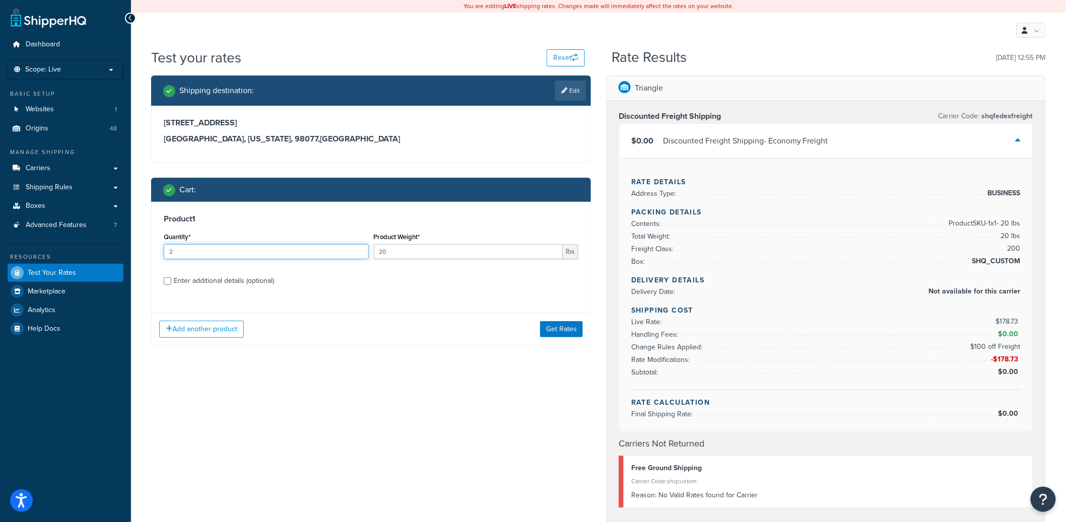
click at [358, 248] on input "2" at bounding box center [266, 251] width 205 height 15
type input "3"
click at [358, 248] on input "3" at bounding box center [266, 251] width 205 height 15
click at [547, 330] on button "Get Rates" at bounding box center [561, 329] width 43 height 16
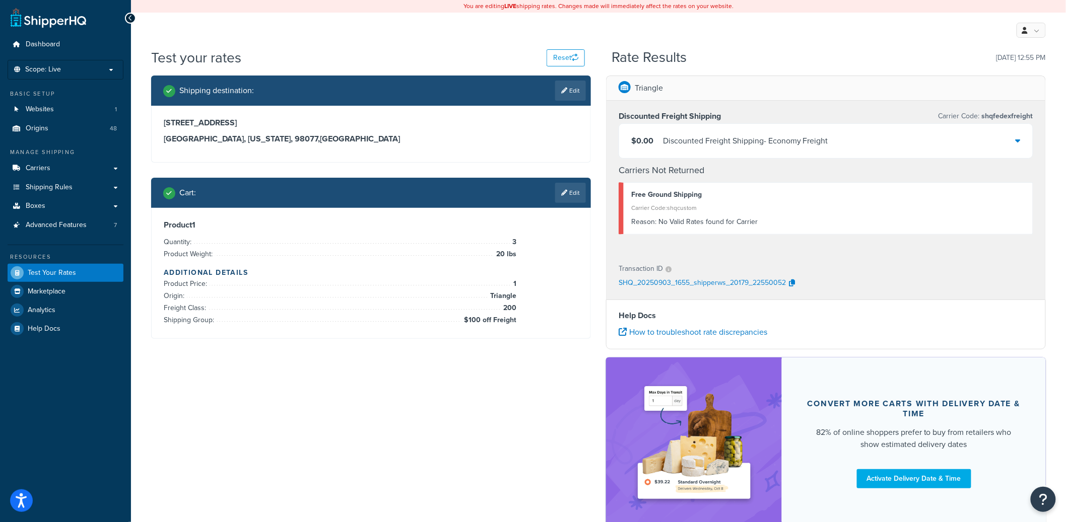
click at [715, 147] on div "Discounted Freight Shipping - Economy Freight" at bounding box center [745, 141] width 165 height 14
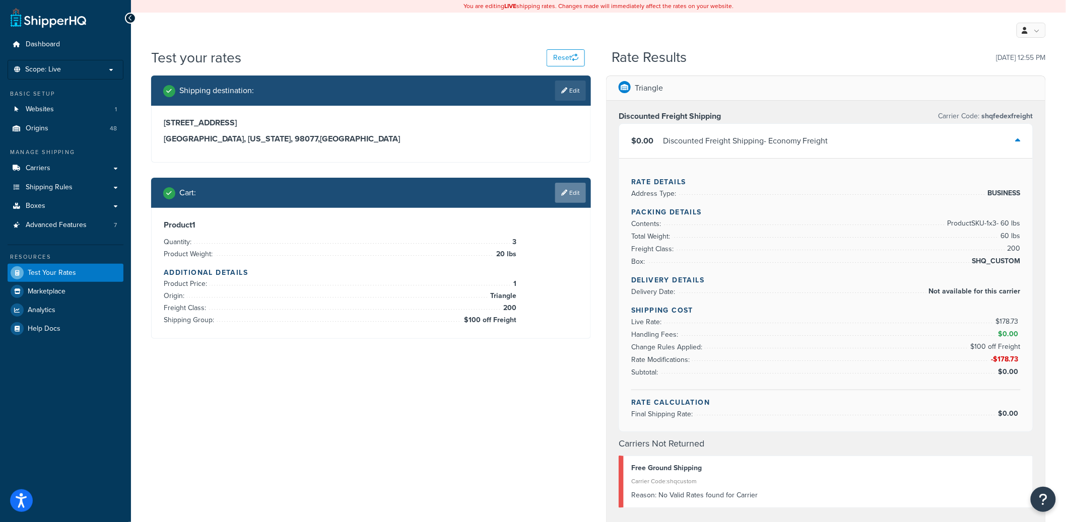
click at [574, 197] on link "Edit" at bounding box center [570, 193] width 31 height 20
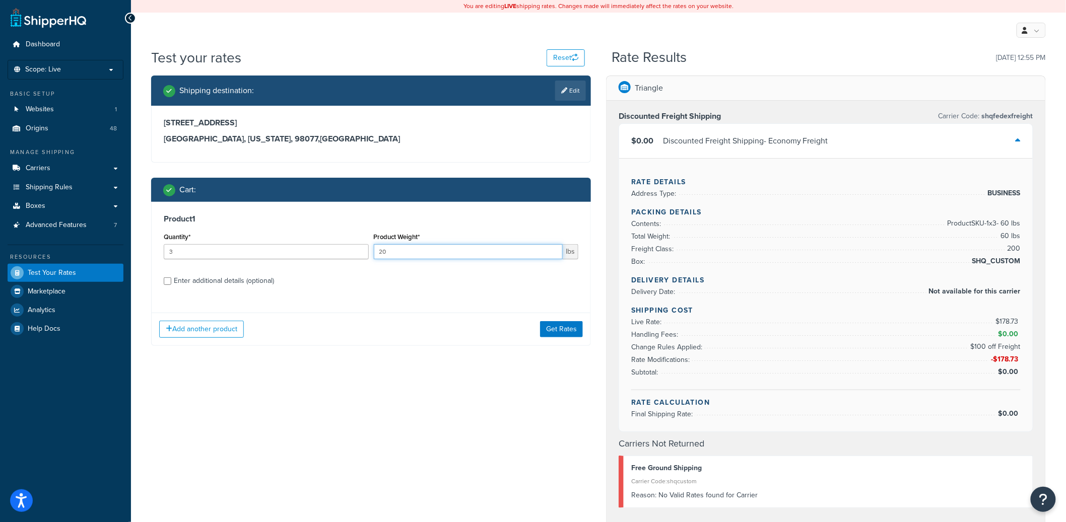
click at [378, 249] on input "20" at bounding box center [468, 251] width 189 height 15
type input "120"
click at [575, 326] on button "Get Rates" at bounding box center [561, 329] width 43 height 16
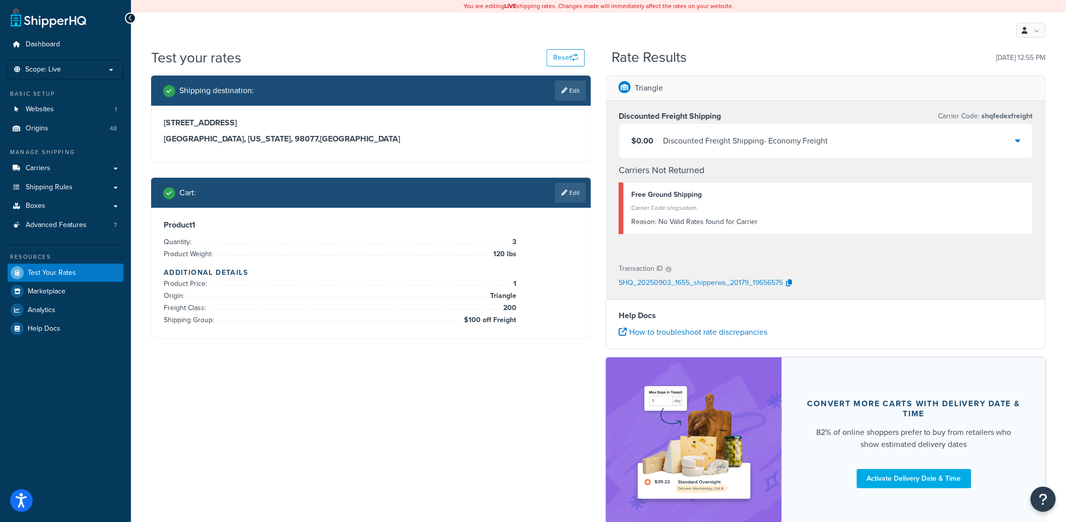
click at [736, 141] on div "Discounted Freight Shipping - Economy Freight" at bounding box center [745, 141] width 165 height 14
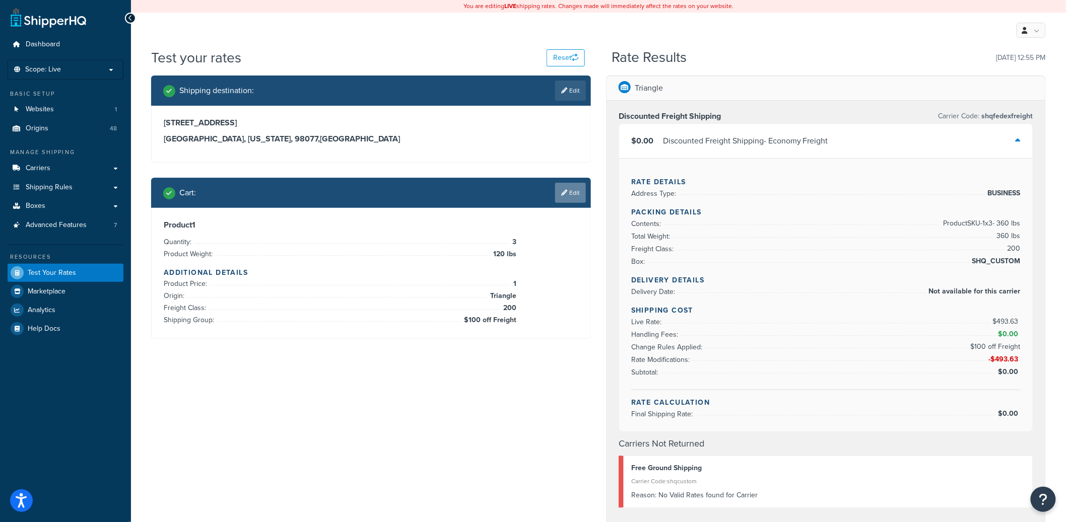
click at [566, 187] on link "Edit" at bounding box center [570, 193] width 31 height 20
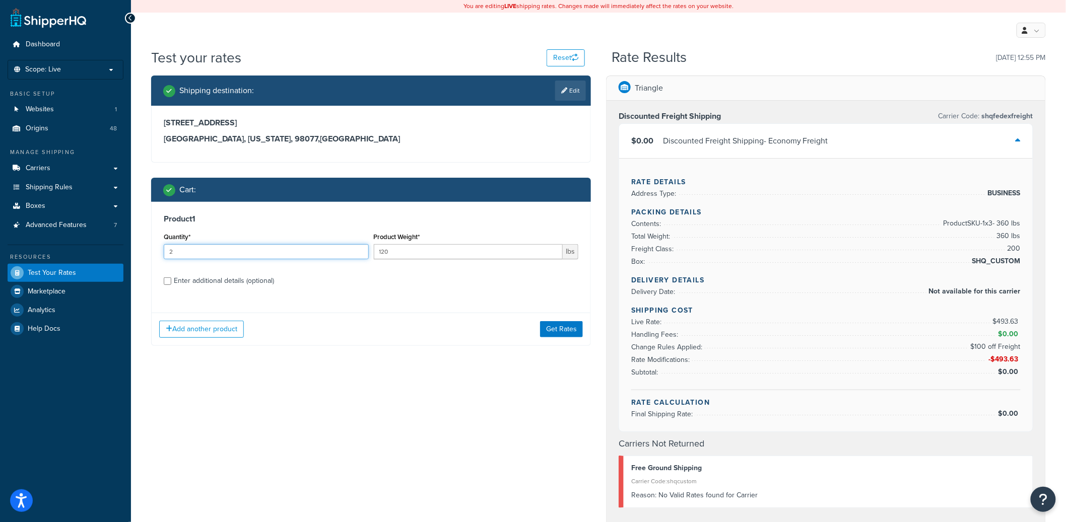
click at [362, 254] on input "2" at bounding box center [266, 251] width 205 height 15
type input "1"
click at [362, 254] on input "1" at bounding box center [266, 251] width 205 height 15
click at [538, 324] on div "Add another product Get Rates" at bounding box center [371, 329] width 439 height 33
click at [581, 335] on button "Get Rates" at bounding box center [561, 329] width 43 height 16
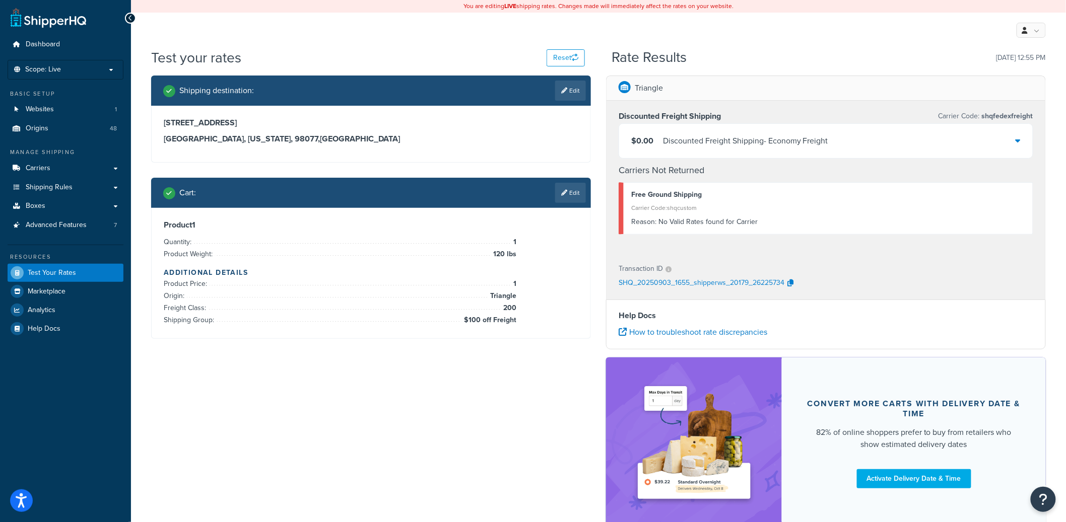
click at [751, 148] on div "Discounted Freight Shipping - Economy Freight" at bounding box center [745, 141] width 165 height 14
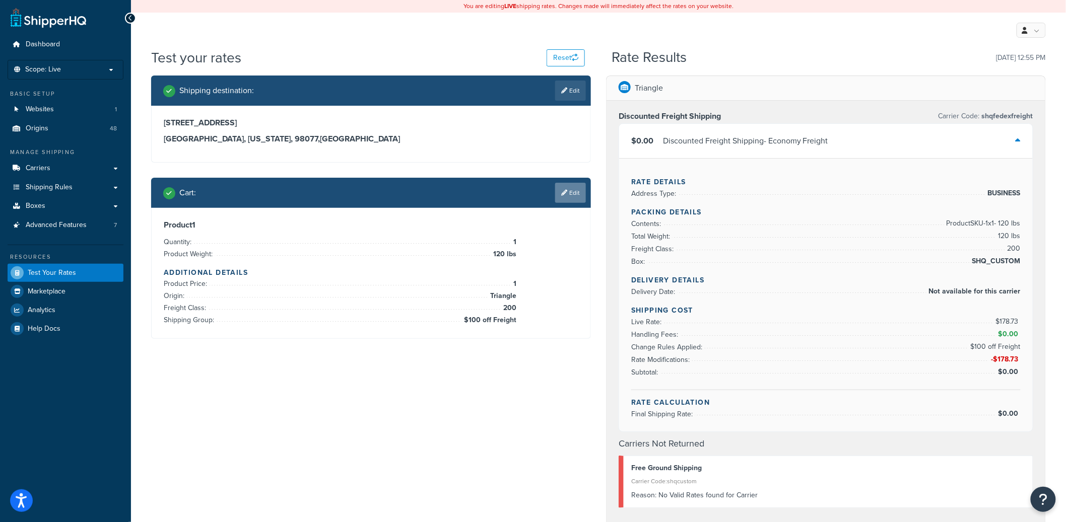
click at [570, 201] on link "Edit" at bounding box center [570, 193] width 31 height 20
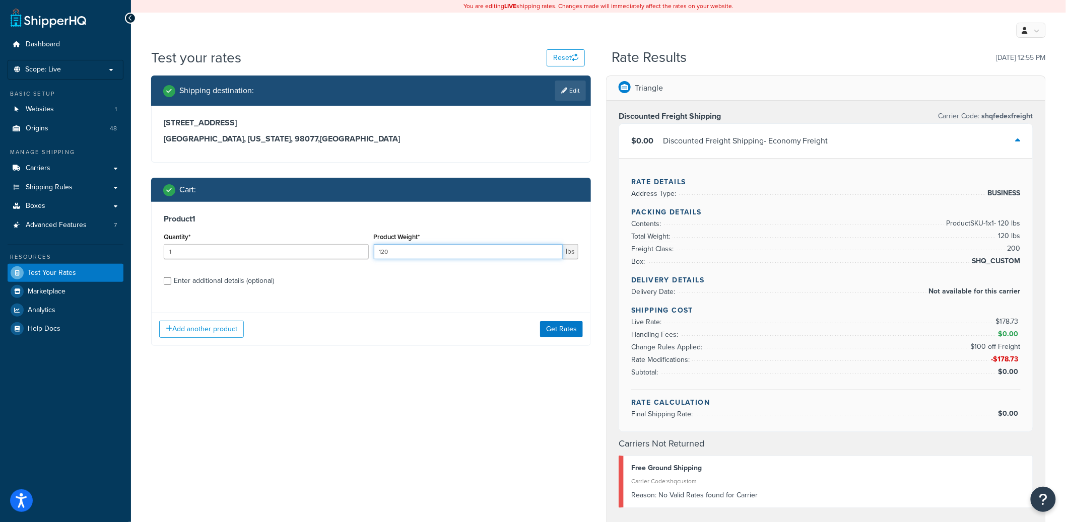
drag, startPoint x: 393, startPoint y: 255, endPoint x: 376, endPoint y: 255, distance: 17.1
click at [376, 255] on input "120" at bounding box center [468, 251] width 189 height 15
type input "500"
click at [576, 331] on button "Get Rates" at bounding box center [561, 329] width 43 height 16
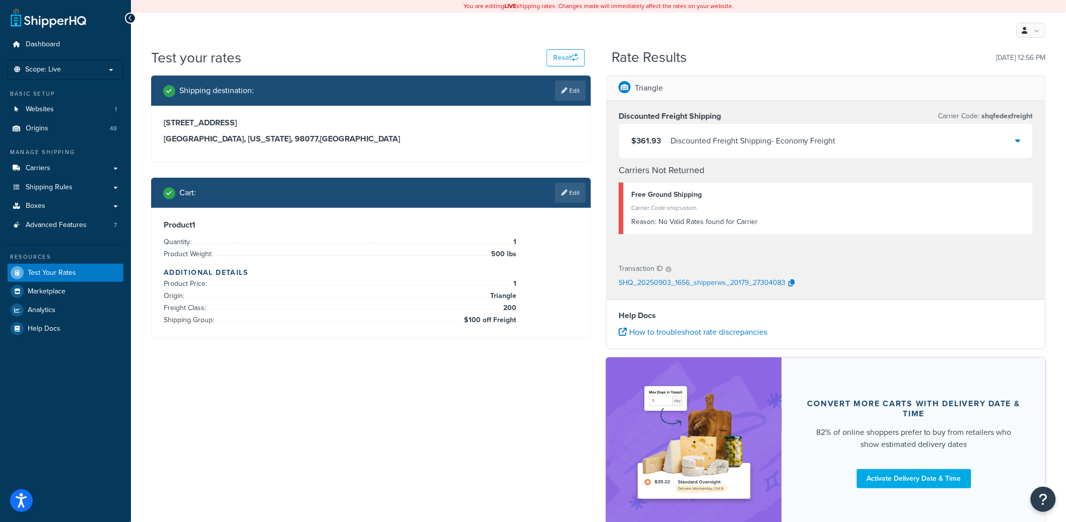
click at [727, 150] on div "$361.93 Discounted Freight Shipping - Economy Freight" at bounding box center [826, 141] width 414 height 34
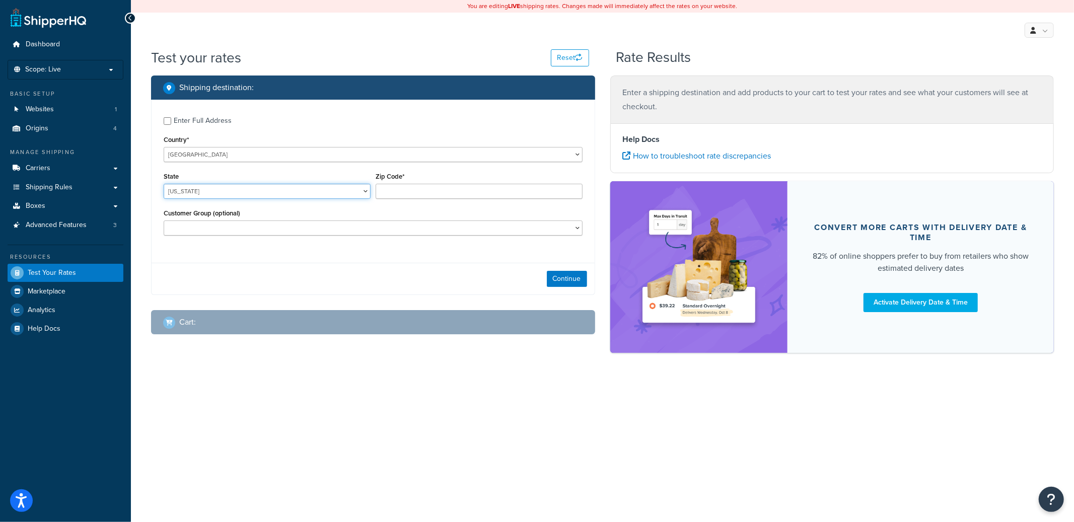
click at [219, 194] on select "Alabama Alaska American Samoa Arizona Arkansas Armed Forces Americas Armed Forc…" at bounding box center [267, 191] width 207 height 15
click at [164, 184] on select "Alabama Alaska American Samoa Arizona Arkansas Armed Forces Americas Armed Forc…" at bounding box center [267, 191] width 207 height 15
select select "CA"
type input "90021"
click at [567, 281] on button "Continue" at bounding box center [567, 279] width 40 height 16
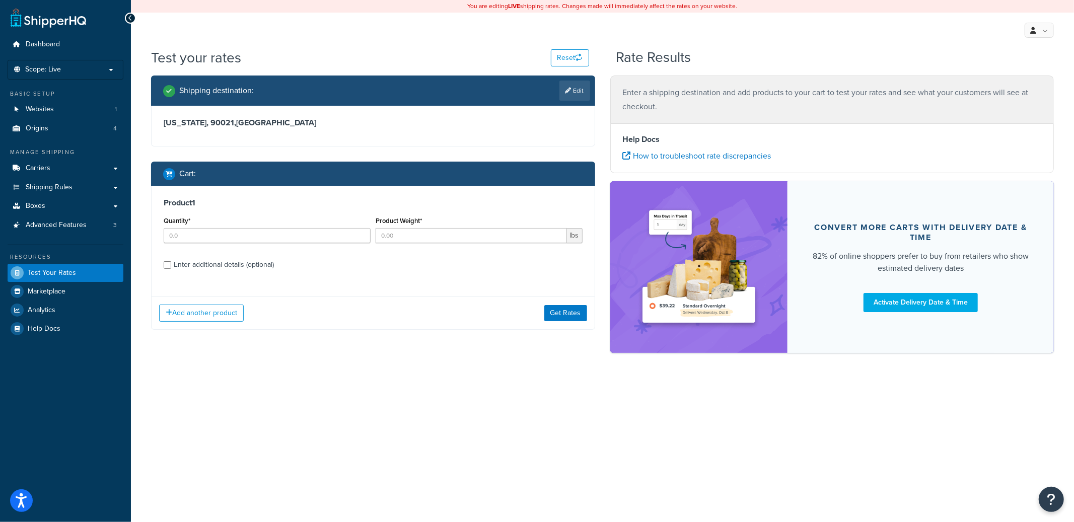
click at [197, 267] on div "Enter additional details (optional)" at bounding box center [224, 265] width 100 height 14
click at [171, 267] on input "Enter additional details (optional)" at bounding box center [168, 265] width 8 height 8
checkbox input "true"
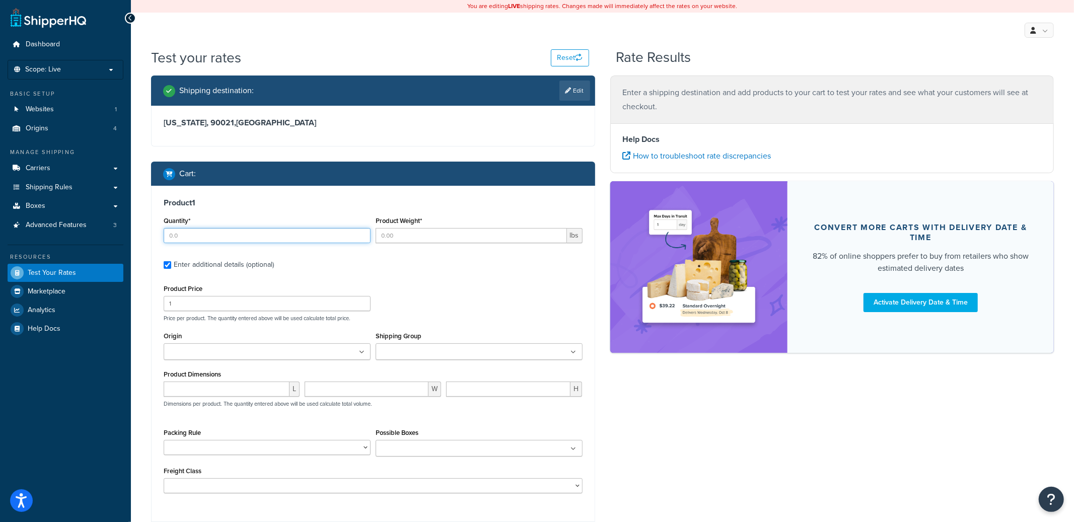
click at [227, 243] on input "Quantity*" at bounding box center [267, 235] width 207 height 15
type input "10"
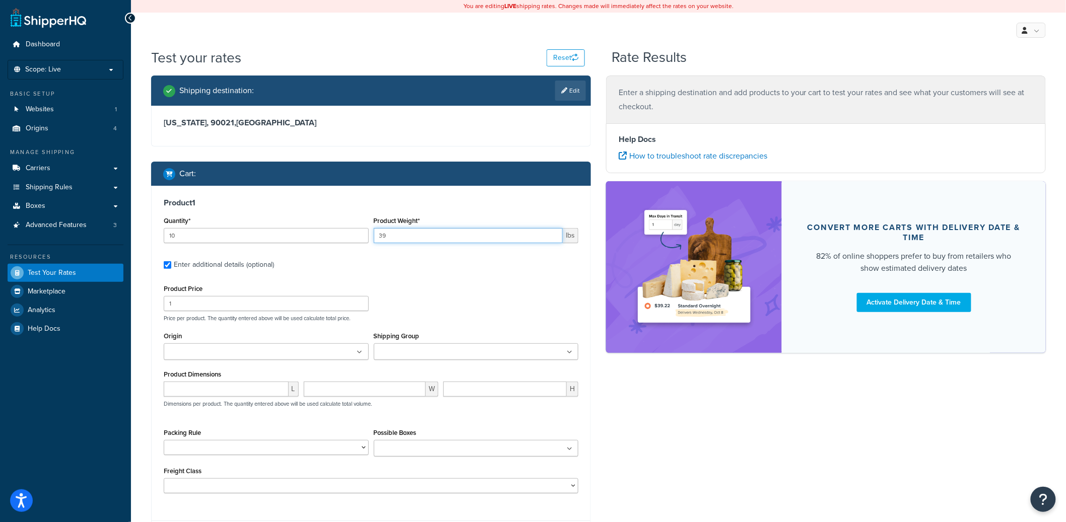
type input "39"
click at [182, 390] on input "number" at bounding box center [226, 389] width 125 height 15
type input "20"
type input "12"
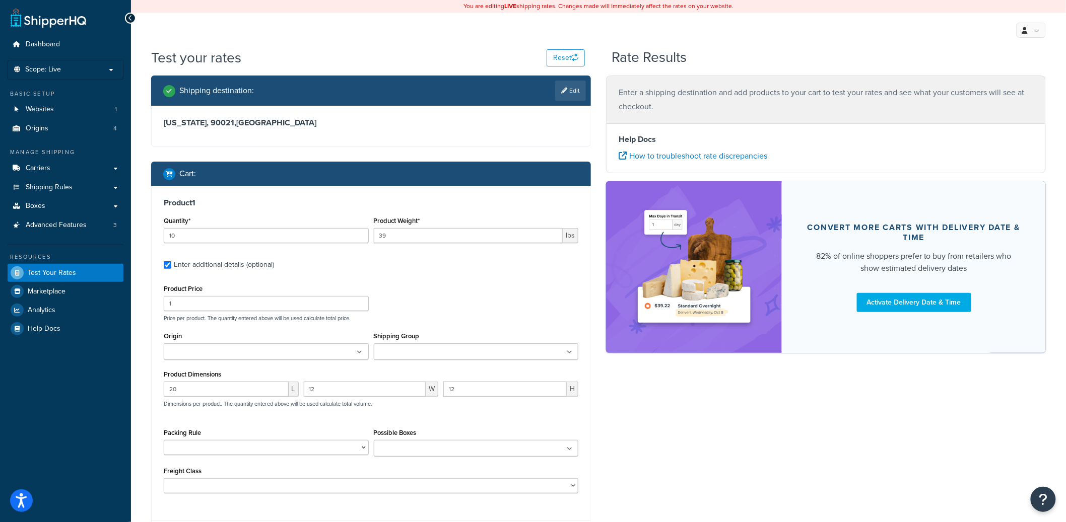
click at [221, 354] on input "Origin" at bounding box center [211, 352] width 89 height 11
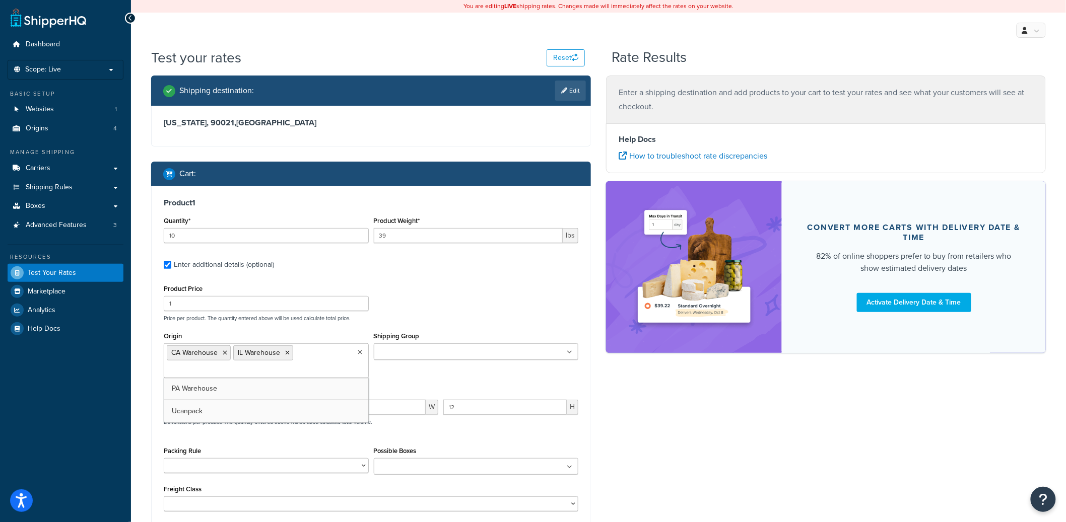
click at [212, 378] on ul "CA Warehouse IL Warehouse" at bounding box center [266, 361] width 205 height 35
click at [446, 351] on input "Shipping Group" at bounding box center [421, 352] width 89 height 11
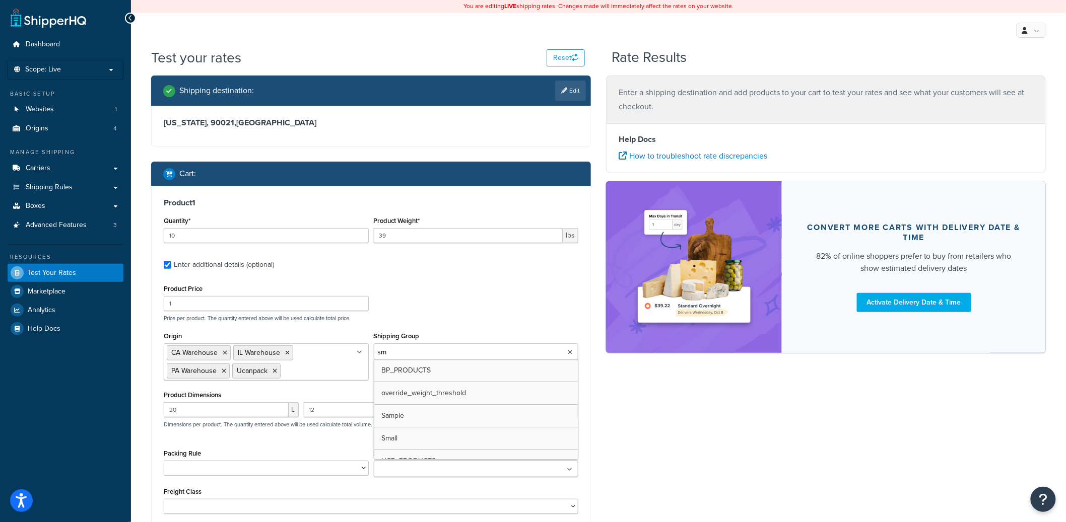
type input "sma"
type input "bp"
click at [455, 292] on div "Product Price 1 Price per product. The quantity entered above will be used calc…" at bounding box center [371, 302] width 420 height 40
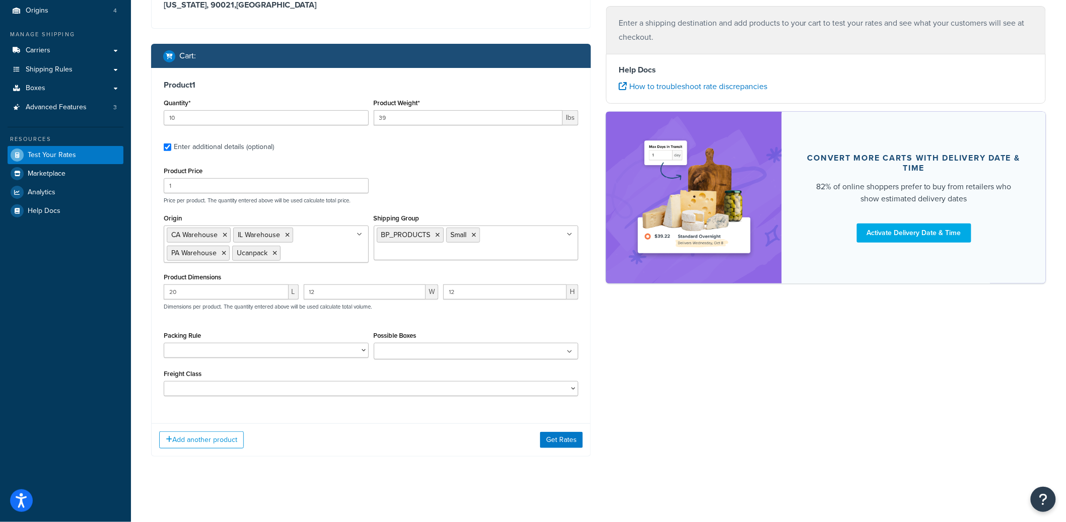
scroll to position [119, 0]
click at [329, 355] on select "Default Packing Rule Pack Separately SHQ_CUSTOM TEST USE_SET_BOX" at bounding box center [266, 350] width 205 height 15
select select "77849"
click at [164, 343] on select "Default Packing Rule Pack Separately SHQ_CUSTOM TEST USE_SET_BOX" at bounding box center [266, 350] width 205 height 15
click at [550, 435] on button "Get Rates" at bounding box center [561, 440] width 43 height 16
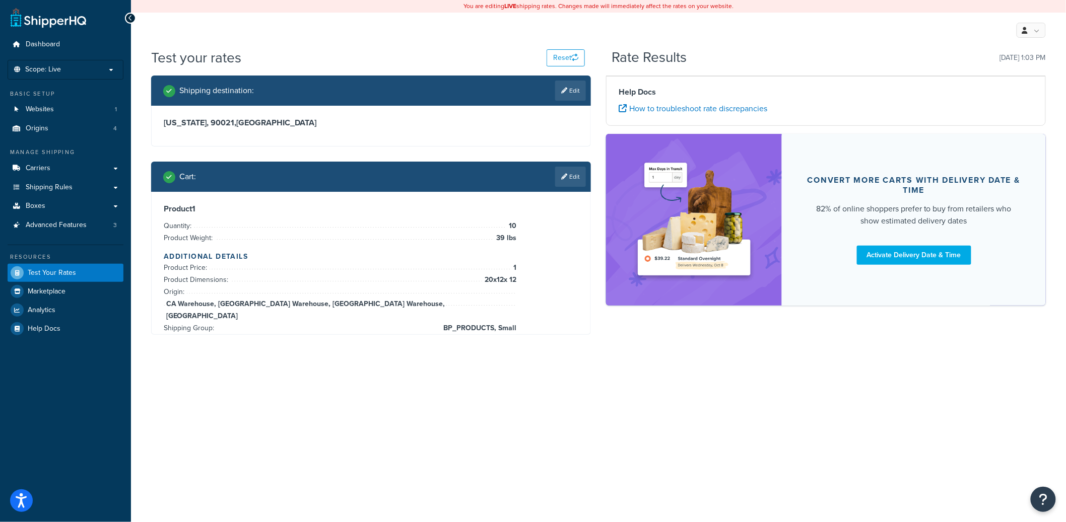
scroll to position [0, 0]
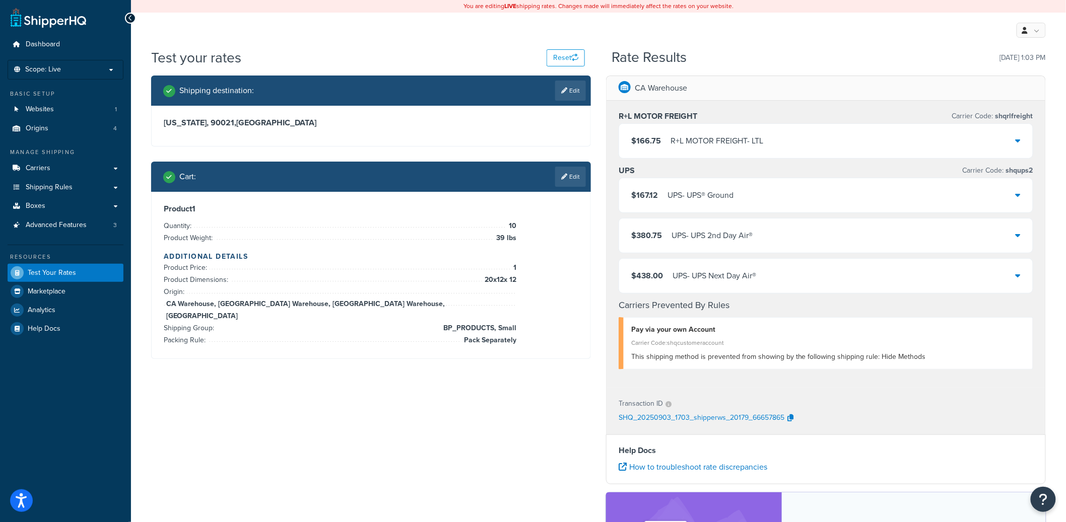
click at [747, 202] on div "$167.12 UPS - UPS® Ground" at bounding box center [826, 195] width 414 height 34
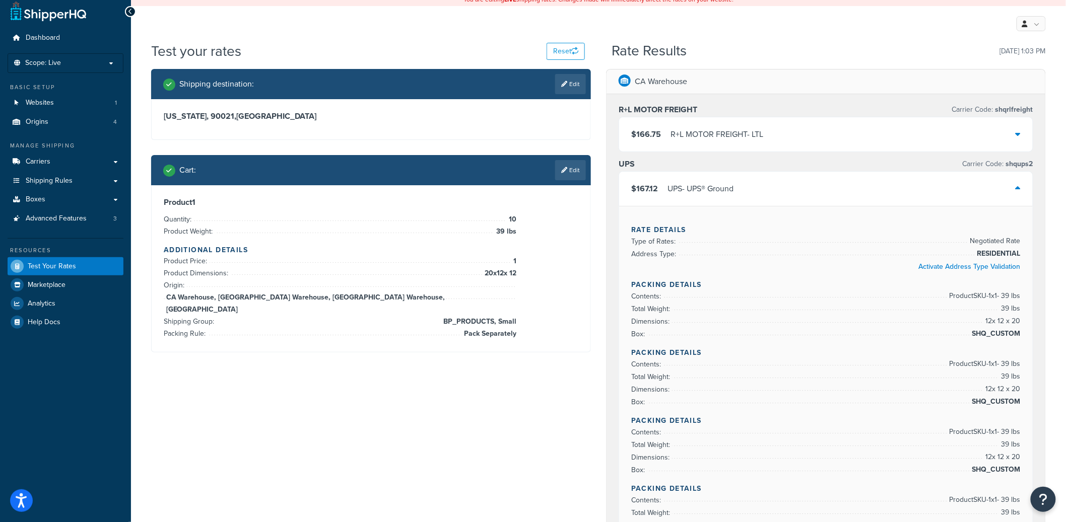
scroll to position [5, 0]
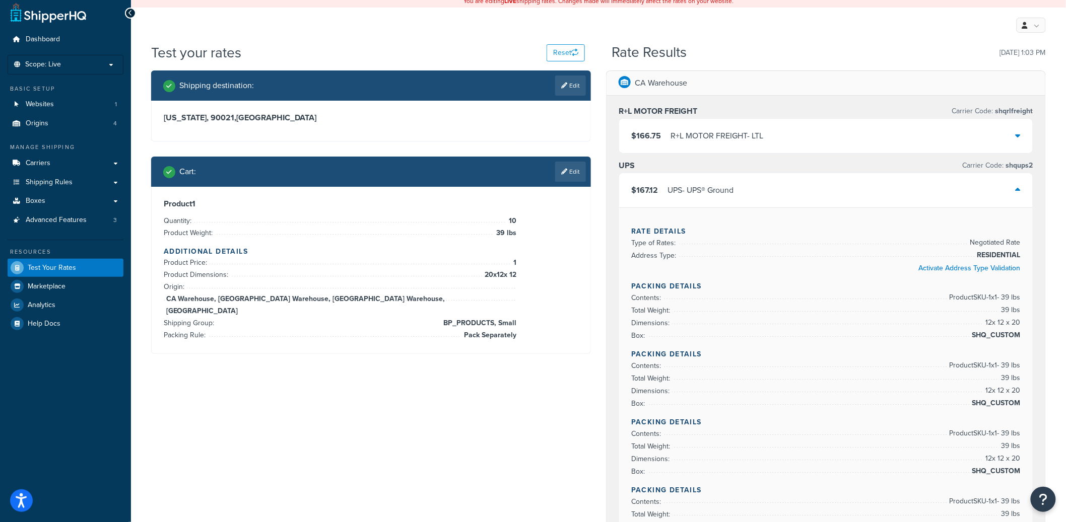
click at [719, 190] on div "UPS - UPS® Ground" at bounding box center [700, 190] width 66 height 14
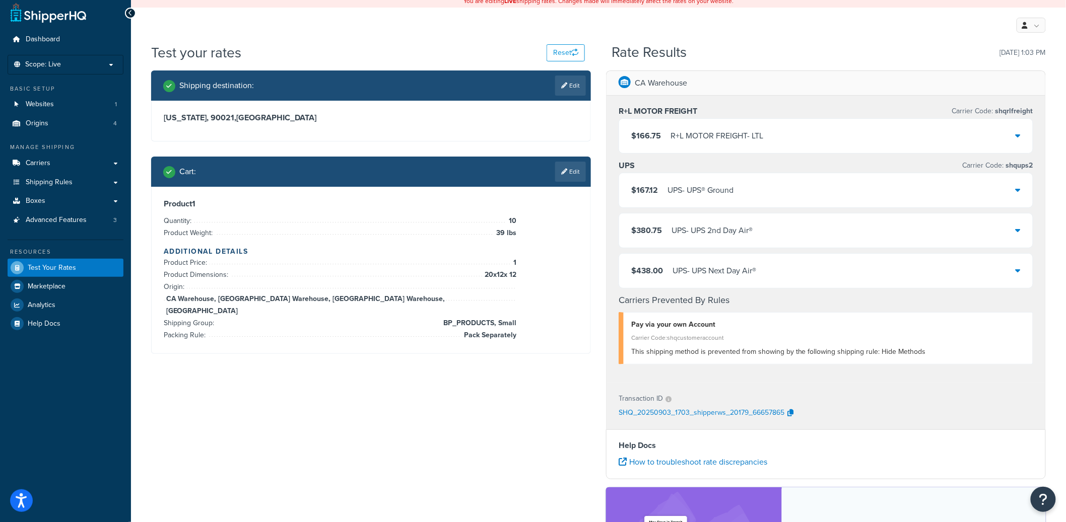
click at [719, 189] on div "UPS - UPS® Ground" at bounding box center [700, 190] width 66 height 14
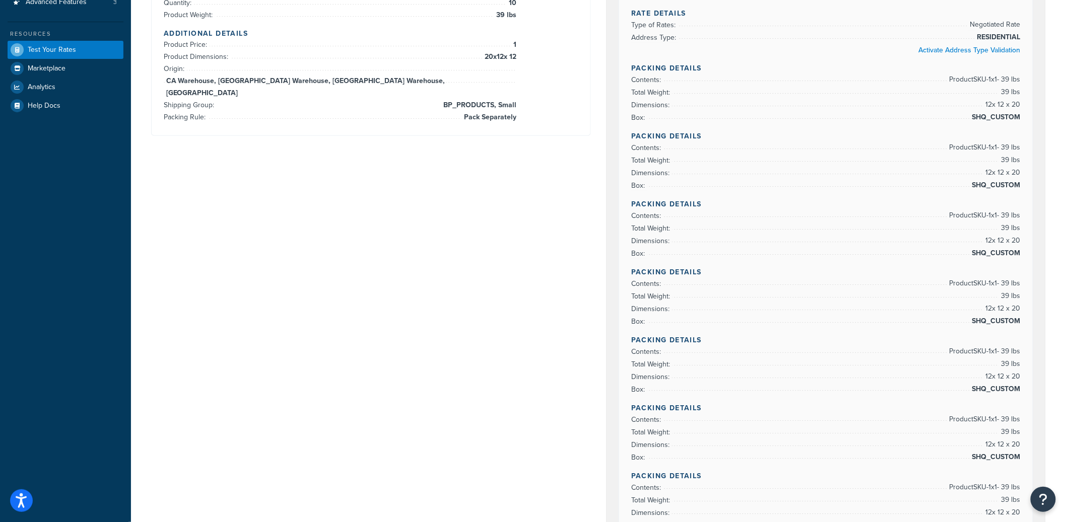
scroll to position [225, 0]
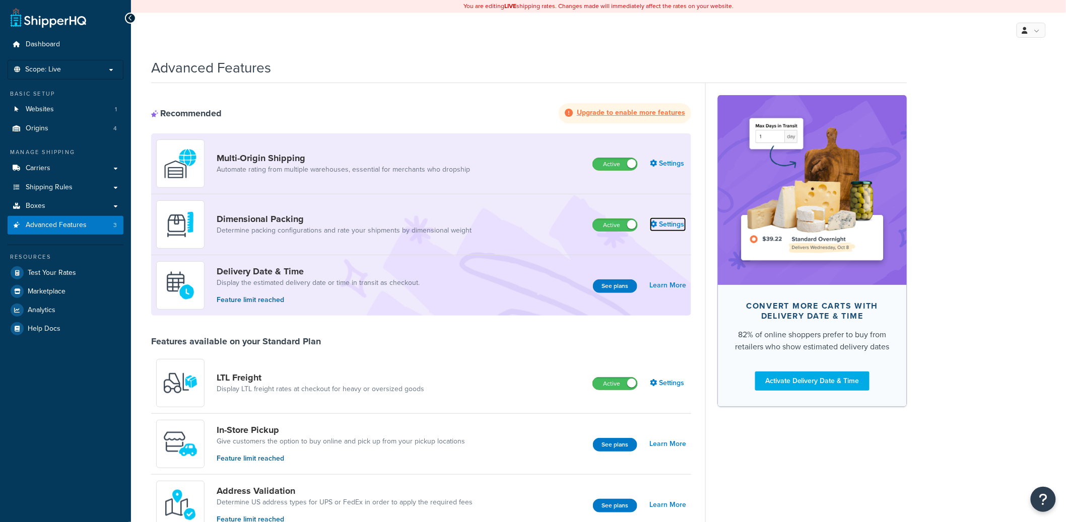
click at [679, 226] on link "Settings" at bounding box center [668, 225] width 36 height 14
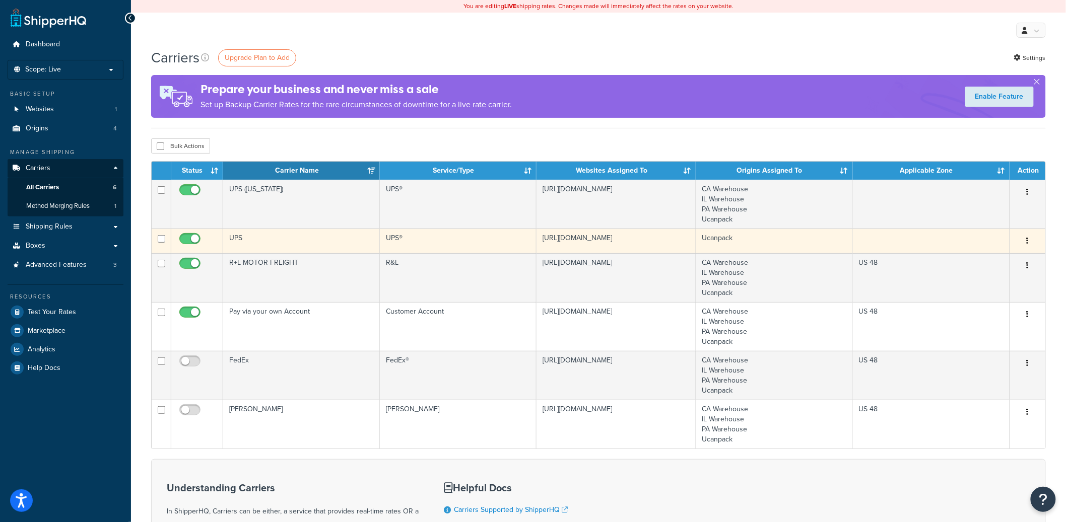
click at [285, 241] on td "UPS" at bounding box center [301, 241] width 157 height 25
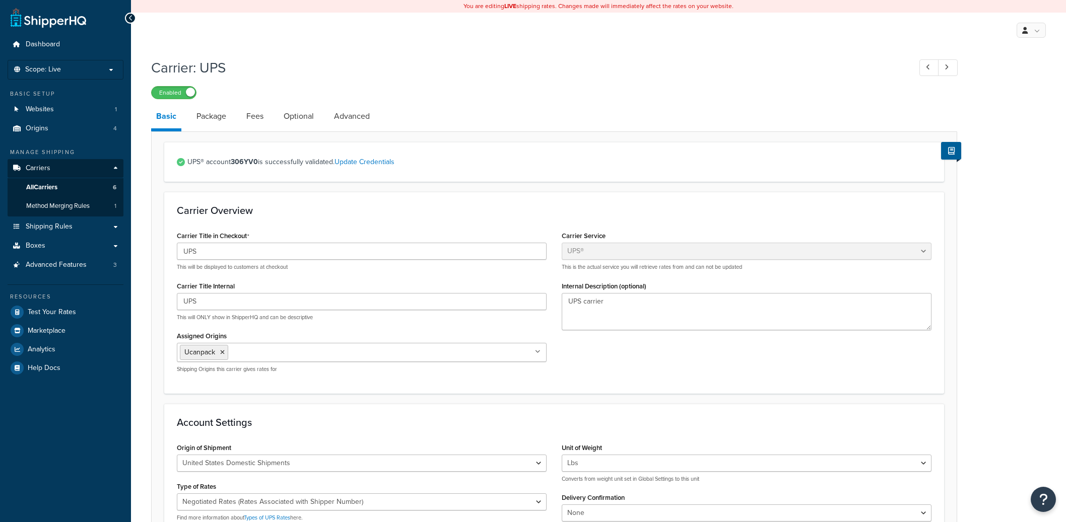
select select "ups"
click at [371, 119] on link "Advanced" at bounding box center [352, 116] width 46 height 24
select select "false"
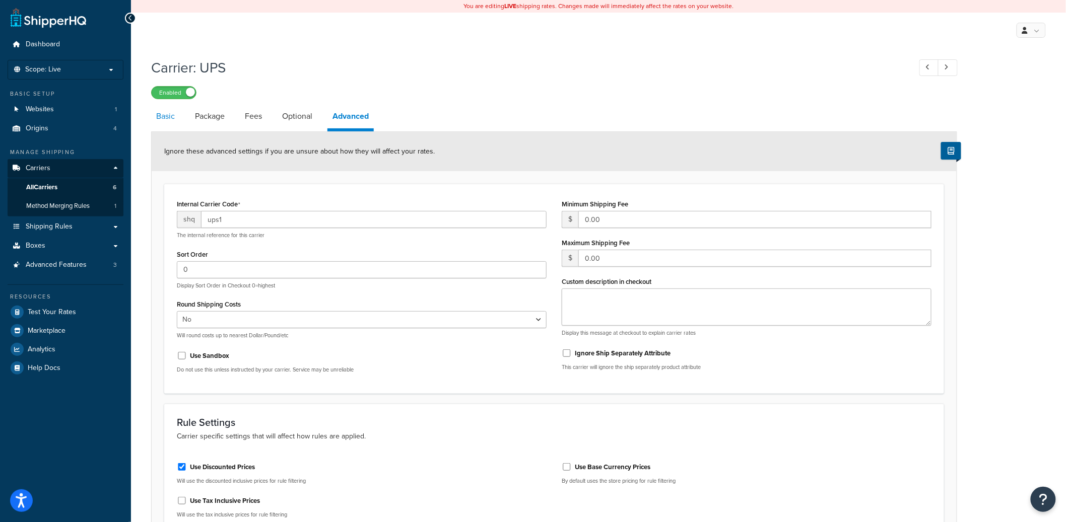
click at [174, 118] on link "Basic" at bounding box center [165, 116] width 29 height 24
select select "ups"
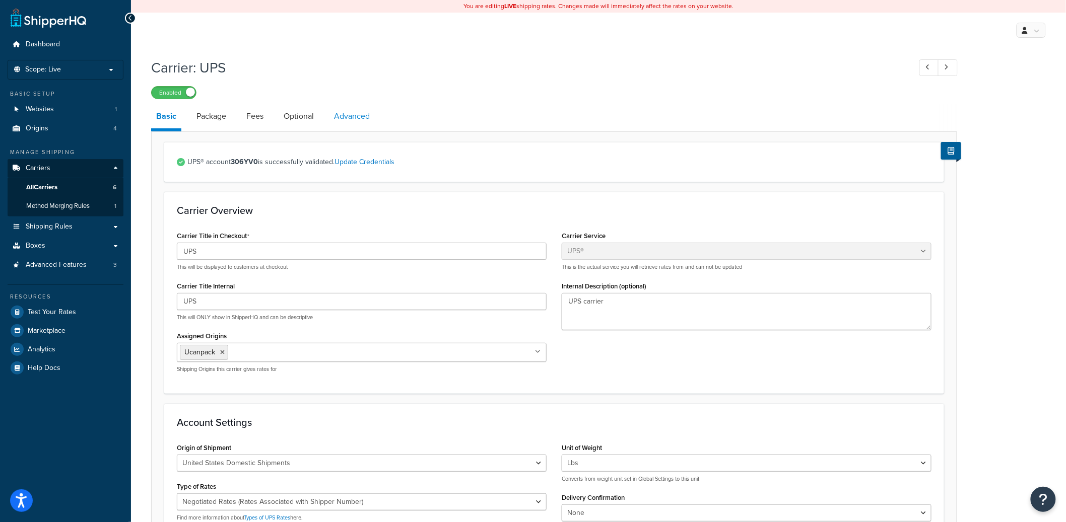
click at [344, 120] on link "Advanced" at bounding box center [352, 116] width 46 height 24
select select "false"
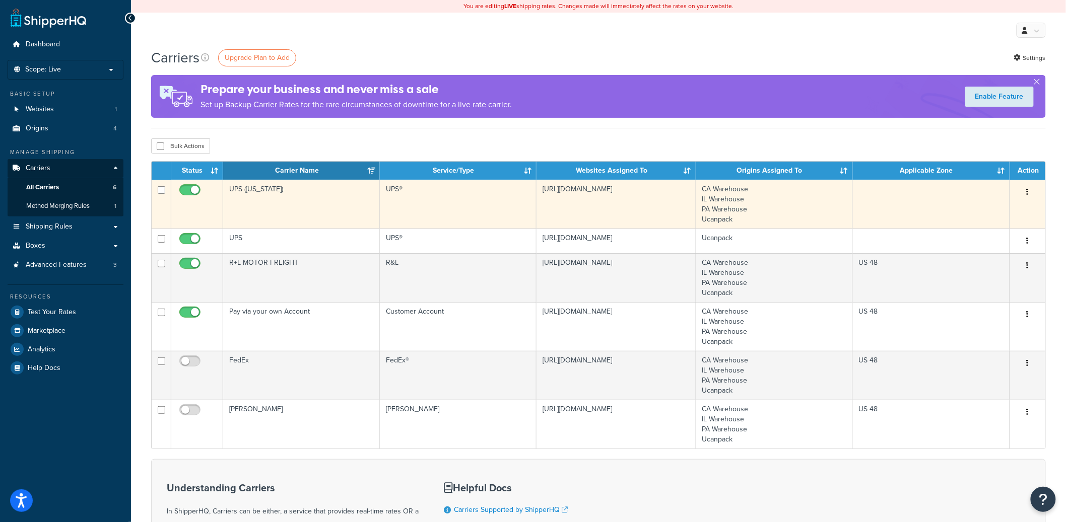
click at [329, 196] on td "UPS ([US_STATE])" at bounding box center [301, 204] width 157 height 49
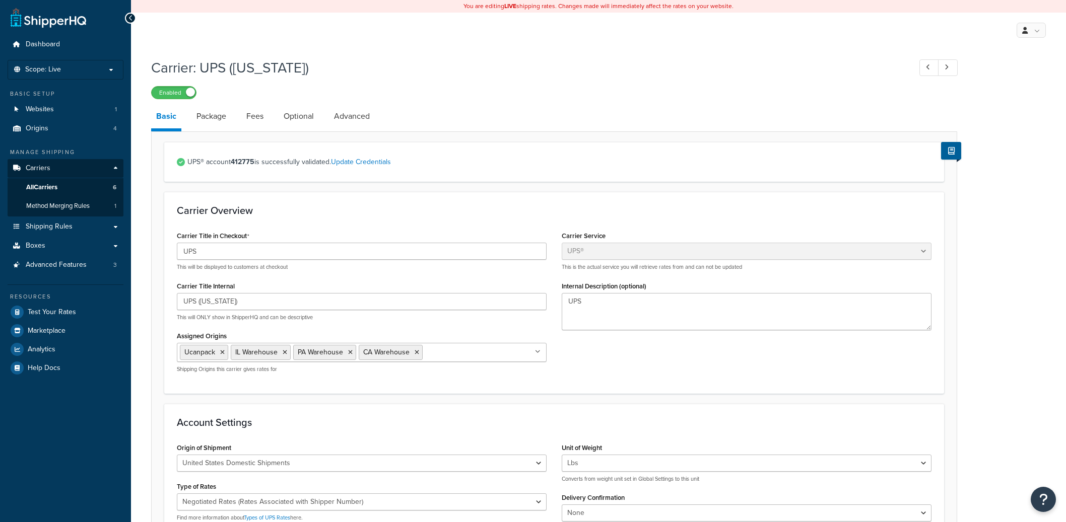
select select "ups"
click at [344, 117] on link "Advanced" at bounding box center [352, 116] width 46 height 24
select select "false"
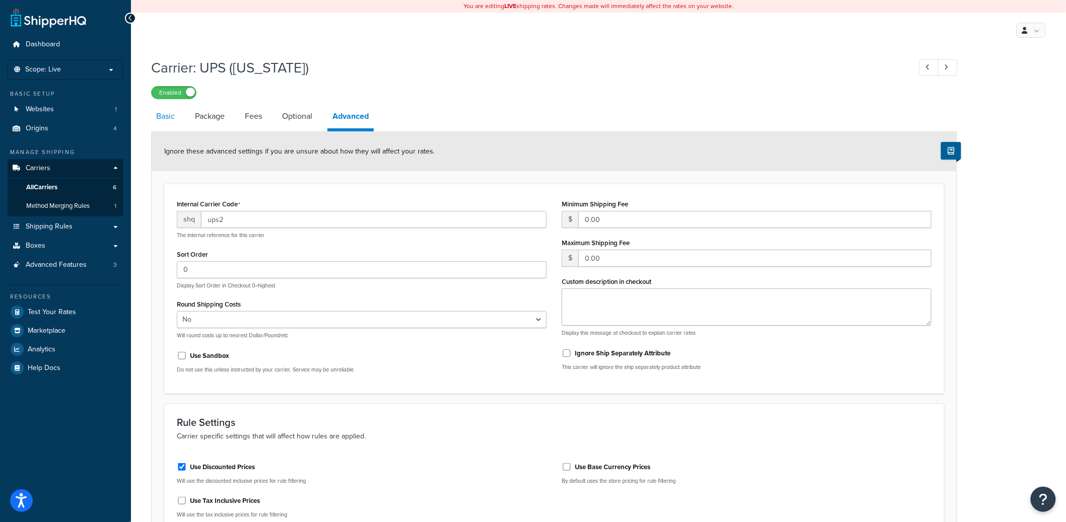
click at [164, 120] on link "Basic" at bounding box center [165, 116] width 29 height 24
select select "ups"
